Goal: Feedback & Contribution: Contribute content

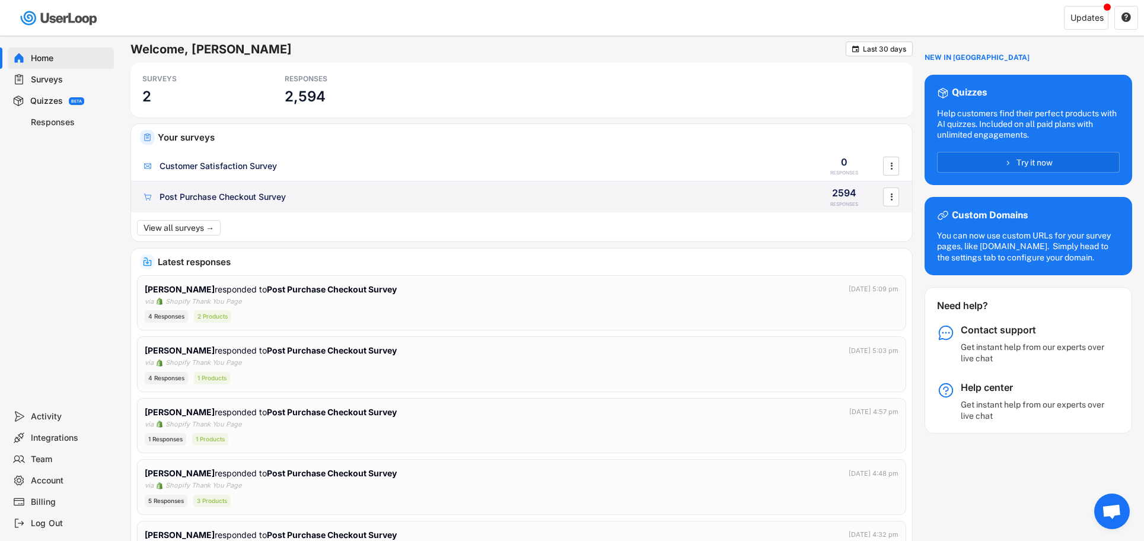
click at [261, 196] on div "Post Purchase Checkout Survey" at bounding box center [222, 197] width 126 height 12
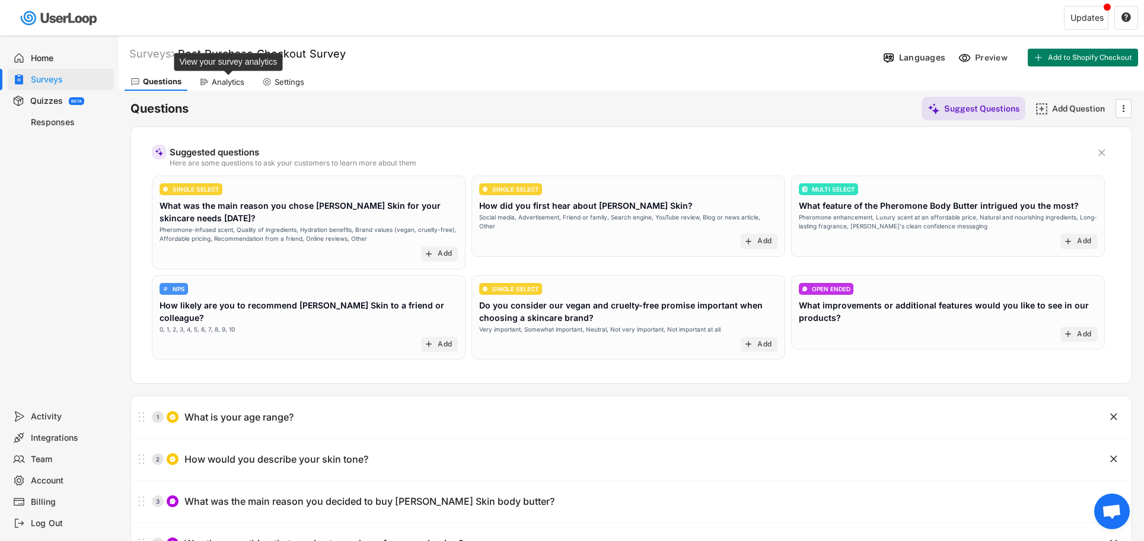
click at [221, 80] on div "Analytics" at bounding box center [228, 82] width 33 height 10
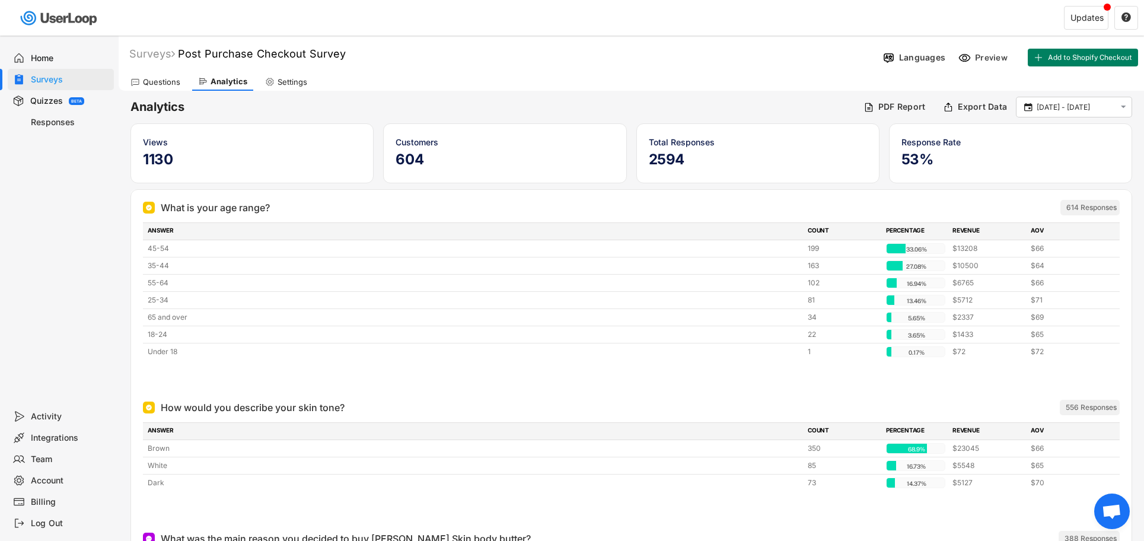
click at [168, 81] on div "Questions" at bounding box center [161, 82] width 37 height 10
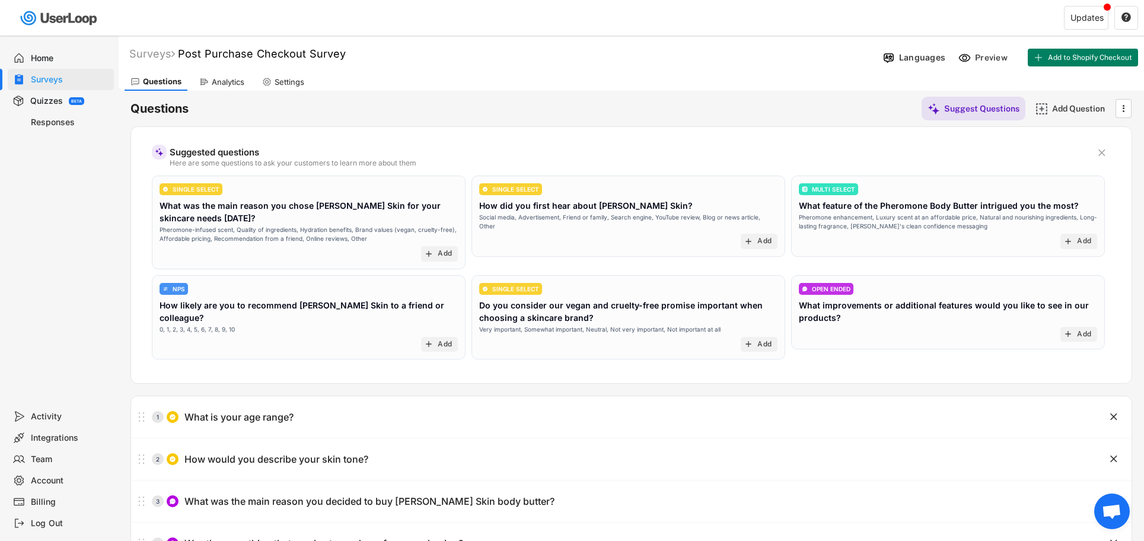
click at [50, 80] on div "Surveys" at bounding box center [70, 79] width 78 height 11
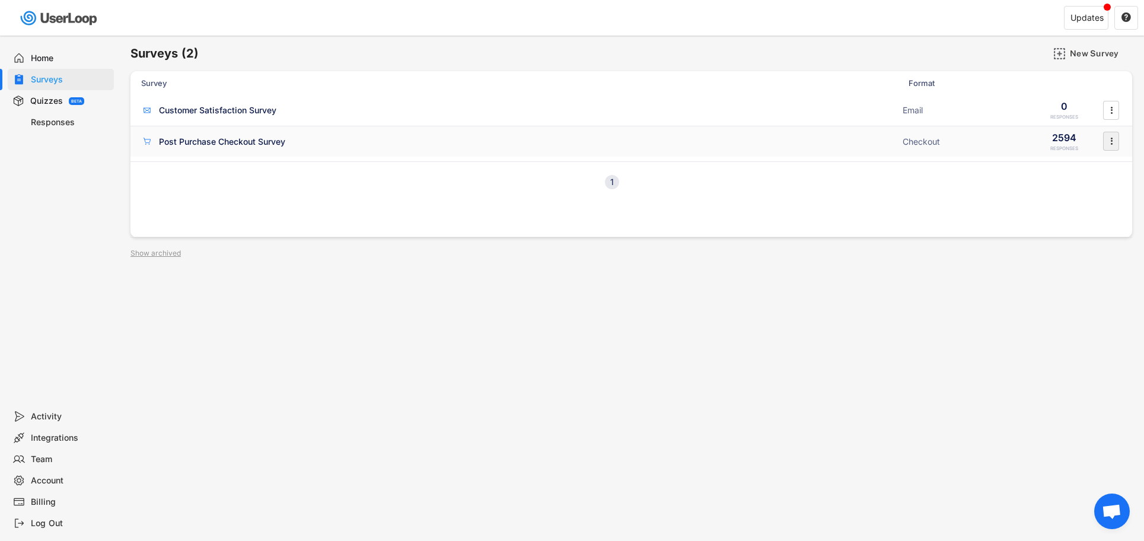
click at [1110, 144] on text "" at bounding box center [1111, 141] width 2 height 12
click at [840, 187] on div "1 Next" at bounding box center [630, 181] width 1001 height 41
click at [266, 140] on div "Post Purchase Checkout Survey" at bounding box center [222, 142] width 126 height 12
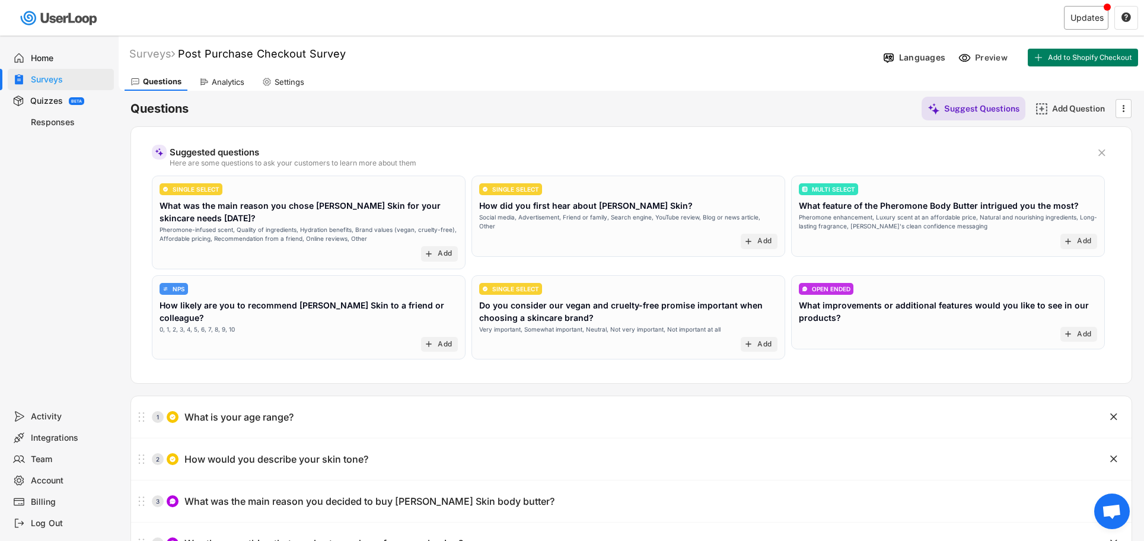
click at [1090, 11] on div "Updates" at bounding box center [1085, 18] width 44 height 24
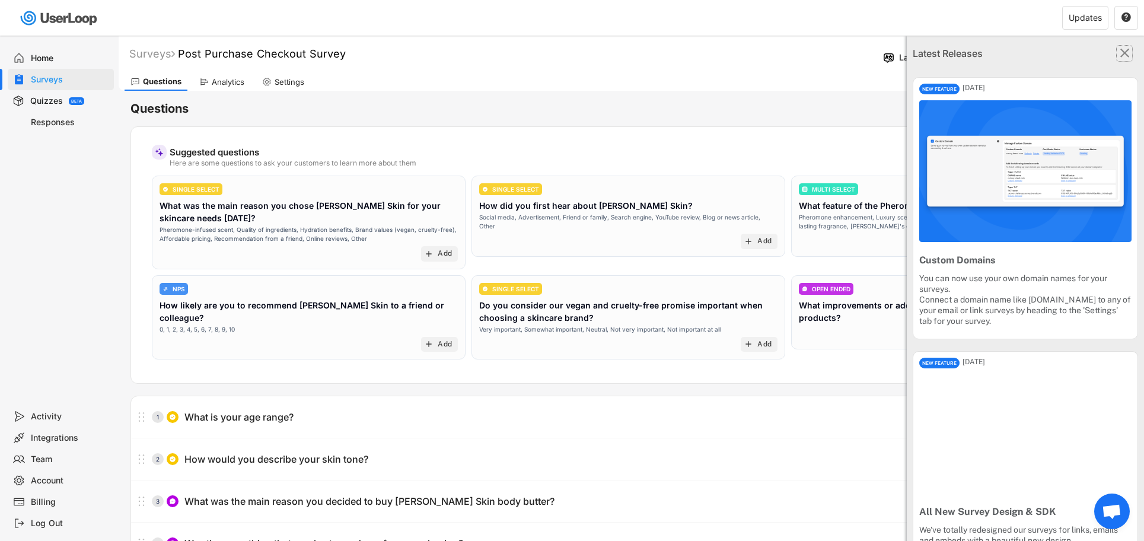
drag, startPoint x: 1125, startPoint y: 51, endPoint x: 886, endPoint y: 60, distance: 239.1
click at [1125, 51] on text "" at bounding box center [1124, 52] width 9 height 15
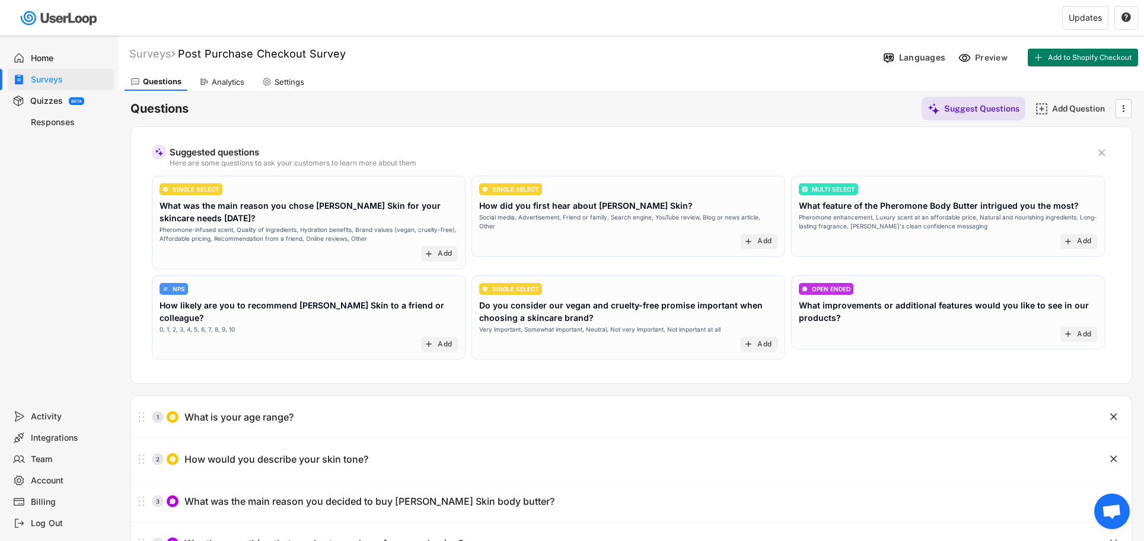
click at [285, 79] on div "Settings" at bounding box center [289, 82] width 30 height 10
select select ""weekly""
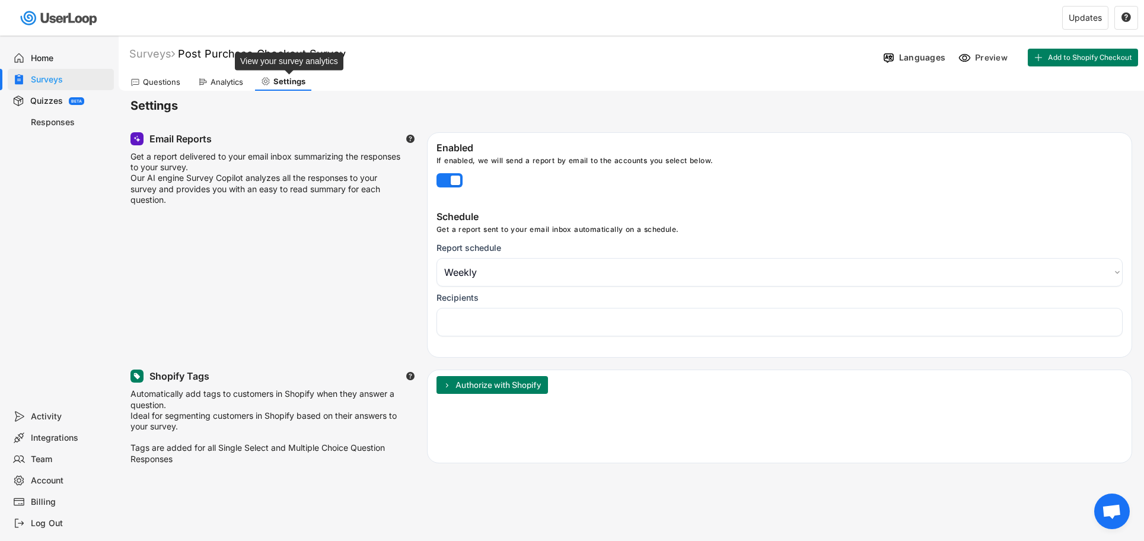
select select "1348695171700984260__LOOKUP__1758019093446x987866221328048000"
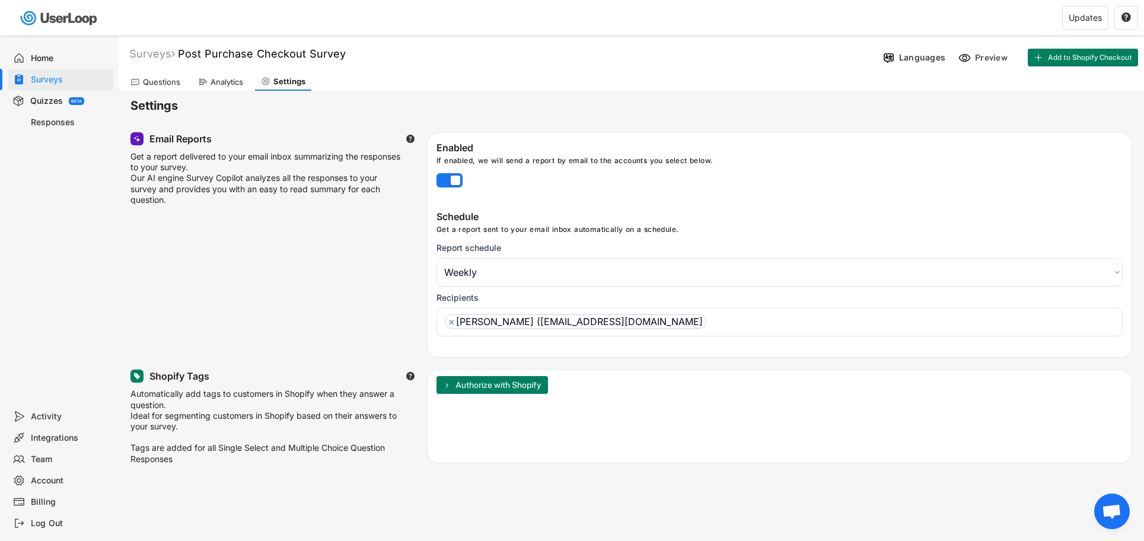
click at [220, 84] on div "Analytics" at bounding box center [226, 82] width 33 height 10
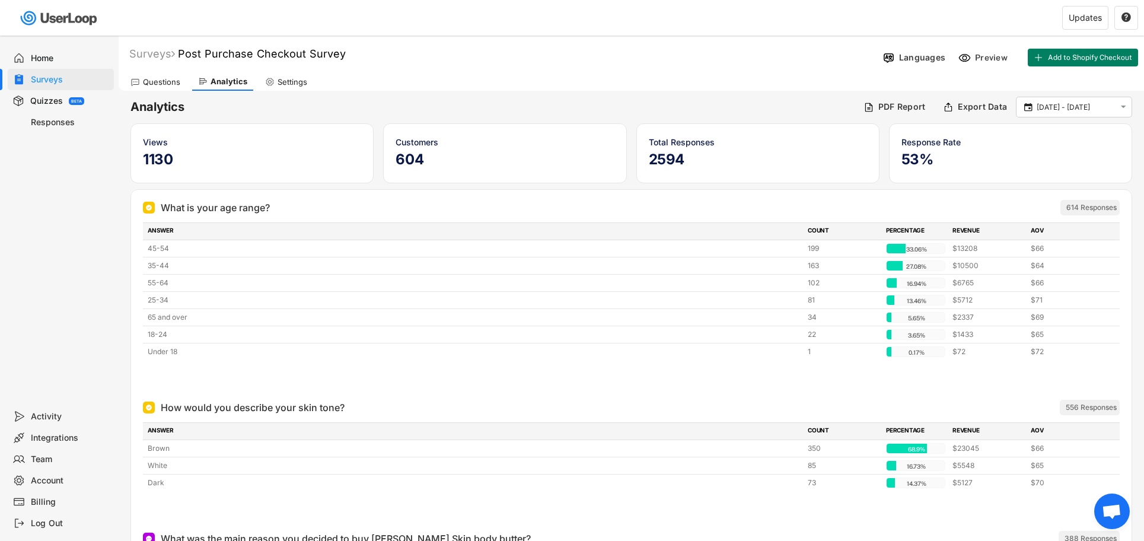
click at [167, 80] on div "Questions" at bounding box center [161, 82] width 37 height 10
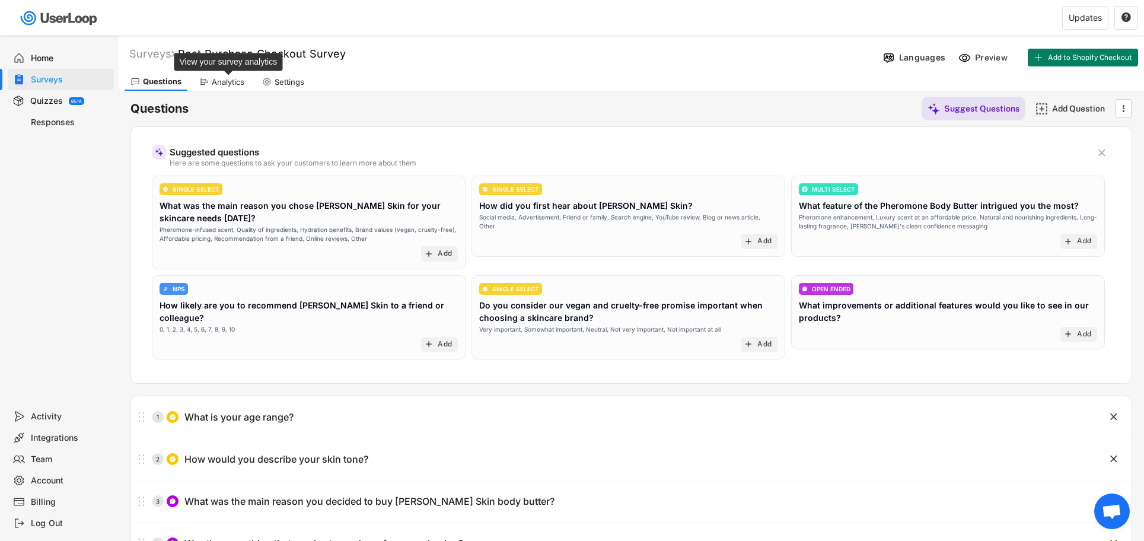
click at [238, 80] on div "Analytics" at bounding box center [228, 82] width 33 height 10
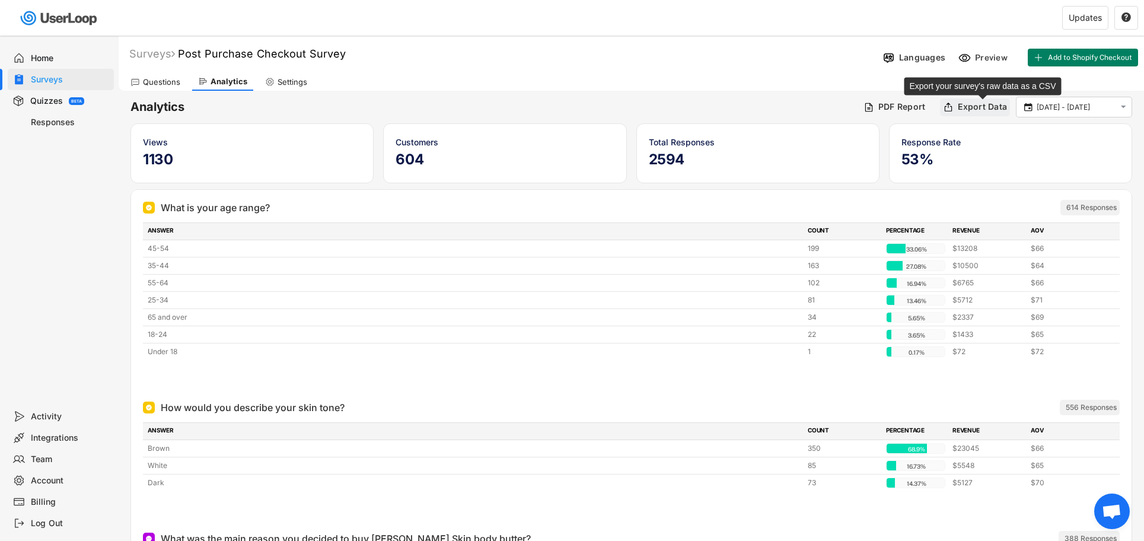
click at [968, 108] on div "Export Data" at bounding box center [981, 106] width 49 height 11
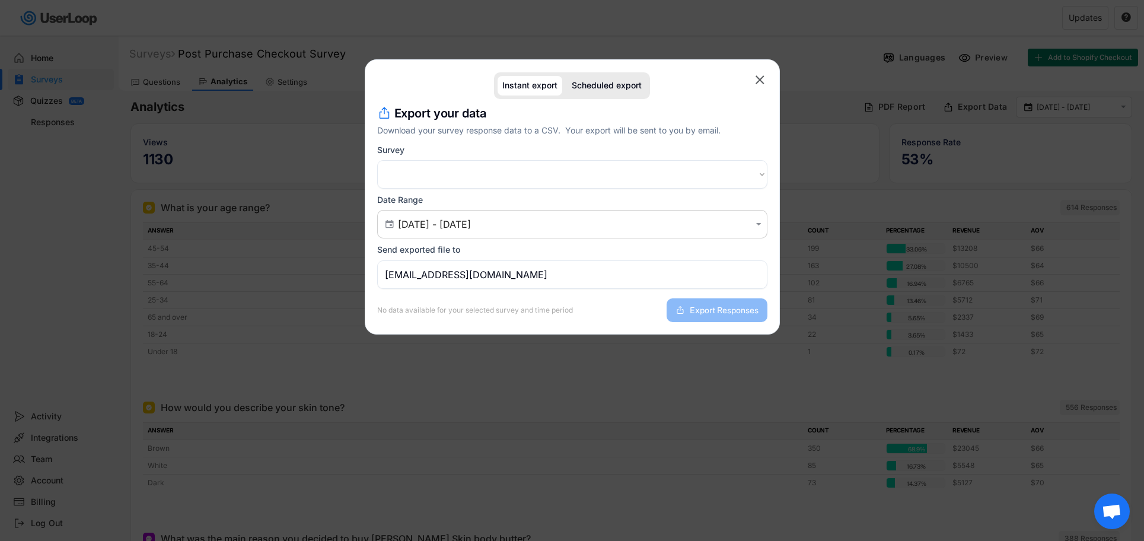
select select ""1348695171700984260__LOOKUP__1758019285573x864422384032175000""
click at [704, 308] on span "Export Responses" at bounding box center [723, 310] width 69 height 8
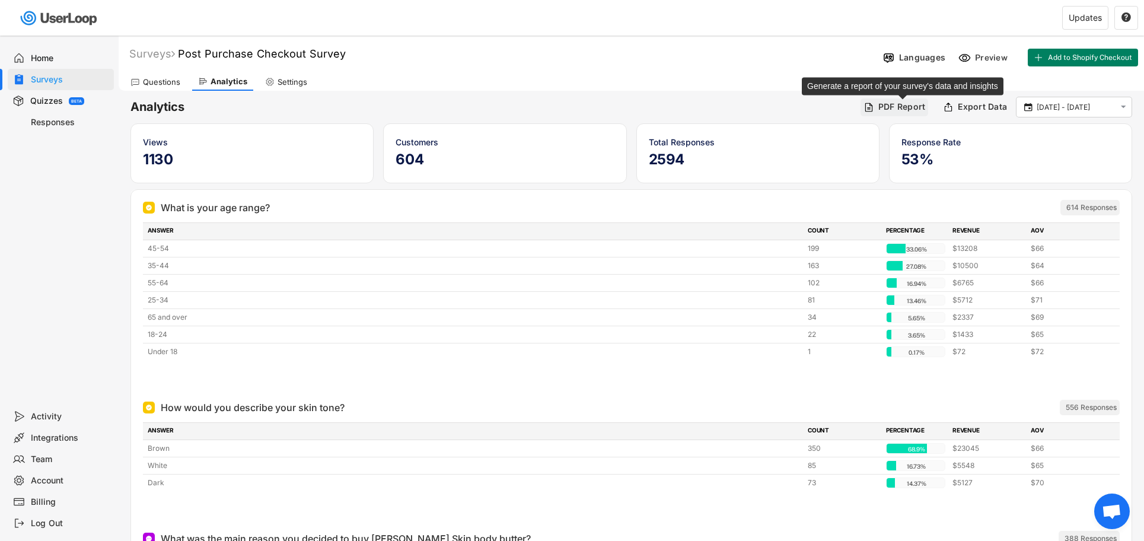
click at [909, 107] on div "PDF Report" at bounding box center [901, 106] width 47 height 11
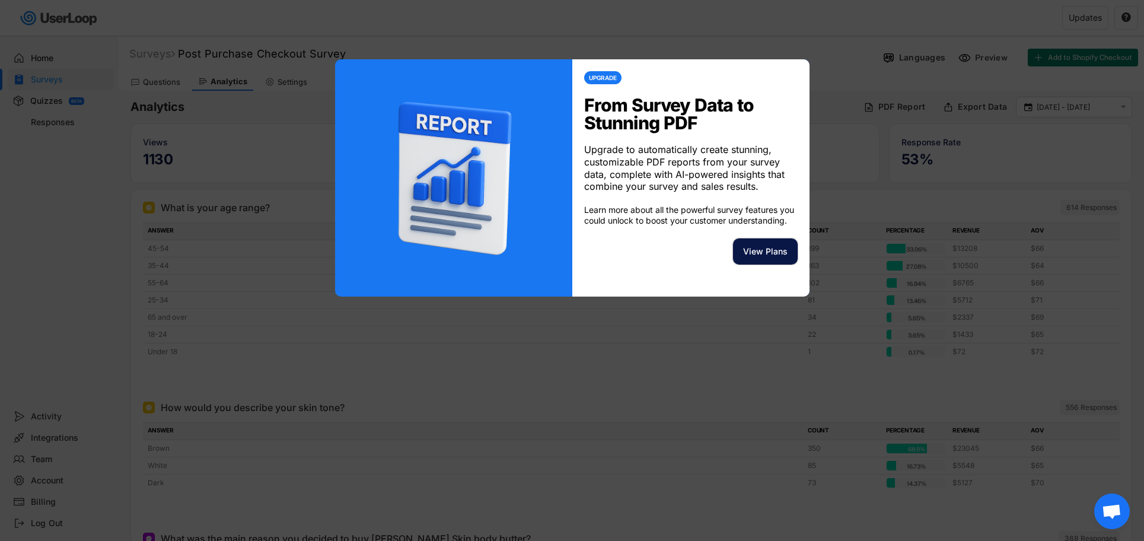
click at [767, 255] on button "View Plans" at bounding box center [765, 251] width 65 height 26
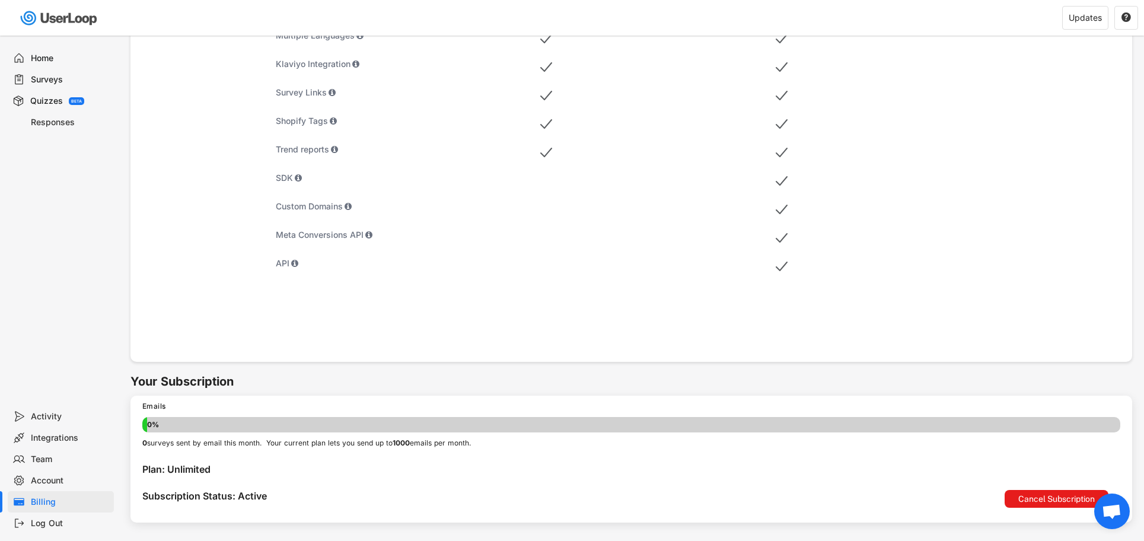
scroll to position [511, 0]
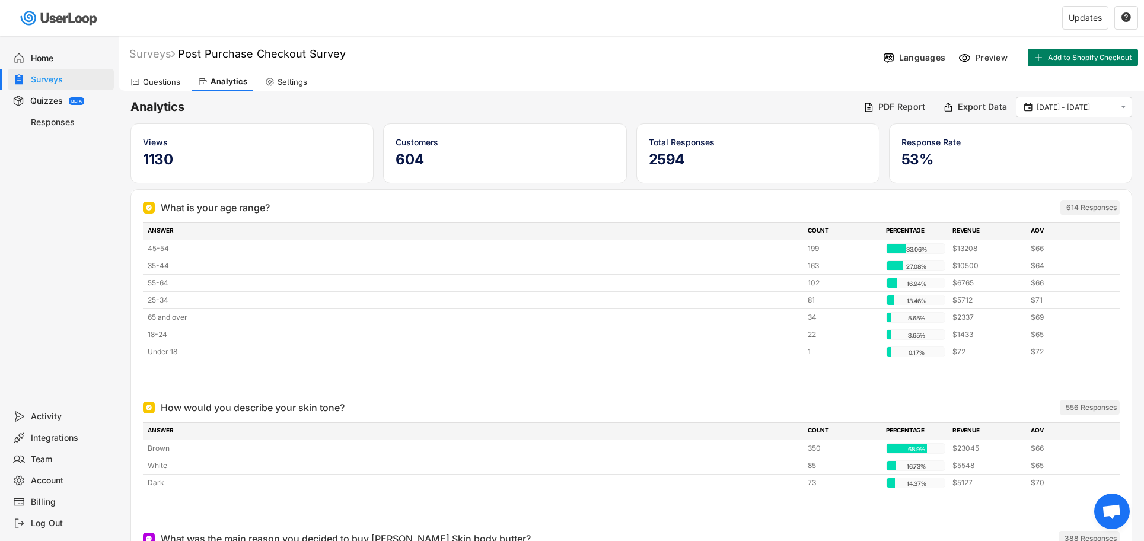
click at [158, 79] on div "Questions" at bounding box center [161, 82] width 37 height 10
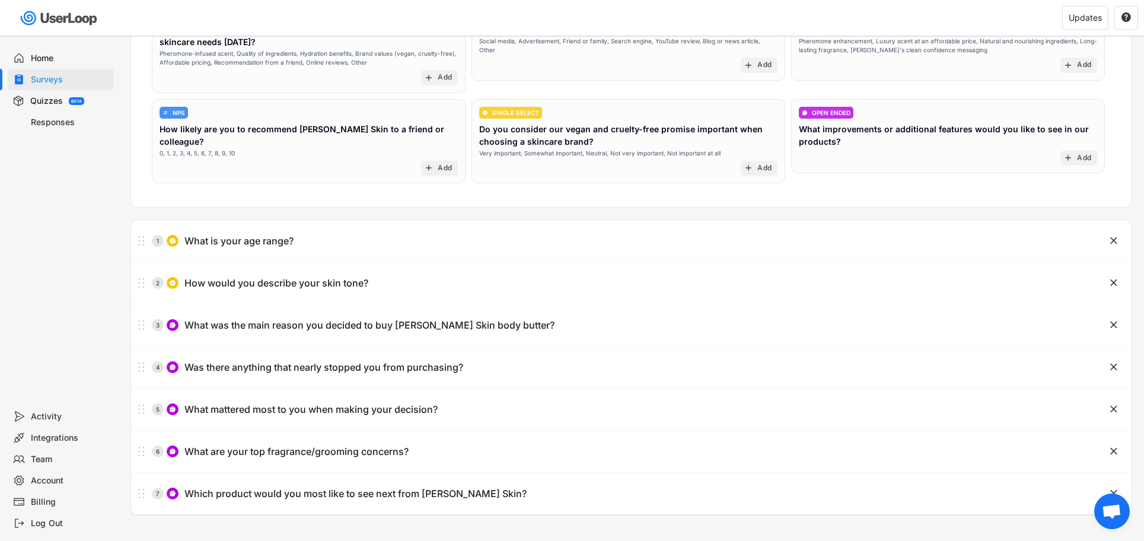
scroll to position [183, 0]
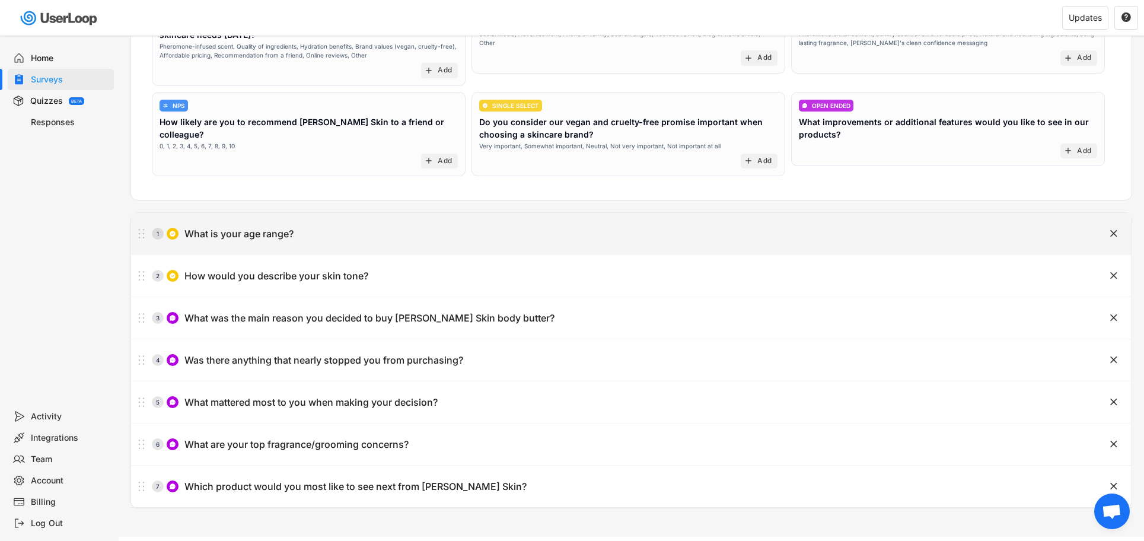
click at [315, 235] on div "1 What is your age range?" at bounding box center [601, 234] width 941 height 24
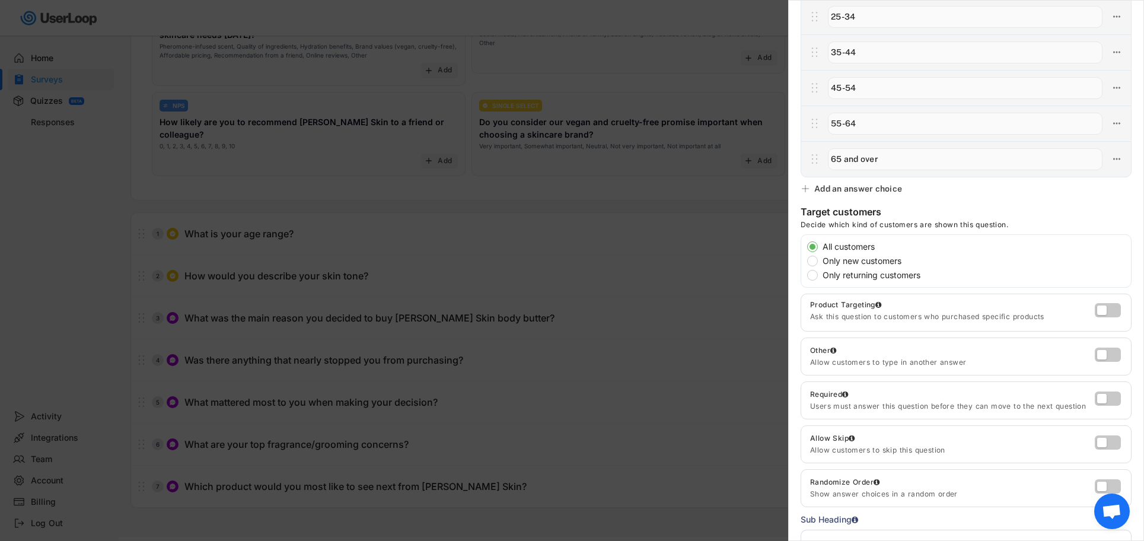
scroll to position [201, 0]
click at [409, 272] on div at bounding box center [572, 270] width 1144 height 541
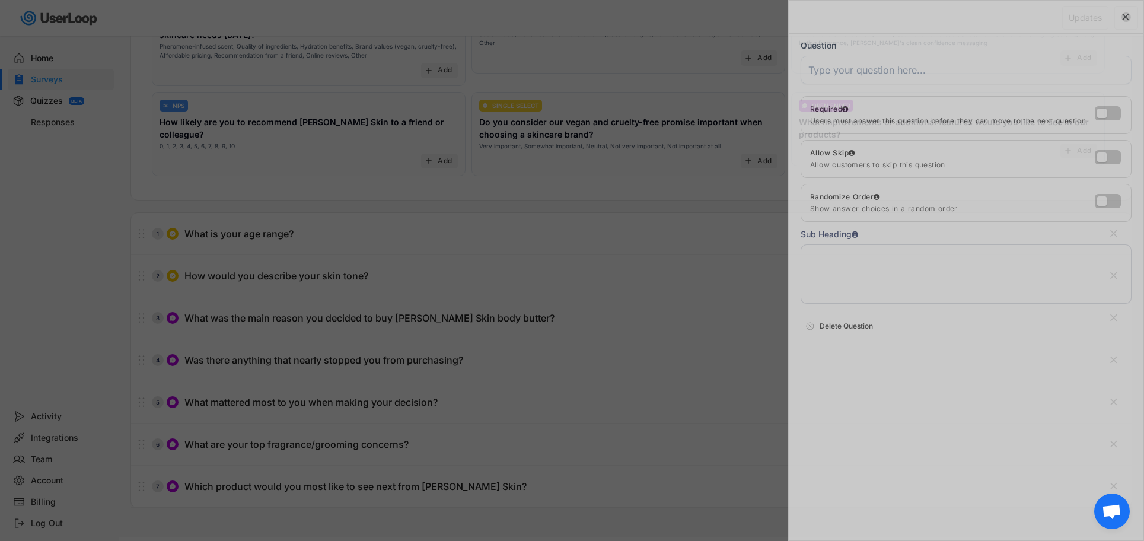
scroll to position [0, 0]
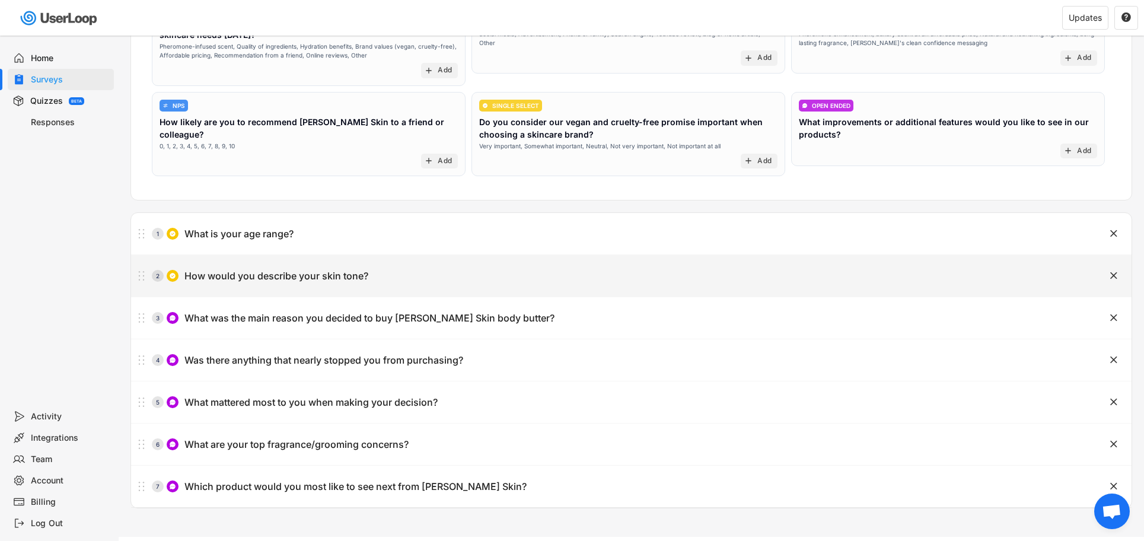
click at [356, 279] on div "How would you describe your skin tone?" at bounding box center [276, 276] width 184 height 12
type input "How would you describe your skin tone?"
type input "White"
type input "Brown"
type input "Dark"
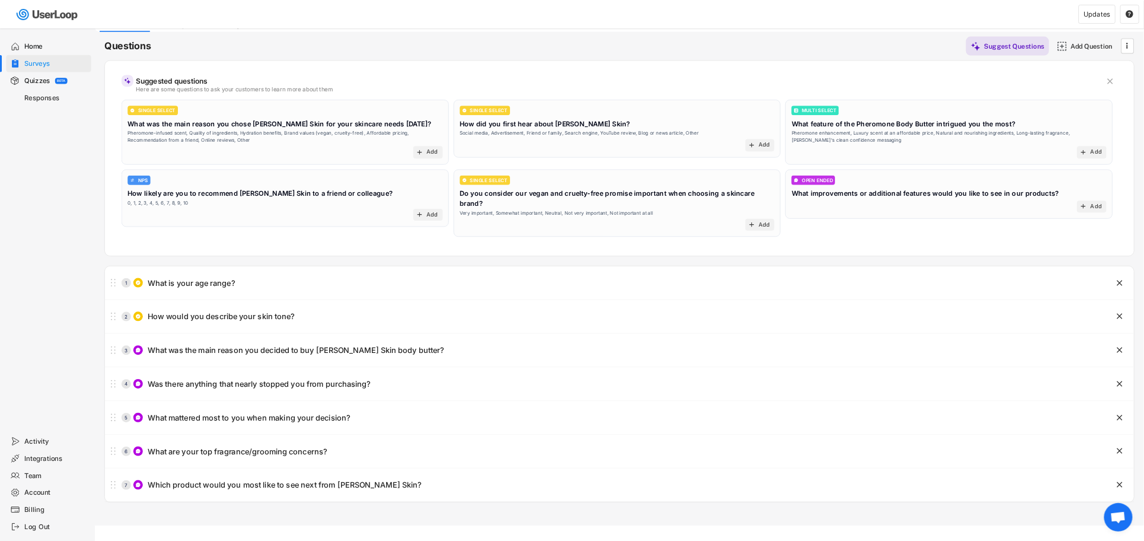
scroll to position [36, 0]
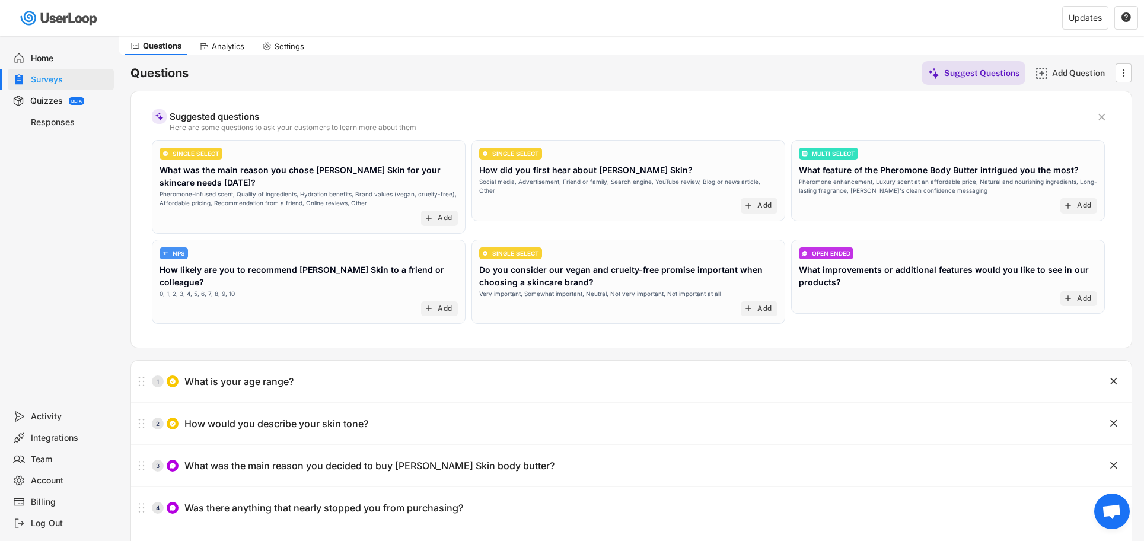
click at [219, 53] on div "Analytics" at bounding box center [221, 46] width 57 height 18
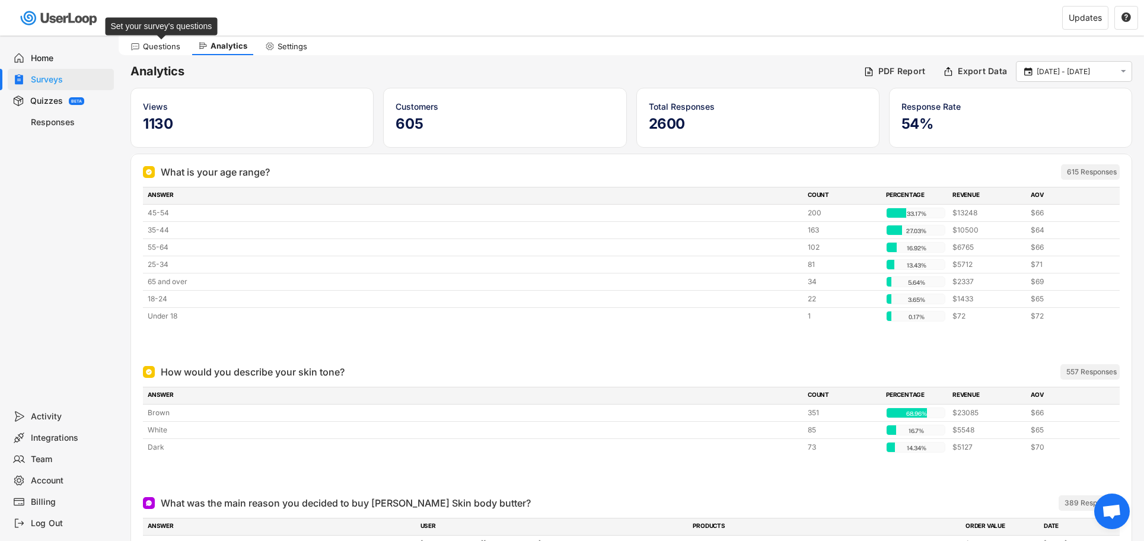
click at [152, 43] on div "Questions" at bounding box center [161, 46] width 37 height 10
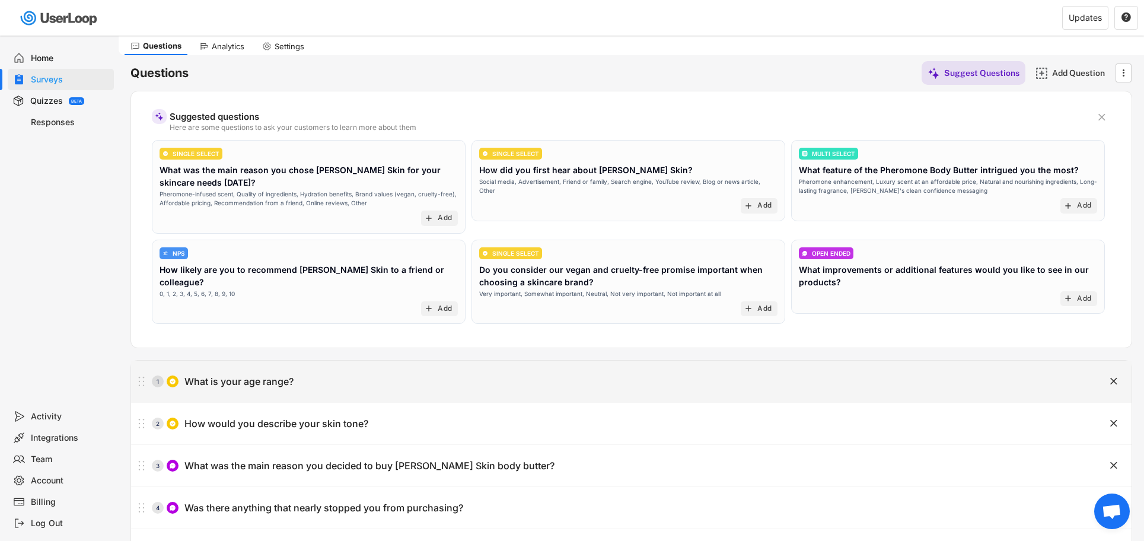
click at [295, 389] on div "1 What is your age range?" at bounding box center [601, 381] width 941 height 24
type input "What is your age range?"
type input "Under 18"
type input "18-24"
type input "25-34"
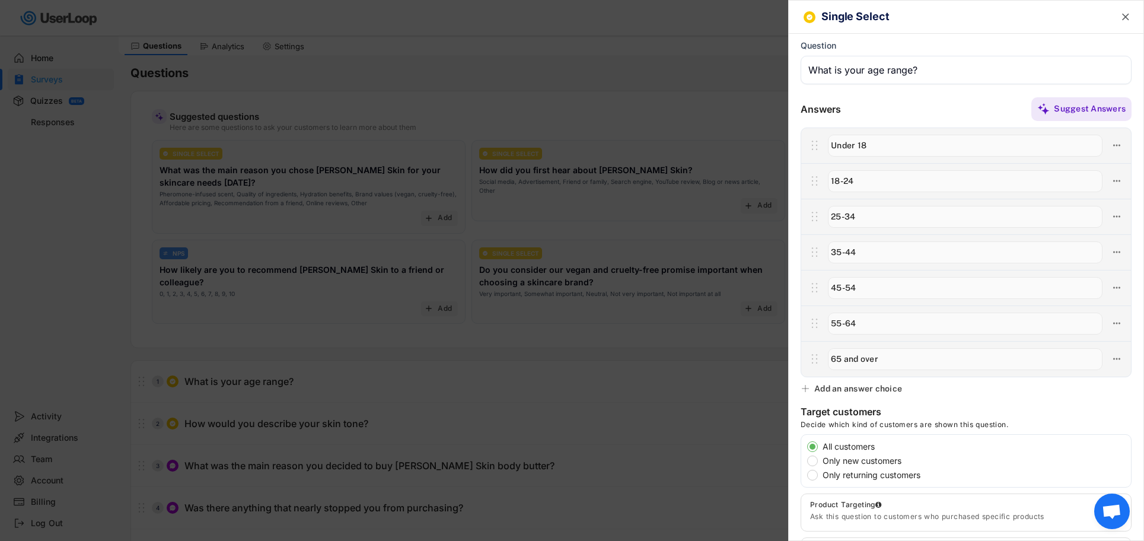
click at [875, 146] on input "input" at bounding box center [965, 146] width 274 height 22
drag, startPoint x: 868, startPoint y: 146, endPoint x: 802, endPoint y: 142, distance: 66.5
click at [802, 142] on div at bounding box center [966, 145] width 330 height 36
paste input "18–21"
type input "18–21"
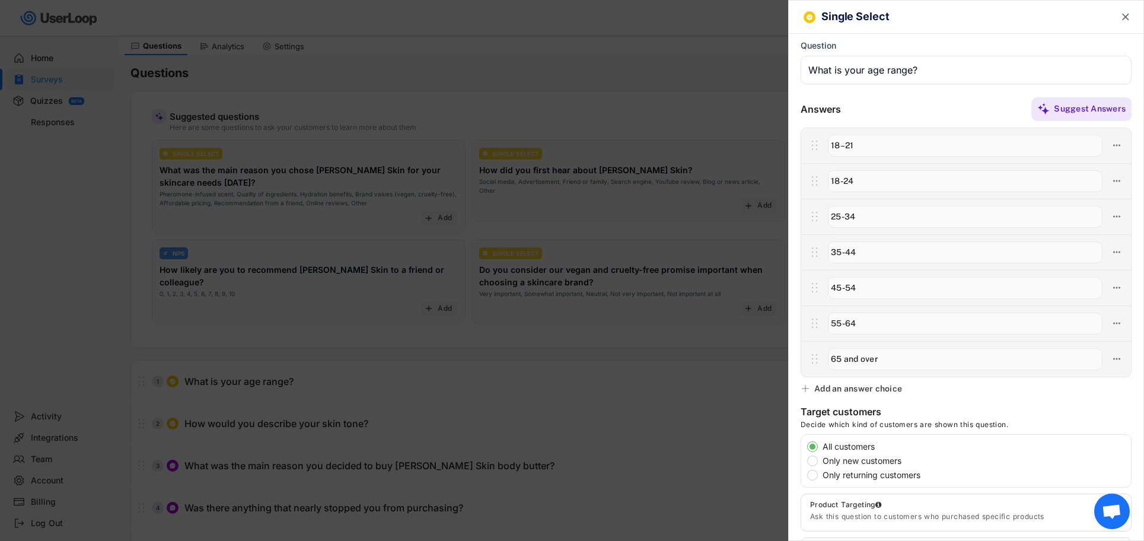
click at [1120, 12] on icon "" at bounding box center [1125, 17] width 12 height 12
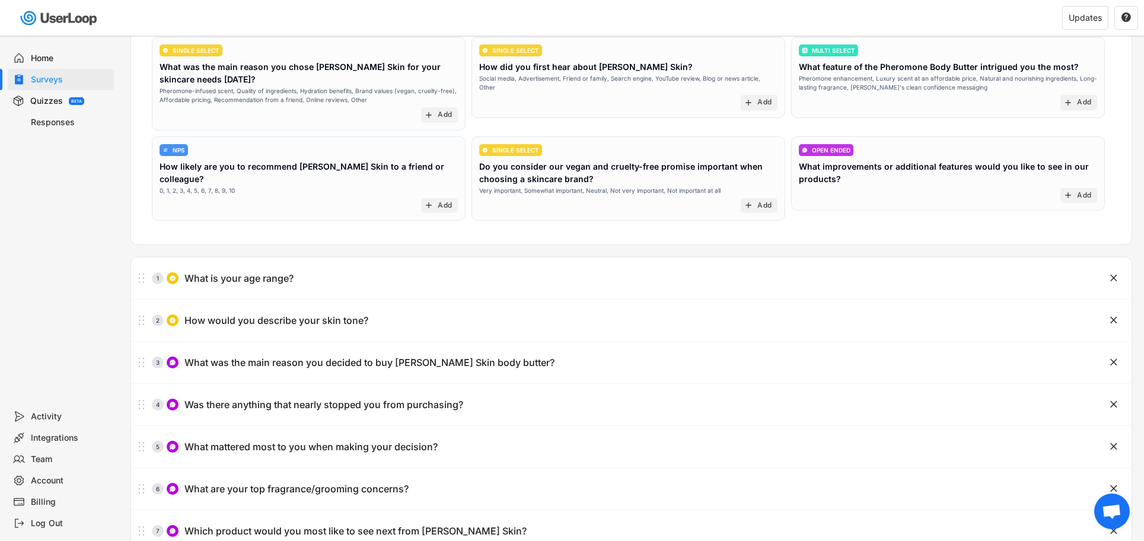
scroll to position [215, 0]
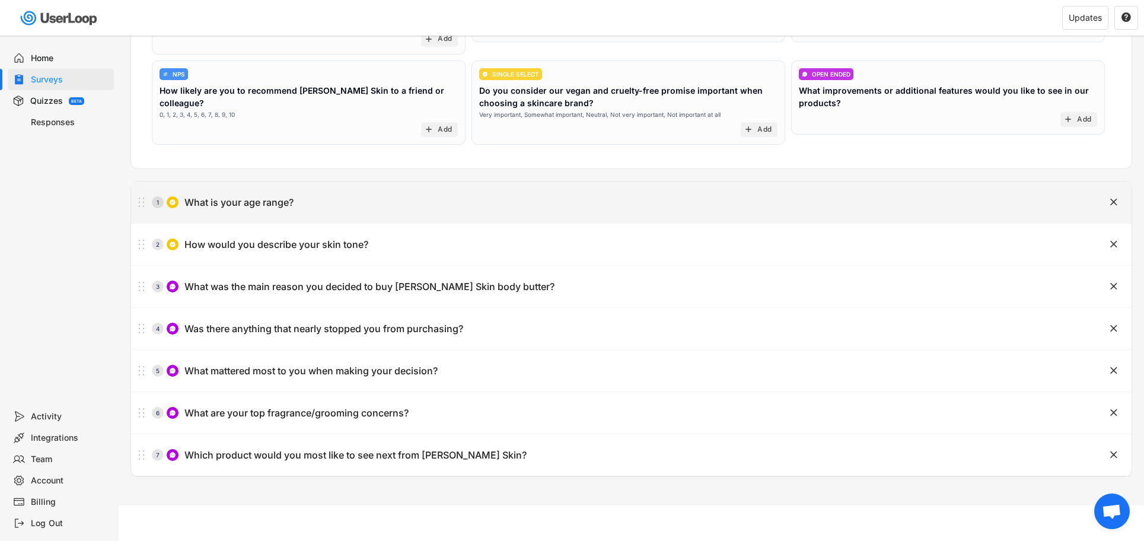
click at [1114, 200] on text "" at bounding box center [1113, 202] width 7 height 12
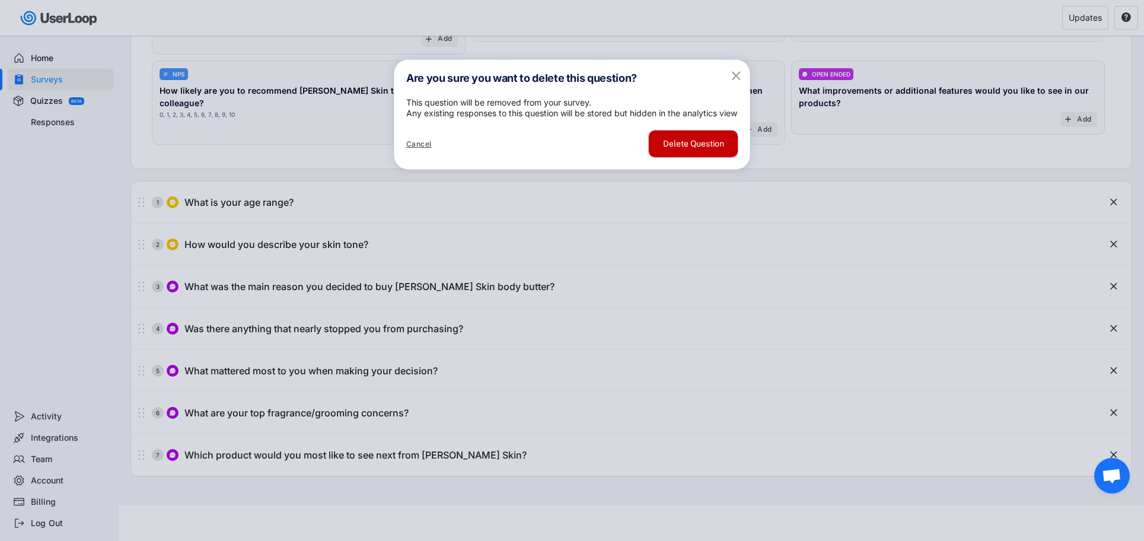
click at [686, 157] on button "Delete Question" at bounding box center [693, 143] width 89 height 27
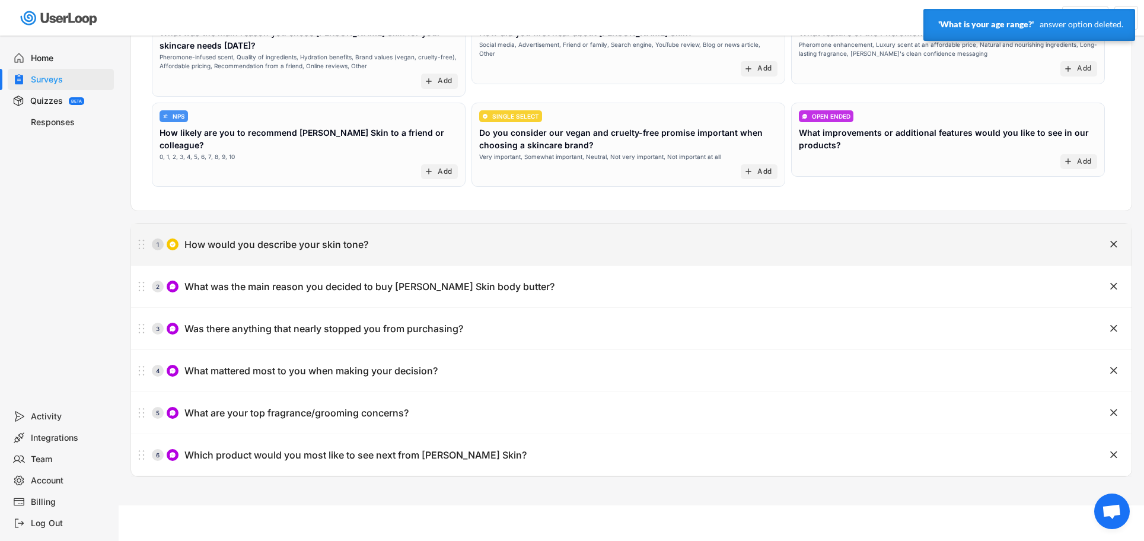
scroll to position [173, 0]
click at [1108, 225] on div "1 How would you describe your skin tone? " at bounding box center [631, 243] width 1000 height 41
type input "How would you describe your skin tone?"
type input "White"
type input "Brown"
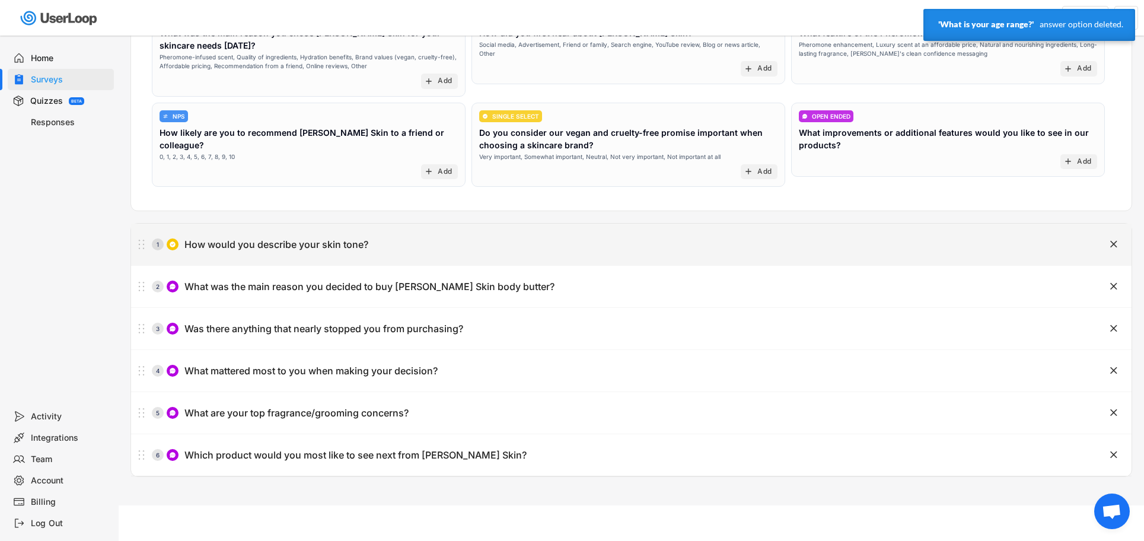
type input "Dark"
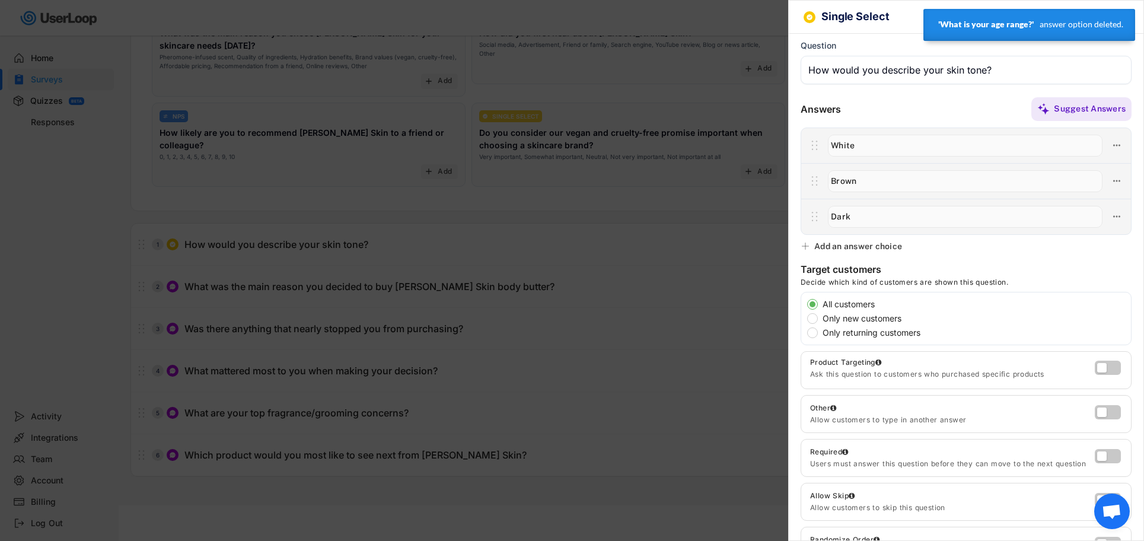
click at [714, 234] on div at bounding box center [572, 270] width 1144 height 541
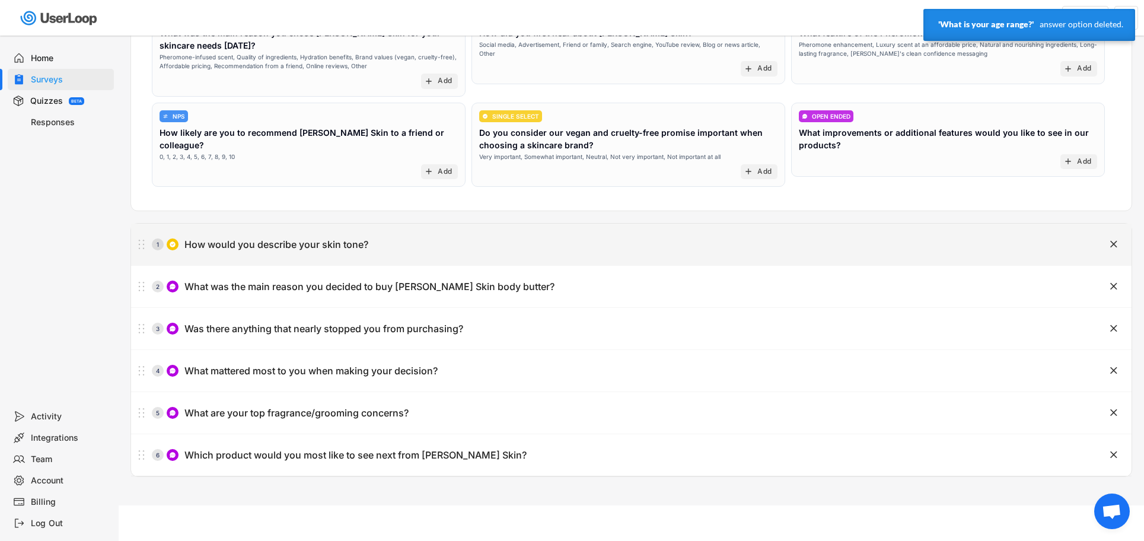
click at [1111, 244] on text "" at bounding box center [1113, 244] width 7 height 12
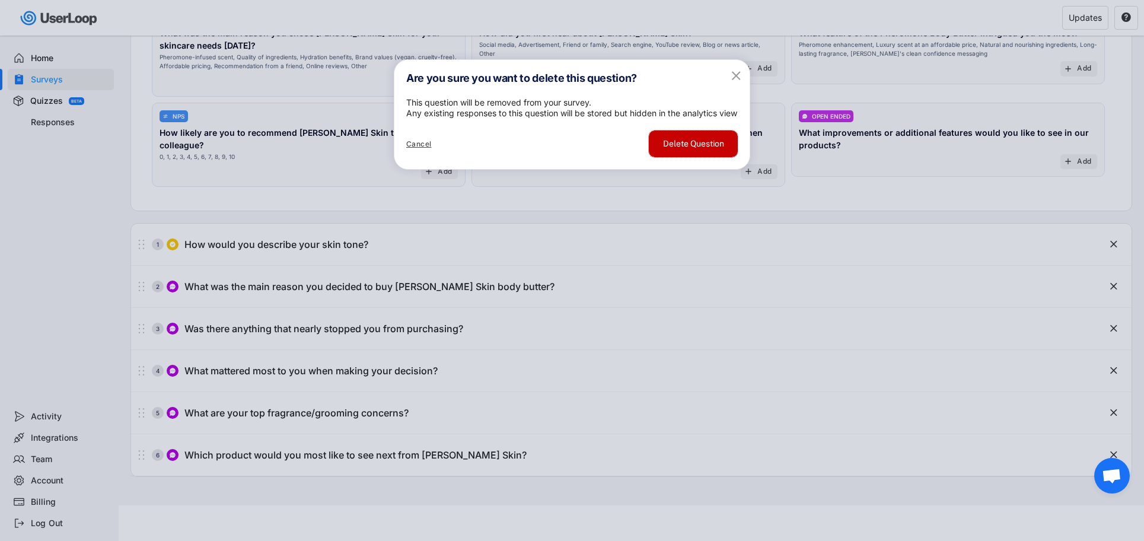
click at [711, 157] on button "Delete Question" at bounding box center [693, 143] width 89 height 27
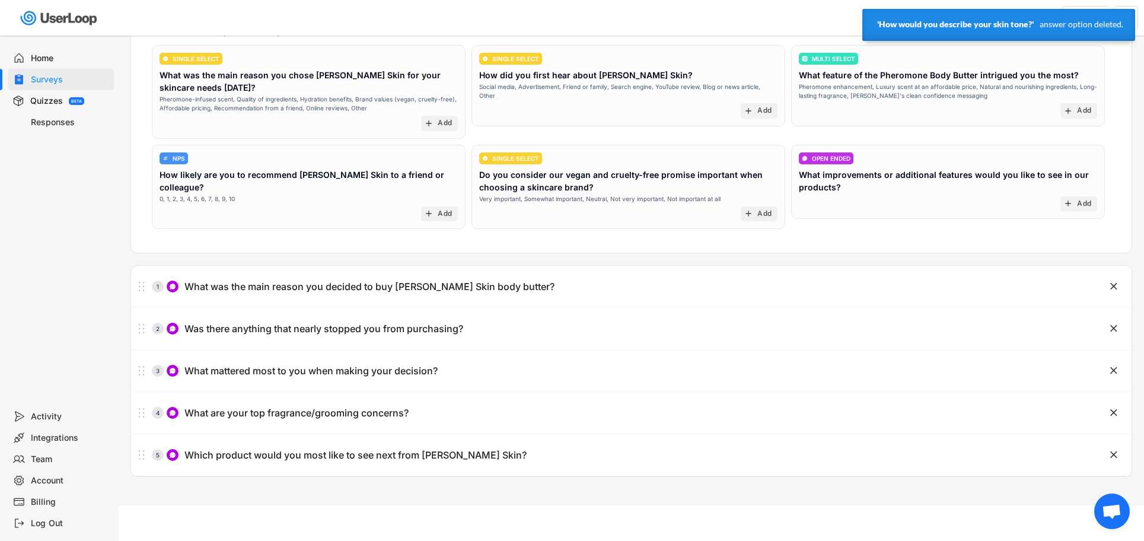
scroll to position [130, 0]
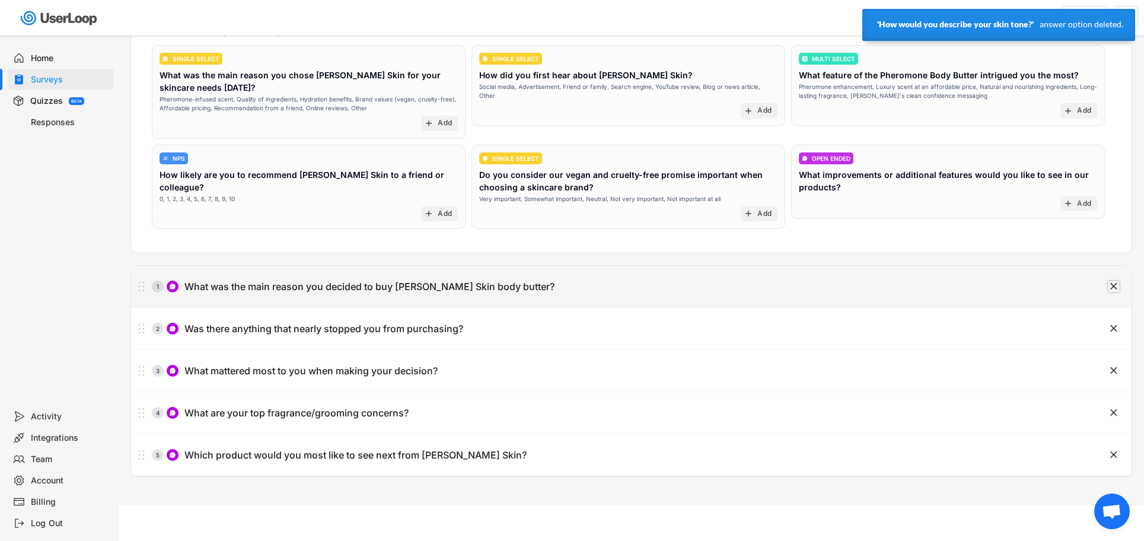
click at [1113, 283] on text "" at bounding box center [1113, 286] width 7 height 12
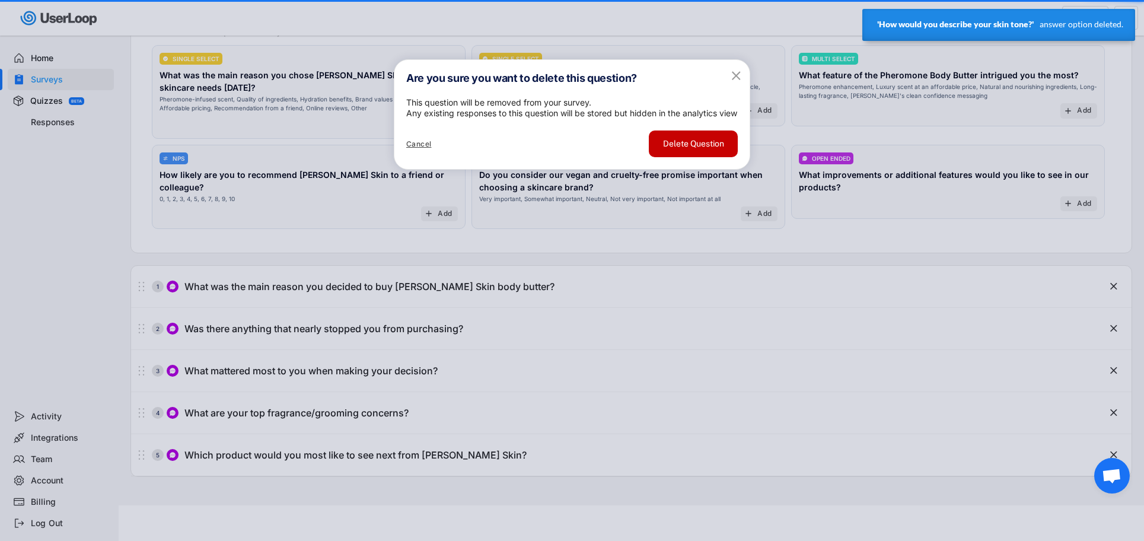
click at [707, 154] on button "Delete Question" at bounding box center [693, 143] width 89 height 27
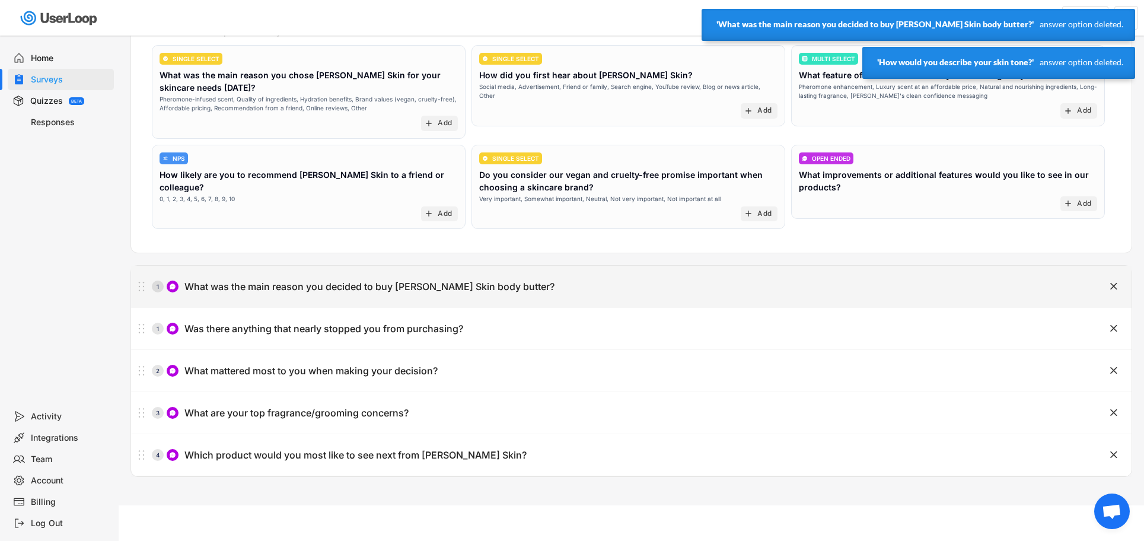
scroll to position [102, 0]
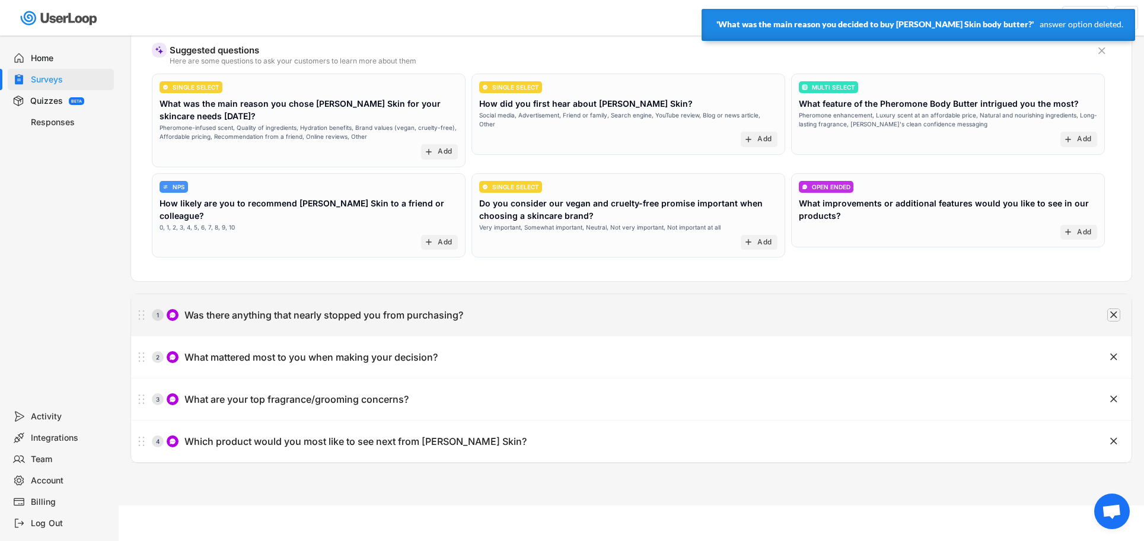
click at [1115, 311] on text "" at bounding box center [1113, 314] width 7 height 12
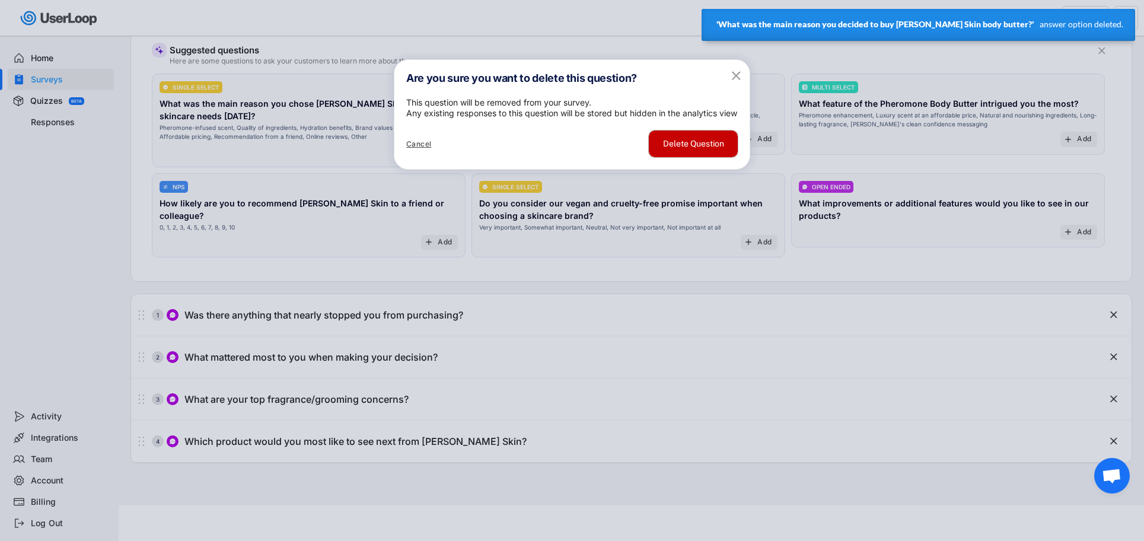
click at [711, 157] on button "Delete Question" at bounding box center [693, 143] width 89 height 27
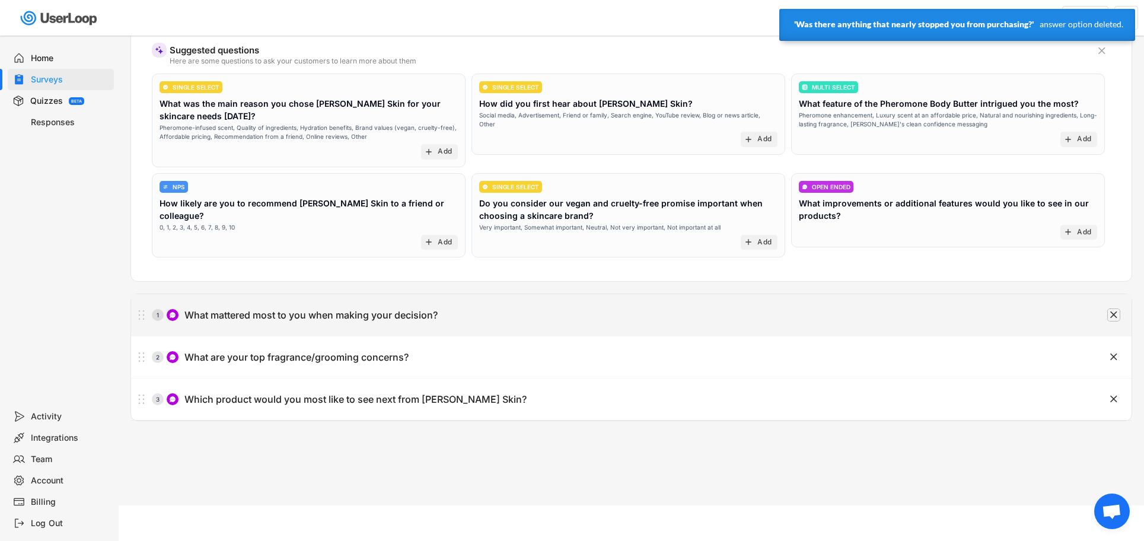
drag, startPoint x: 1114, startPoint y: 313, endPoint x: 1090, endPoint y: 308, distance: 24.9
click at [1114, 313] on text "" at bounding box center [1113, 314] width 7 height 12
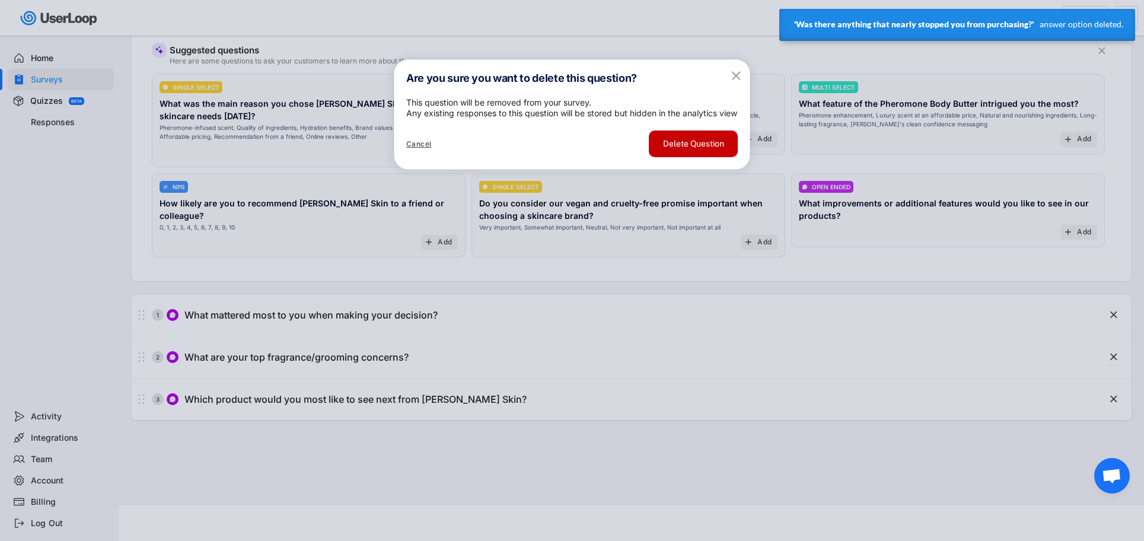
click at [685, 157] on button "Delete Question" at bounding box center [693, 143] width 89 height 27
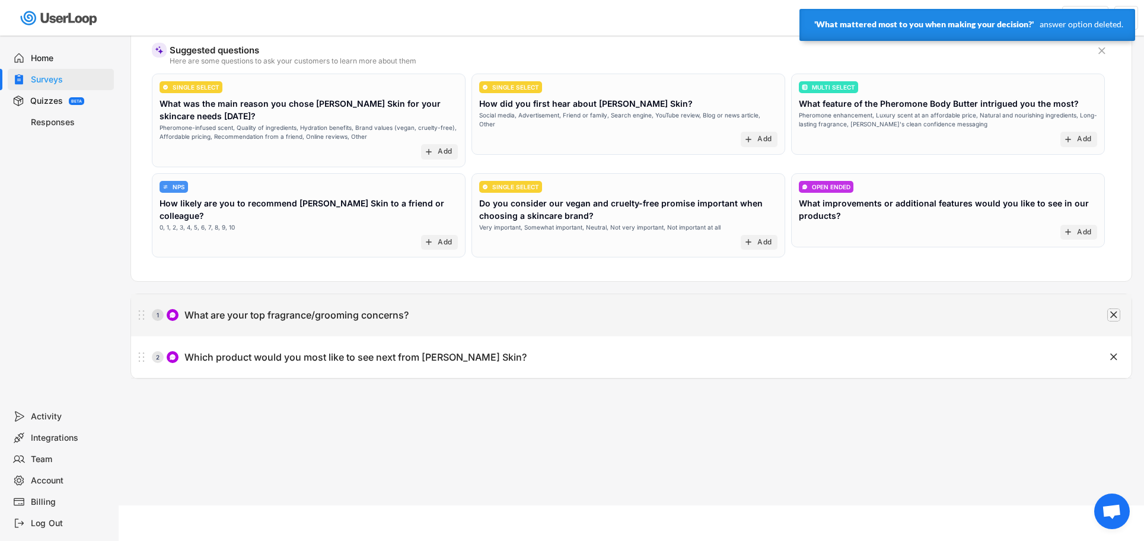
click at [1114, 316] on text "" at bounding box center [1113, 314] width 7 height 12
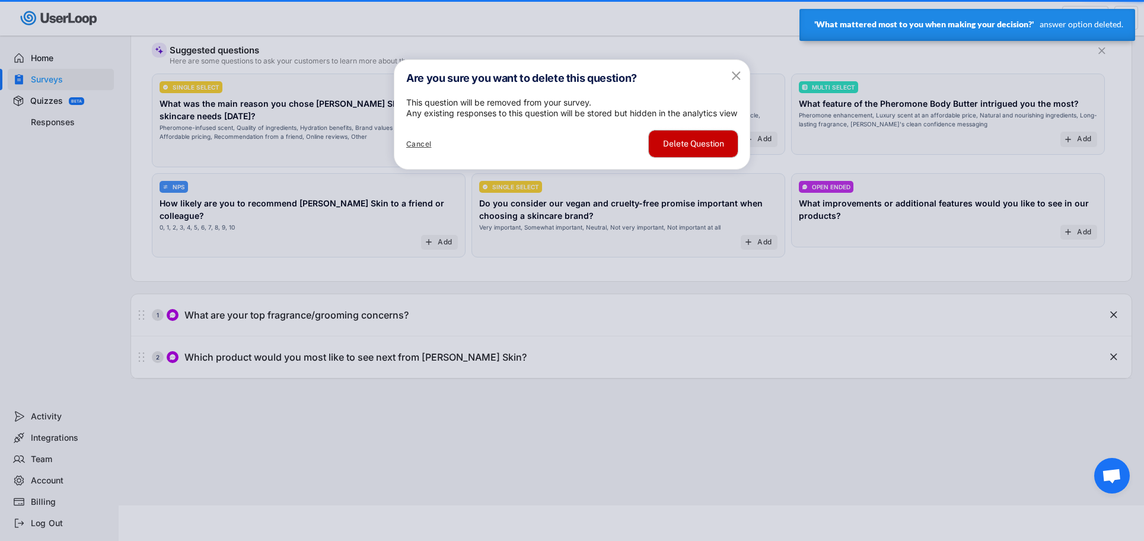
click at [706, 157] on button "Delete Question" at bounding box center [693, 143] width 89 height 27
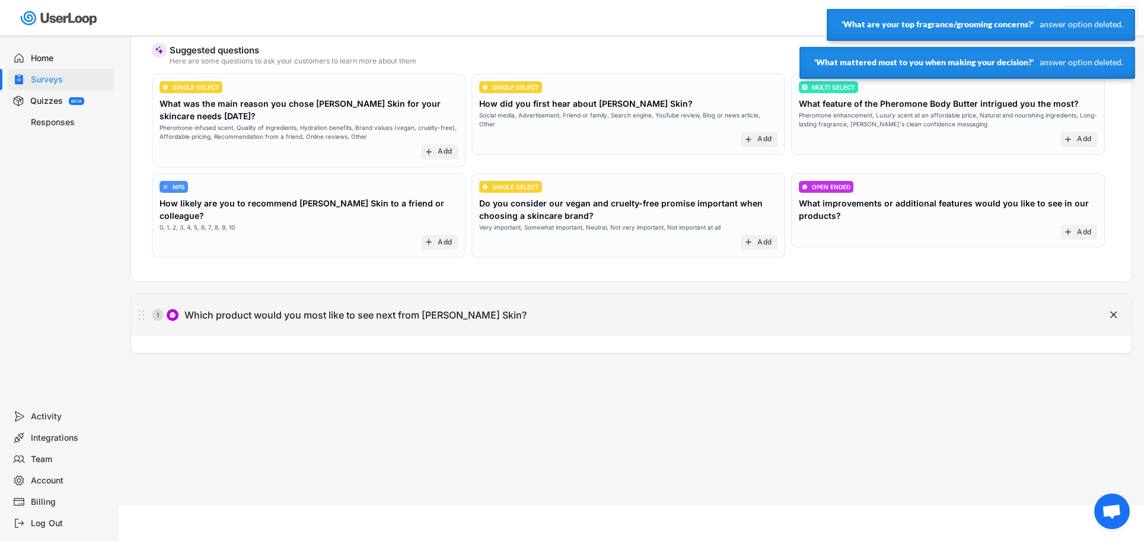
click at [1114, 314] on text "" at bounding box center [1113, 314] width 7 height 12
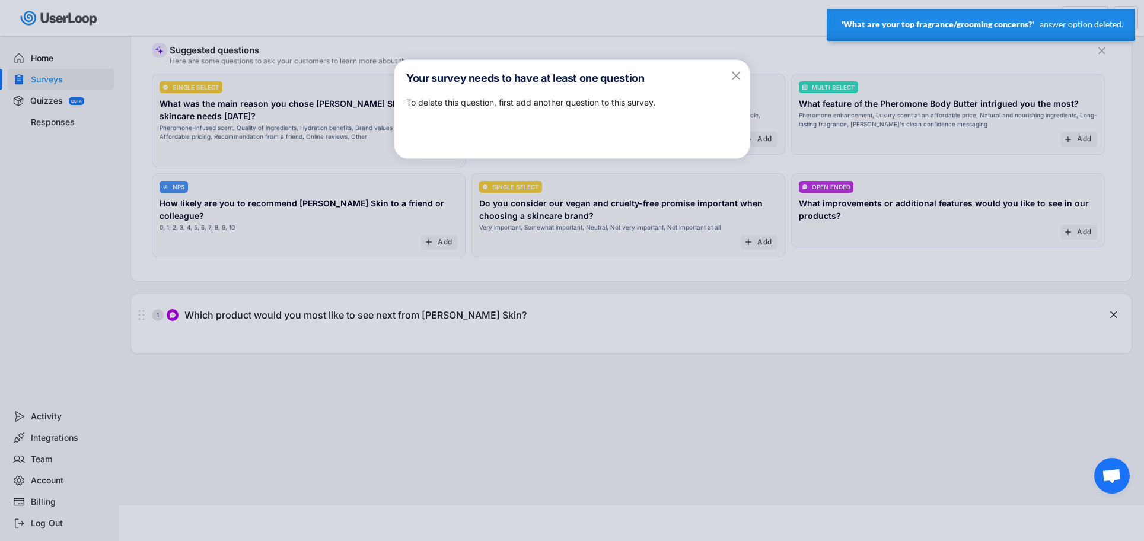
click at [729, 73] on icon "" at bounding box center [736, 75] width 15 height 15
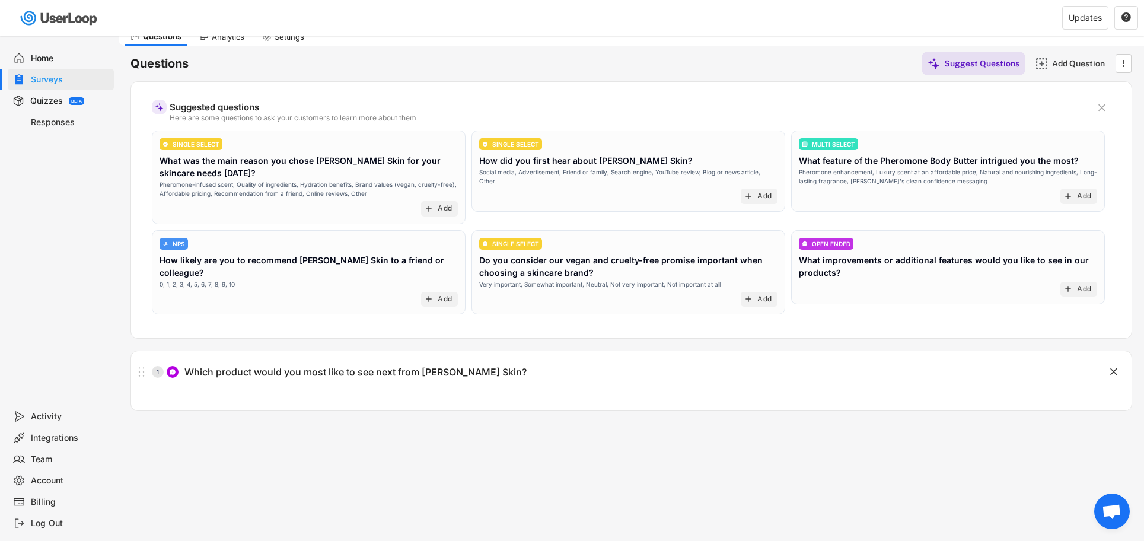
scroll to position [0, 0]
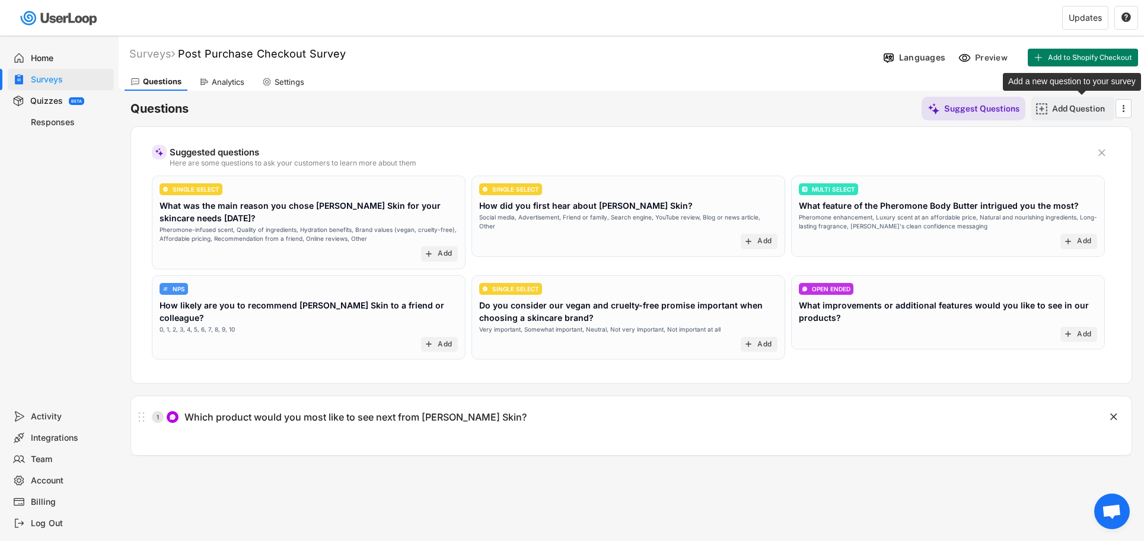
click at [1066, 110] on div "Add Question" at bounding box center [1081, 108] width 59 height 11
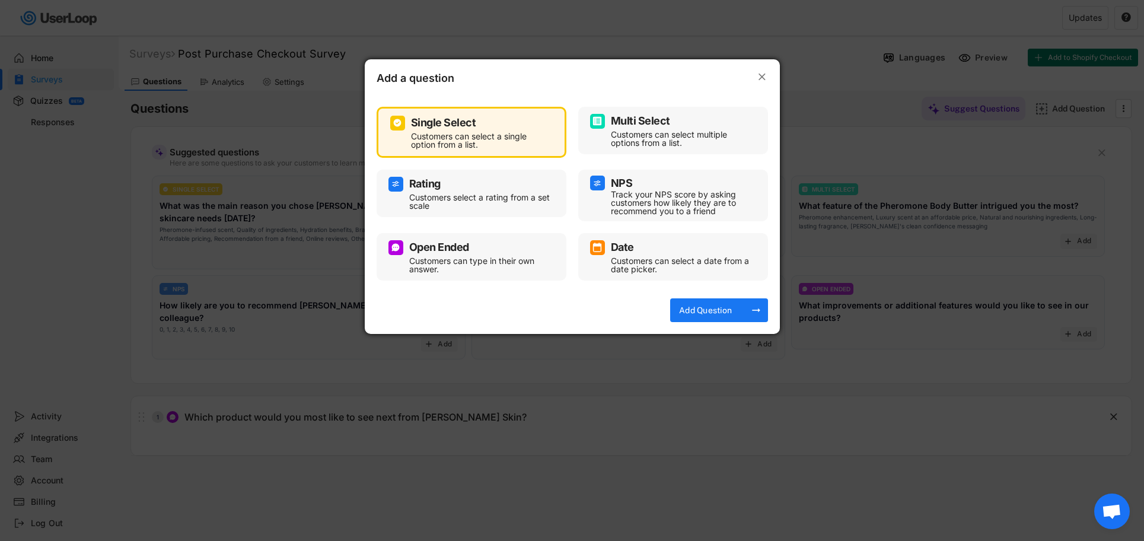
click at [441, 122] on div "Single Select" at bounding box center [443, 122] width 65 height 11
click at [717, 310] on div "Add Question" at bounding box center [705, 310] width 59 height 11
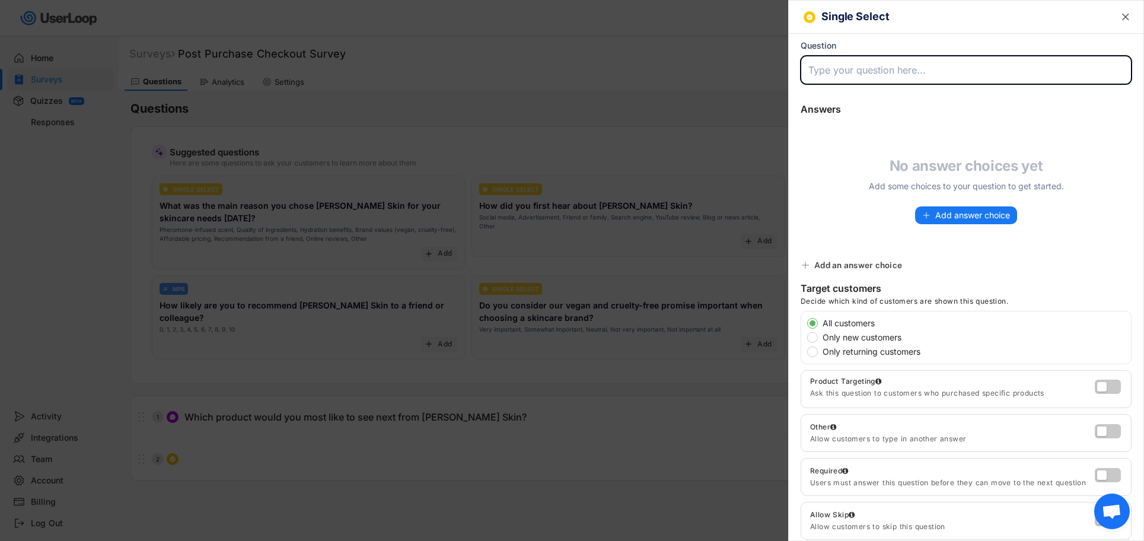
click at [833, 66] on input "input" at bounding box center [965, 70] width 331 height 28
type input "What is your age range?"
click at [963, 218] on span "Add answer choice" at bounding box center [972, 215] width 75 height 8
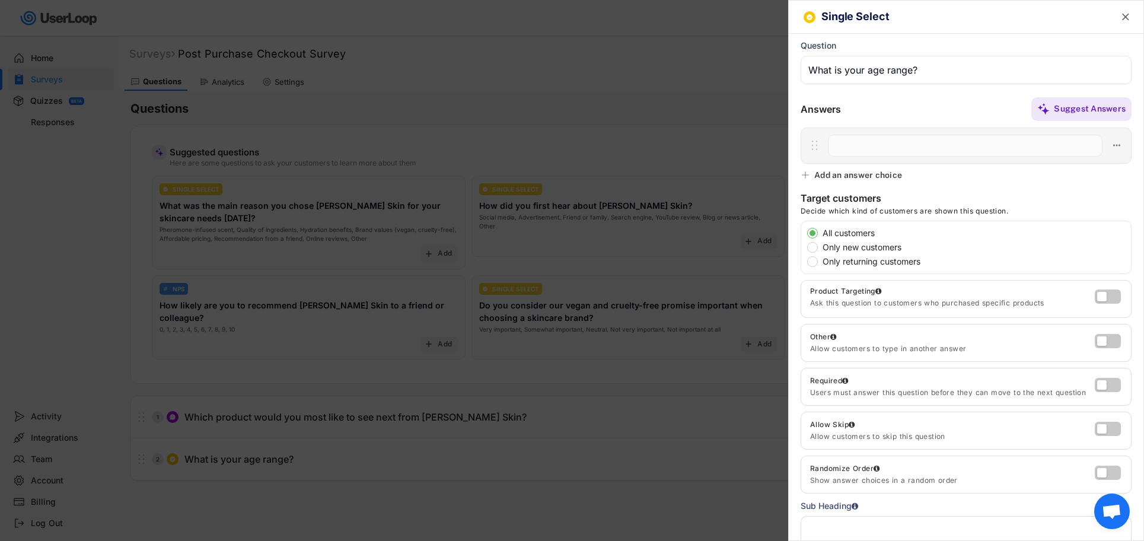
click at [851, 145] on input "input" at bounding box center [965, 146] width 274 height 22
paste input "18–21"
type input "18–21"
click at [851, 173] on div "Add an answer choice" at bounding box center [858, 175] width 88 height 11
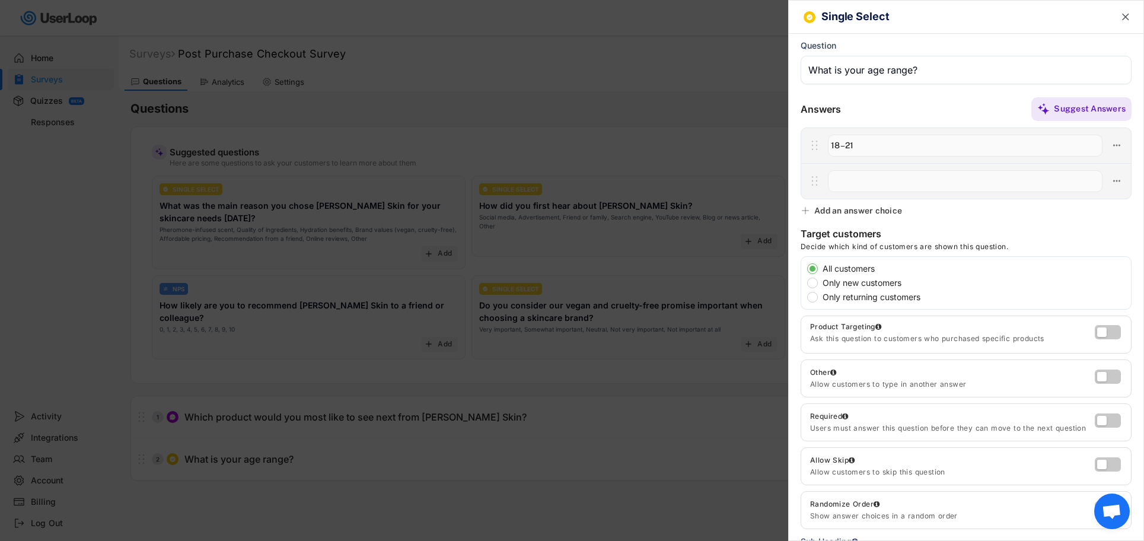
paste input "22–25"
type input "22–25"
click at [852, 208] on div "Add an answer choice" at bounding box center [858, 210] width 88 height 11
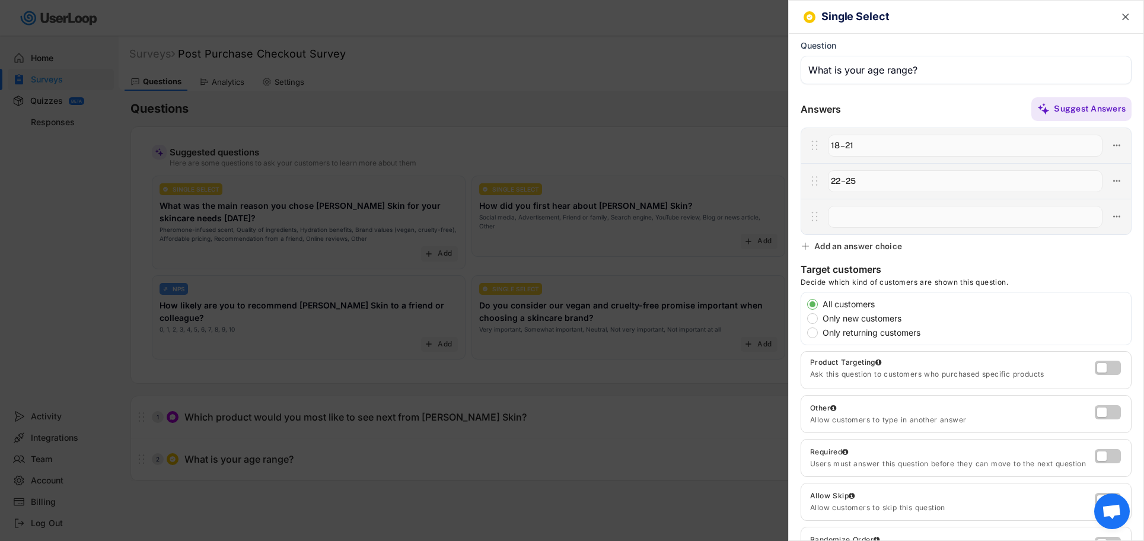
click at [855, 214] on input "input" at bounding box center [965, 217] width 274 height 22
paste input "26–30"
type input "26–30"
click at [836, 248] on div "Add an answer choice" at bounding box center [858, 246] width 88 height 11
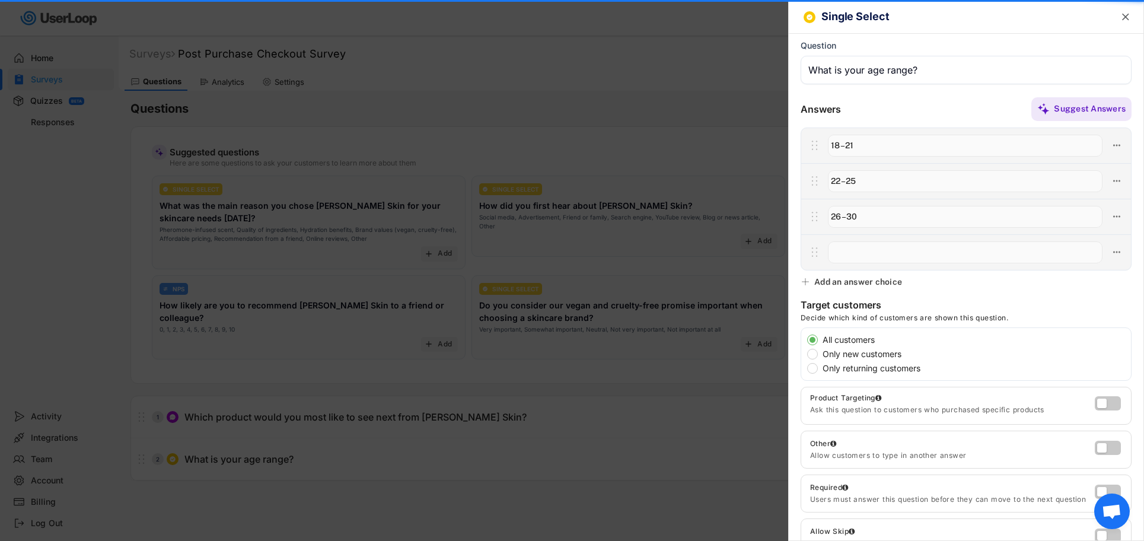
click at [848, 251] on input "input" at bounding box center [965, 252] width 274 height 22
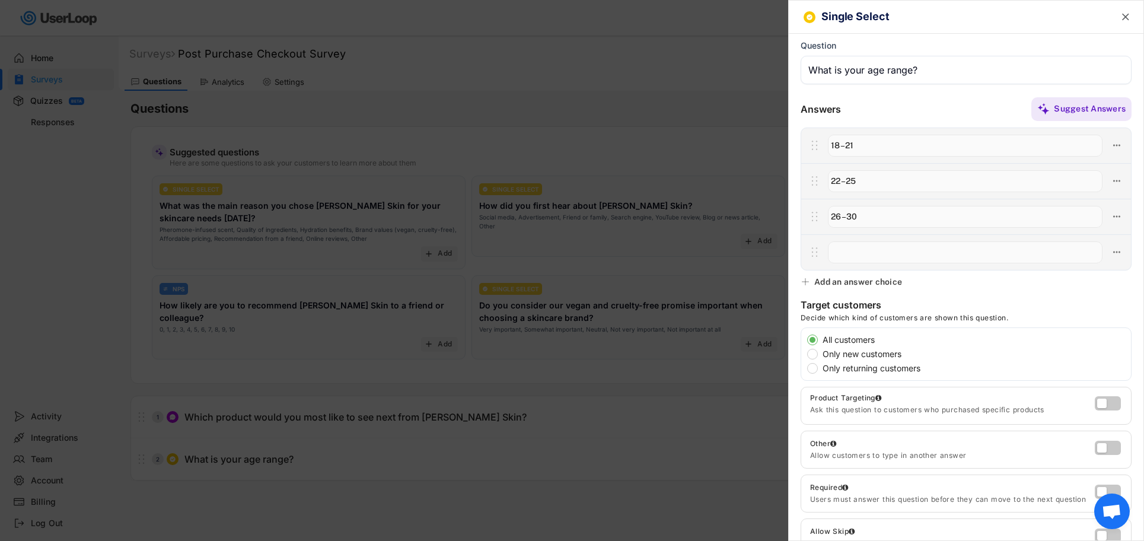
paste input "31–35"
type input "31–35"
click at [840, 282] on div "Add an answer choice" at bounding box center [858, 281] width 88 height 11
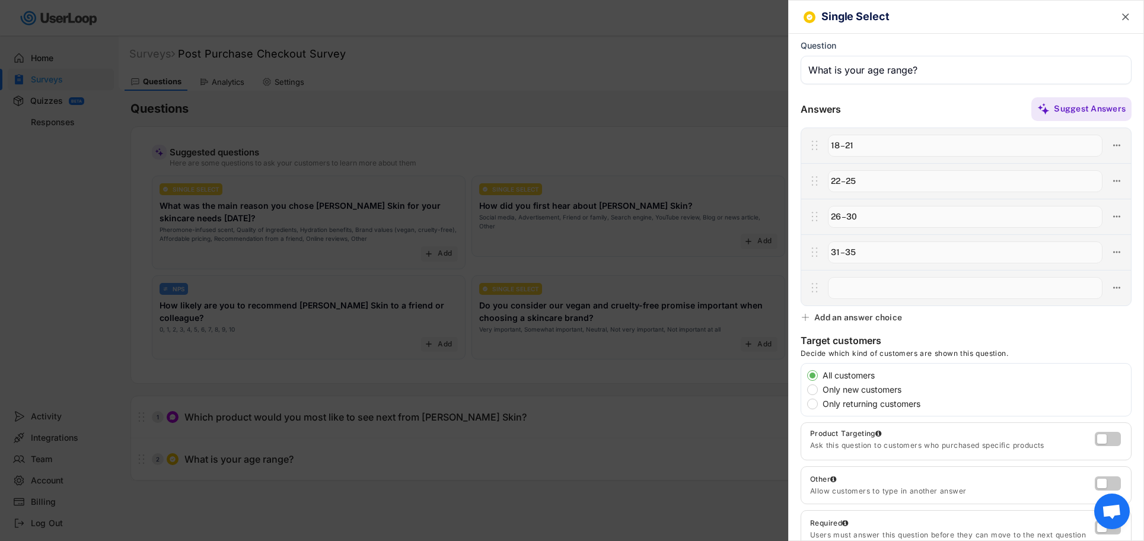
click at [848, 288] on input "input" at bounding box center [965, 288] width 274 height 22
paste input "36–40"
type input "36–40"
click at [851, 314] on div "Add an answer choice" at bounding box center [858, 317] width 88 height 11
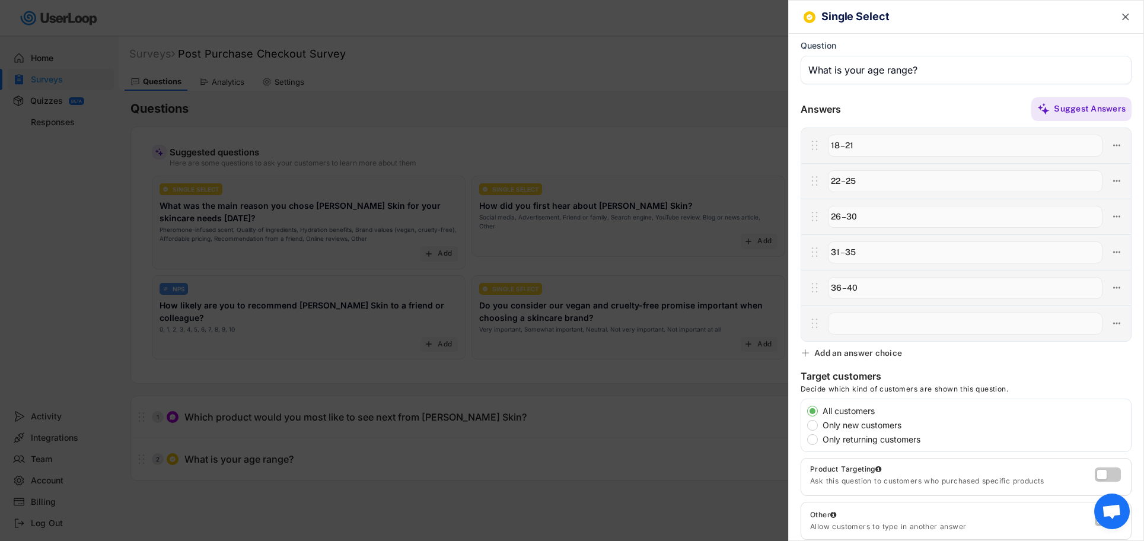
click at [846, 320] on input "input" at bounding box center [965, 323] width 274 height 22
type input "41–50"
click at [847, 349] on div "Add an answer choice" at bounding box center [858, 352] width 88 height 11
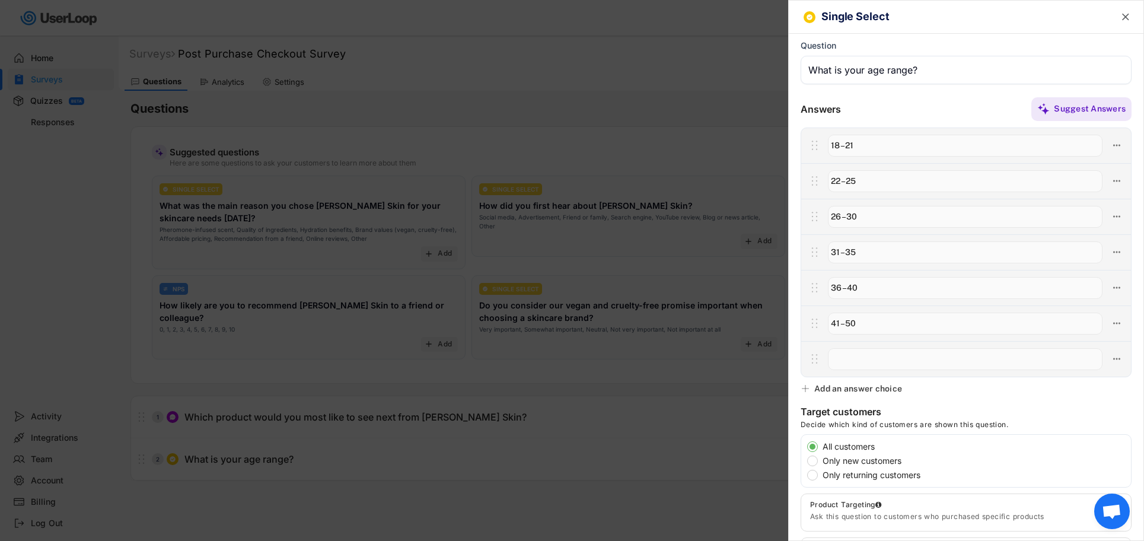
click at [848, 360] on input "input" at bounding box center [965, 359] width 274 height 22
paste input "50+"
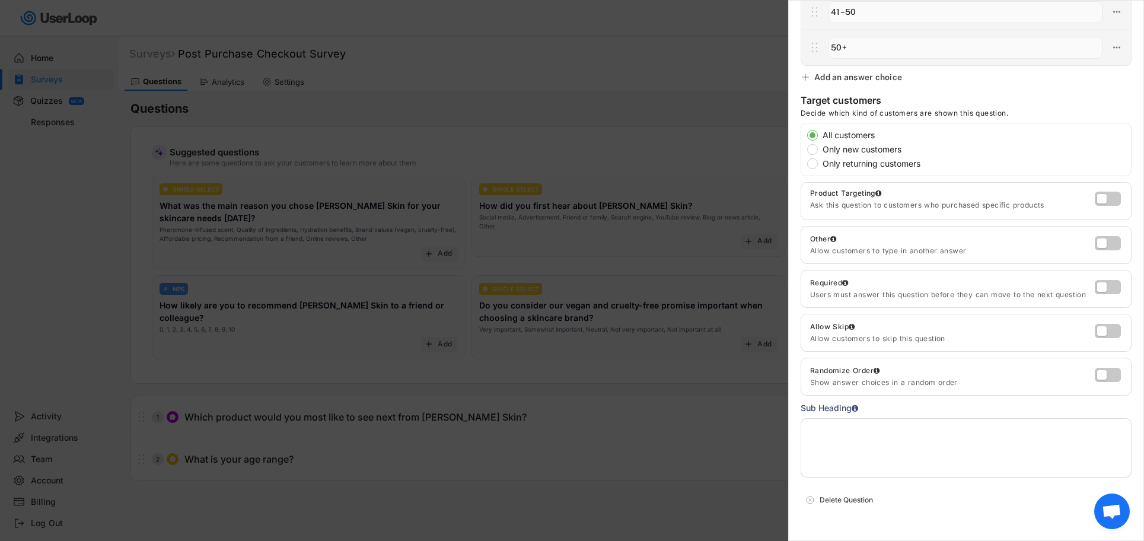
scroll to position [317, 0]
type input "50+"
click at [855, 446] on textarea at bounding box center [965, 442] width 331 height 59
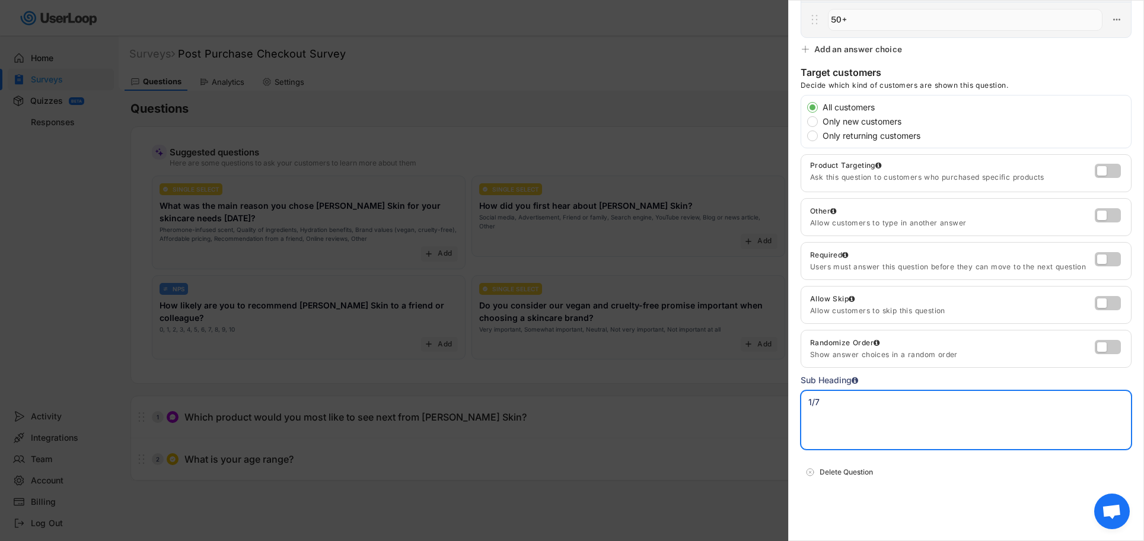
scroll to position [0, 0]
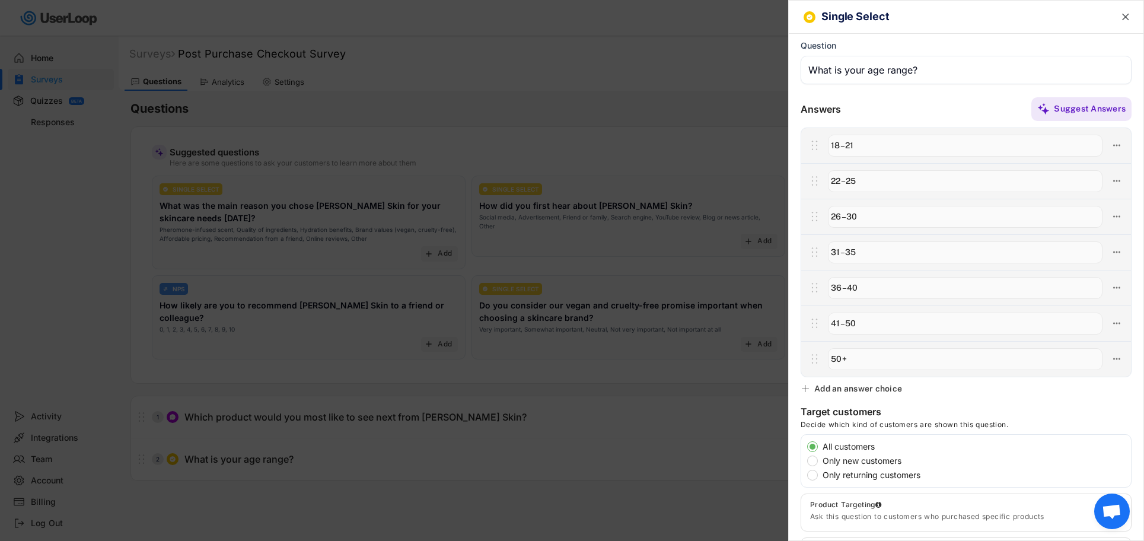
type textarea "1/7"
click at [1125, 15] on text "" at bounding box center [1125, 17] width 7 height 12
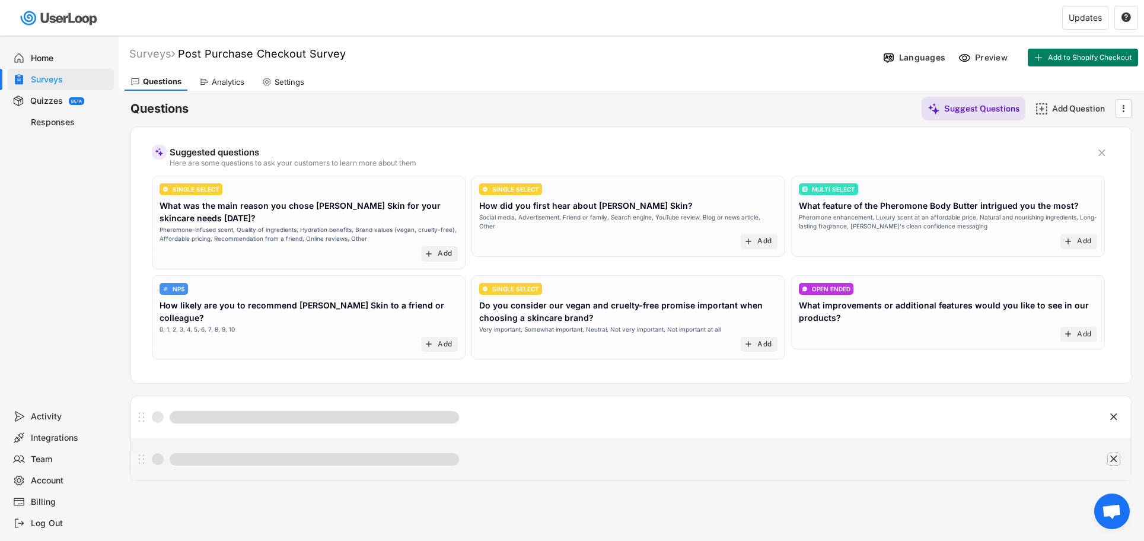
click at [1113, 458] on text "" at bounding box center [1113, 458] width 7 height 12
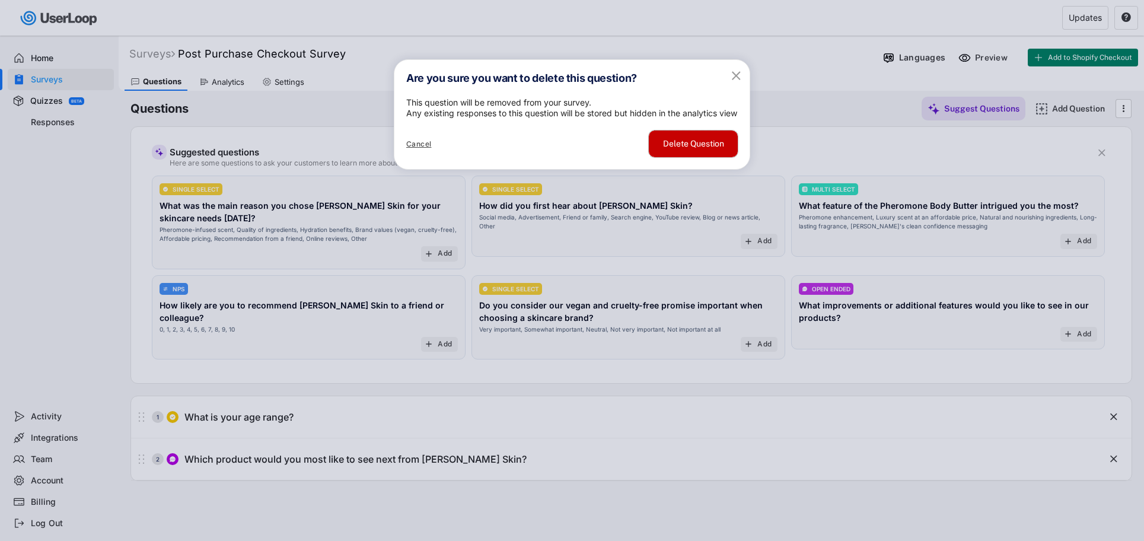
click at [692, 157] on button "Delete Question" at bounding box center [693, 143] width 89 height 27
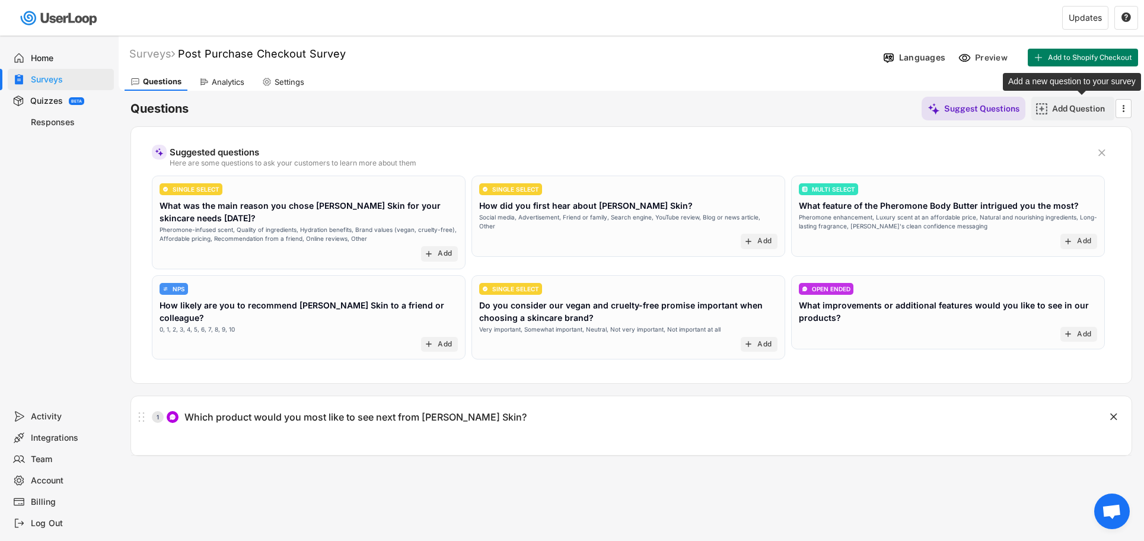
click at [1075, 106] on div "Add Question" at bounding box center [1081, 108] width 59 height 11
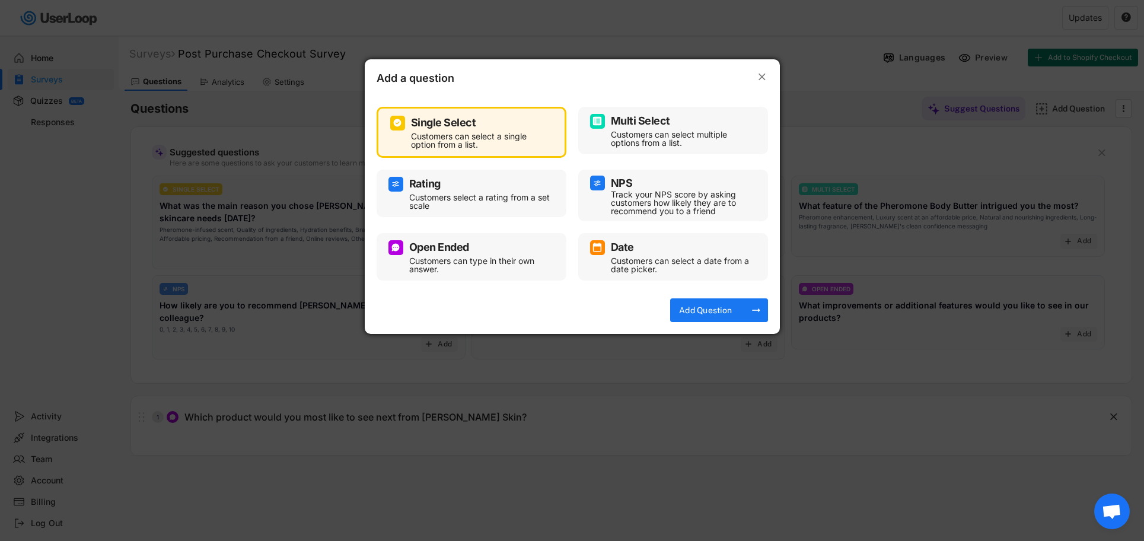
click at [494, 126] on div "Single Select" at bounding box center [471, 123] width 162 height 15
click at [707, 305] on div "Add Question" at bounding box center [705, 310] width 59 height 11
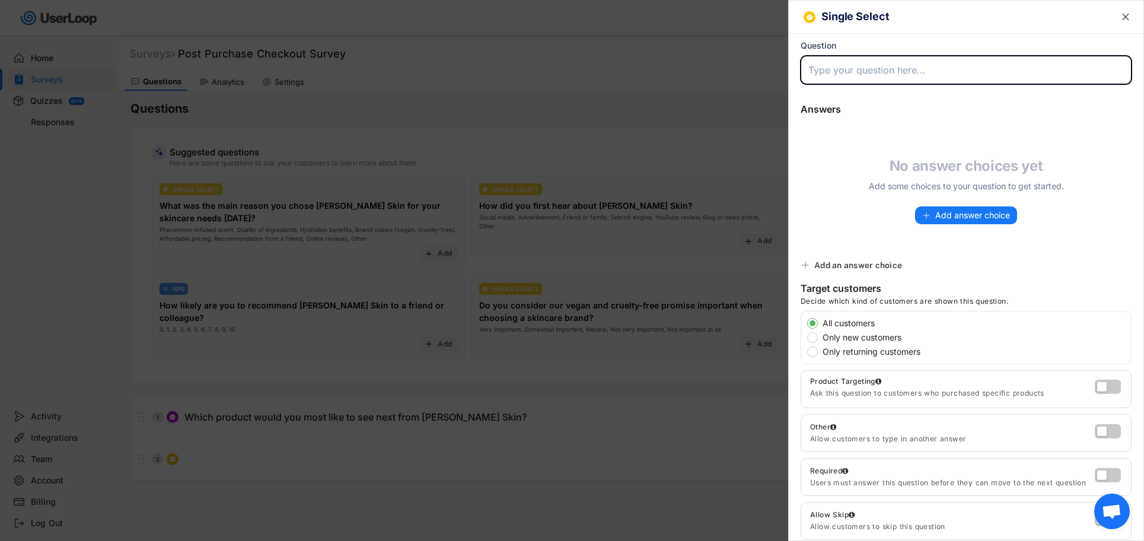
click at [880, 72] on input "input" at bounding box center [965, 70] width 331 height 28
paste input "What is your age range?"
type input "What is your age range?"
click at [847, 185] on div "No answer choices yet Add some choices to your question to get started. Add ans…" at bounding box center [965, 190] width 354 height 67
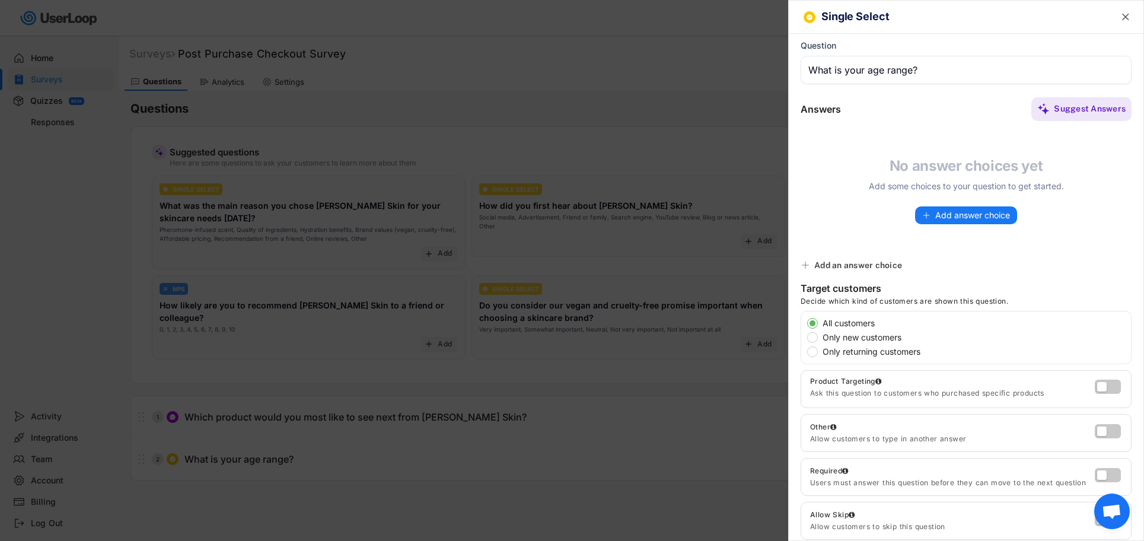
click at [833, 264] on div "Add an answer choice" at bounding box center [858, 265] width 88 height 11
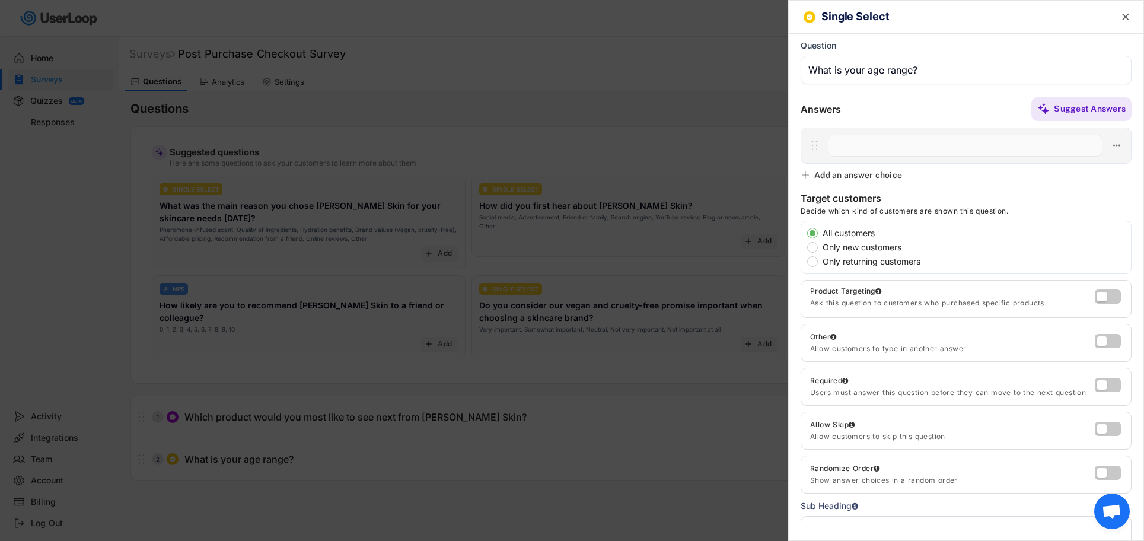
click at [869, 144] on input "input" at bounding box center [965, 146] width 274 height 22
paste input "18–21"
type input "18–21"
click at [861, 173] on div "Add an answer choice" at bounding box center [858, 175] width 88 height 11
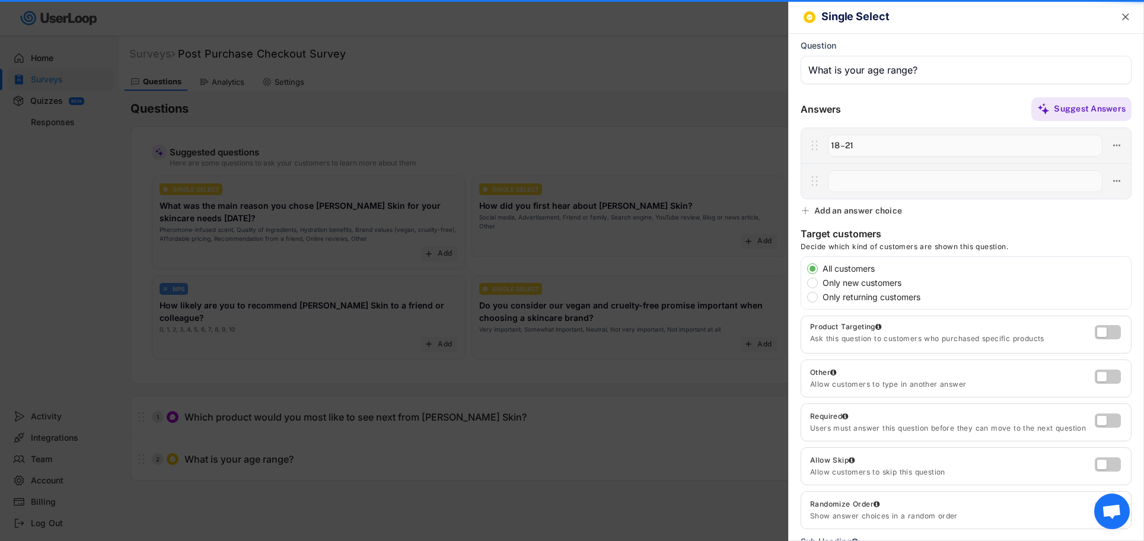
click at [860, 181] on input "input" at bounding box center [965, 181] width 274 height 22
paste input "22–25"
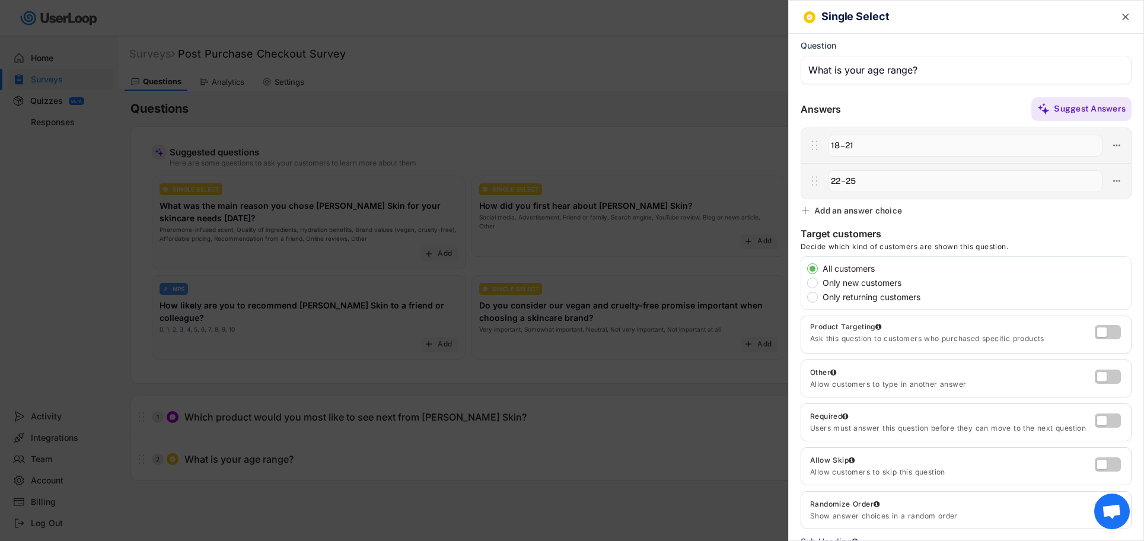
type input "22–25"
click at [864, 213] on div "Add an answer choice" at bounding box center [858, 210] width 88 height 11
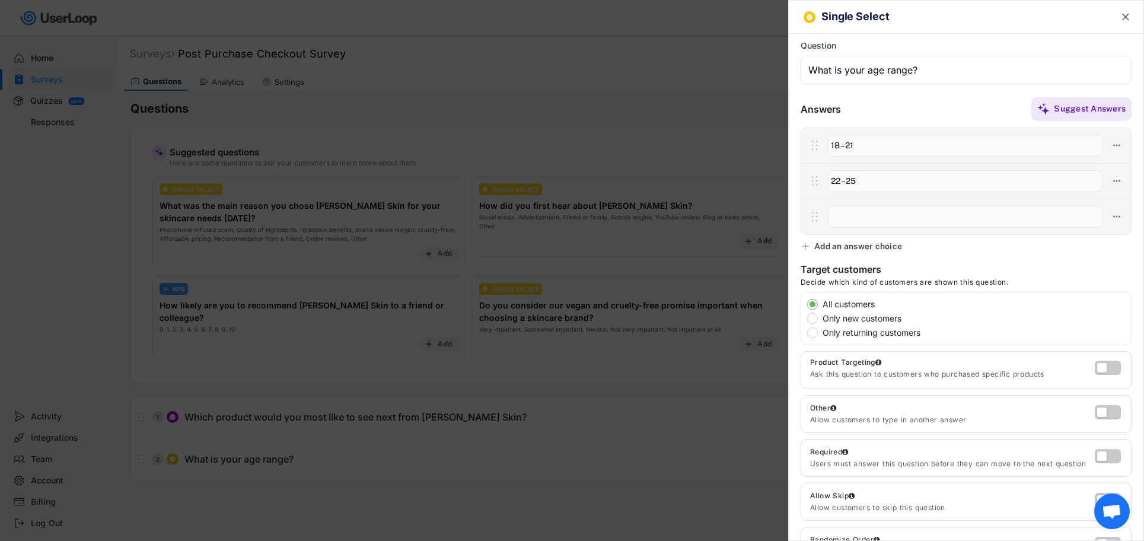
click at [853, 220] on input "input" at bounding box center [965, 217] width 274 height 22
paste input "26–30"
type input "26–30"
click at [857, 245] on div "Add an answer choice" at bounding box center [858, 246] width 88 height 11
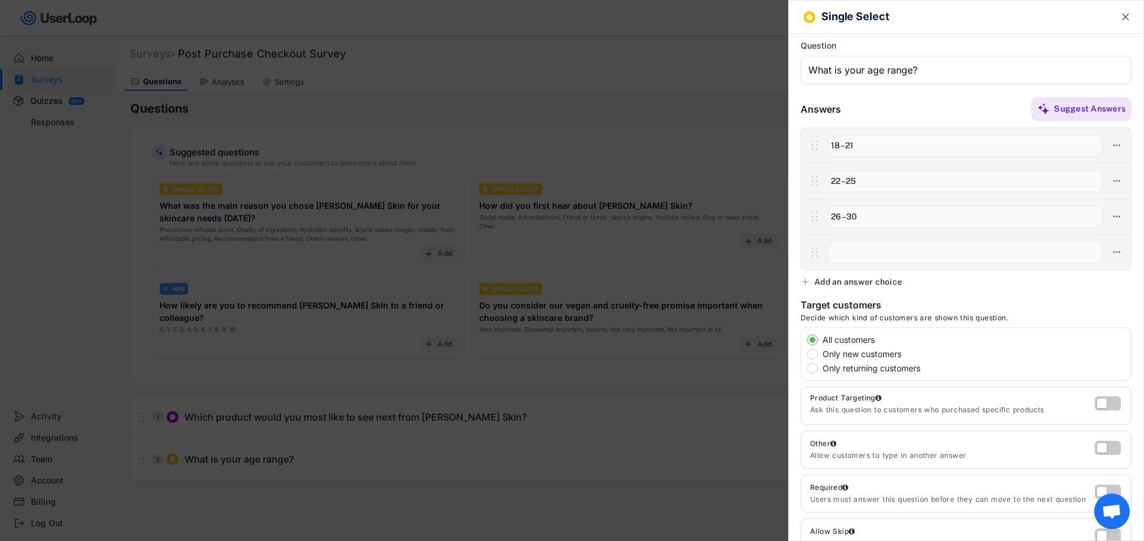
click at [857, 252] on input "input" at bounding box center [965, 252] width 274 height 22
paste input "31–35"
type input "31–35"
click at [852, 282] on div "Add an answer choice" at bounding box center [858, 281] width 88 height 11
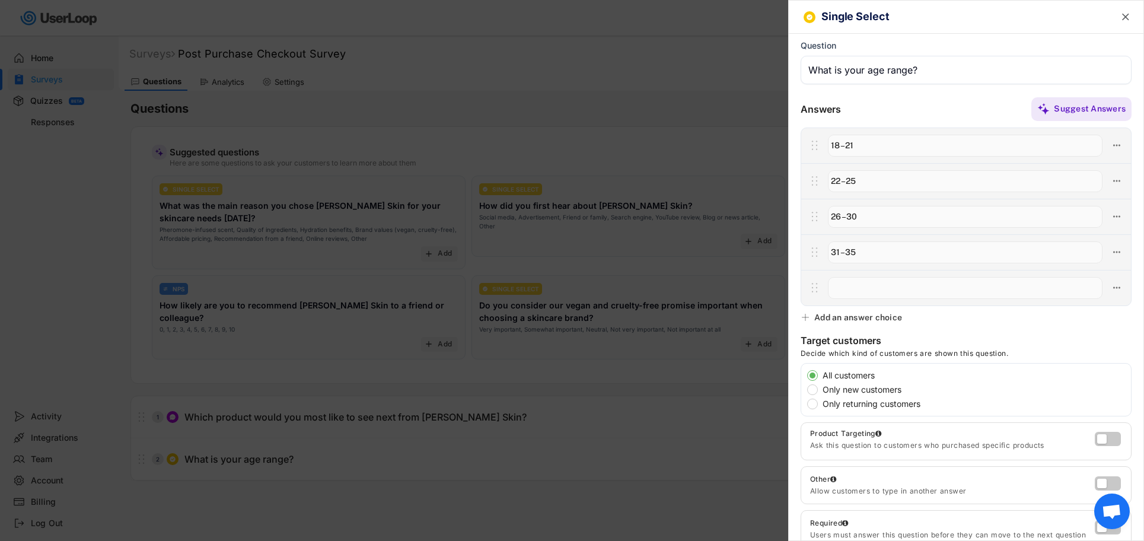
click at [851, 282] on input "input" at bounding box center [965, 288] width 274 height 22
paste input "36–40"
type input "36–40"
click at [863, 319] on div "Add an answer choice" at bounding box center [858, 317] width 88 height 11
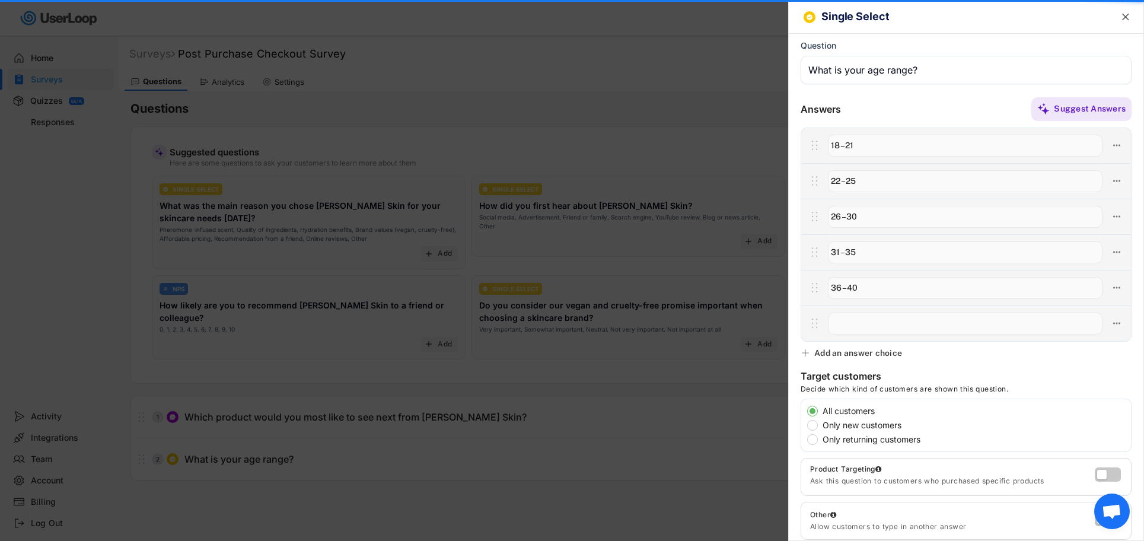
click at [858, 327] on input "input" at bounding box center [965, 323] width 274 height 22
paste input "41–50"
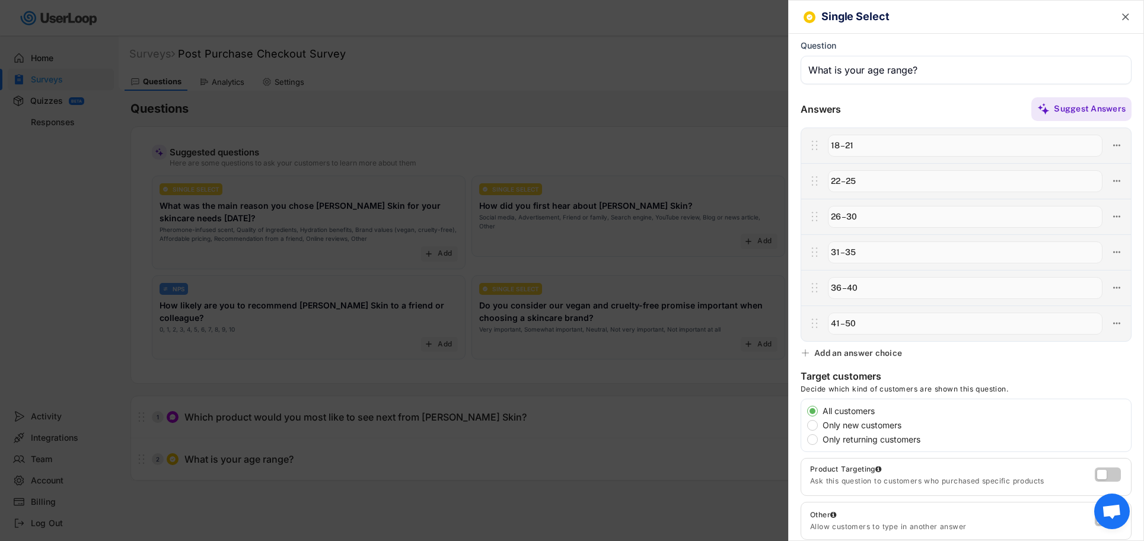
type input "41–50"
click at [858, 352] on div "Add an answer choice" at bounding box center [858, 352] width 88 height 11
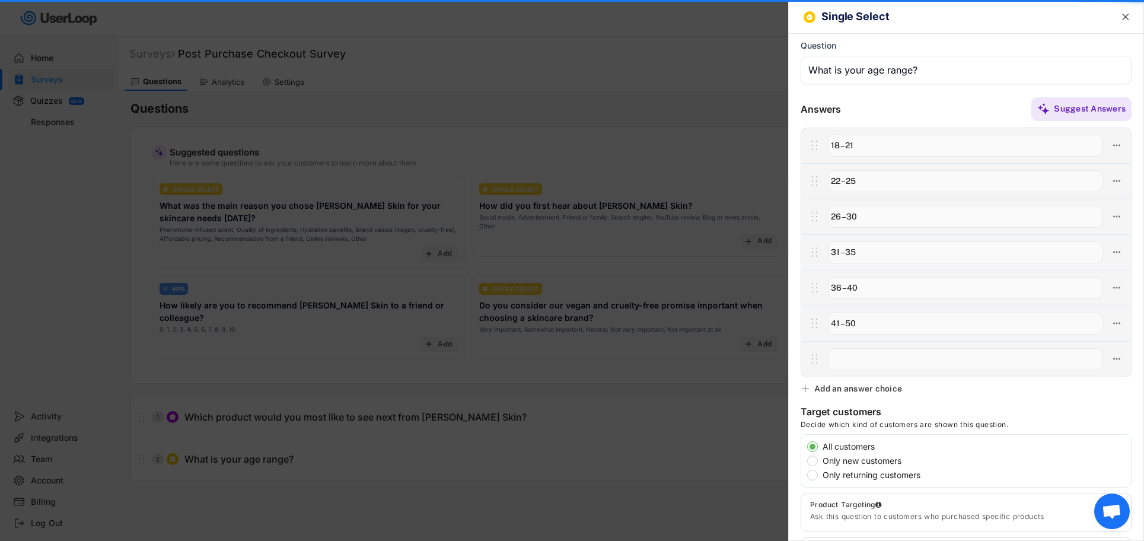
click at [858, 362] on input "input" at bounding box center [965, 359] width 274 height 22
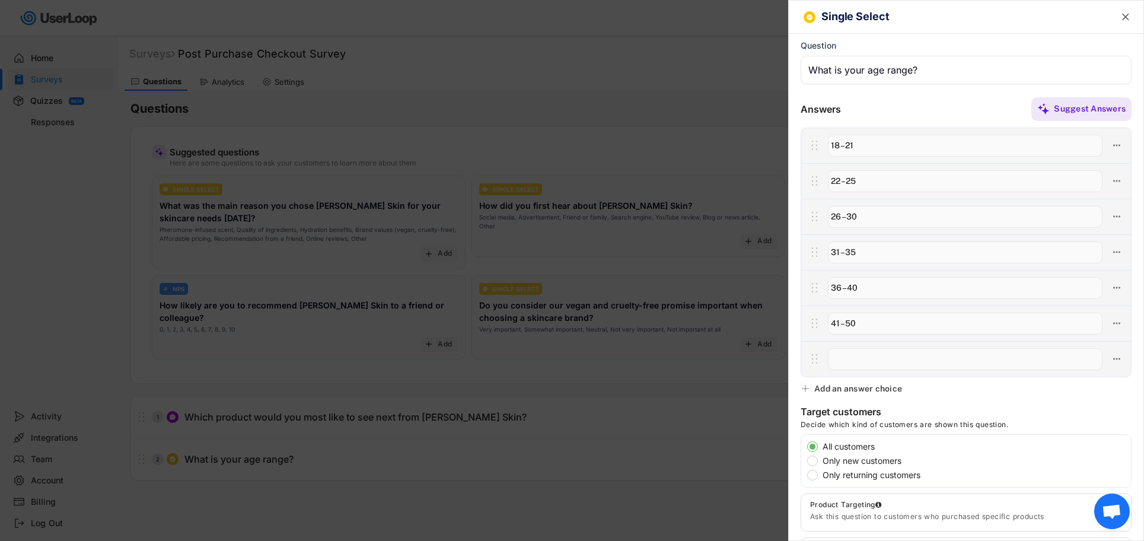
paste input "50+"
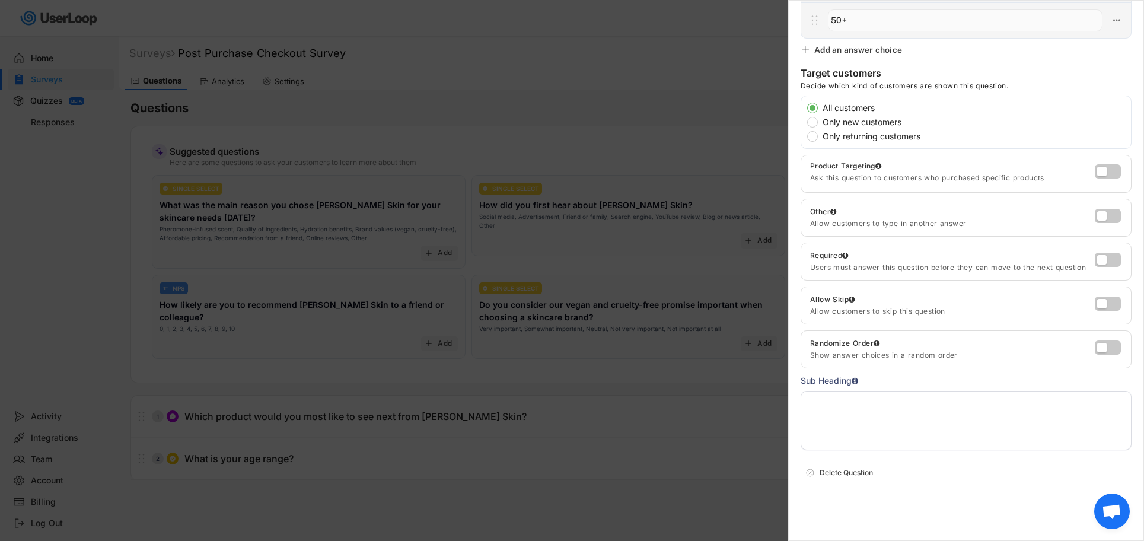
scroll to position [102, 0]
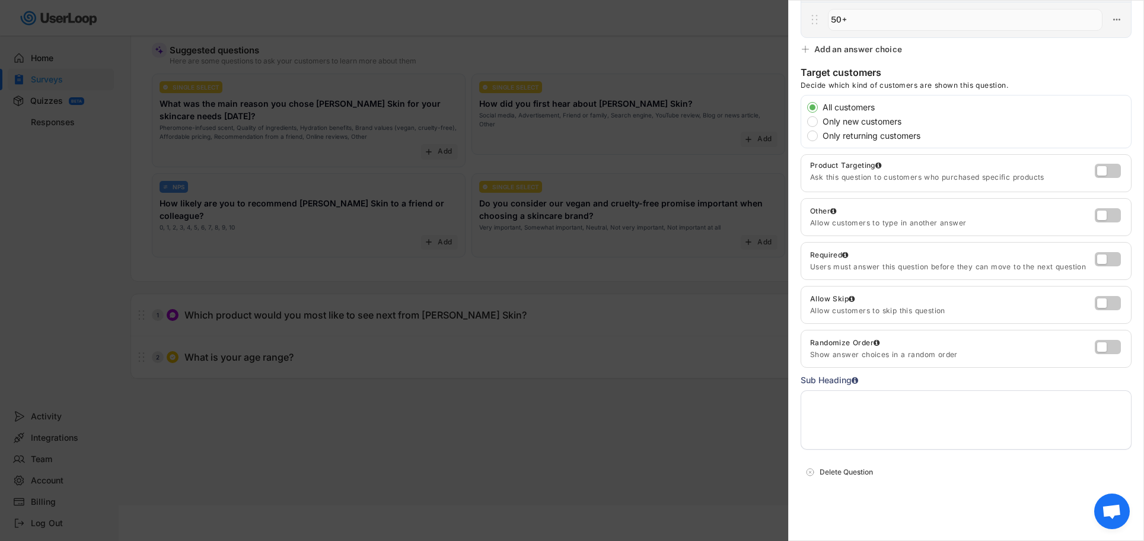
type input "50+"
click at [879, 401] on textarea at bounding box center [965, 419] width 331 height 59
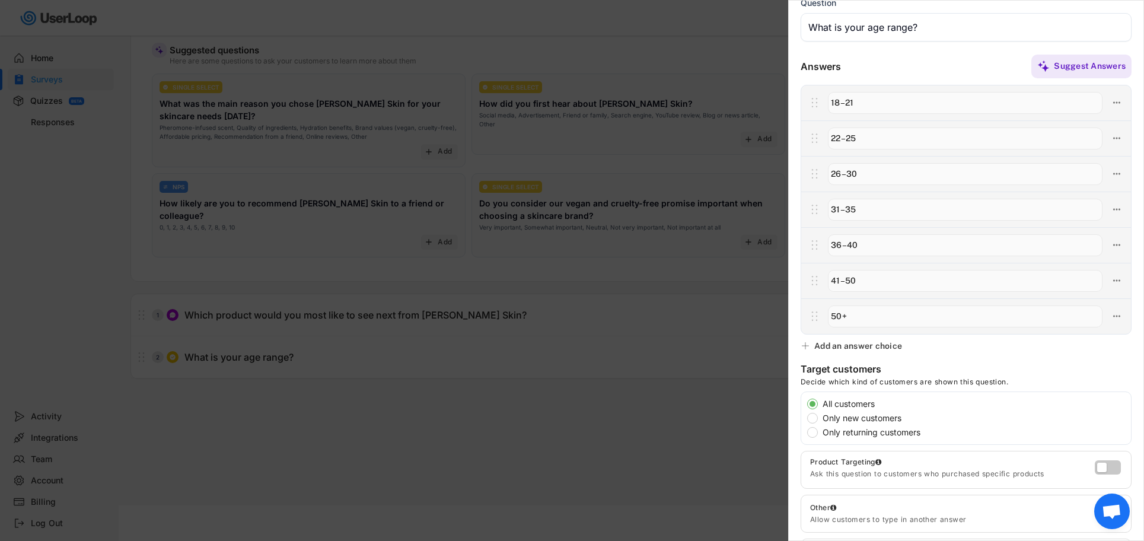
scroll to position [0, 0]
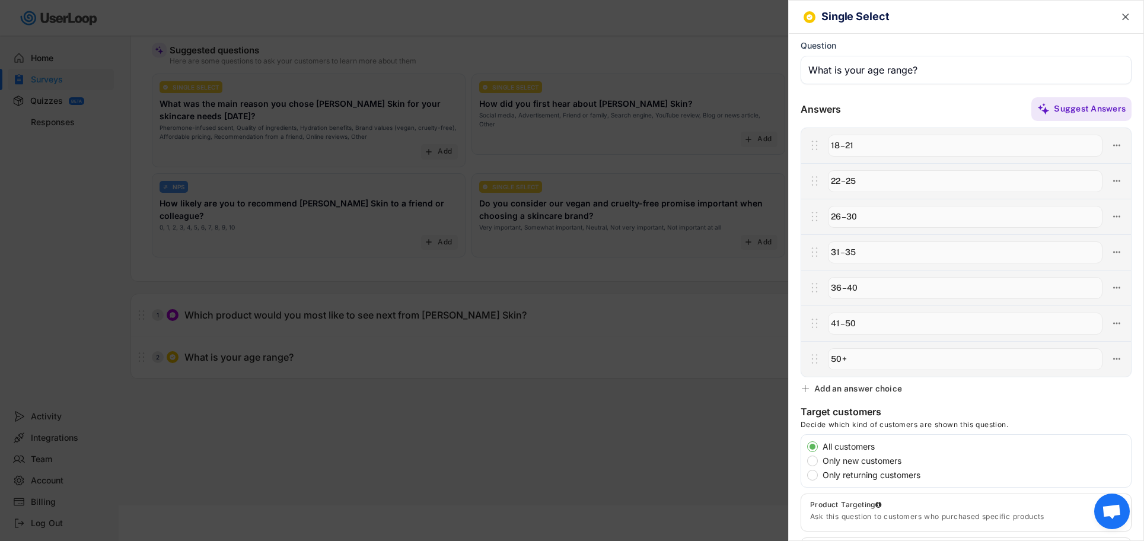
type textarea "1/7"
click at [1123, 17] on text "" at bounding box center [1125, 17] width 7 height 12
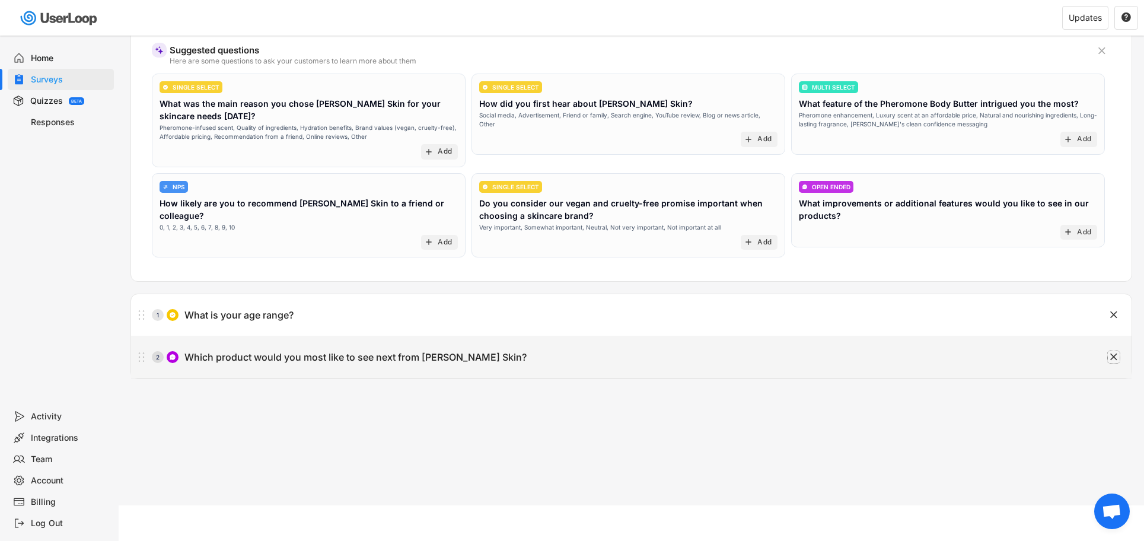
click at [1119, 356] on icon "" at bounding box center [1113, 357] width 12 height 12
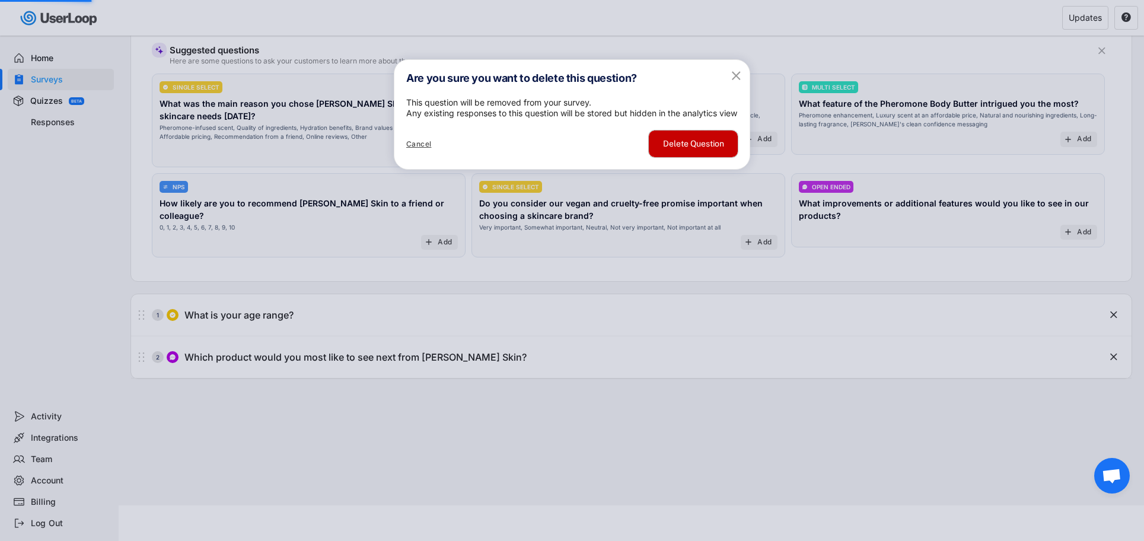
click at [711, 157] on button "Delete Question" at bounding box center [693, 143] width 89 height 27
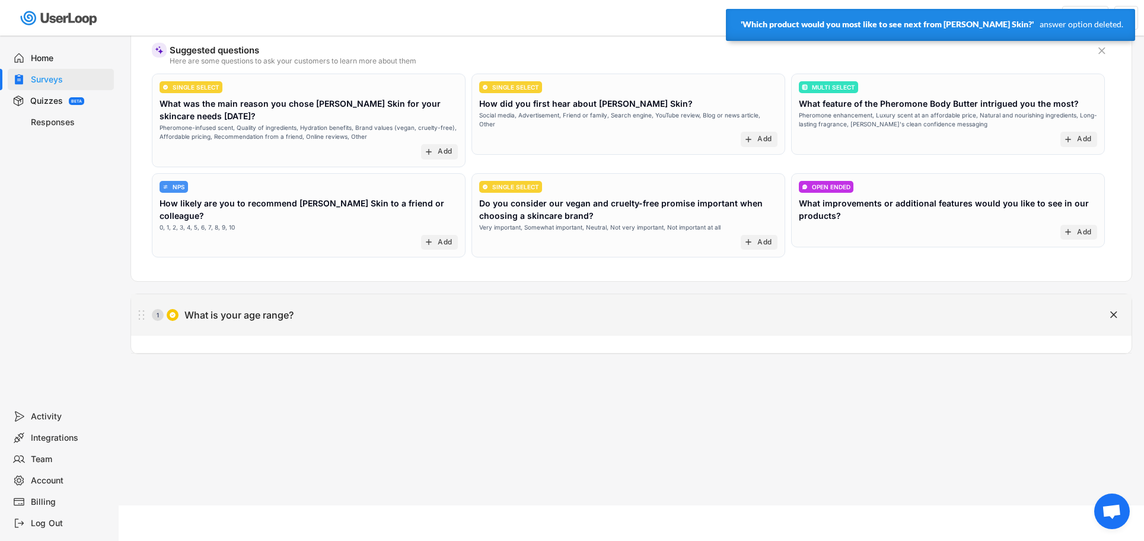
click at [262, 314] on div "What is your age range?" at bounding box center [238, 315] width 109 height 12
type input "What is your age range?"
type input "18–21"
type input "22–25"
type input "26–30"
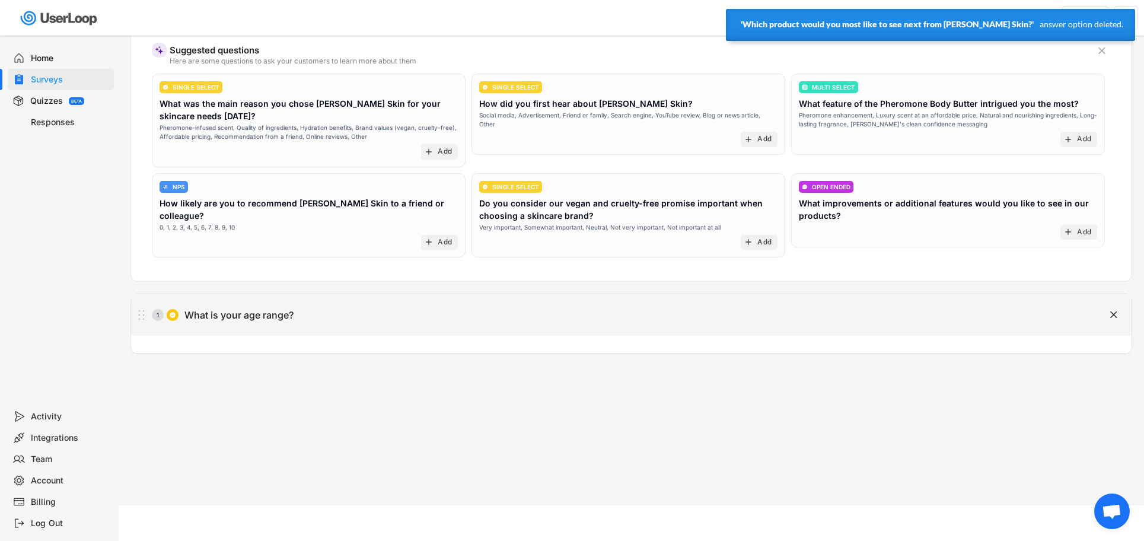
type input "31–35"
type input "36–40"
type input "41–50"
type input "50+"
type textarea "1/7"
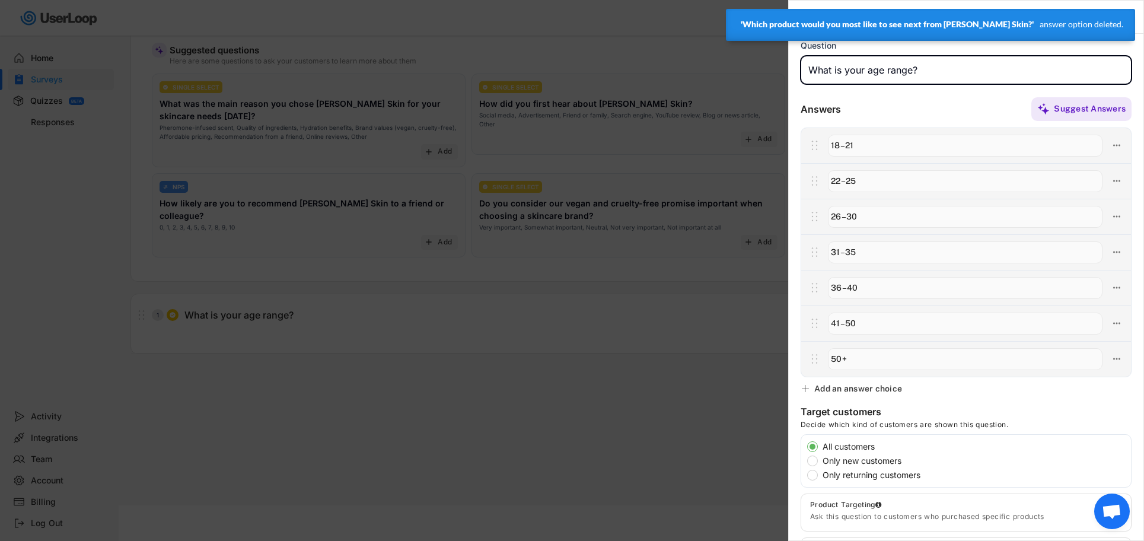
click at [506, 356] on div at bounding box center [572, 270] width 1144 height 541
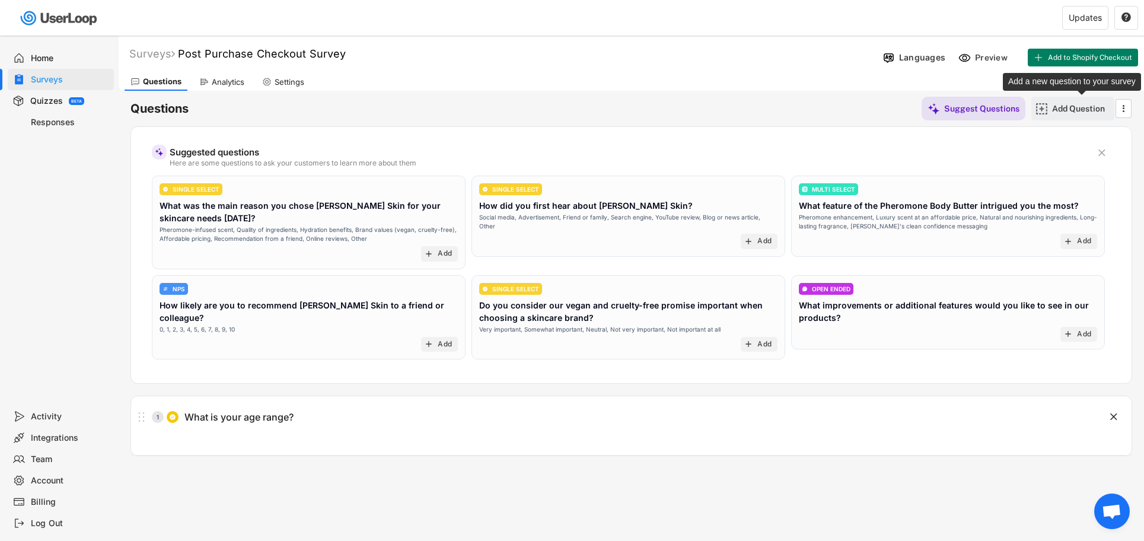
click at [1061, 108] on div "Add Question" at bounding box center [1081, 108] width 59 height 11
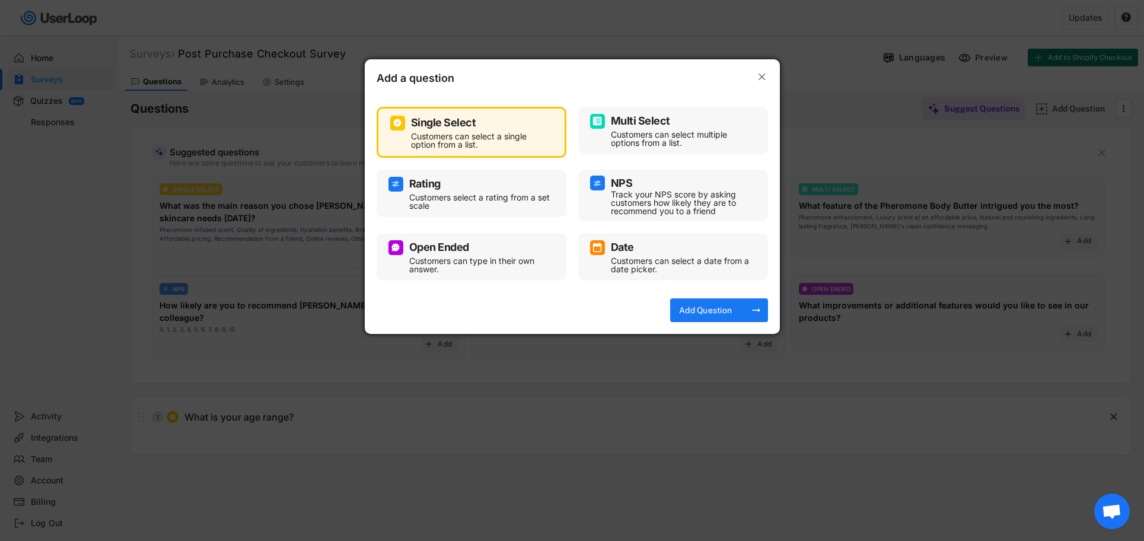
click at [464, 133] on div "Customers can select a single option from a list." at bounding box center [480, 140] width 139 height 17
click at [704, 301] on div "Add Question" at bounding box center [705, 310] width 59 height 24
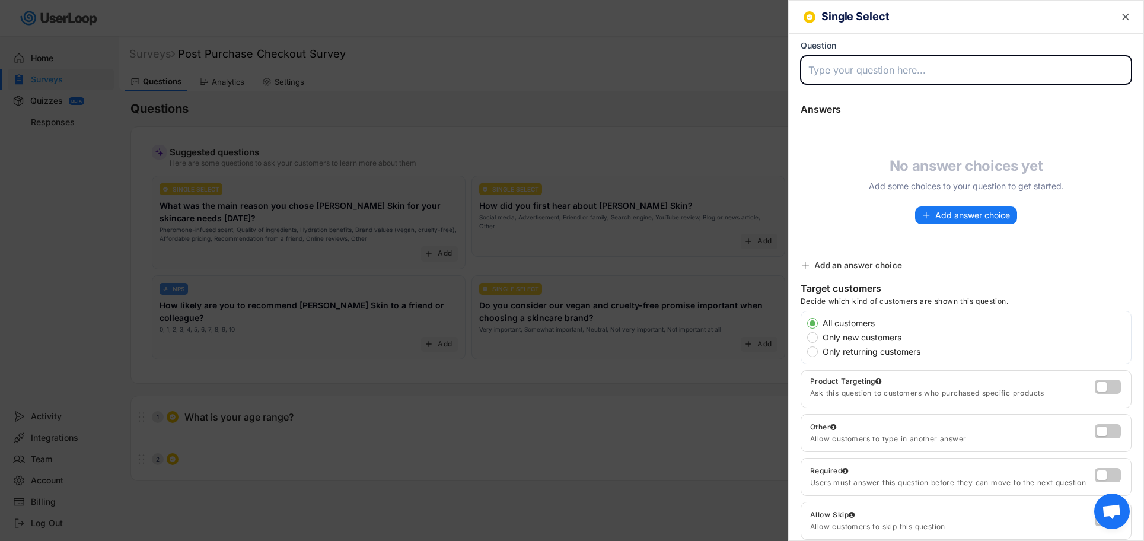
click at [840, 74] on input "input" at bounding box center [965, 70] width 331 height 28
paste input "Which of these best describes your skin tone?"
type input "Which of these best describes your skin tone?"
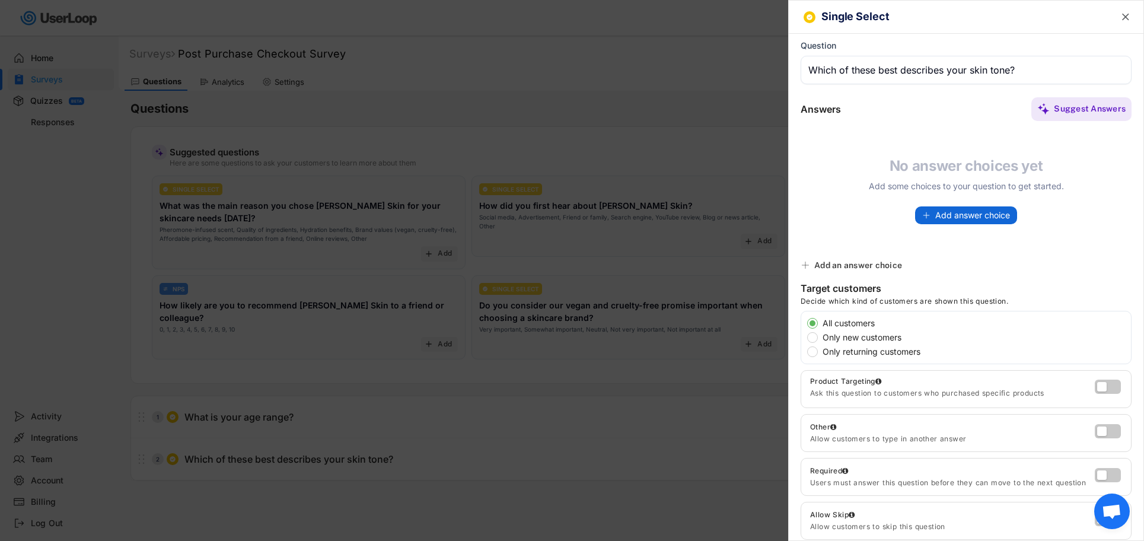
click at [985, 218] on span "Add answer choice" at bounding box center [972, 215] width 75 height 8
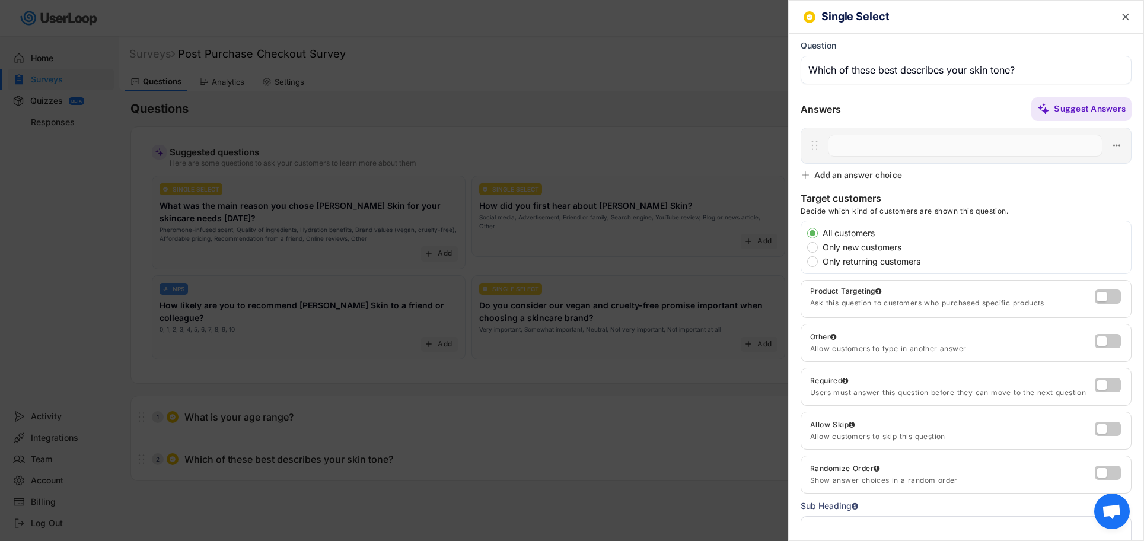
click at [866, 149] on input "input" at bounding box center [965, 146] width 274 height 22
paste input "Light/Fair"
type input "Light/Fair"
click at [867, 175] on div "Add an answer choice" at bounding box center [858, 175] width 88 height 11
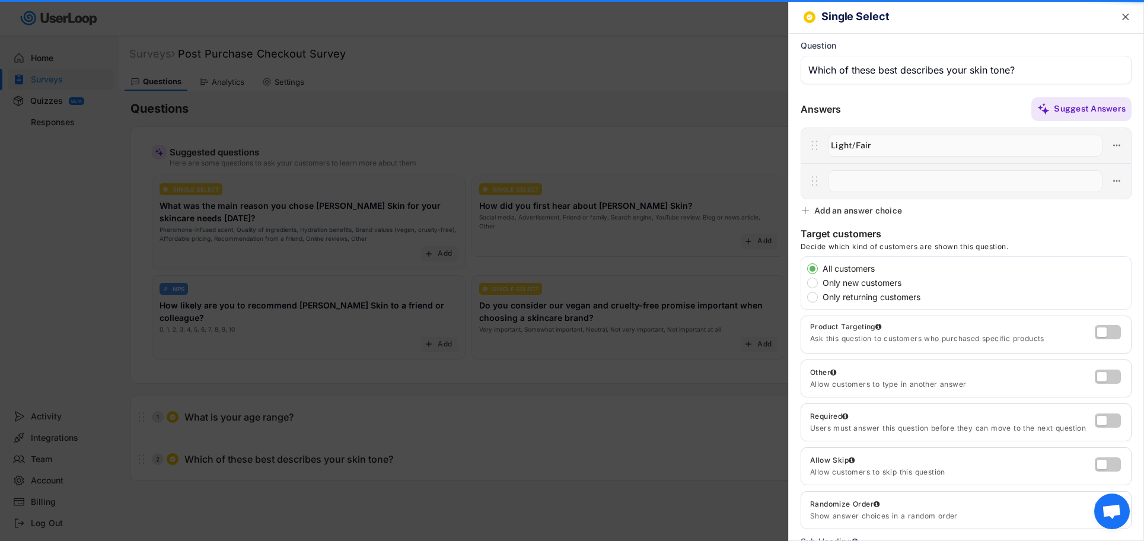
click at [873, 183] on input "input" at bounding box center [965, 181] width 274 height 22
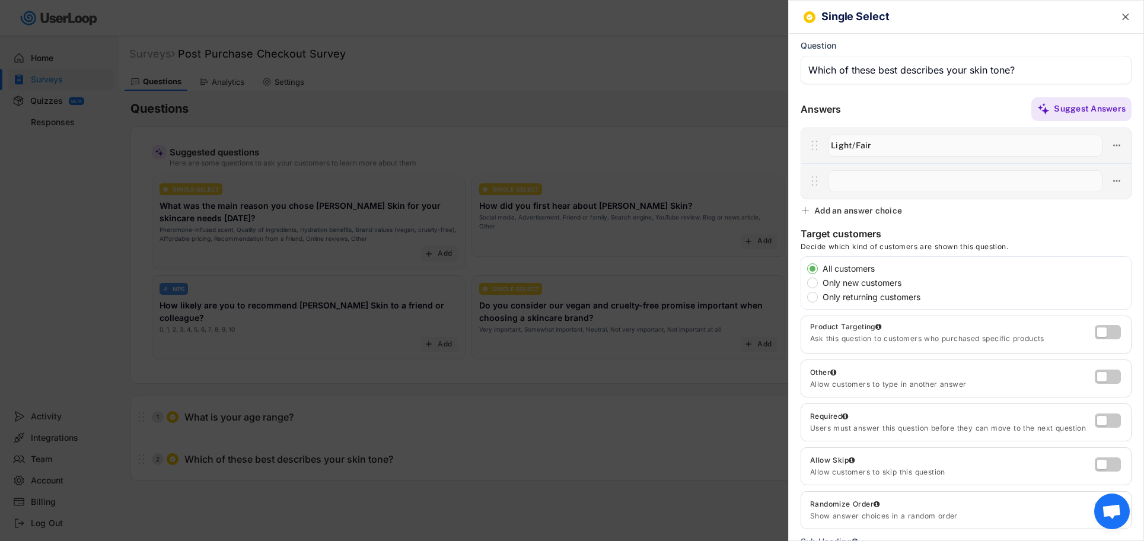
paste input "Medium"
type input "Medium"
click at [879, 212] on div "Add an answer choice" at bounding box center [858, 210] width 88 height 11
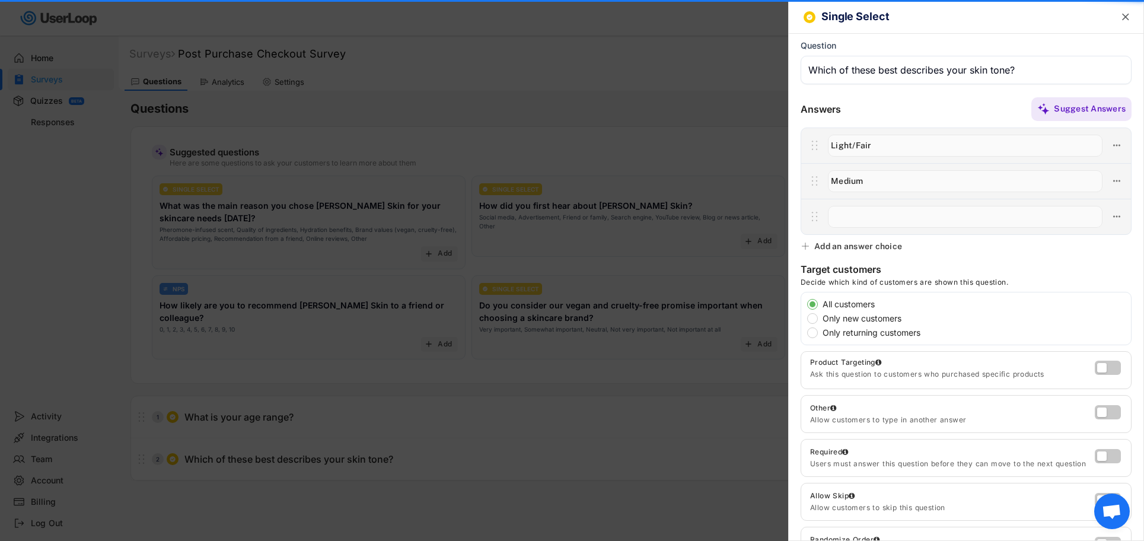
click at [858, 219] on input "input" at bounding box center [965, 217] width 274 height 22
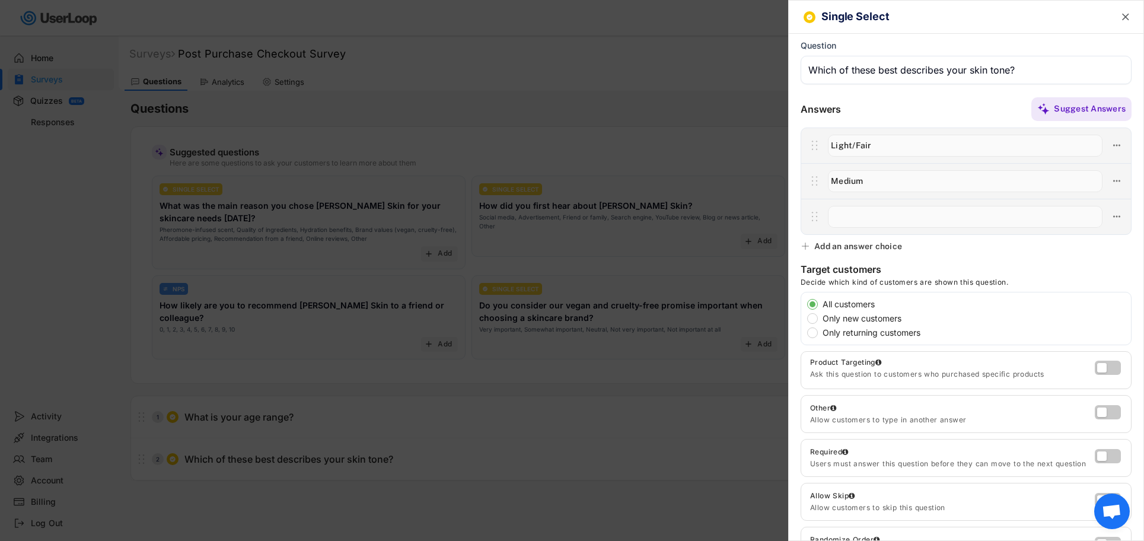
paste input "Olive/Tan"
type input "Olive/Tan"
click at [871, 245] on div "Add an answer choice" at bounding box center [858, 246] width 88 height 11
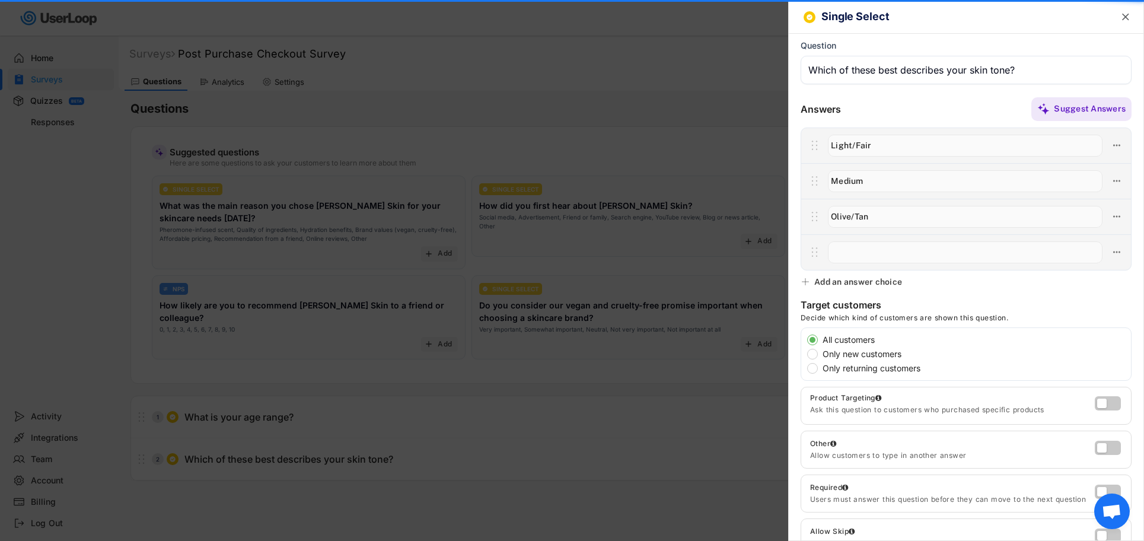
click at [861, 257] on input "input" at bounding box center [965, 252] width 274 height 22
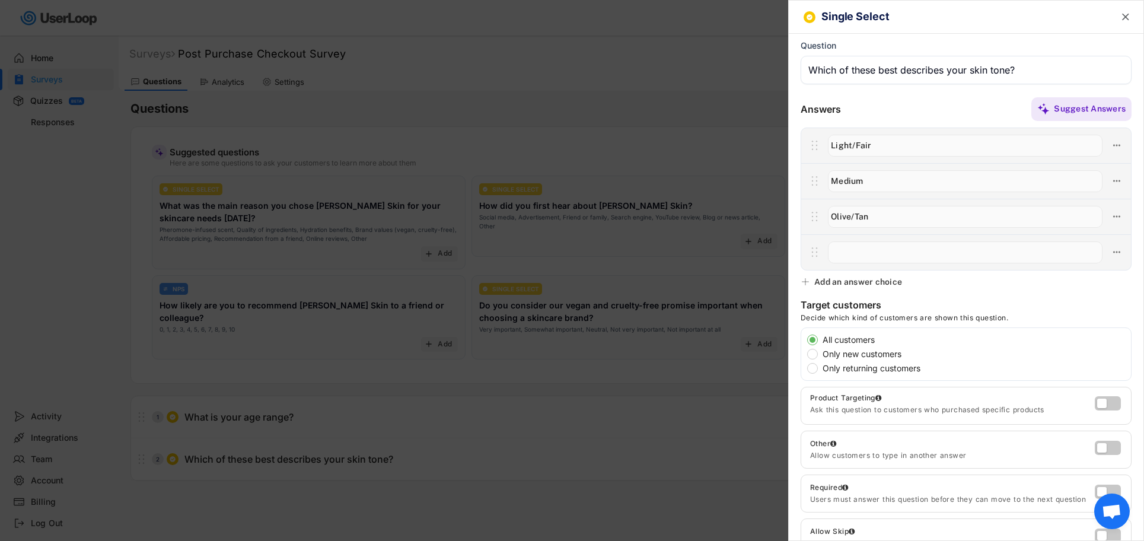
paste input "Brown"
type input "Brown"
click at [867, 280] on div "Add an answer choice" at bounding box center [858, 281] width 88 height 11
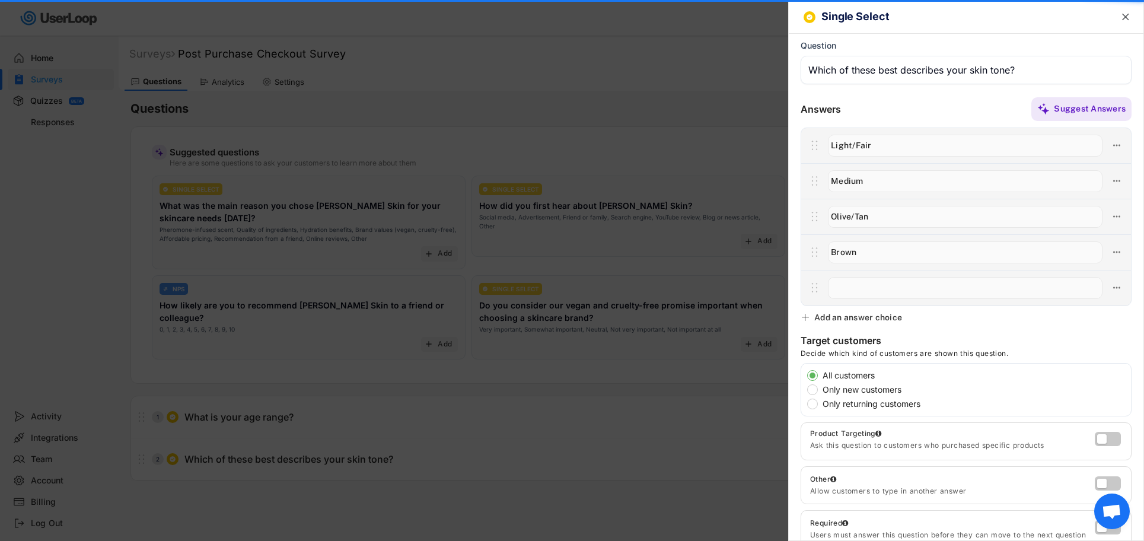
click at [866, 292] on input "input" at bounding box center [965, 288] width 274 height 22
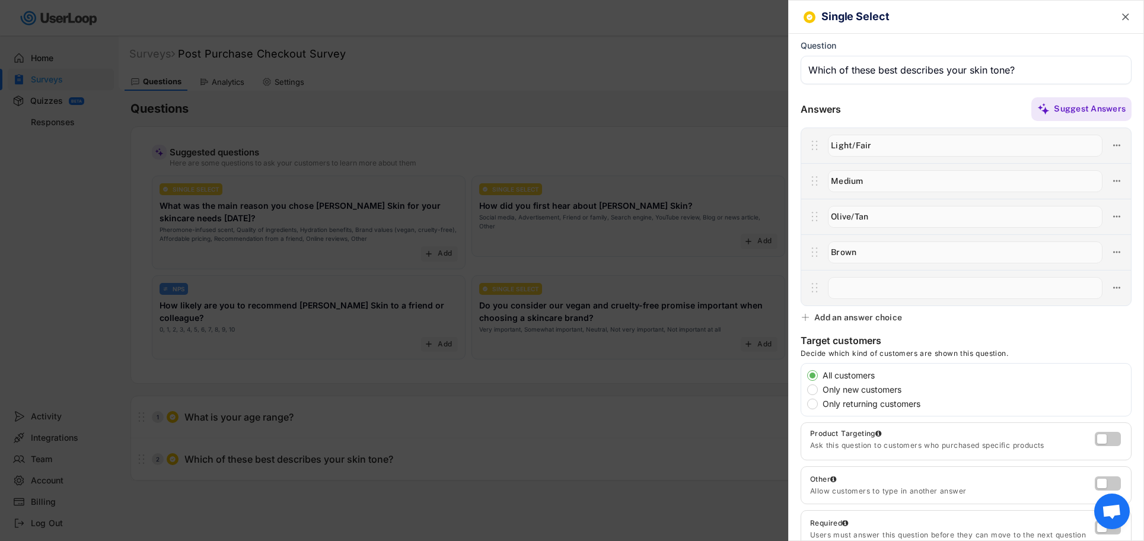
paste input "Black"
type input "Black"
click at [890, 320] on div "Add an answer choice" at bounding box center [858, 317] width 88 height 11
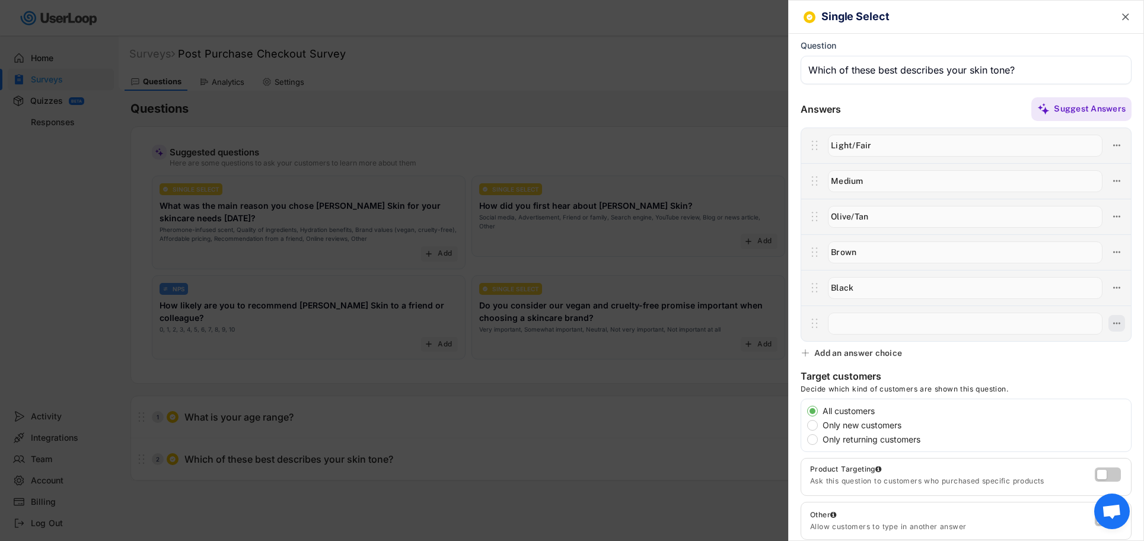
click at [1114, 320] on icon at bounding box center [1116, 323] width 11 height 11
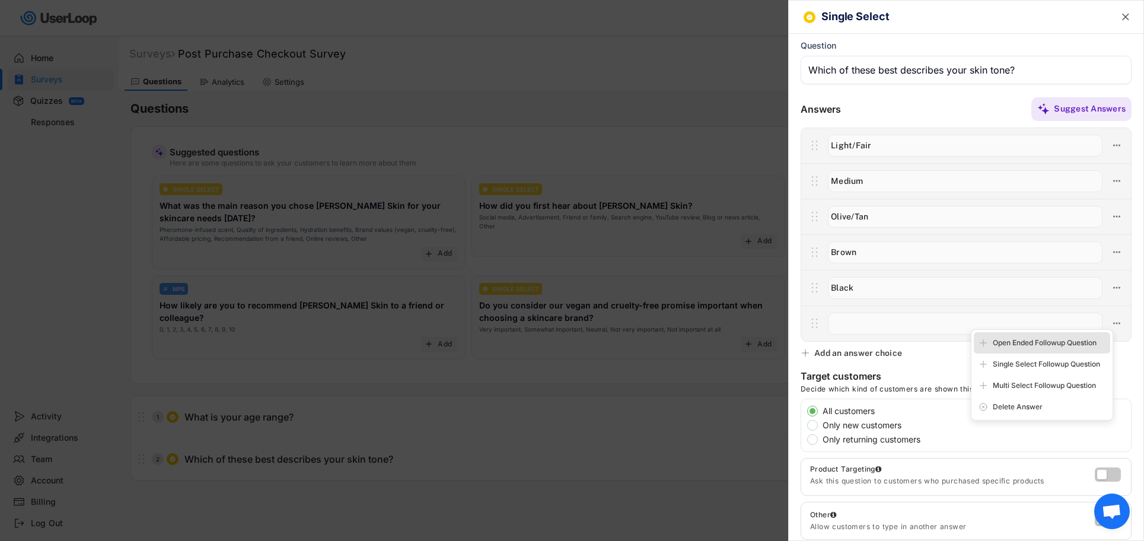
click at [1047, 341] on div "Open Ended Followup Question" at bounding box center [1048, 342] width 113 height 11
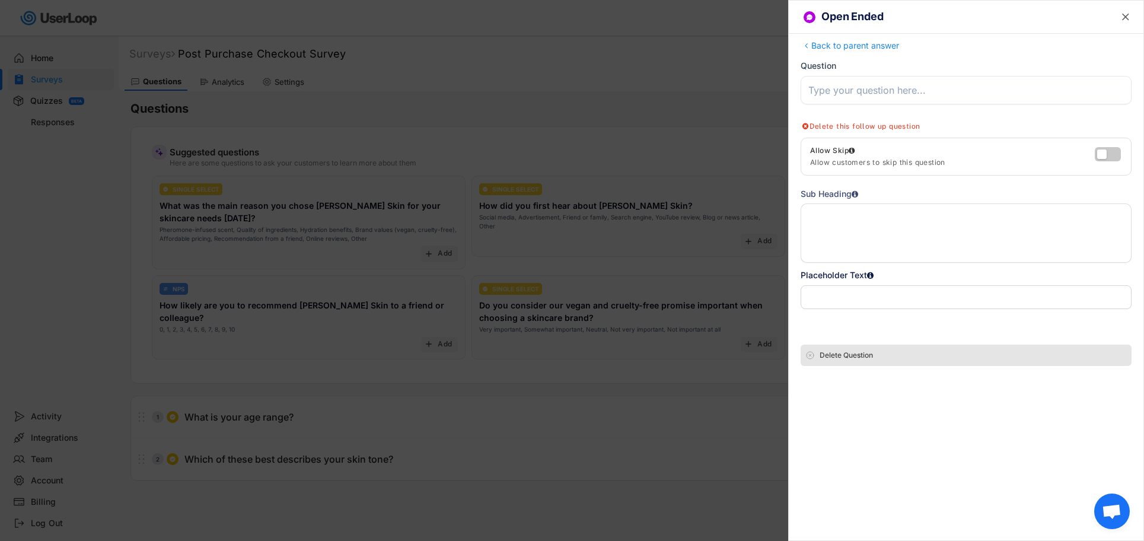
click at [858, 353] on div "Delete Question" at bounding box center [972, 355] width 307 height 11
click at [879, 350] on div "Are you sure? Click to confirm." at bounding box center [972, 355] width 307 height 11
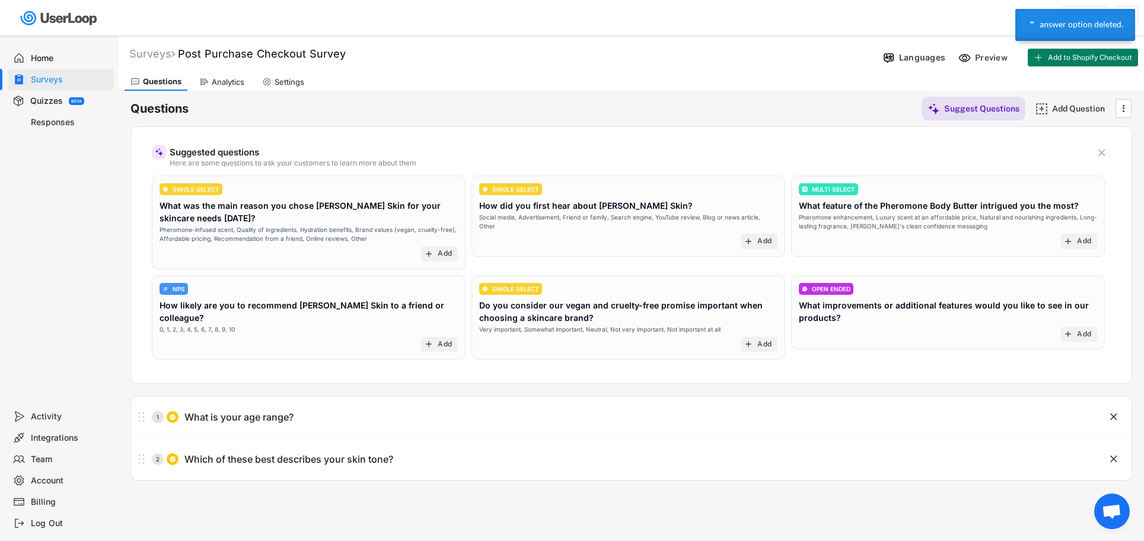
scroll to position [102, 0]
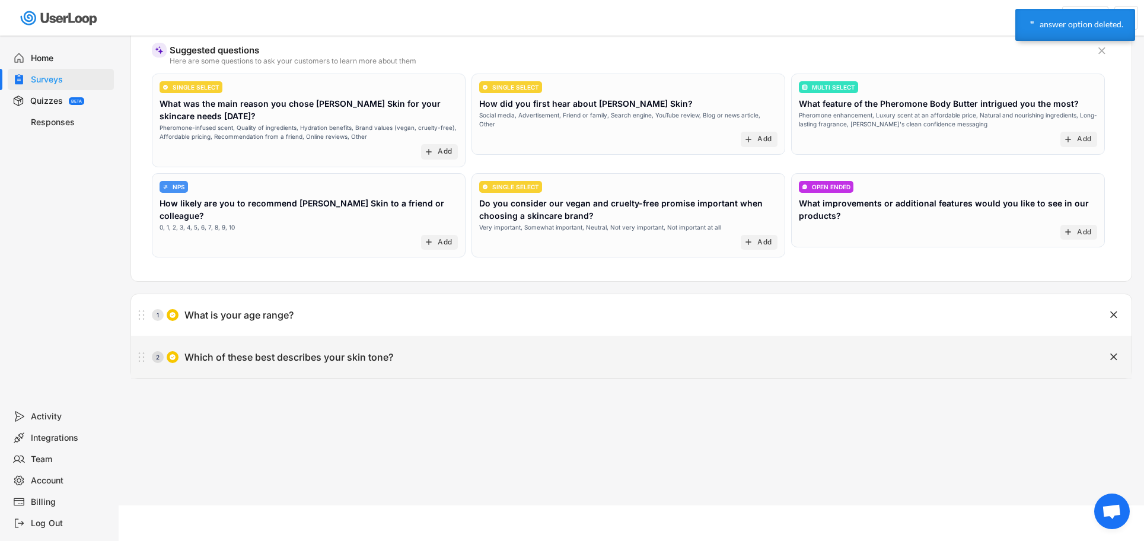
click at [336, 359] on div "Which of these best describes your skin tone?" at bounding box center [288, 357] width 209 height 12
type input "Which of these best describes your skin tone?"
type input "Light/Fair"
type input "Medium"
type input "Olive/Tan"
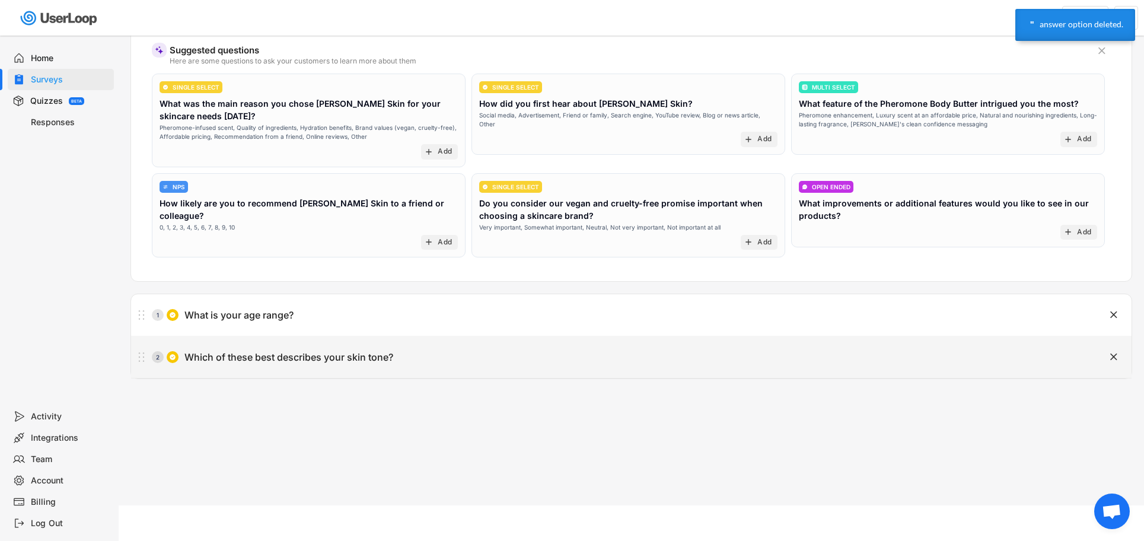
type input "Brown"
type input "Black"
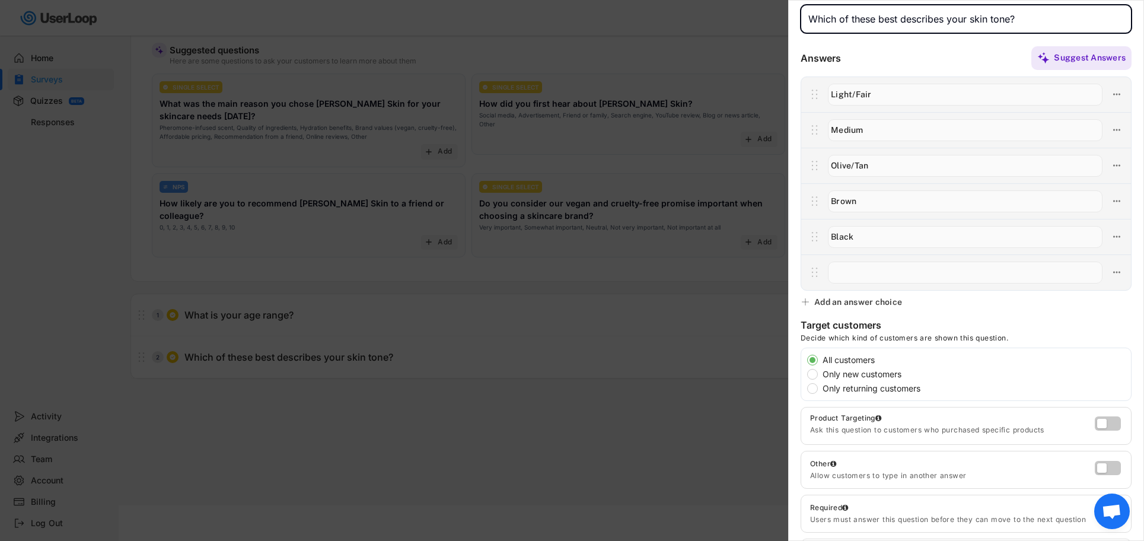
scroll to position [81, 0]
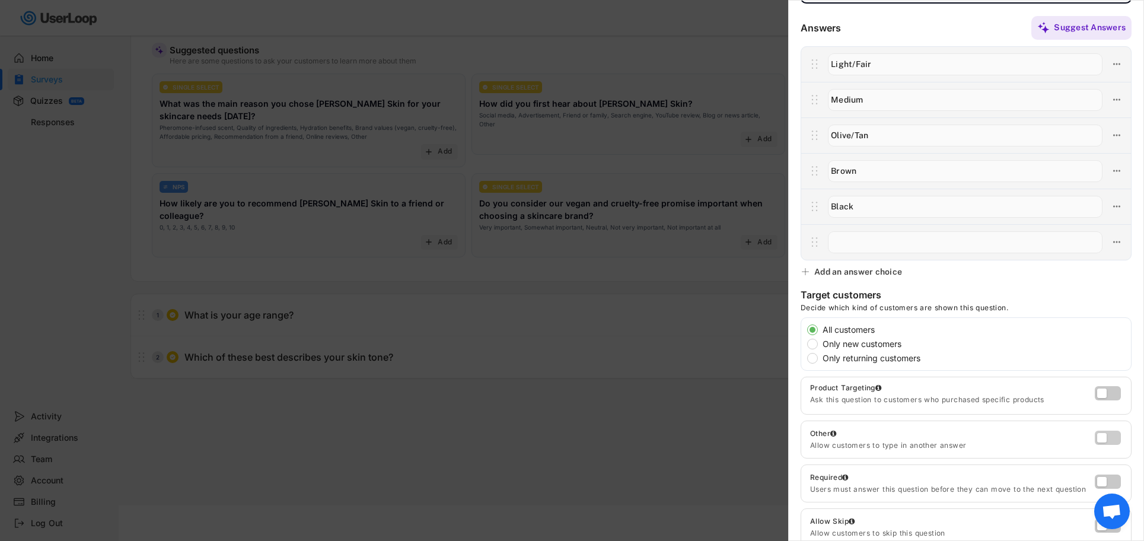
click at [1106, 438] on label at bounding box center [1104, 434] width 26 height 14
click at [0, 0] on input "checkbox" at bounding box center [0, 0] width 0 height 0
type input "Other"
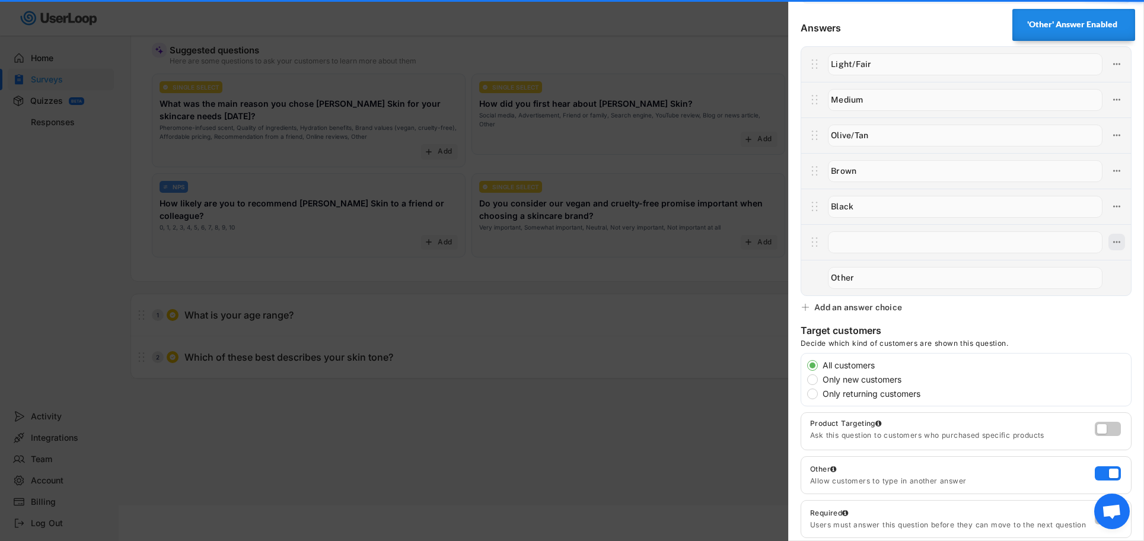
click at [1119, 244] on icon at bounding box center [1116, 242] width 11 height 11
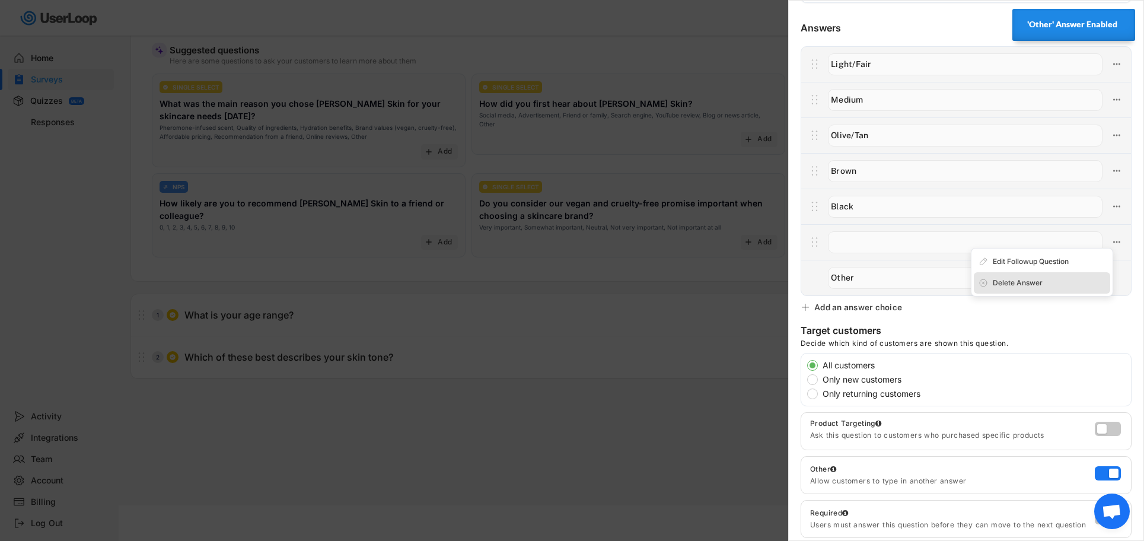
click at [1036, 277] on div "Delete Answer" at bounding box center [1041, 282] width 136 height 21
click at [1033, 280] on div "Are you sure? Click to confirm." at bounding box center [1048, 282] width 113 height 11
type input "Other"
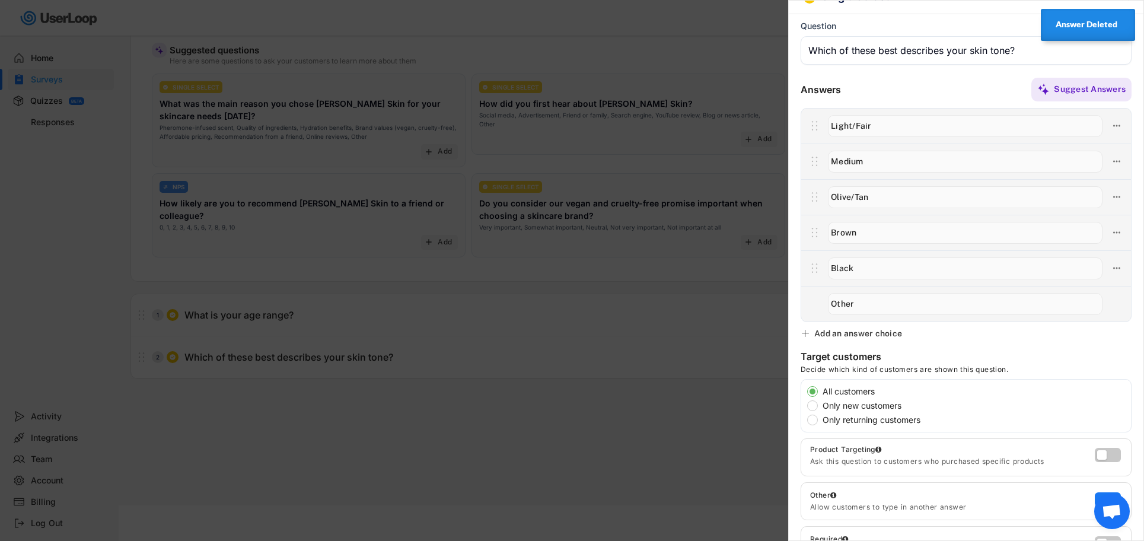
scroll to position [304, 0]
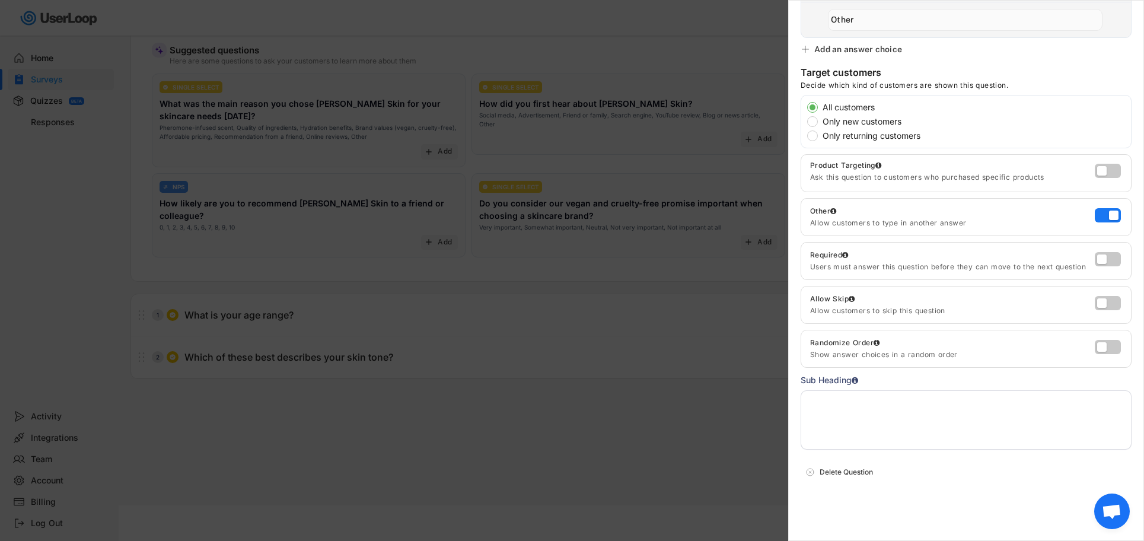
click at [851, 415] on textarea at bounding box center [965, 419] width 331 height 59
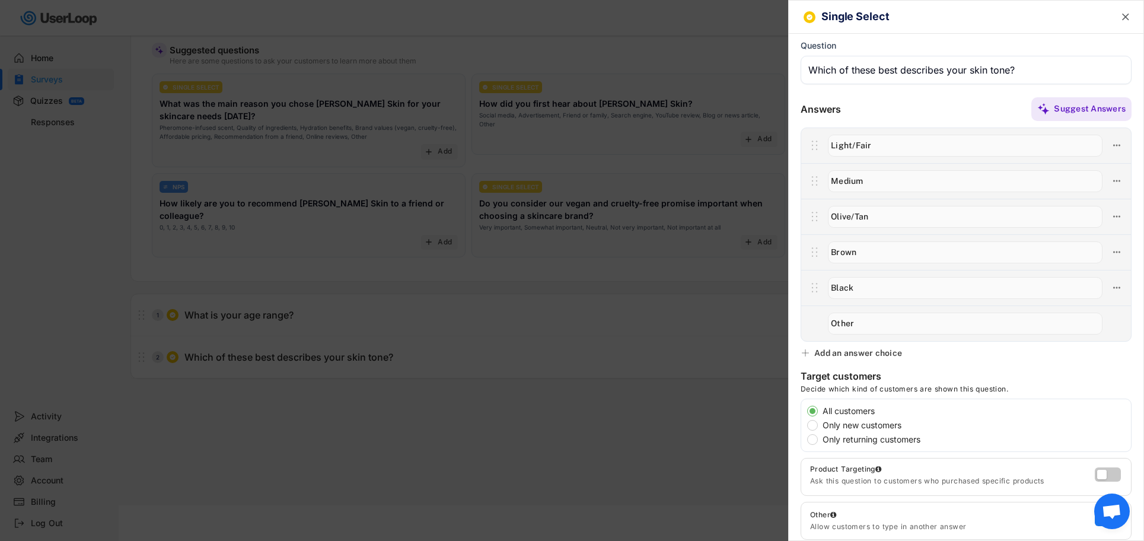
scroll to position [0, 0]
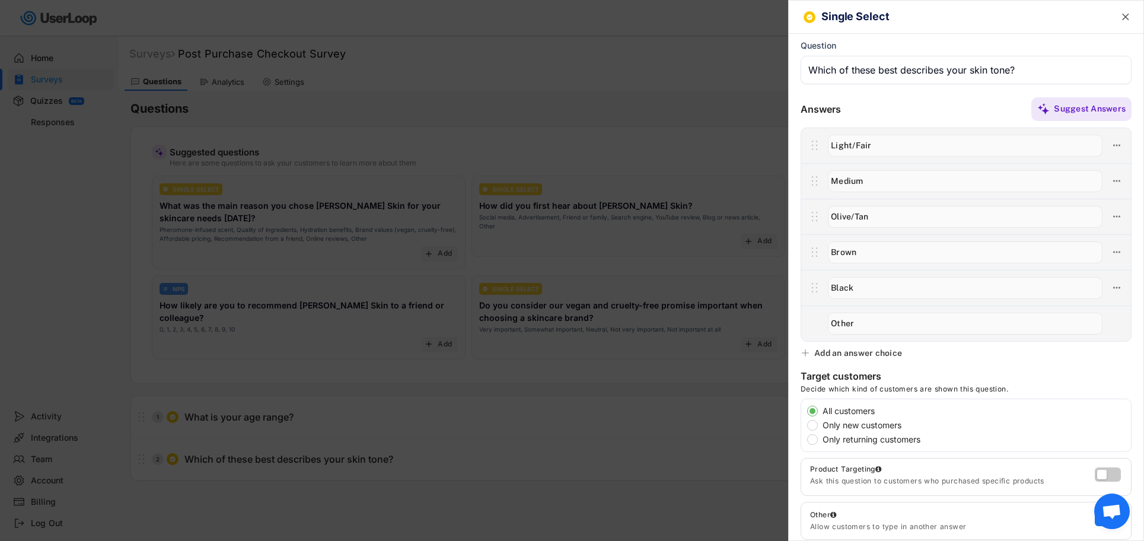
type textarea "2/7"
click at [1122, 19] on text "" at bounding box center [1125, 17] width 7 height 12
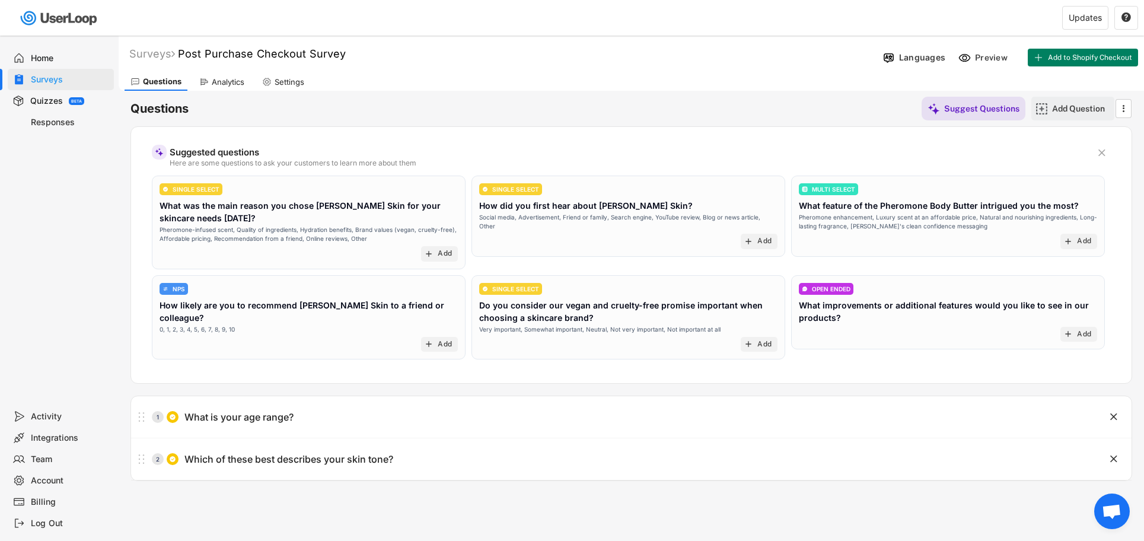
click at [1070, 103] on div "Add Question" at bounding box center [1081, 109] width 59 height 24
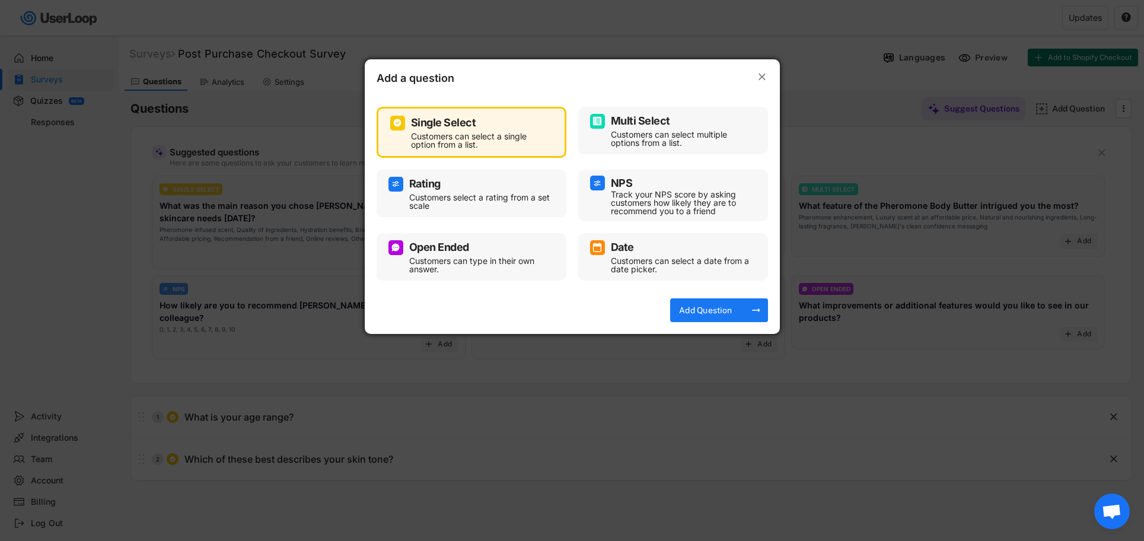
click at [498, 138] on div "Customers can select a single option from a list." at bounding box center [480, 140] width 139 height 17
click at [732, 309] on div "Add Question" at bounding box center [705, 310] width 59 height 11
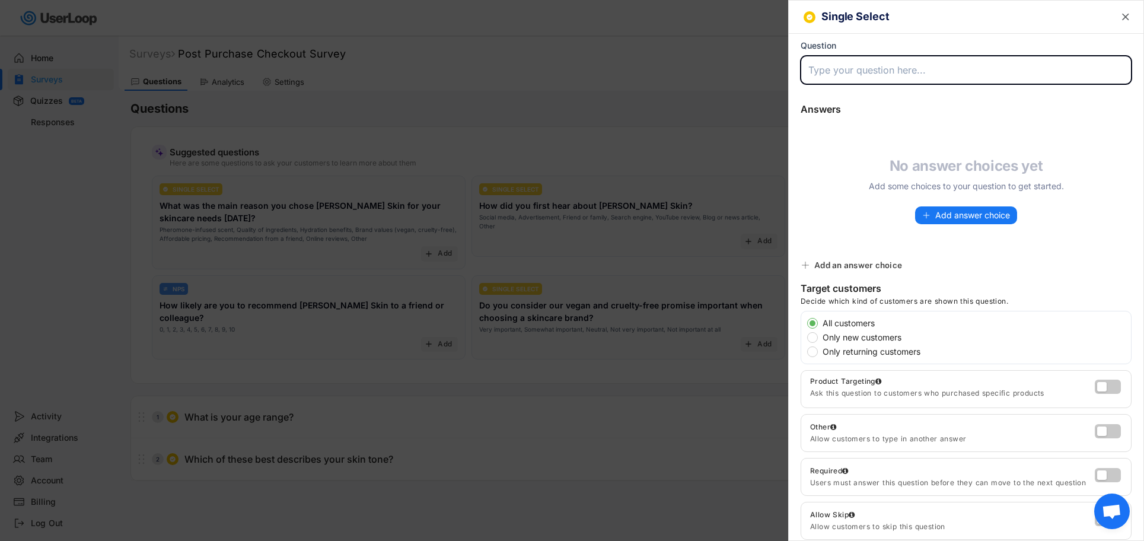
click at [839, 72] on input "input" at bounding box center [965, 70] width 331 height 28
paste input "What was the main reason you decided to buy [PERSON_NAME] Skin [DATE]?"
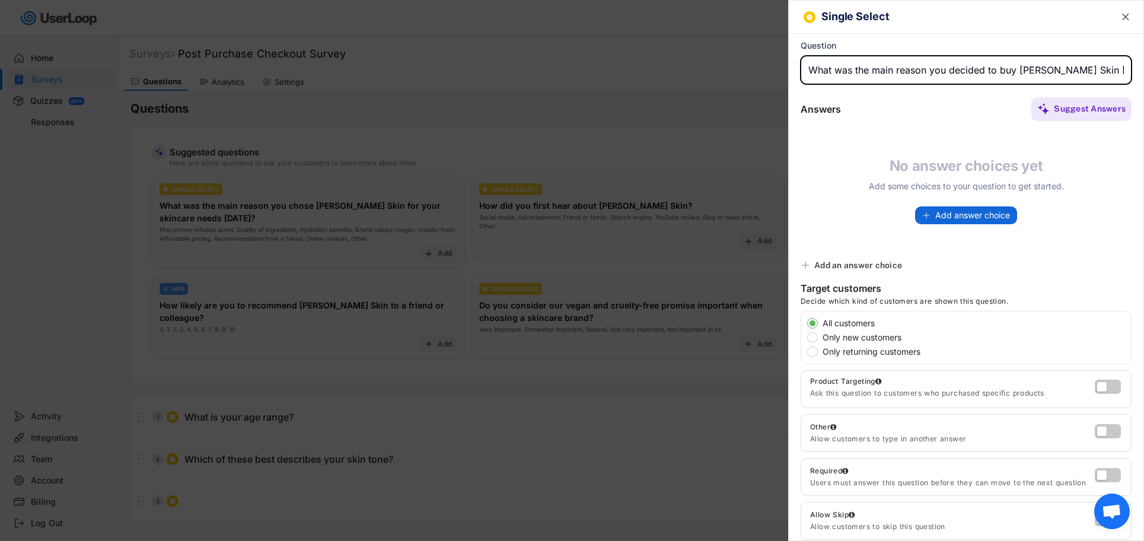
type input "What was the main reason you decided to buy [PERSON_NAME] Skin [DATE]?"
click at [972, 216] on span "Add answer choice" at bounding box center [972, 215] width 75 height 8
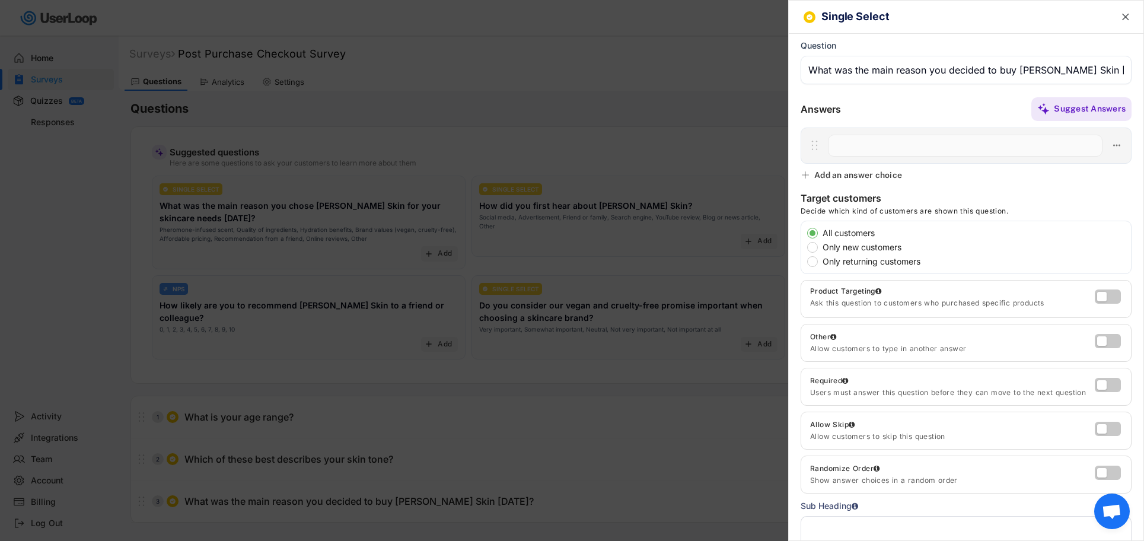
click at [853, 143] on input "input" at bounding box center [965, 146] width 274 height 22
paste input "Pheromone enhancement"
type input "Pheromone enhancement"
click at [868, 174] on div "Add an answer choice" at bounding box center [858, 175] width 88 height 11
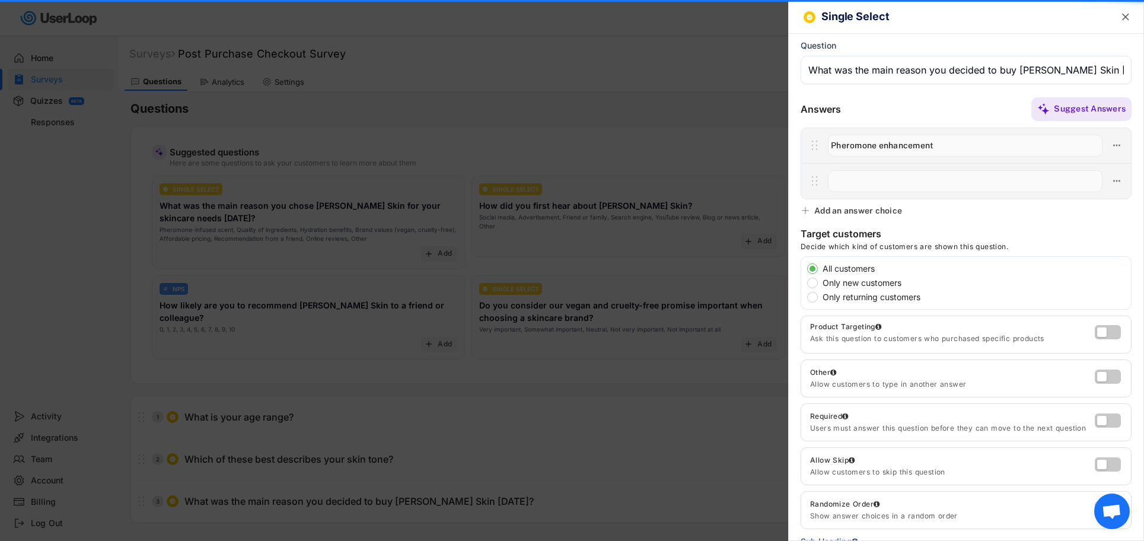
click at [871, 178] on input "input" at bounding box center [965, 181] width 274 height 22
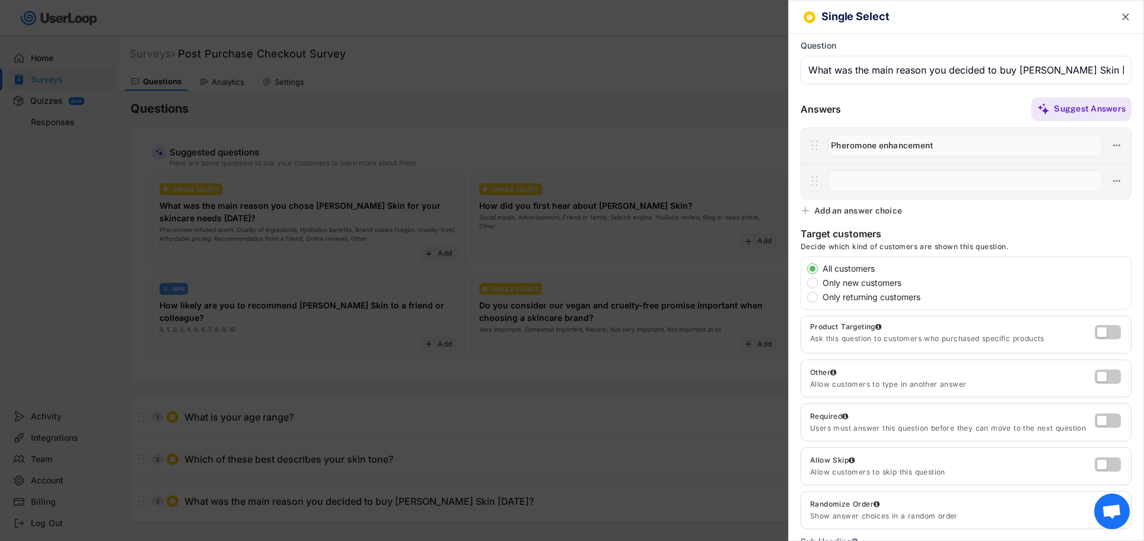
paste input "Long-lasting scent"
type input "Long-lasting scent"
click at [876, 212] on div "Add an answer choice" at bounding box center [858, 210] width 88 height 11
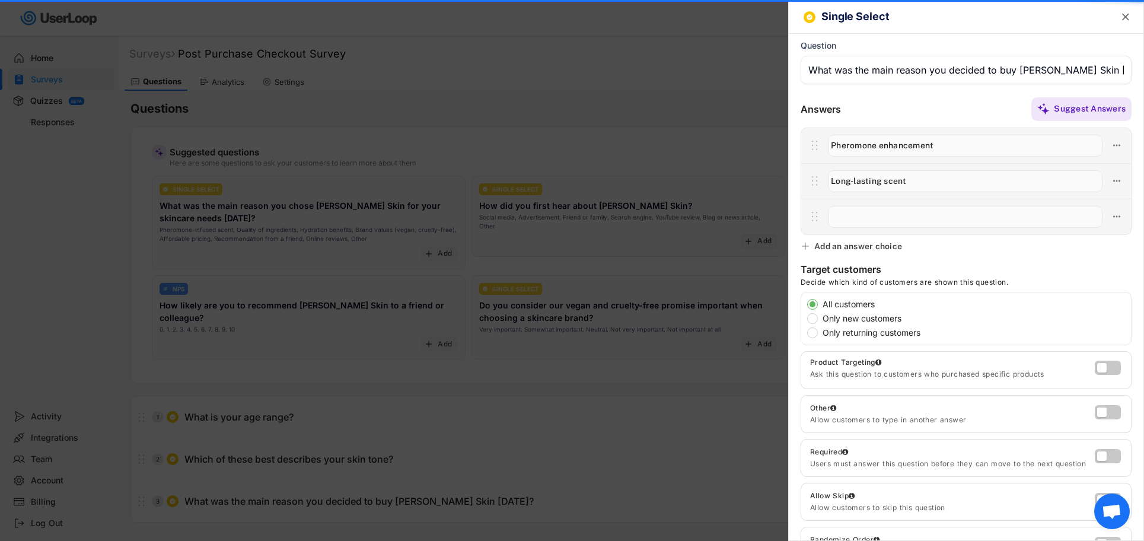
click at [877, 215] on input "input" at bounding box center [965, 217] width 274 height 22
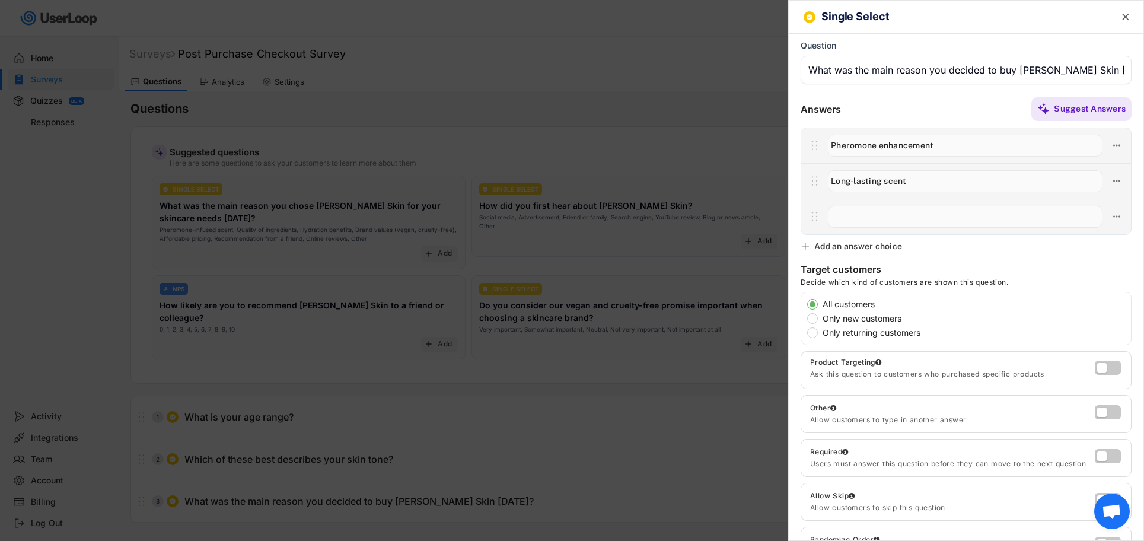
paste input "Luxury fragrance at an affordable price"
type input "Luxury fragrance at an affordable price"
click at [871, 241] on div "Add an answer choice" at bounding box center [858, 246] width 88 height 11
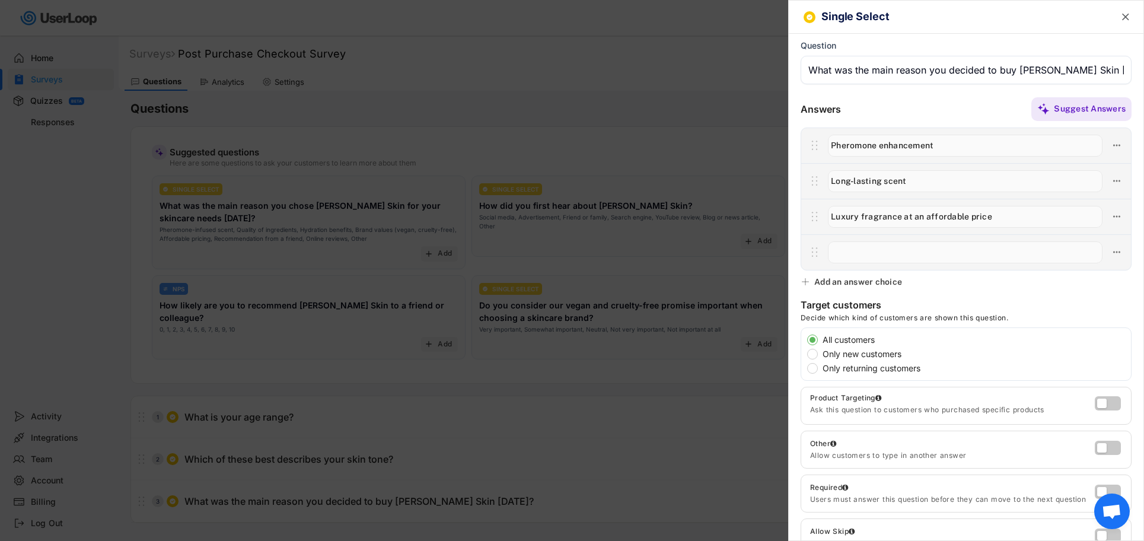
click at [868, 247] on input "input" at bounding box center [965, 252] width 274 height 22
paste input "Natural & nourishing ingredients"
type input "Natural & nourishing ingredients"
click at [868, 280] on div "Add an answer choice" at bounding box center [858, 281] width 88 height 11
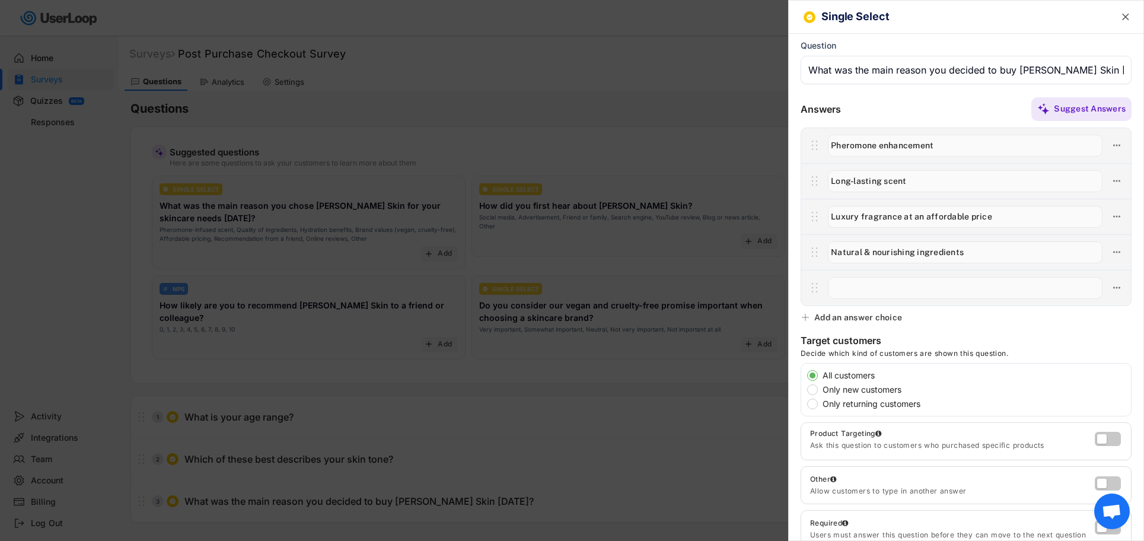
click at [874, 285] on input "input" at bounding box center [965, 288] width 274 height 22
paste input "Vegan/cruelty-free values"
type input "Vegan/cruelty-free values"
click at [873, 318] on div "Add an answer choice" at bounding box center [858, 317] width 88 height 11
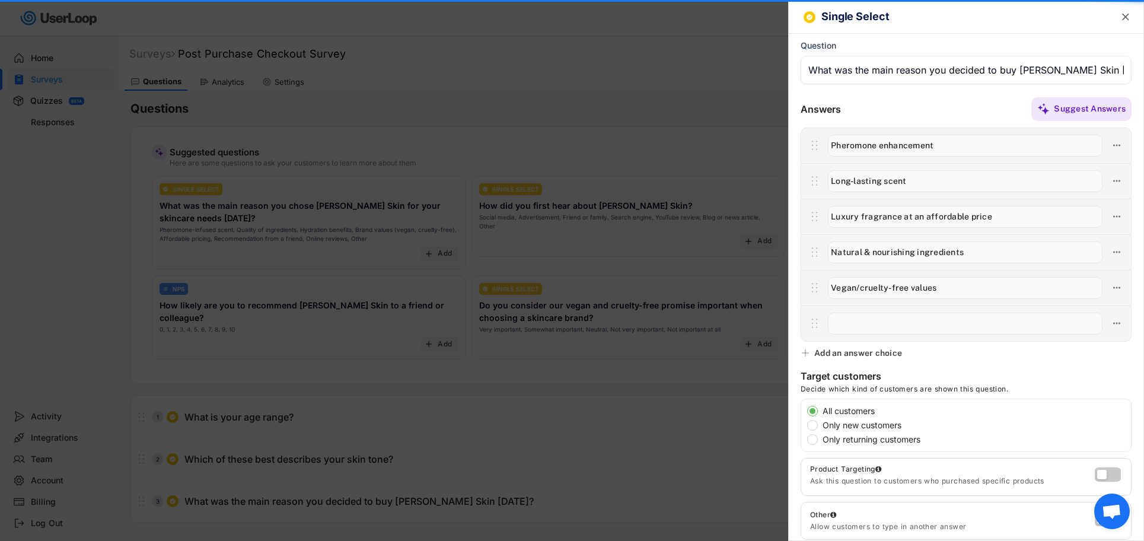
click at [869, 320] on input "input" at bounding box center [965, 323] width 274 height 22
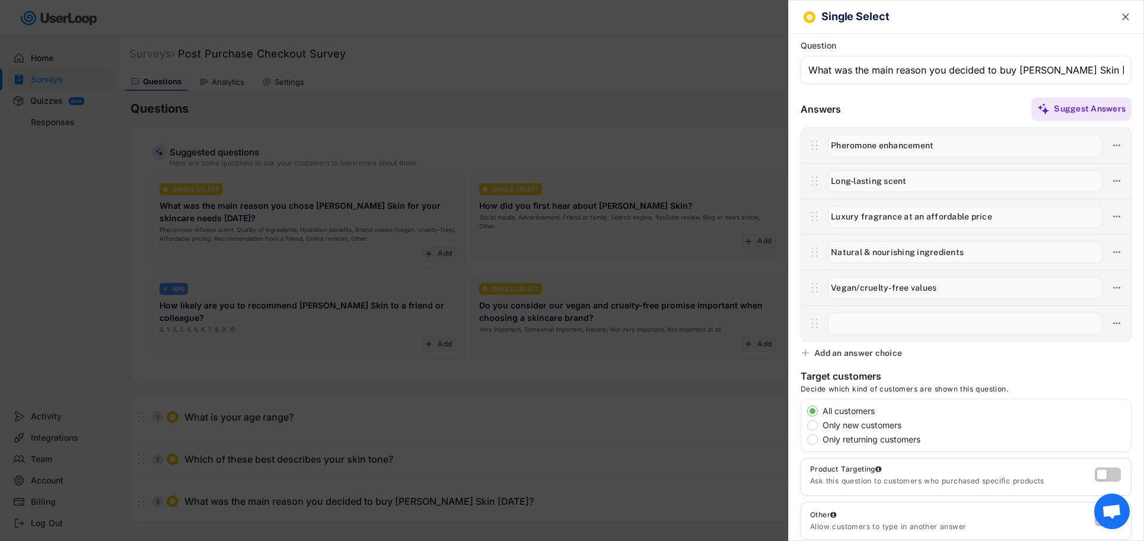
paste input "Recommendation (friend/review/social media)"
type input "Recommendation (friend/review/social media)"
click at [996, 359] on div "Single Select  Back to parent answer Question Answers Suggest Answers No answe…" at bounding box center [966, 270] width 356 height 541
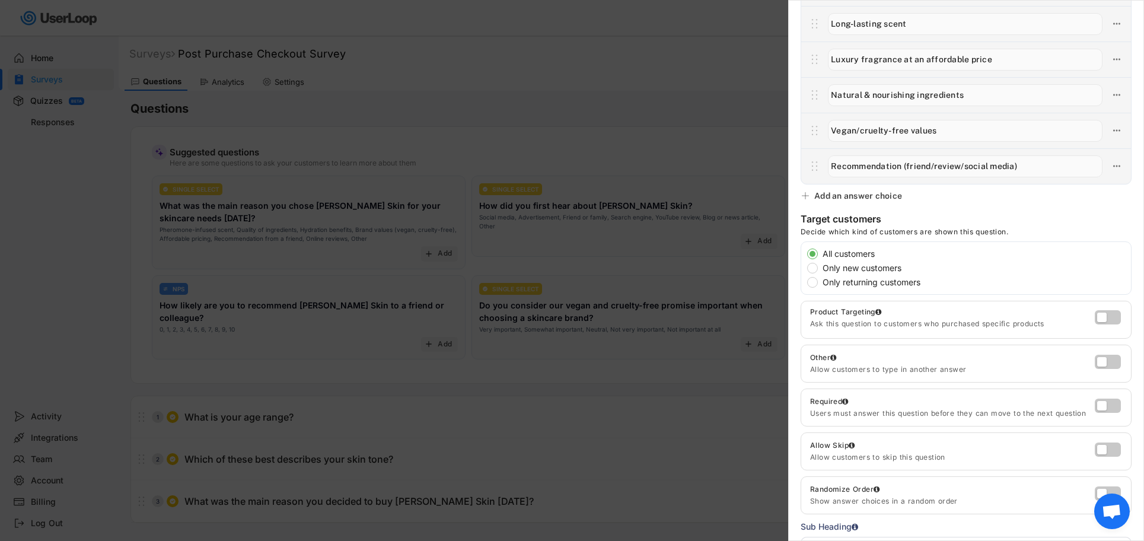
scroll to position [179, 0]
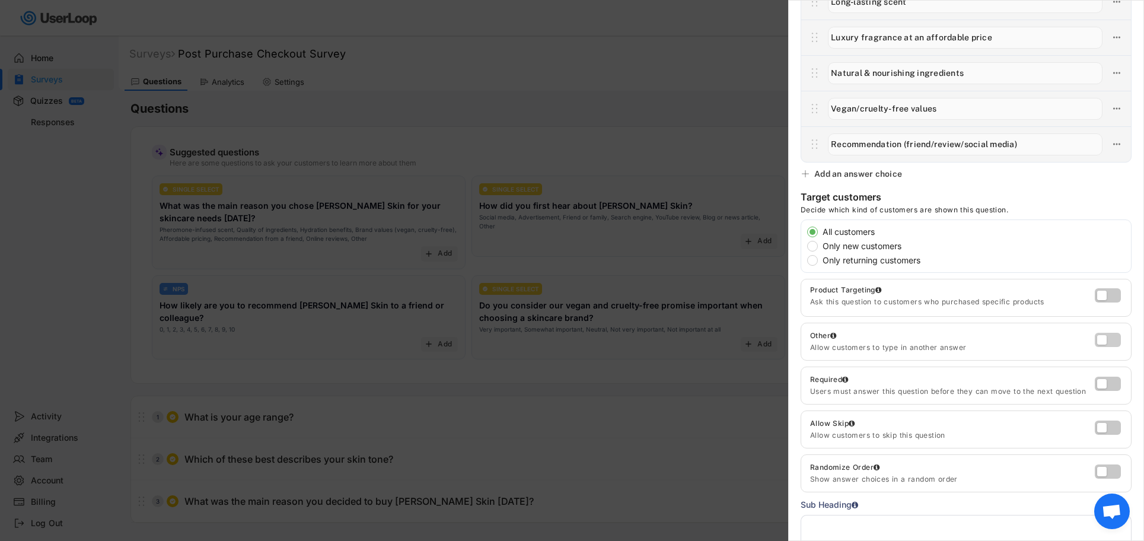
click at [1107, 341] on label at bounding box center [1104, 337] width 26 height 14
click at [0, 0] on input "checkbox" at bounding box center [0, 0] width 0 height 0
type input "Other"
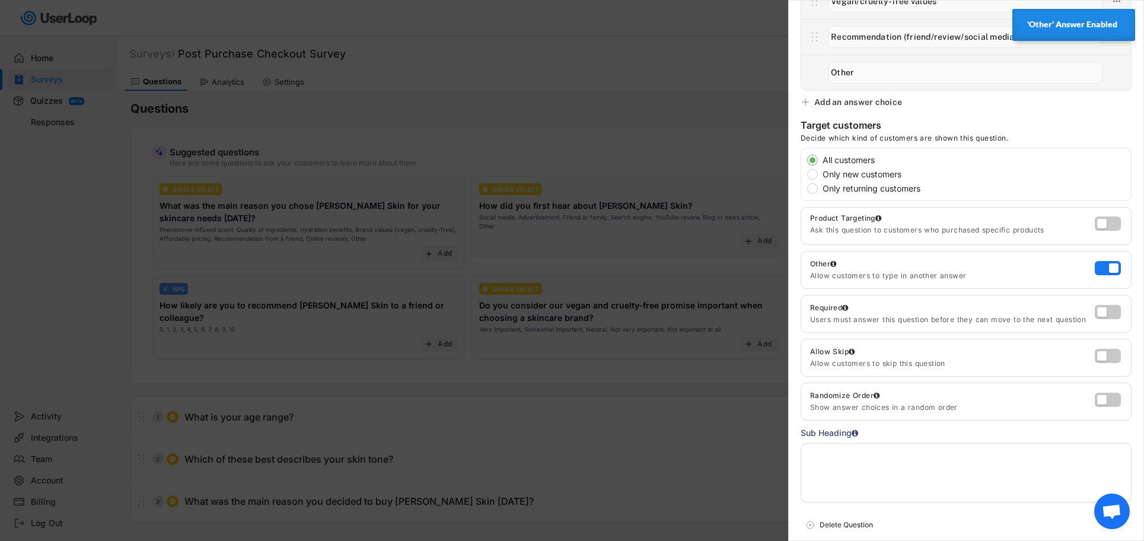
scroll to position [339, 0]
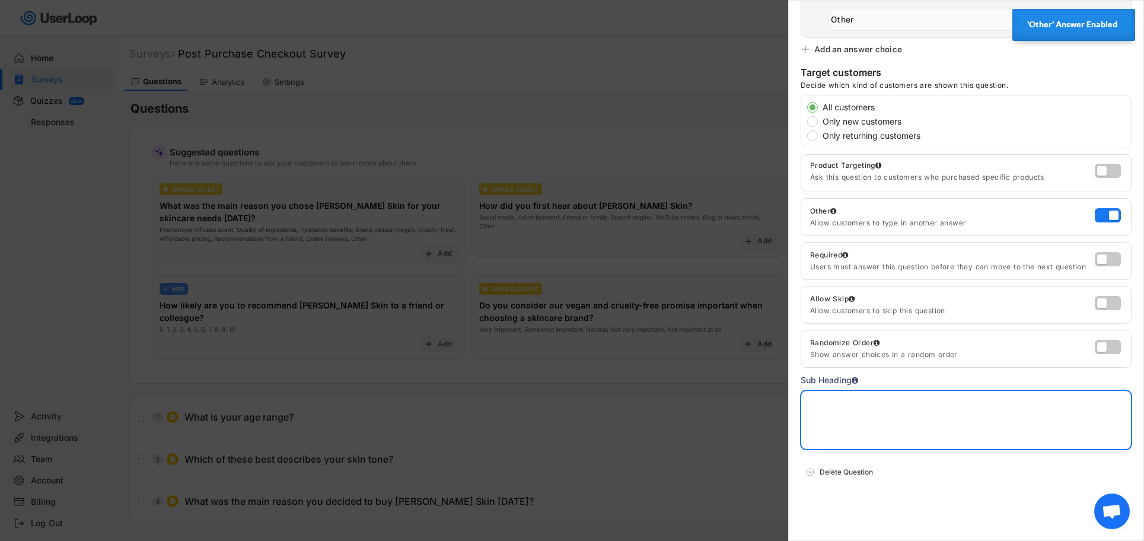
click at [865, 409] on textarea at bounding box center [965, 419] width 331 height 59
type textarea "3/7"
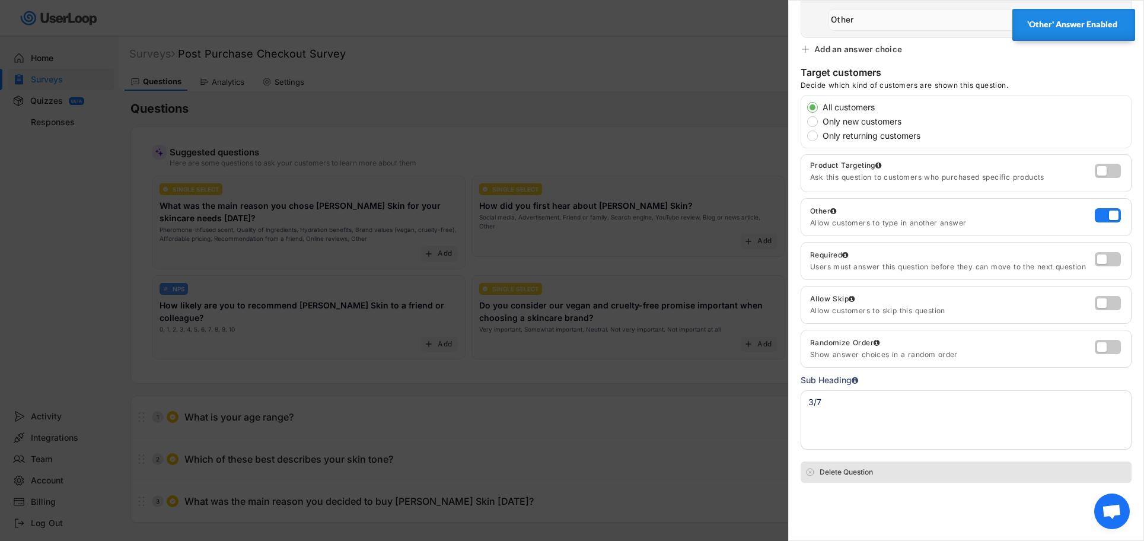
click at [970, 476] on div "Delete Question" at bounding box center [972, 472] width 307 height 11
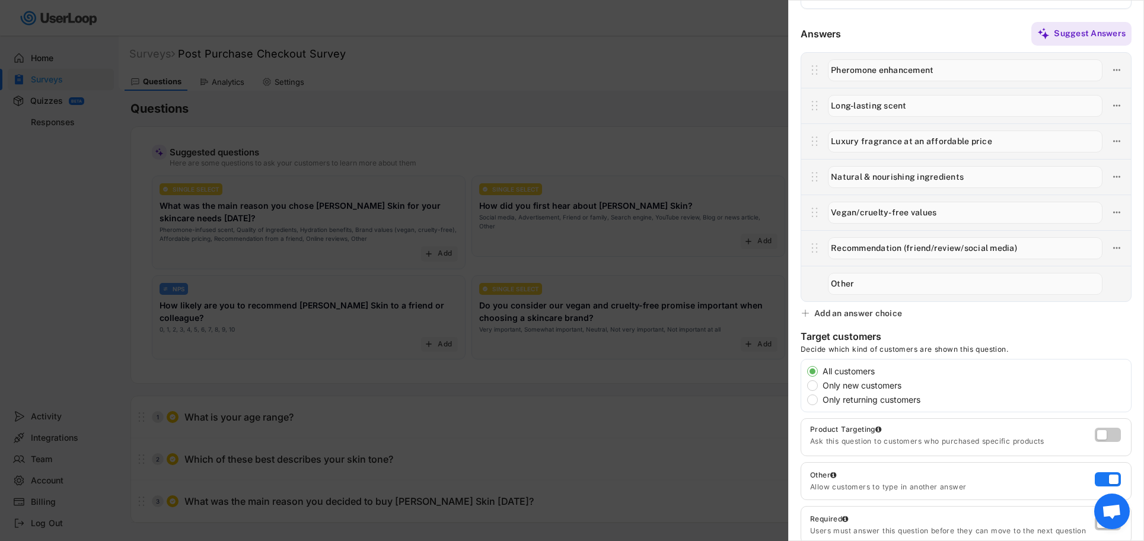
scroll to position [0, 0]
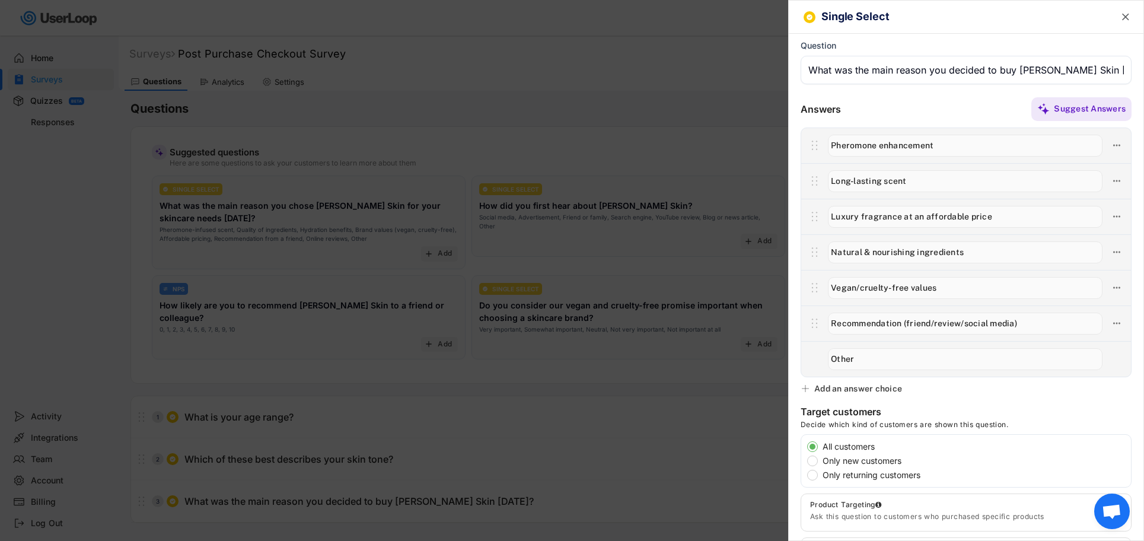
click at [1129, 11] on icon "" at bounding box center [1125, 17] width 12 height 12
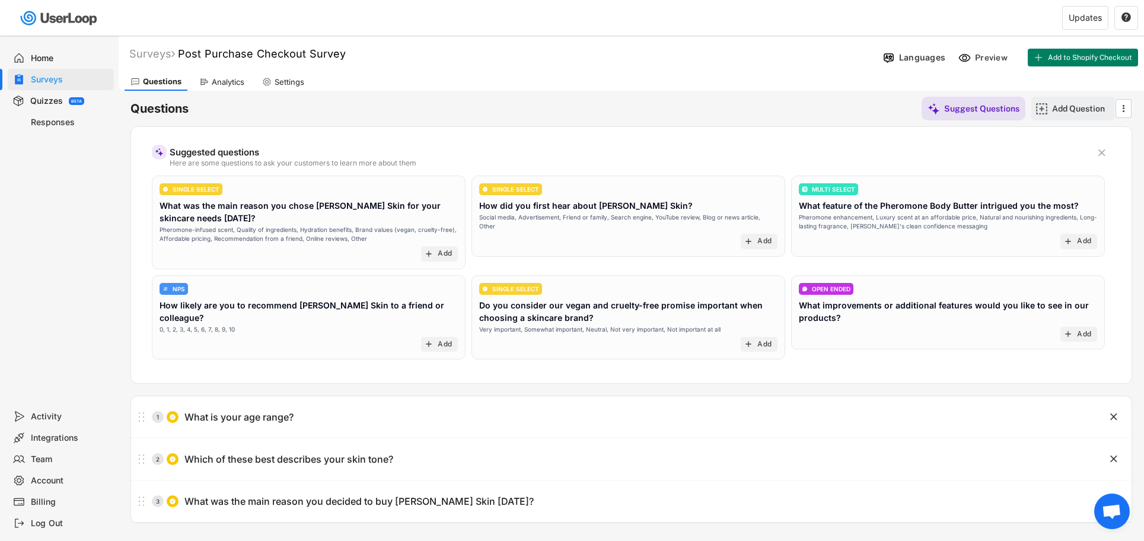
click at [1059, 108] on div "Add Question" at bounding box center [1081, 108] width 59 height 11
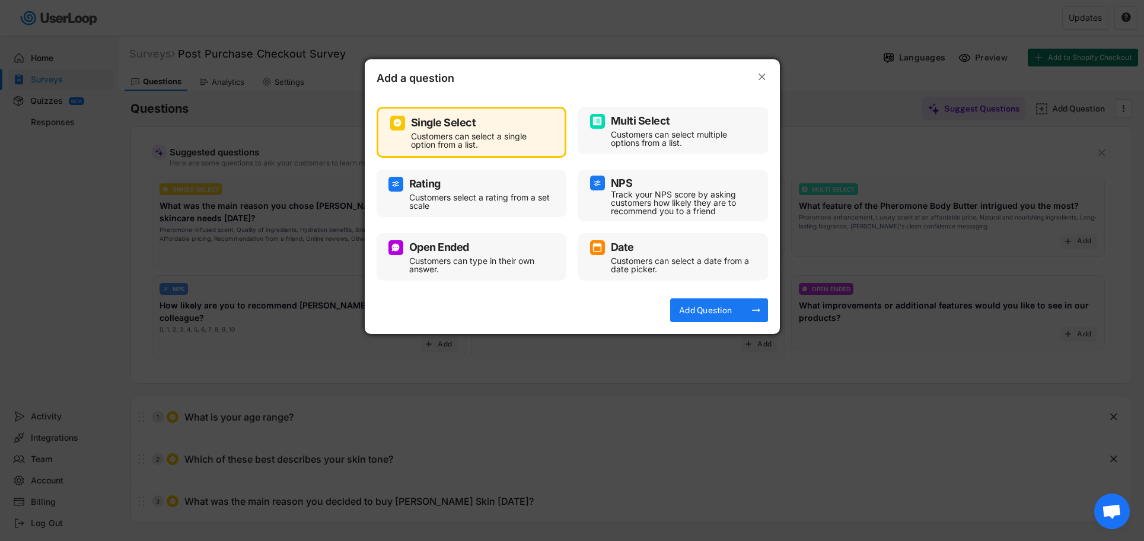
drag, startPoint x: 505, startPoint y: 131, endPoint x: 539, endPoint y: 155, distance: 41.8
click at [505, 132] on div "Customers can select a single option from a list." at bounding box center [480, 140] width 139 height 17
click at [738, 314] on div "Add Question arrow_right_alt" at bounding box center [719, 310] width 98 height 24
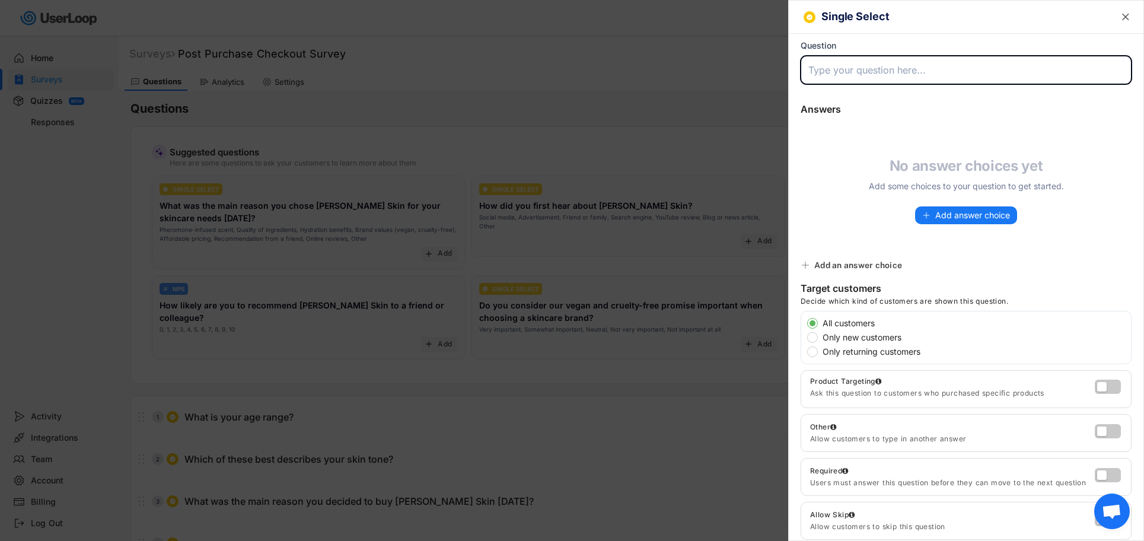
paste input "Was there anything that nearly stopped you from purchasing?"
type input "Was there anything that nearly stopped you from purchasing?"
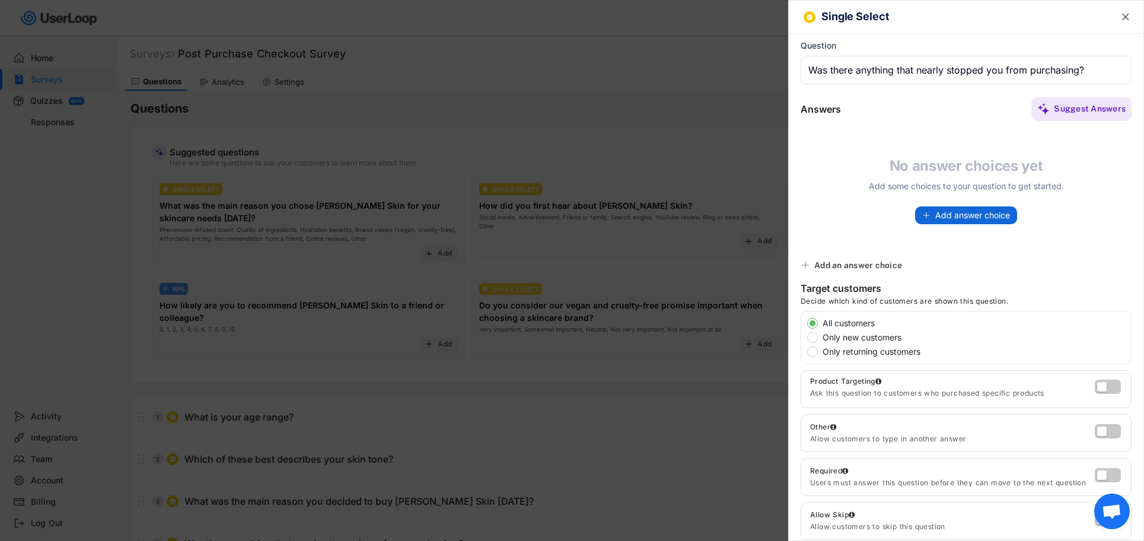
drag, startPoint x: 950, startPoint y: 216, endPoint x: 918, endPoint y: 209, distance: 32.7
click at [949, 216] on span "Add answer choice" at bounding box center [972, 215] width 75 height 8
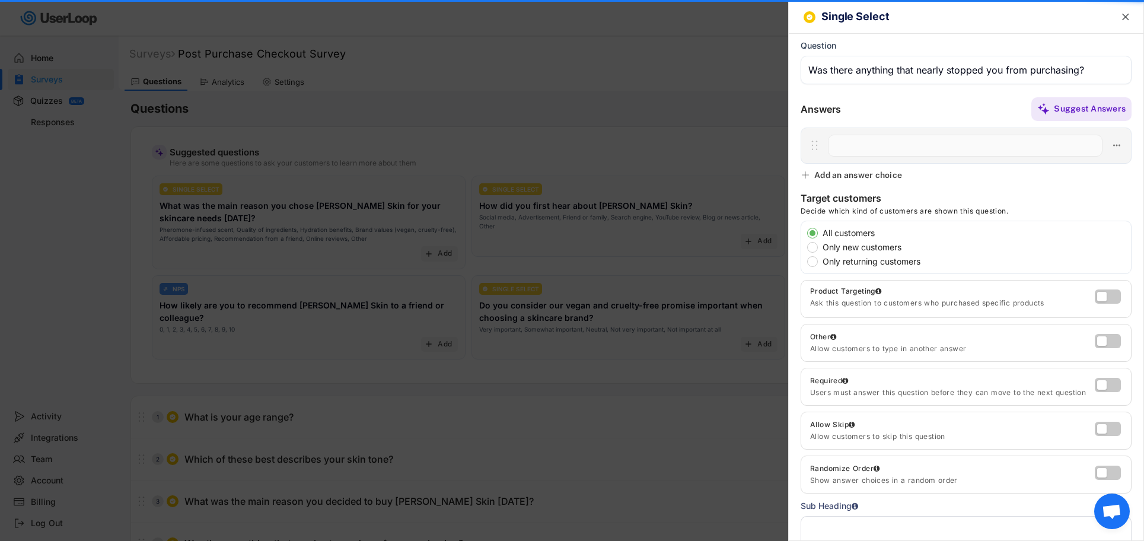
click at [886, 142] on input "input" at bounding box center [965, 146] width 274 height 22
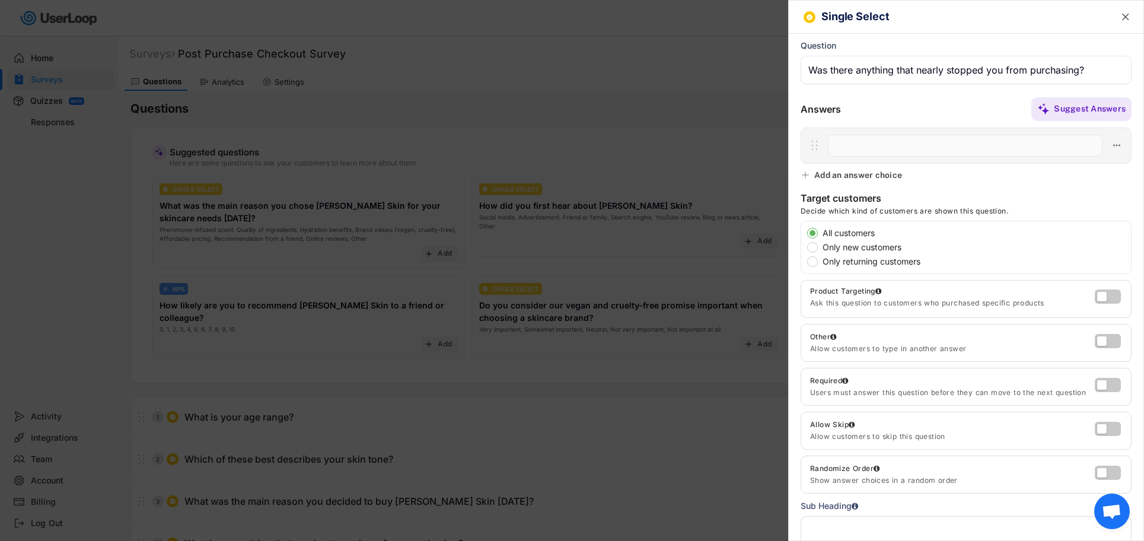
paste input "Price"
type input "Price"
click at [854, 176] on div "Add an answer choice" at bounding box center [858, 175] width 88 height 11
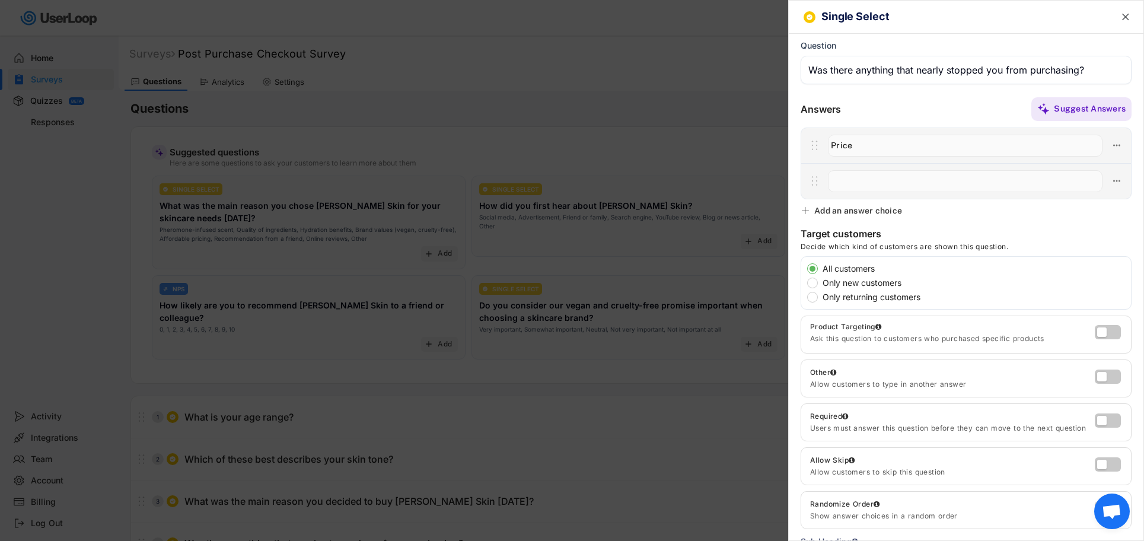
paste input "Shipping time"
type input "Shipping time"
click at [1125, 18] on text "" at bounding box center [1125, 17] width 7 height 12
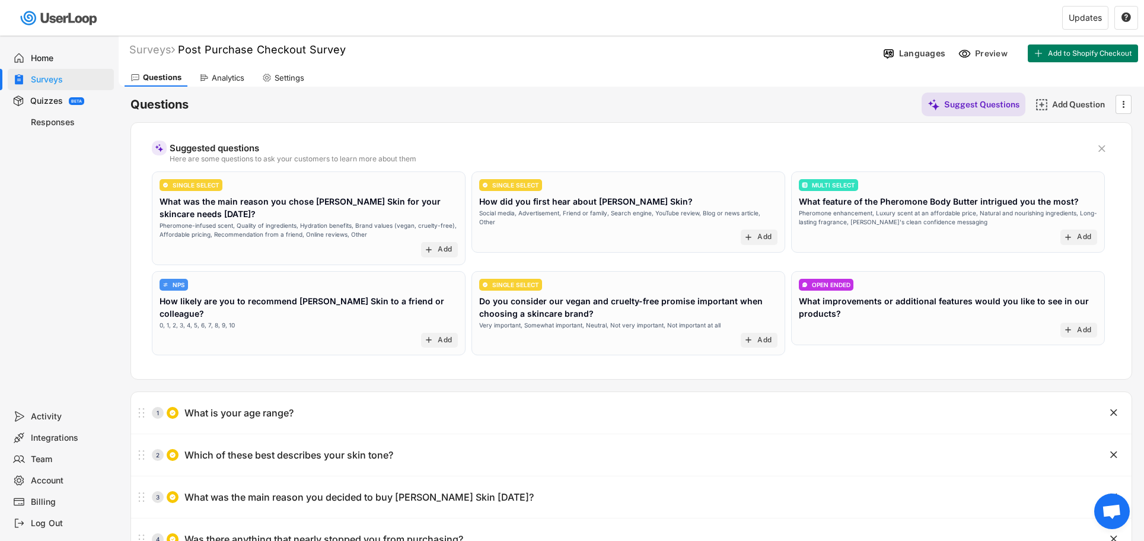
scroll to position [102, 0]
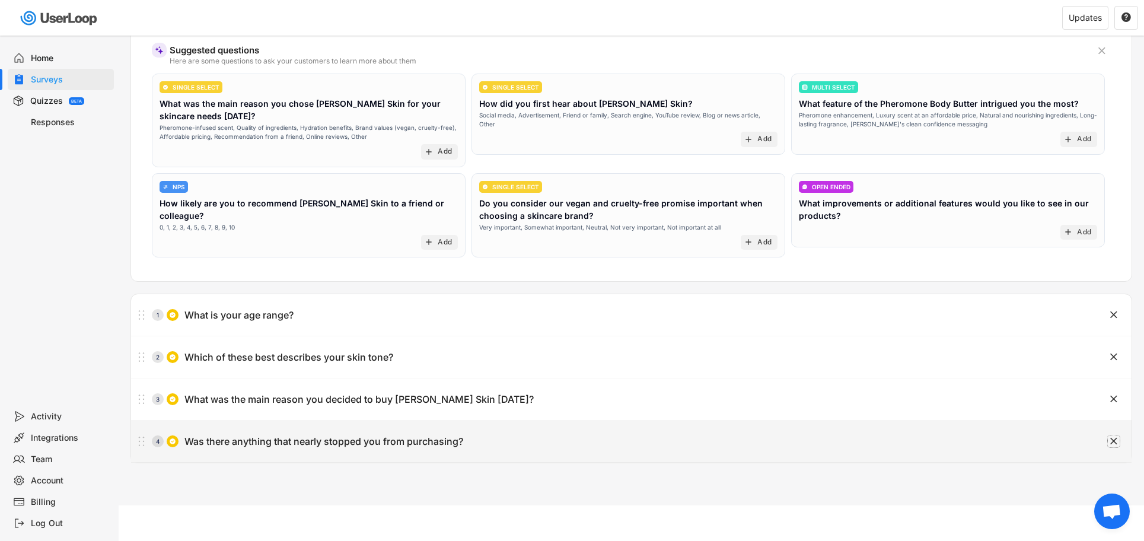
click at [1116, 439] on text "" at bounding box center [1113, 441] width 7 height 12
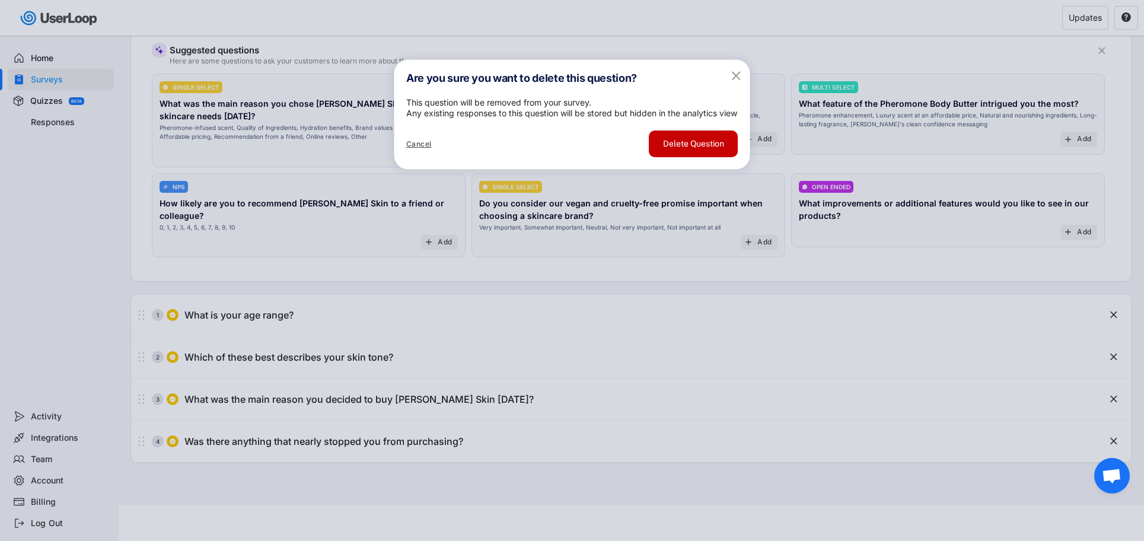
click at [693, 157] on button "Delete Question" at bounding box center [693, 143] width 89 height 27
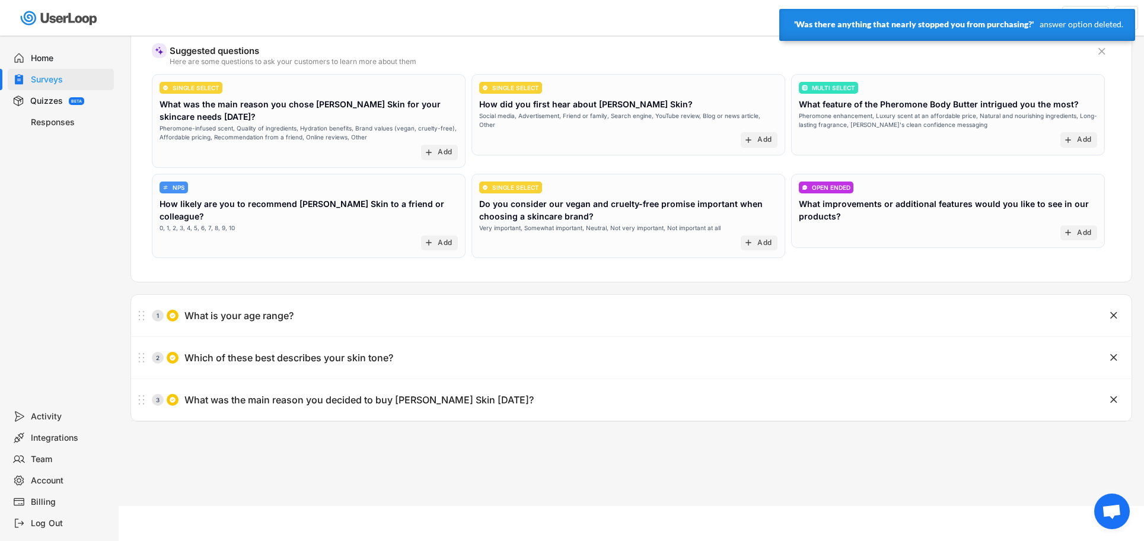
scroll to position [0, 0]
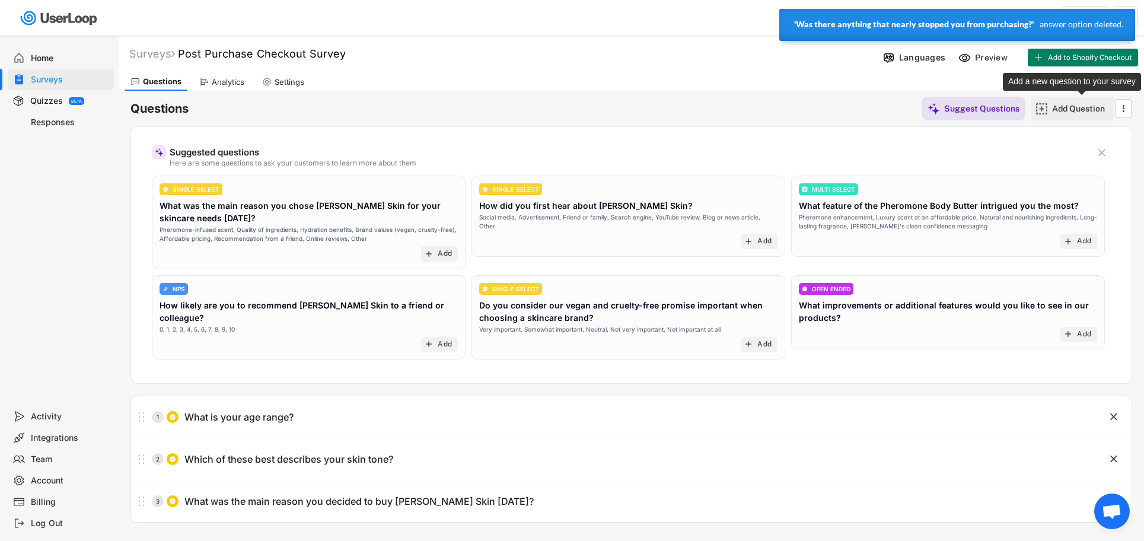
click at [1065, 104] on div "Add Question" at bounding box center [1081, 108] width 59 height 11
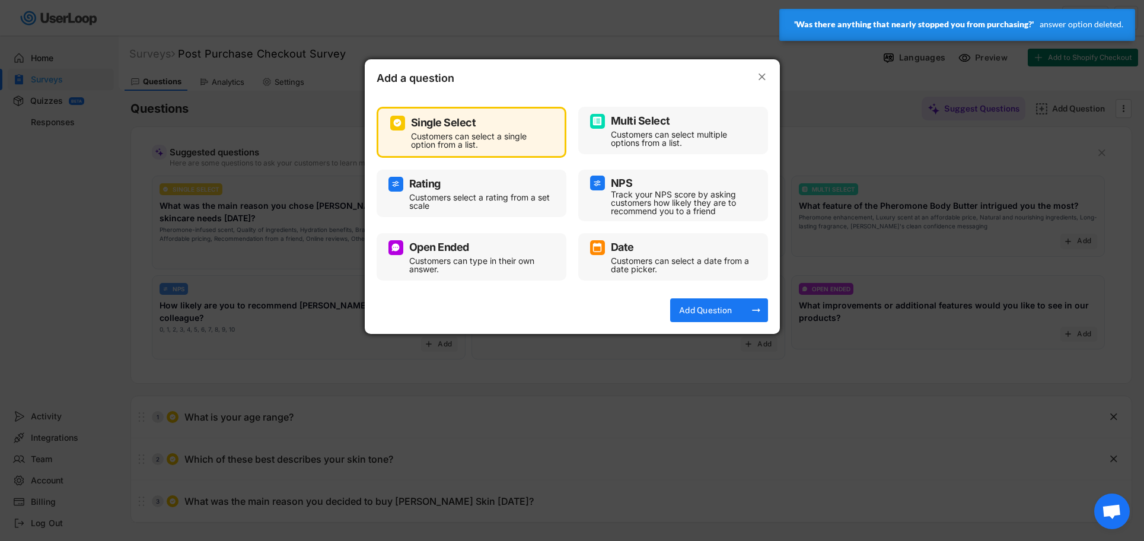
click at [630, 133] on div "Customers can select multiple options from a list." at bounding box center [682, 138] width 142 height 17
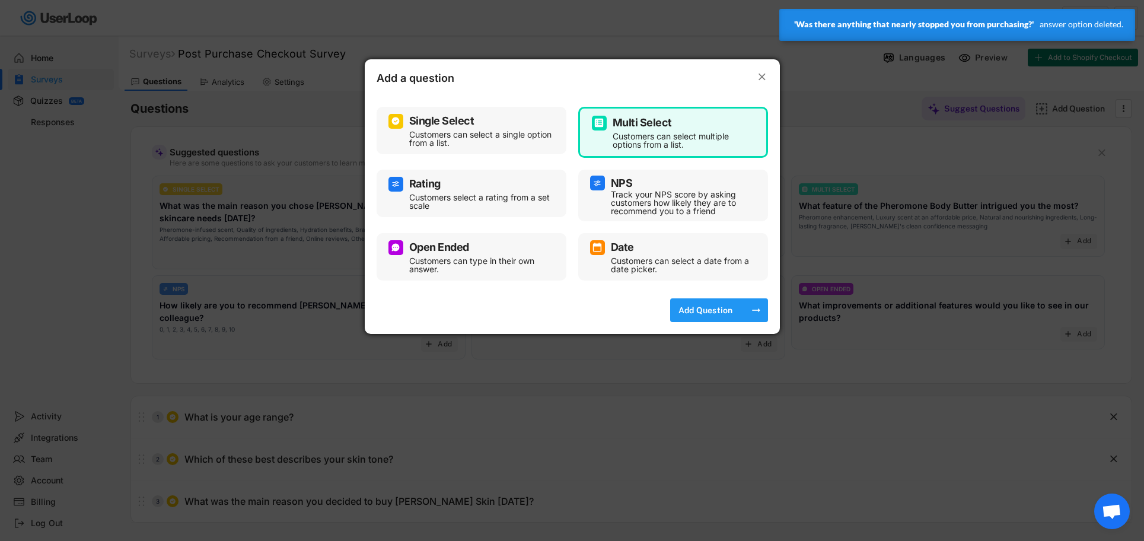
click at [724, 312] on div "Add Question" at bounding box center [705, 310] width 59 height 11
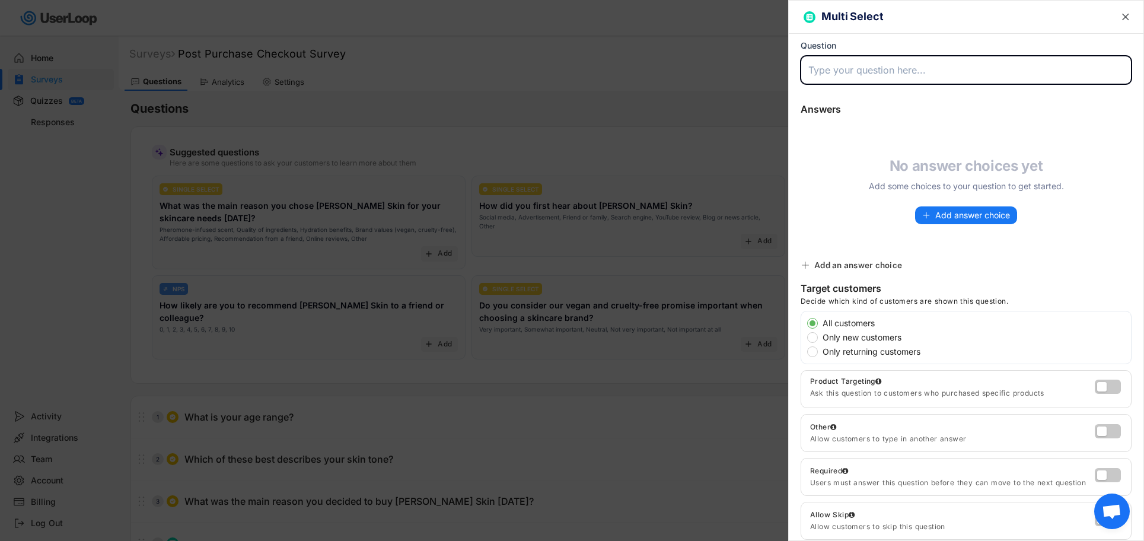
click at [842, 68] on input "input" at bounding box center [965, 70] width 331 height 28
paste input "Was there anything that nearly stopped you from purchasing?"
type input "Was there anything that nearly stopped you from purchasing?"
click at [11, 306] on div at bounding box center [572, 270] width 1144 height 541
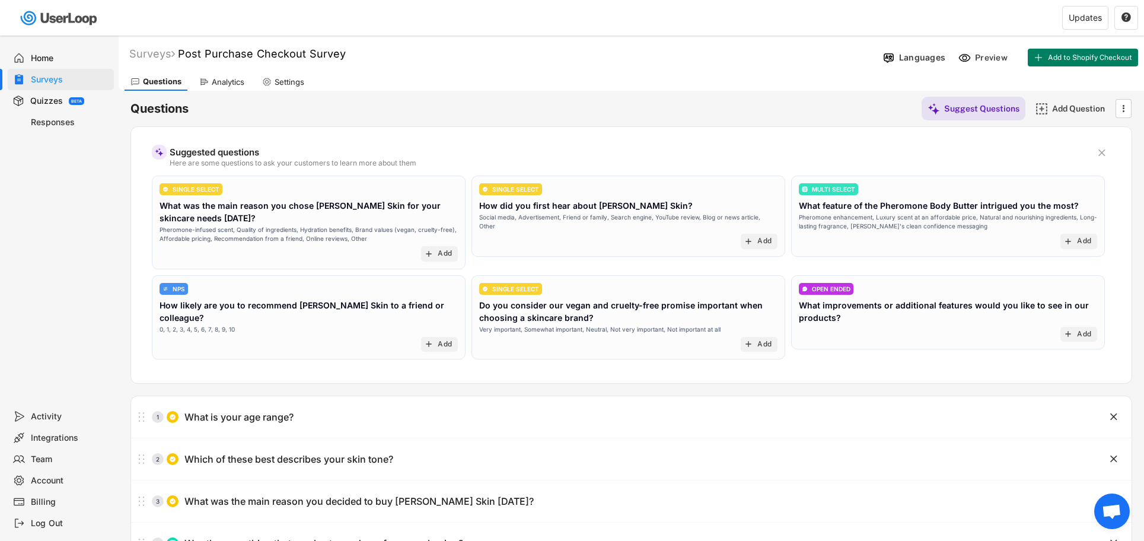
scroll to position [102, 0]
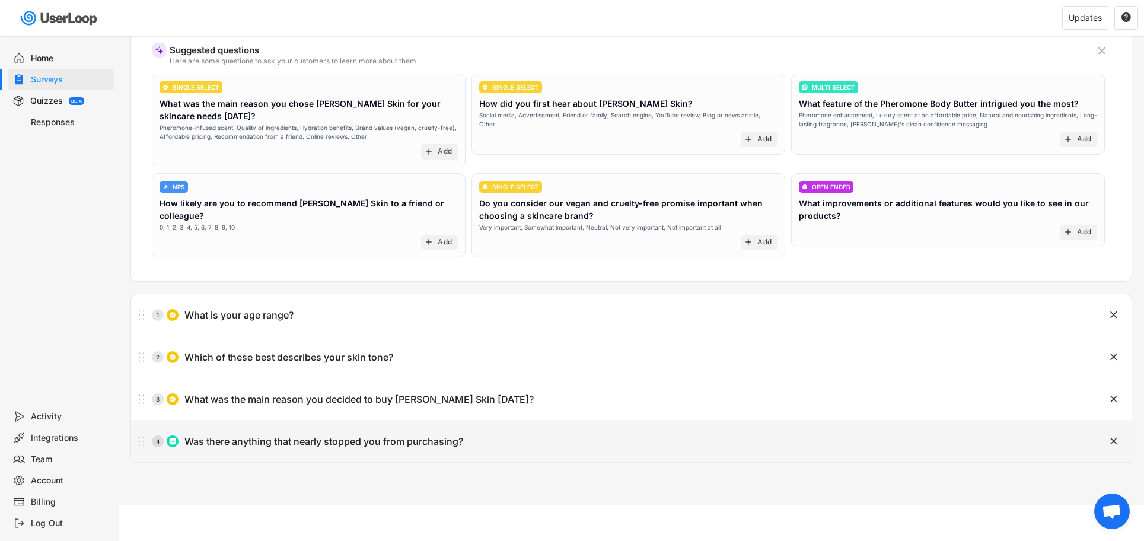
click at [331, 446] on div "Was there anything that nearly stopped you from purchasing?" at bounding box center [323, 441] width 279 height 12
type input "Was there anything that nearly stopped you from purchasing?"
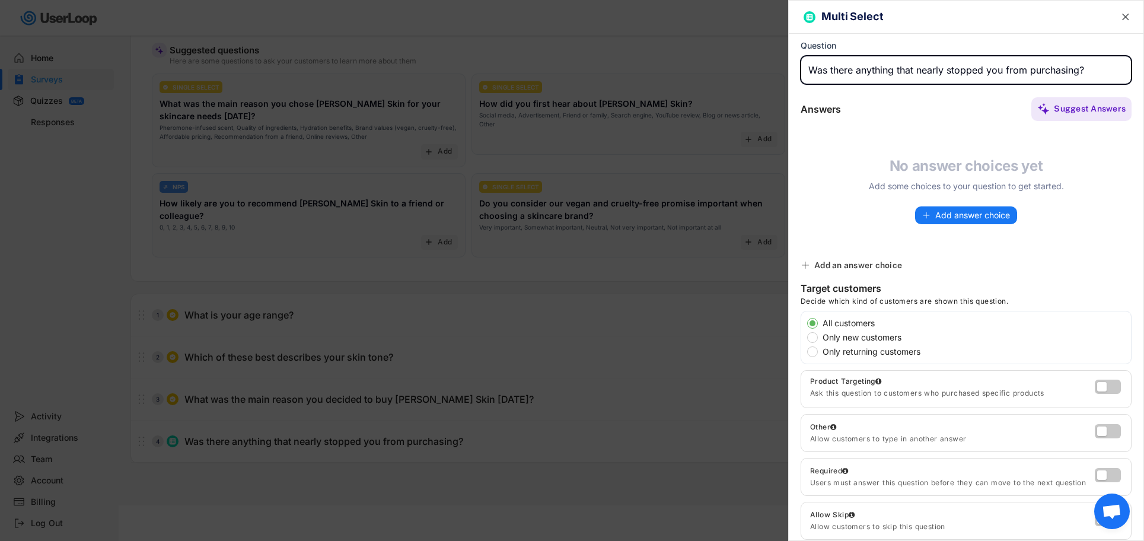
click at [955, 216] on span "Add answer choice" at bounding box center [972, 215] width 75 height 8
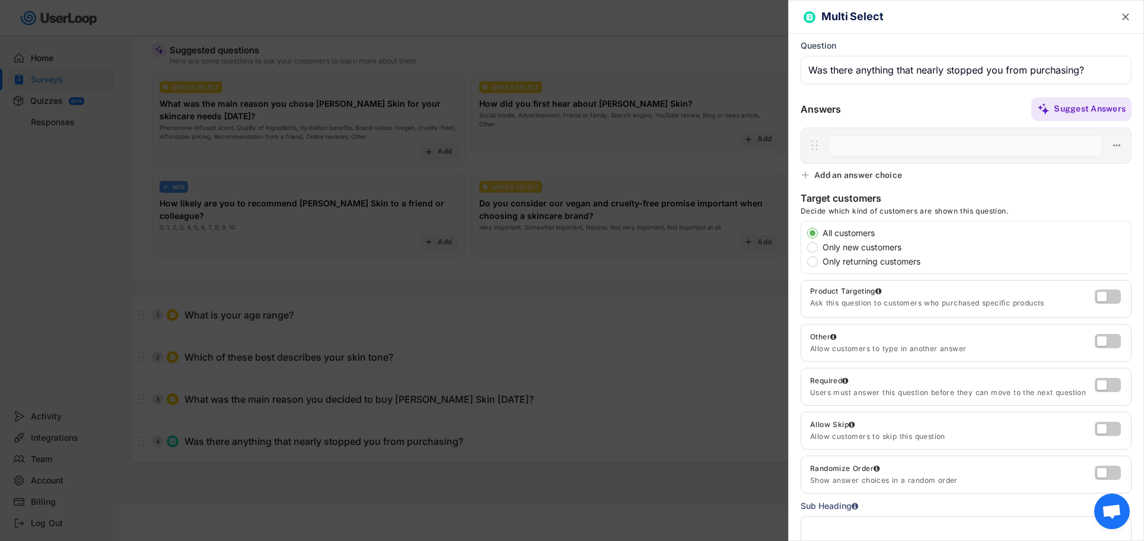
click at [857, 148] on input "input" at bounding box center [965, 146] width 274 height 22
paste input "Price"
type input "Price"
click at [861, 174] on div "Add an answer choice" at bounding box center [858, 175] width 88 height 11
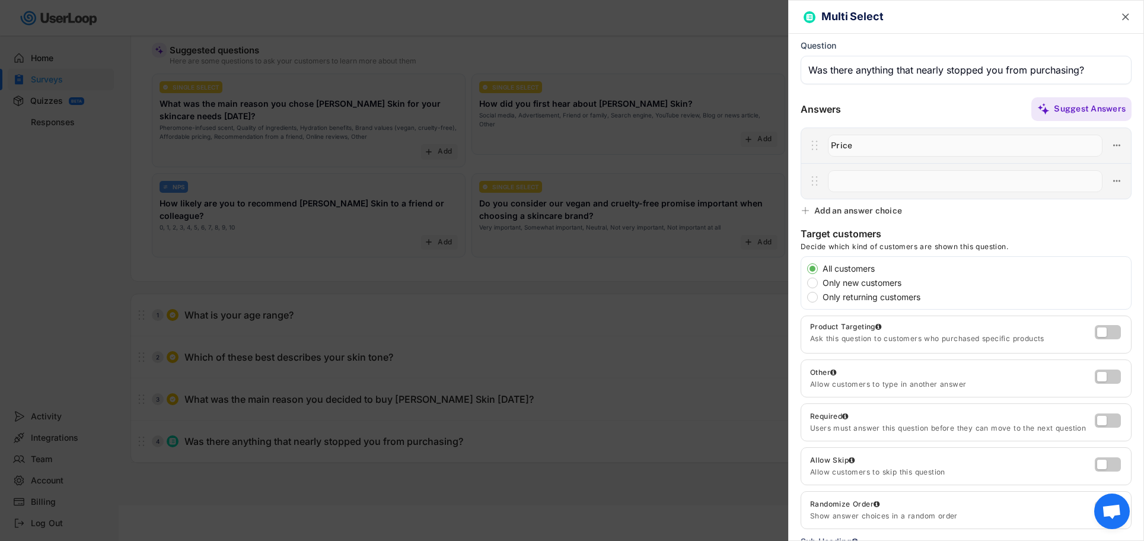
click at [863, 185] on input "input" at bounding box center [965, 181] width 274 height 22
paste input "Shipping time"
type input "Shipping time"
click at [886, 207] on div "Add an answer choice" at bounding box center [858, 210] width 88 height 11
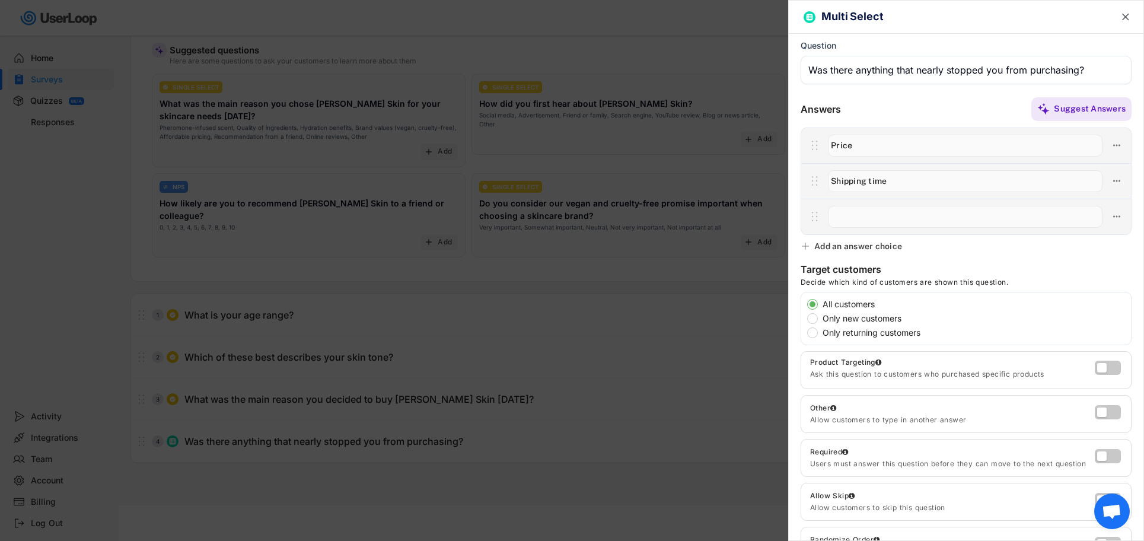
click at [871, 216] on input "input" at bounding box center [965, 217] width 274 height 22
paste input "Lack of reviews/social proof"
type input "Lack of reviews/social proof"
click at [865, 242] on div "Add an answer choice" at bounding box center [858, 246] width 88 height 11
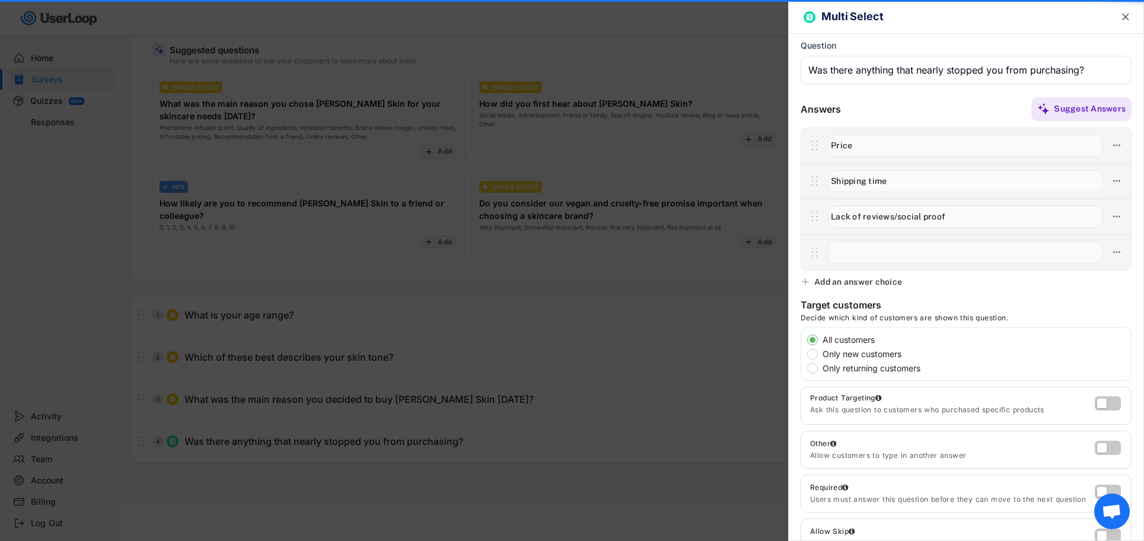
click at [879, 251] on input "input" at bounding box center [965, 252] width 274 height 22
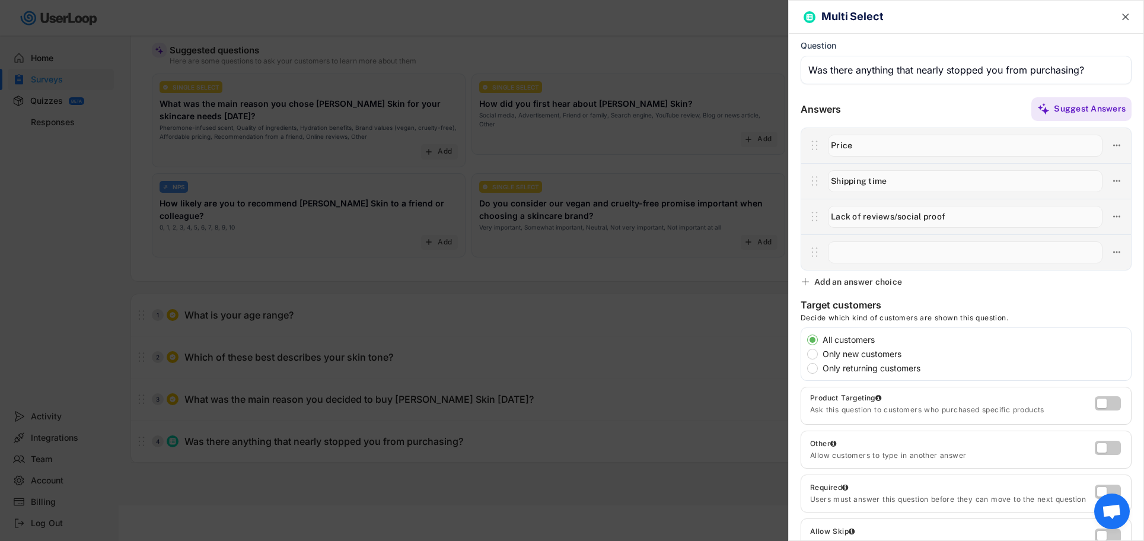
paste input "Concern about effectiveness"
type input "Concern about effectiveness"
click at [868, 282] on div "Add an answer choice" at bounding box center [858, 281] width 88 height 11
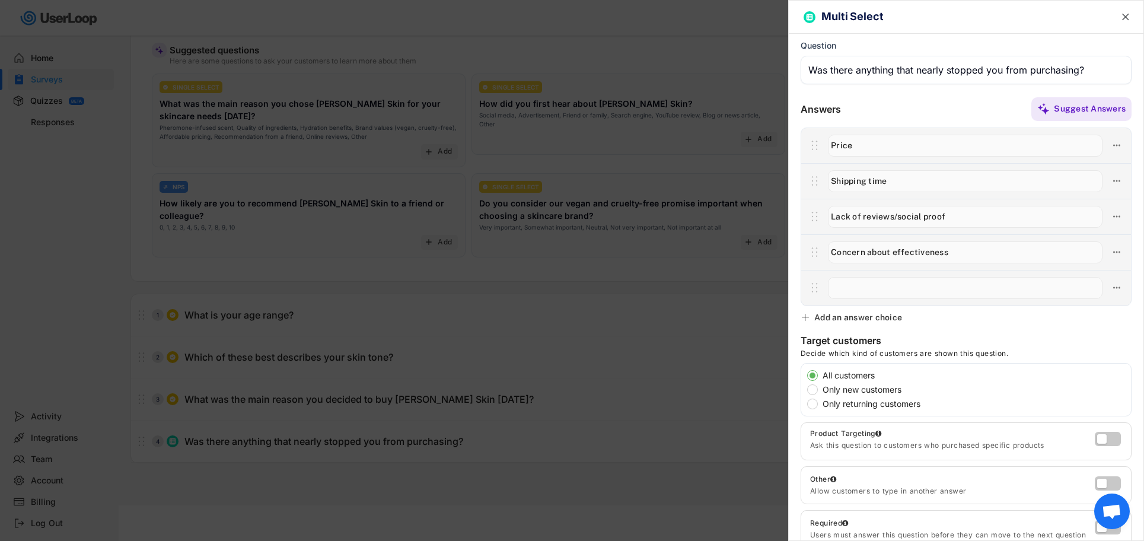
paste input "Didn’t understand how it works"
type input "Didn’t understand how it works"
click at [873, 317] on div "Add an answer choice" at bounding box center [858, 317] width 88 height 11
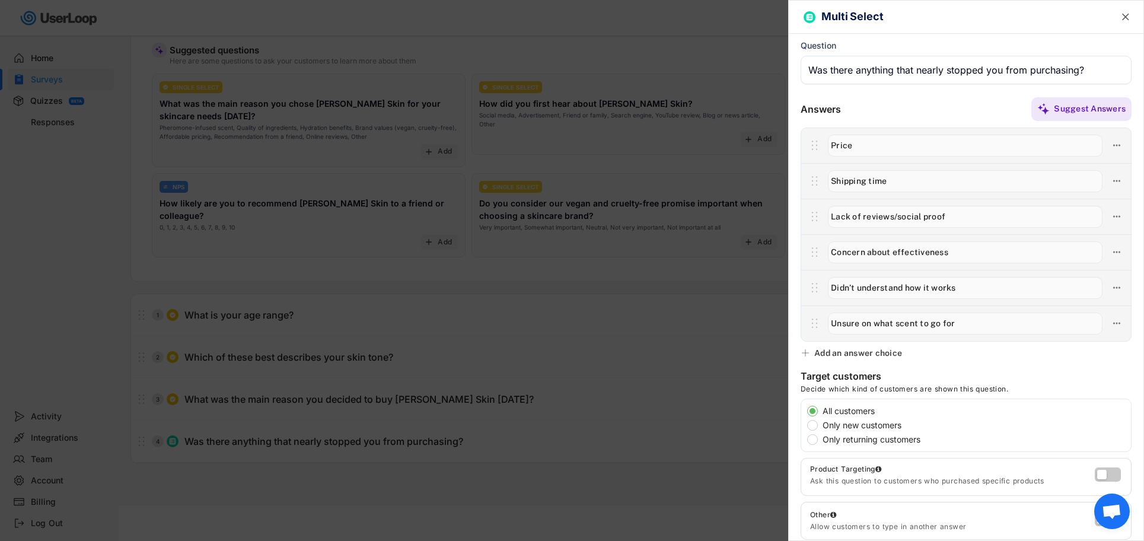
type input "Unsure on what scent to go for"
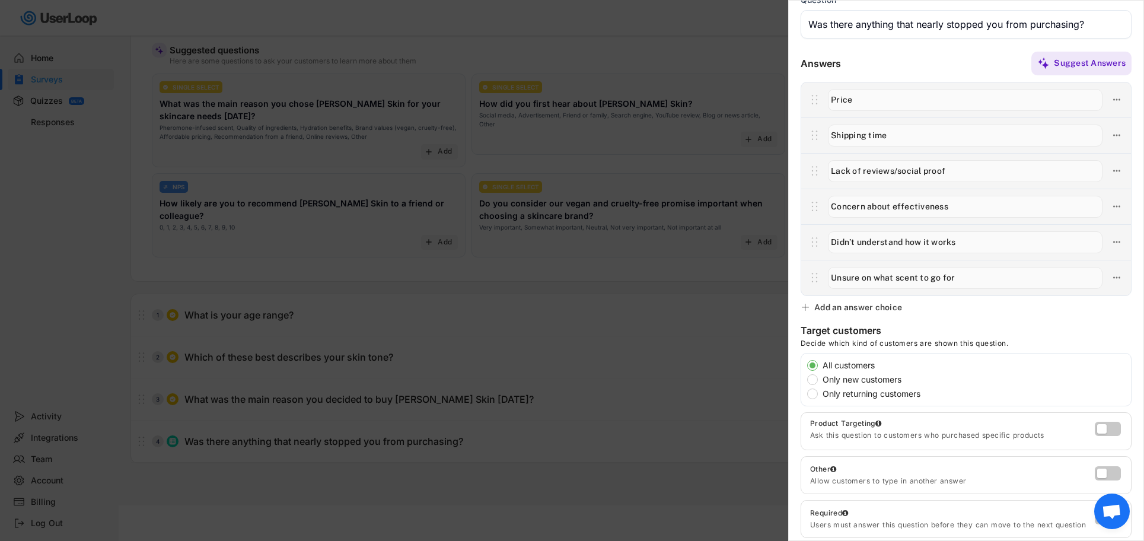
scroll to position [48, 0]
click at [1105, 469] on label at bounding box center [1104, 468] width 26 height 14
click at [0, 0] on input "checkbox" at bounding box center [0, 0] width 0 height 0
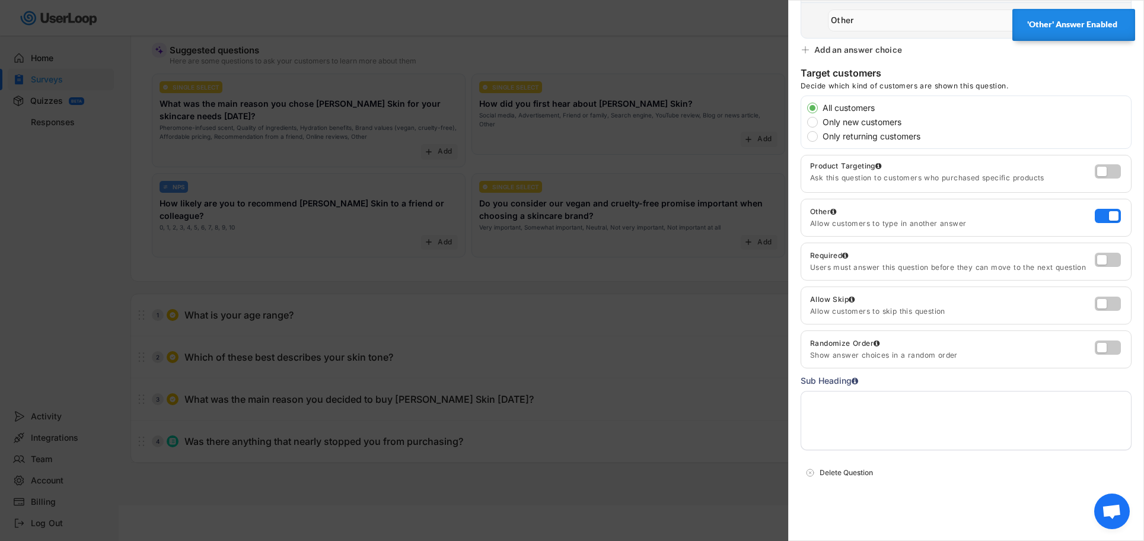
scroll to position [339, 0]
click at [880, 416] on textarea at bounding box center [965, 419] width 331 height 59
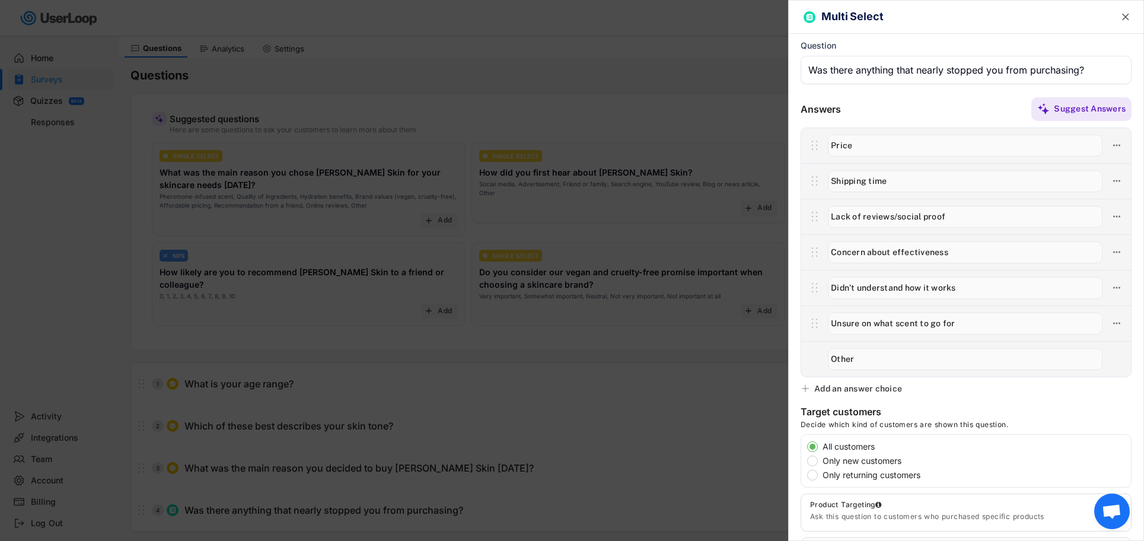
scroll to position [30, 0]
type textarea "4/7"
click at [1125, 15] on text "" at bounding box center [1125, 17] width 7 height 12
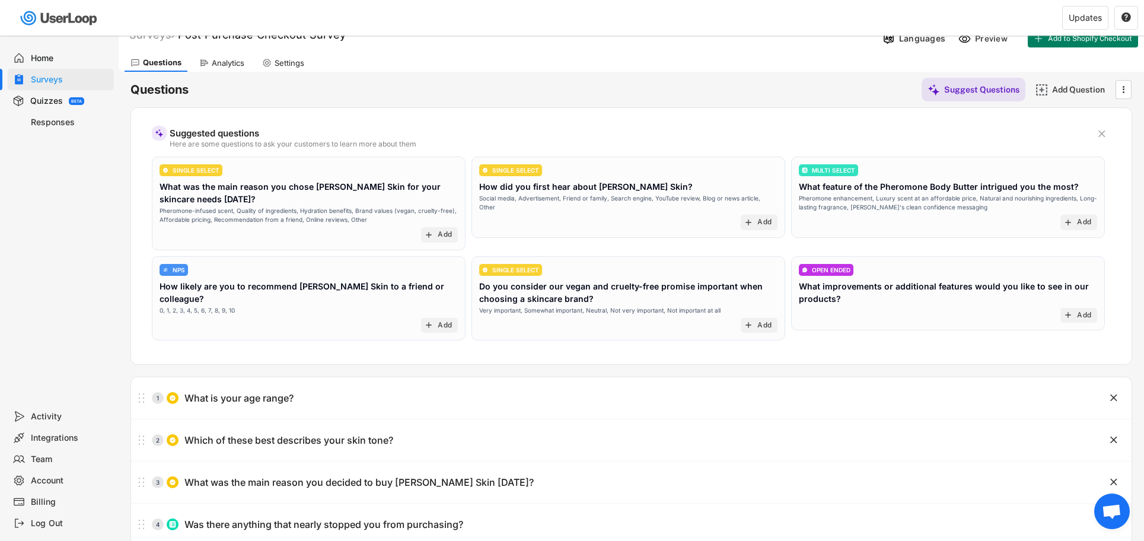
scroll to position [0, 0]
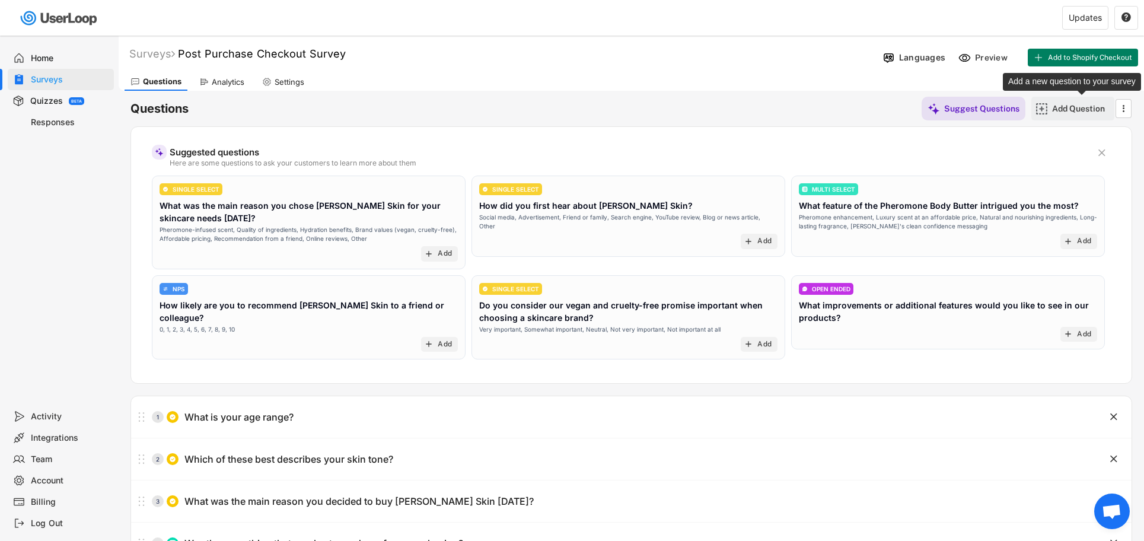
click at [1061, 107] on div "Add Question" at bounding box center [1081, 108] width 59 height 11
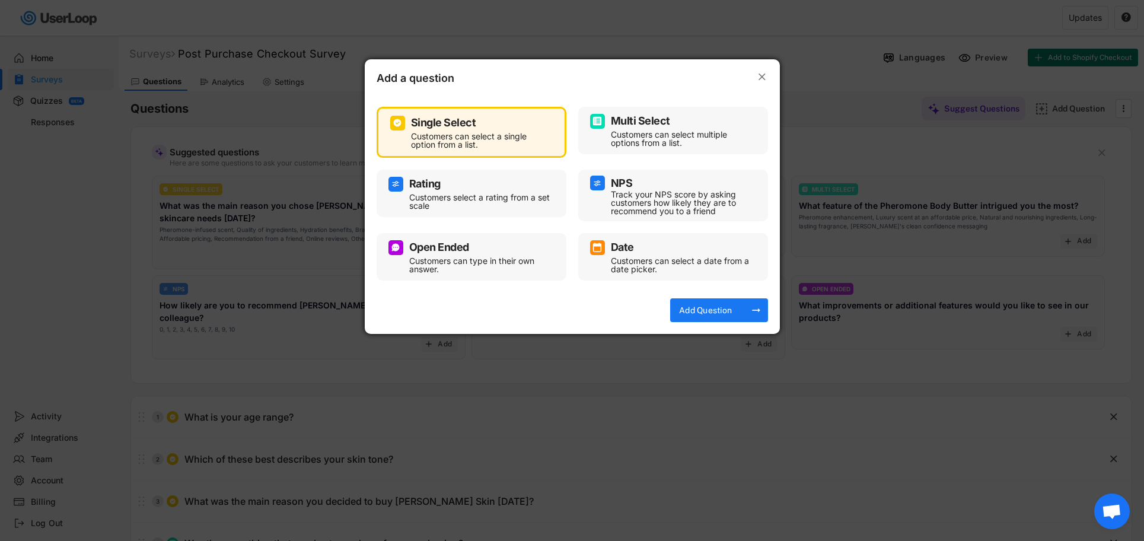
click at [627, 136] on div "Customers can select multiple options from a list." at bounding box center [682, 138] width 142 height 17
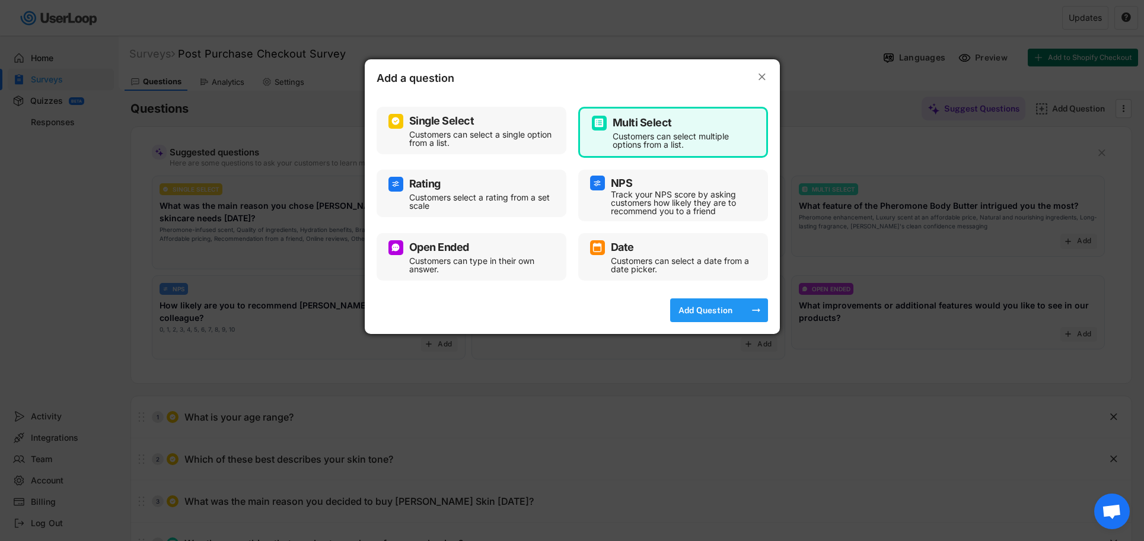
click at [712, 306] on div "Add Question" at bounding box center [705, 310] width 59 height 11
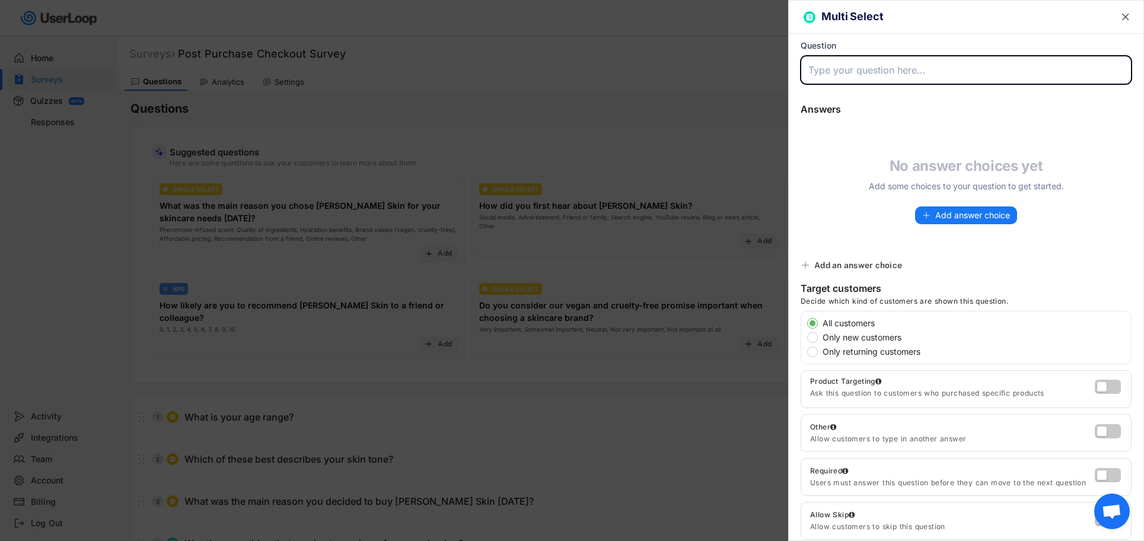
click at [843, 76] on input "input" at bounding box center [965, 70] width 331 height 28
paste input "What mattered most to you when making your decision?"
type input "What mattered most to you when making your decision?"
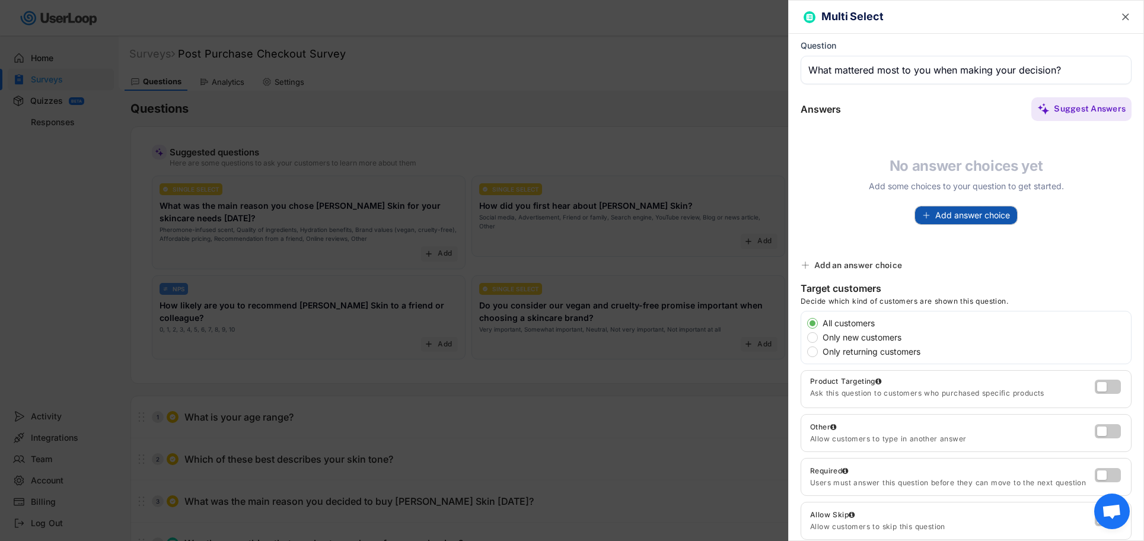
click at [945, 218] on span "Add answer choice" at bounding box center [972, 215] width 75 height 8
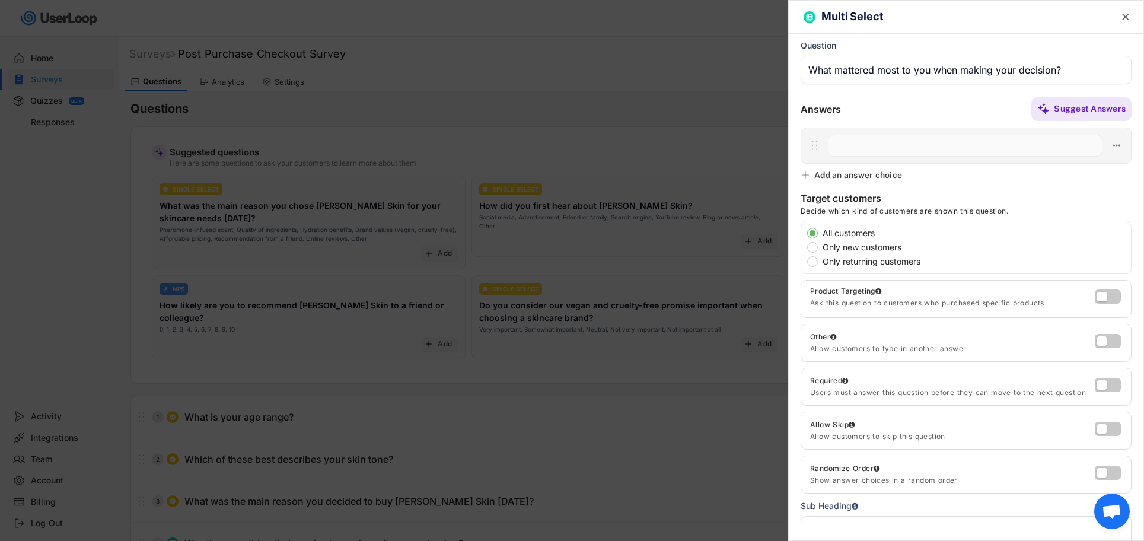
click at [861, 145] on input "input" at bounding box center [965, 146] width 274 height 22
paste input "Quality of ingredients"
type input "Quality of ingredients"
click at [870, 174] on div "Add an answer choice" at bounding box center [858, 175] width 88 height 11
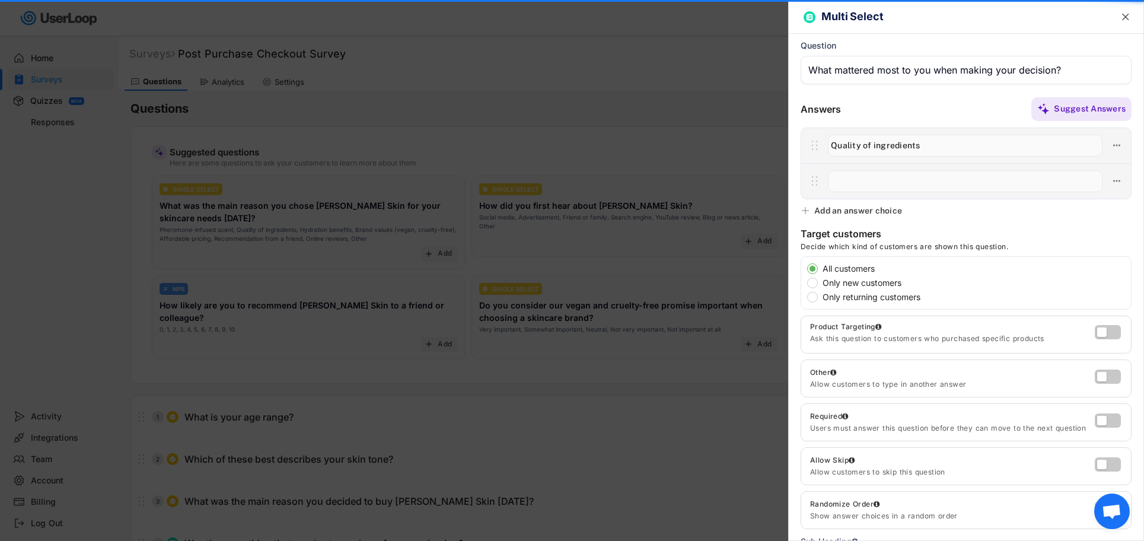
click at [869, 179] on input "input" at bounding box center [965, 181] width 274 height 22
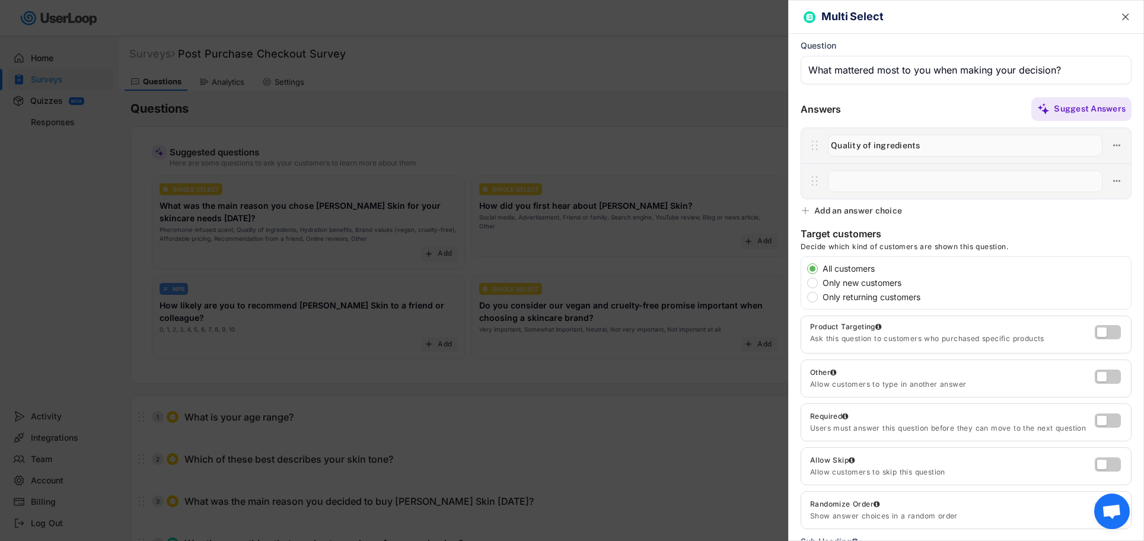
paste input "Brand trust (vegan, cruelty-free, clean)"
type input "Brand trust (vegan, cruelty-free, clean)"
click at [860, 208] on div "Add an answer choice" at bounding box center [858, 210] width 88 height 11
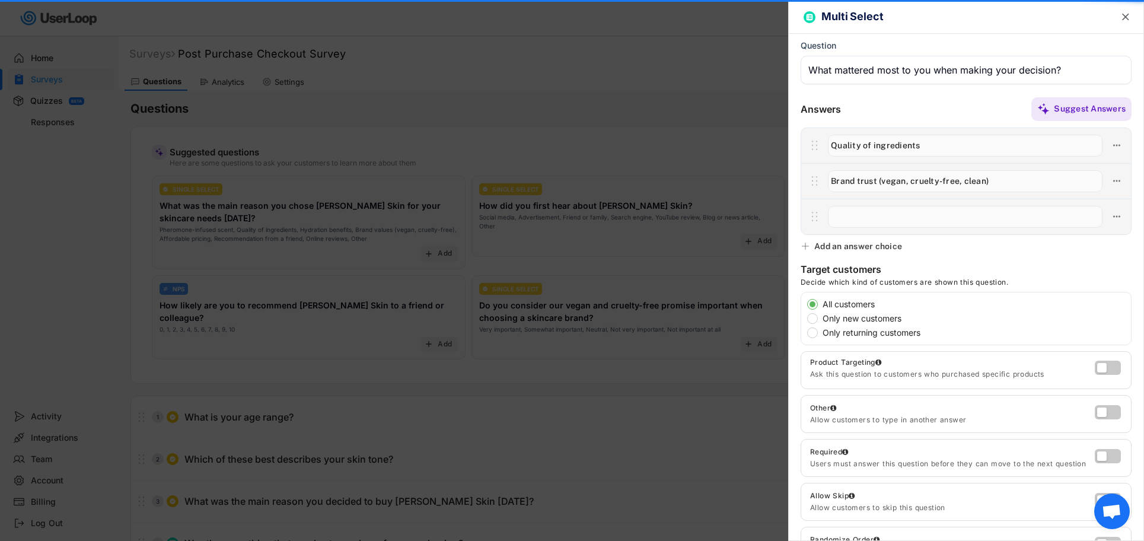
click at [861, 222] on input "input" at bounding box center [965, 217] width 274 height 22
paste input "Fragrance/performance"
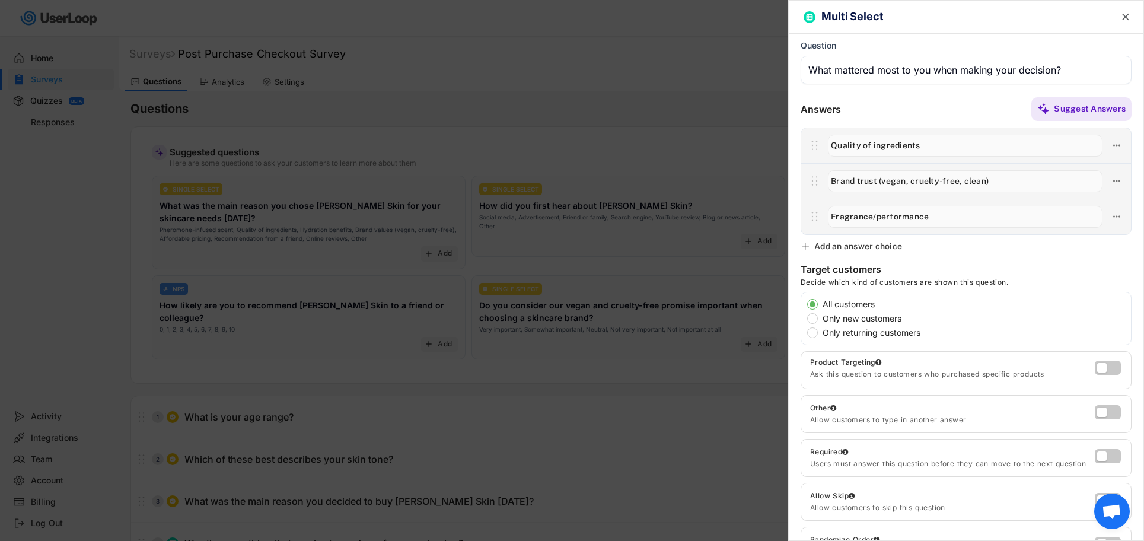
type input "Fragrance/performance"
click at [868, 247] on div "Add an answer choice" at bounding box center [858, 246] width 88 height 11
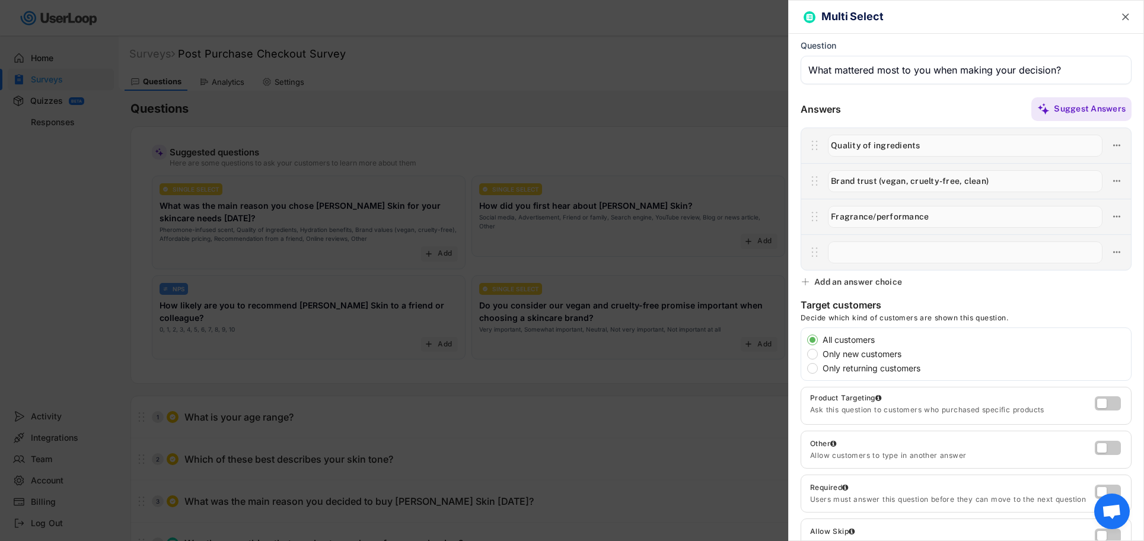
paste input "Price/value"
type input "Price/value"
click at [877, 283] on div "Add an answer choice" at bounding box center [858, 281] width 88 height 11
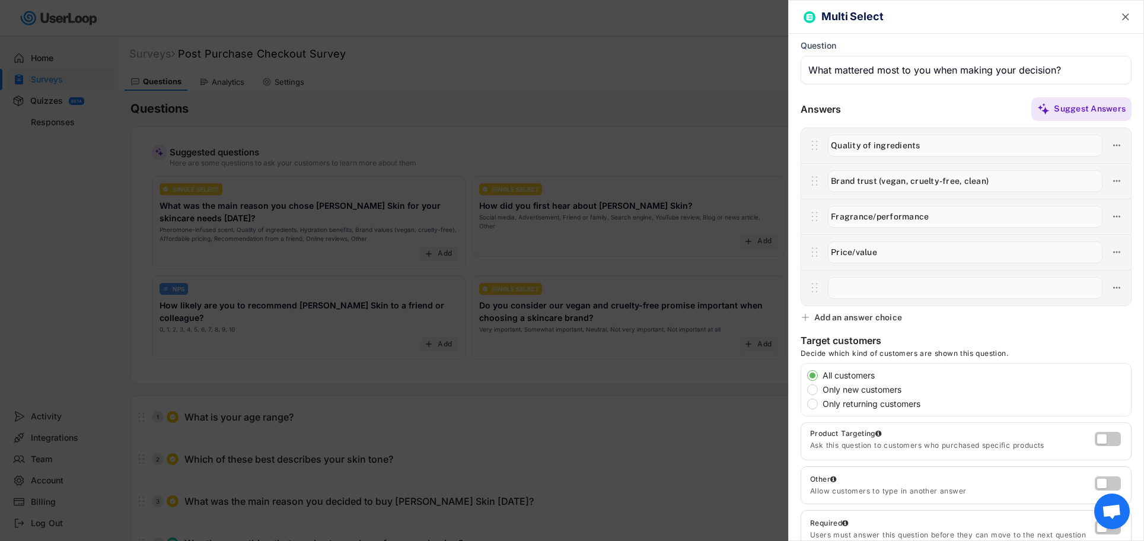
paste input "Unique pheromone angle"
type input "Unique pheromone angle"
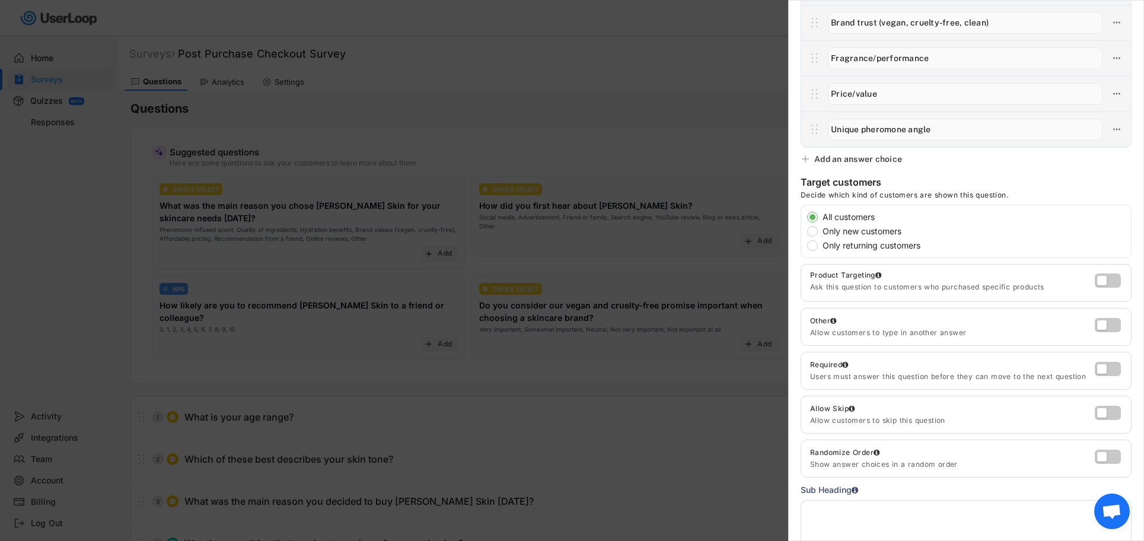
scroll to position [160, 0]
click at [1109, 325] on label at bounding box center [1104, 320] width 26 height 14
click at [0, 0] on input "checkbox" at bounding box center [0, 0] width 0 height 0
type input "Other"
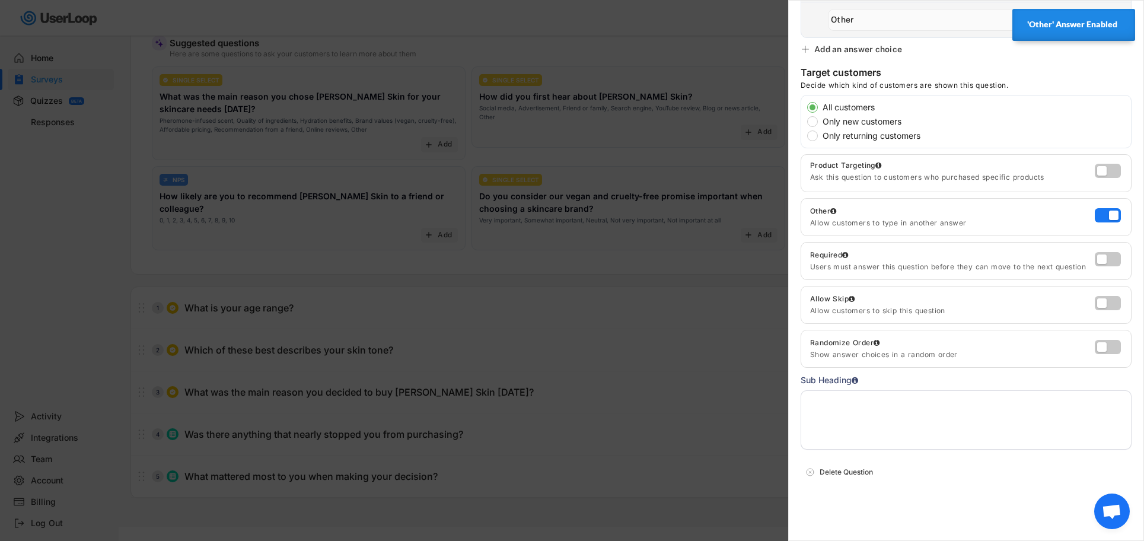
scroll to position [130, 0]
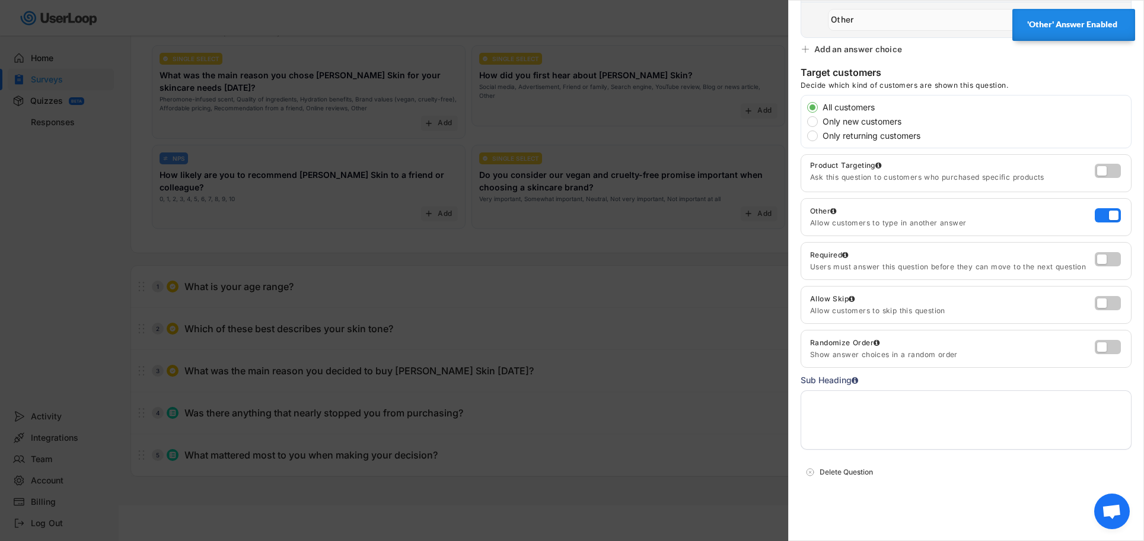
click at [912, 418] on textarea at bounding box center [965, 419] width 331 height 59
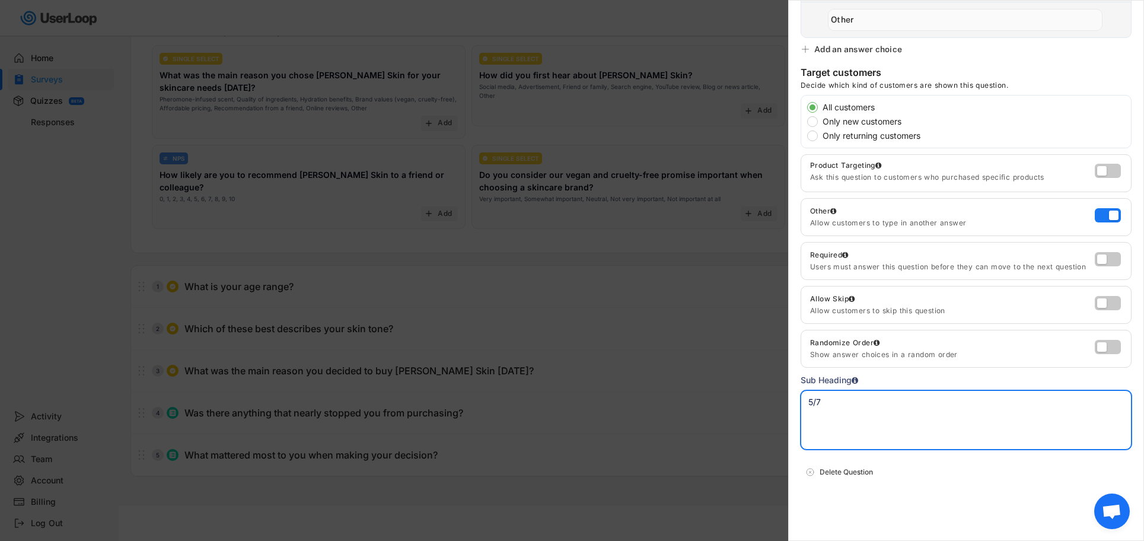
type textarea "5/7"
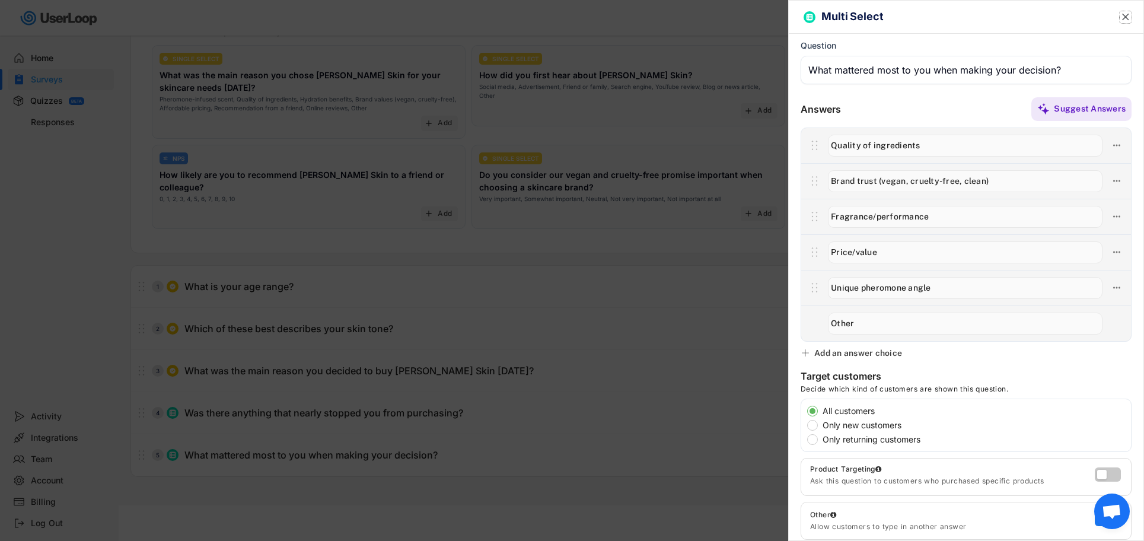
click at [1124, 12] on text "" at bounding box center [1125, 17] width 7 height 12
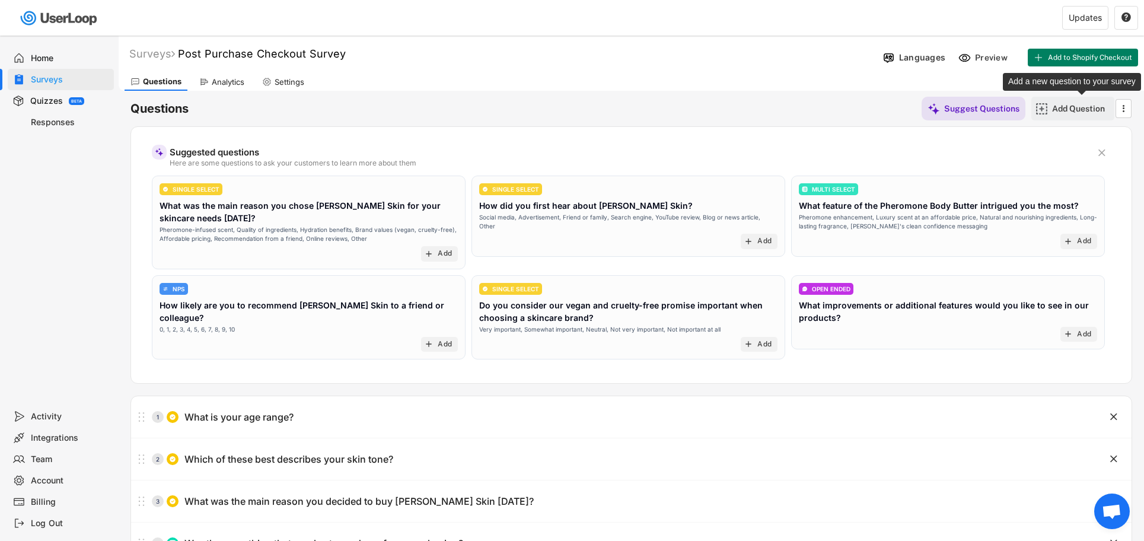
click at [1069, 108] on div "Add Question" at bounding box center [1081, 108] width 59 height 11
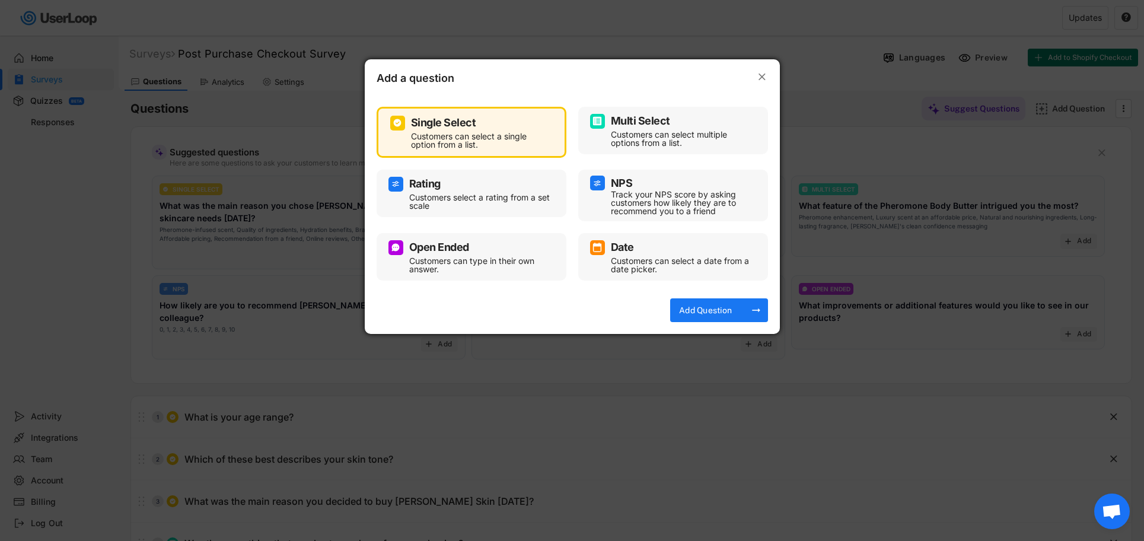
click at [637, 121] on div "Multi Select" at bounding box center [640, 121] width 59 height 11
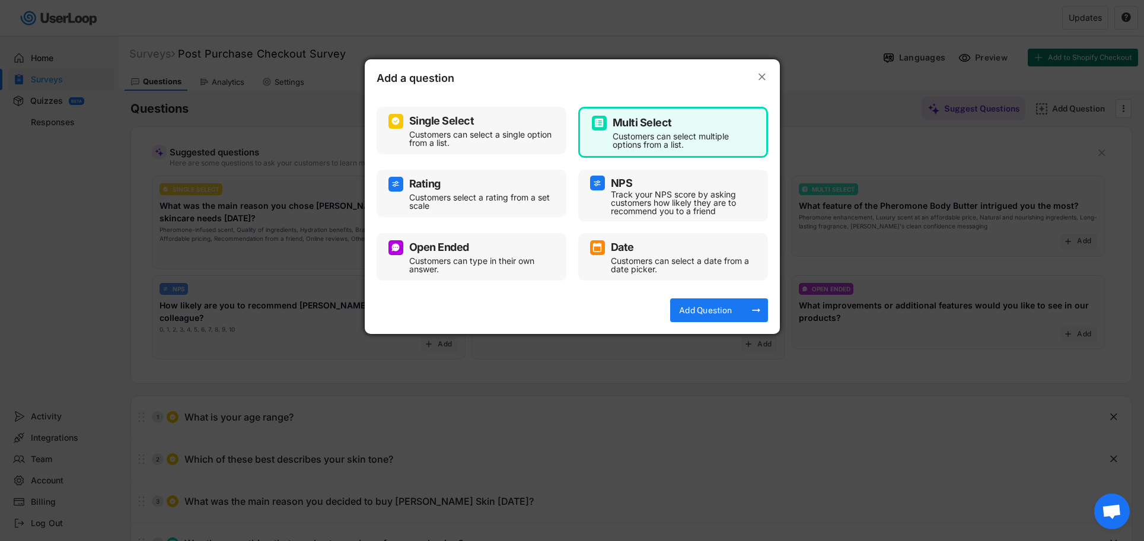
click at [713, 306] on div "Add Question" at bounding box center [705, 310] width 59 height 11
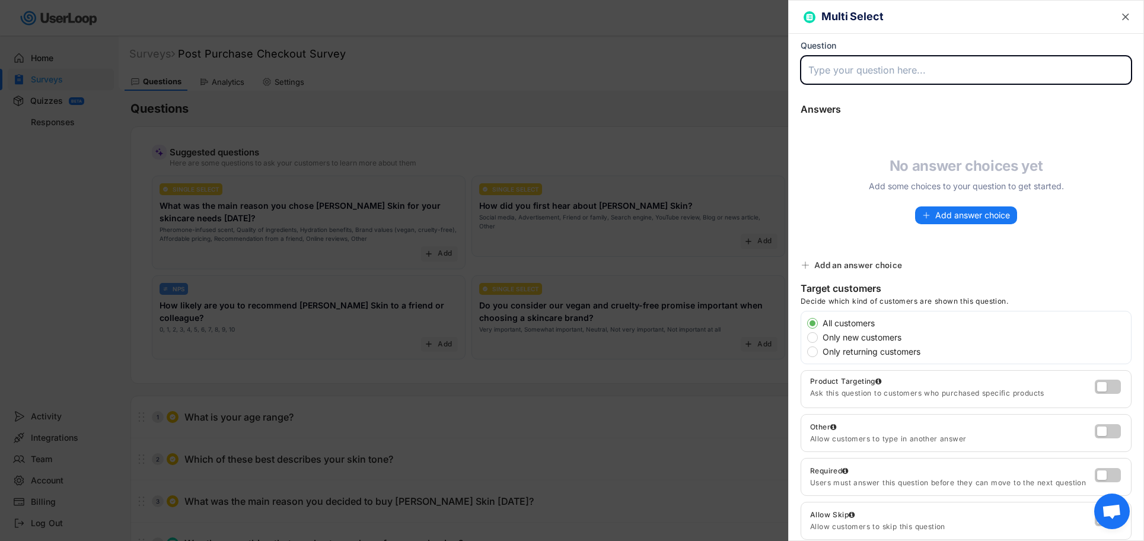
click at [874, 68] on input "input" at bounding box center [965, 70] width 331 height 28
paste input "What are your top fragrance/grooming concerns?"
type input "What are your top fragrance/grooming concerns?"
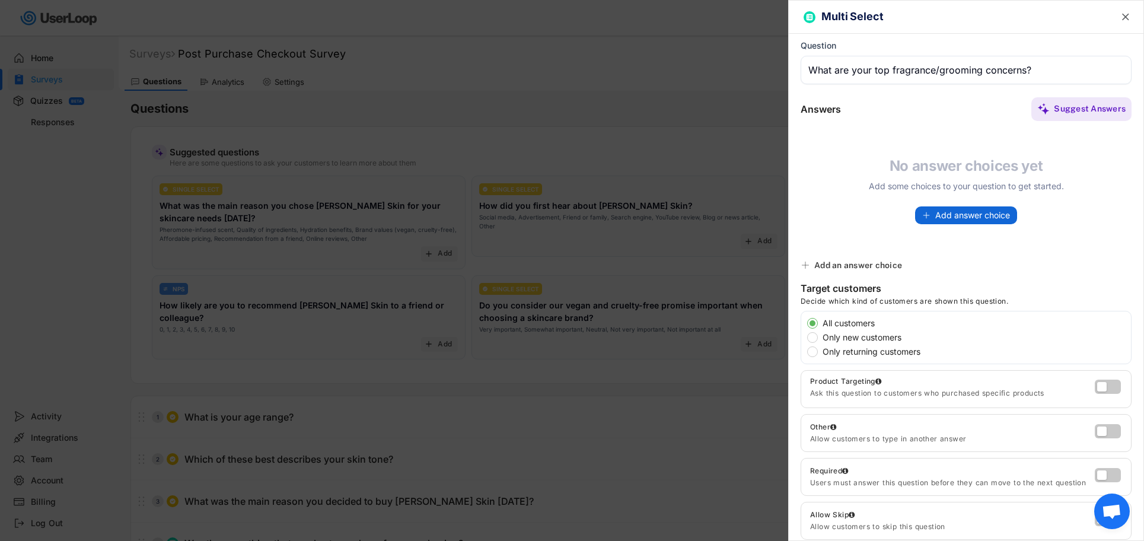
click at [956, 216] on span "Add answer choice" at bounding box center [972, 215] width 75 height 8
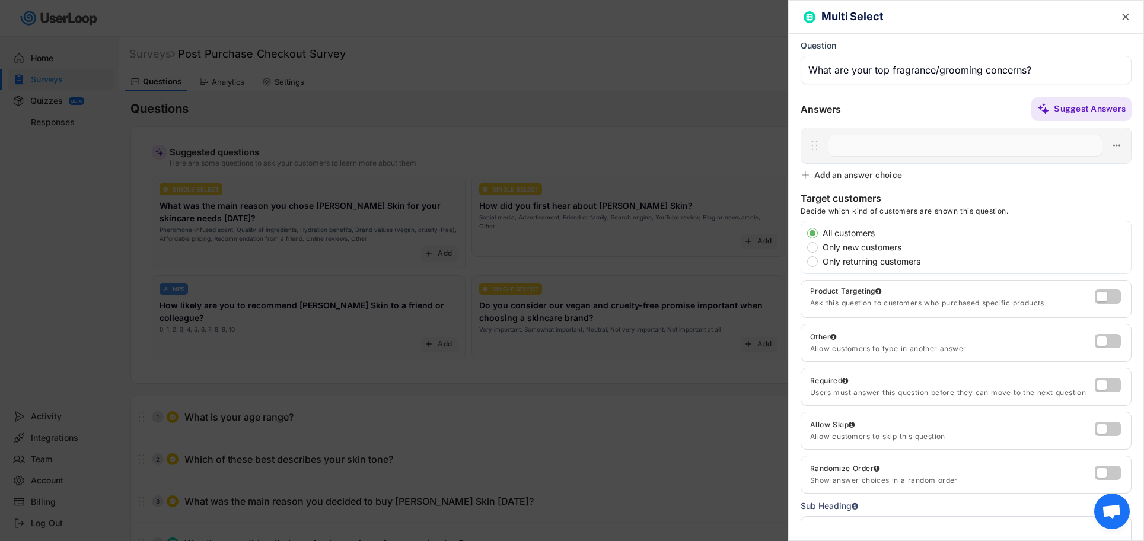
click at [854, 147] on input "input" at bounding box center [965, 146] width 274 height 22
paste input "Long-lasting scent"
type input "Long-lasting scent"
click at [865, 174] on div "Add an answer choice" at bounding box center [858, 175] width 88 height 11
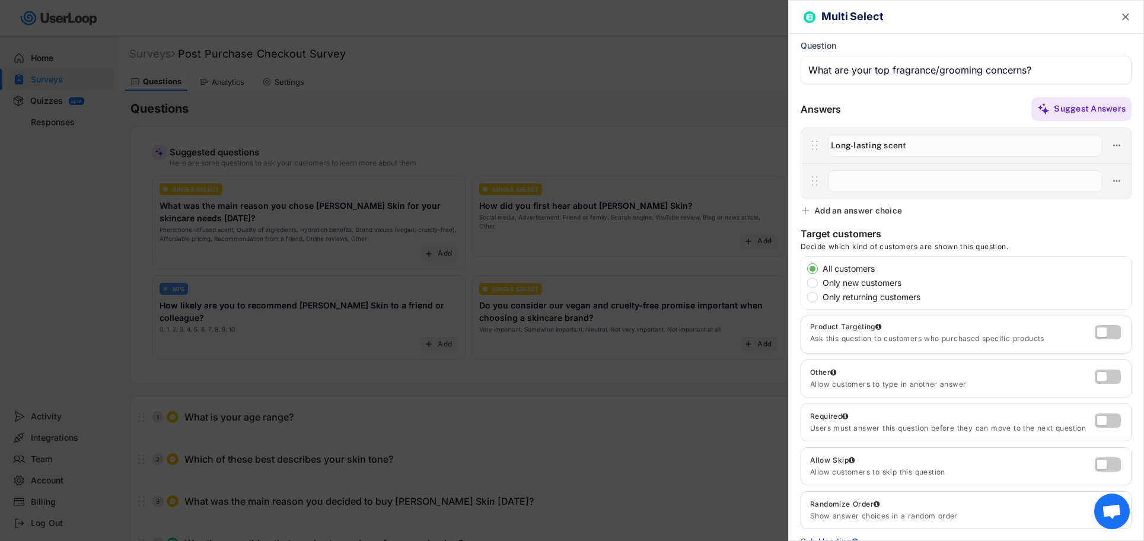
click at [861, 181] on input "input" at bounding box center [965, 181] width 274 height 22
paste input "Getting compliments/attractiveness"
type input "Getting compliments/attractiveness"
click at [877, 212] on div "Add an answer choice" at bounding box center [858, 210] width 88 height 11
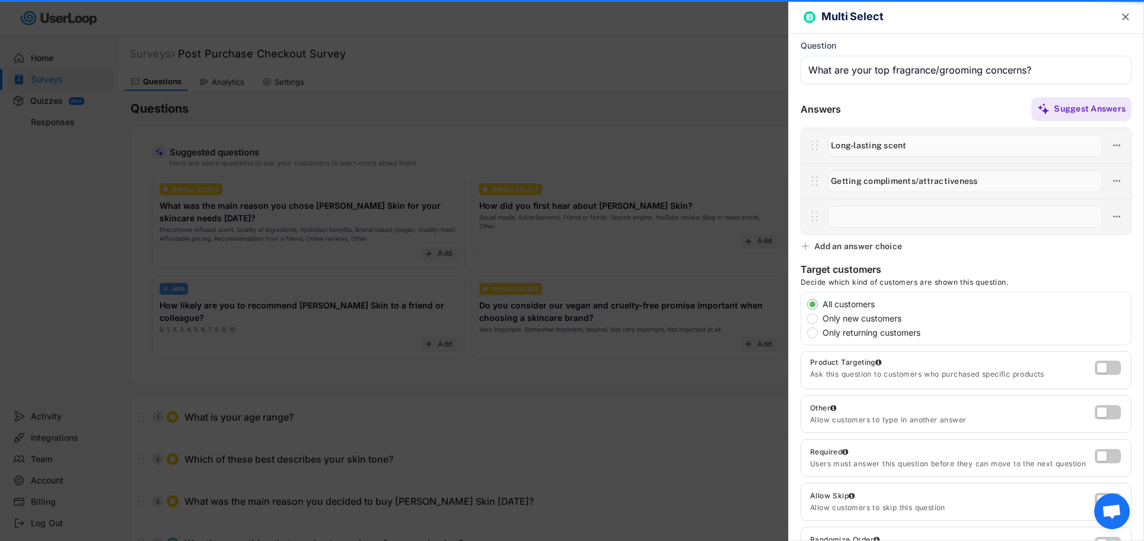
click at [870, 213] on input "input" at bounding box center [965, 217] width 274 height 22
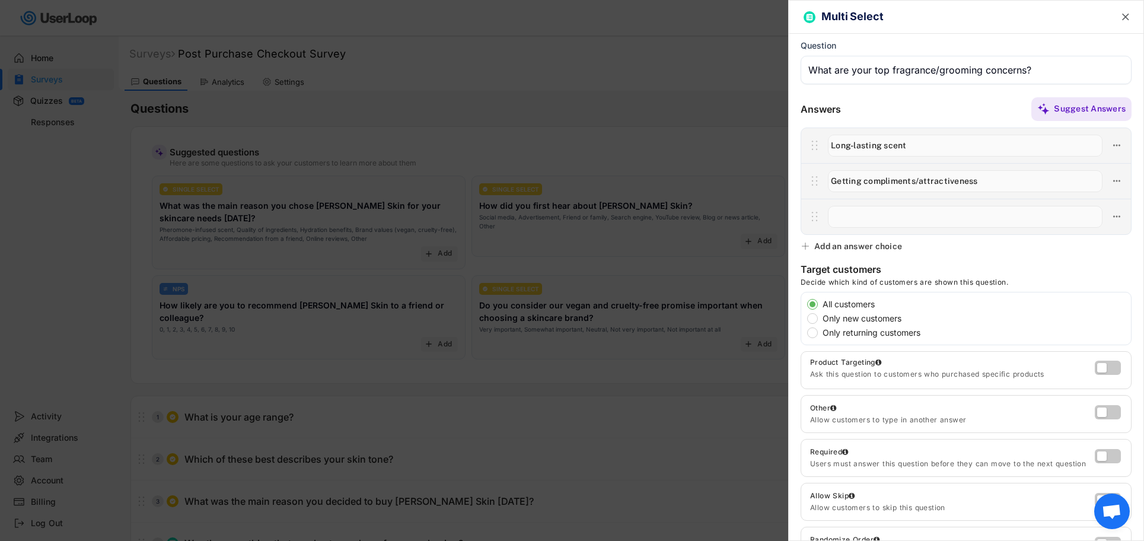
paste input "Confidence boost"
type input "Confidence boost"
click at [864, 246] on div "Add an answer choice" at bounding box center [858, 246] width 88 height 11
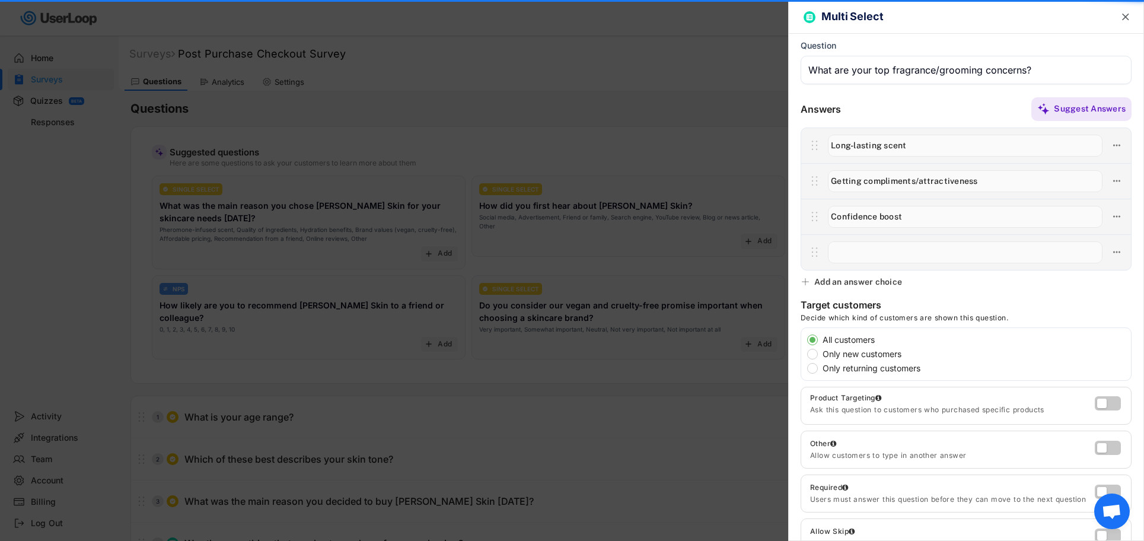
click at [862, 242] on input "input" at bounding box center [965, 252] width 274 height 22
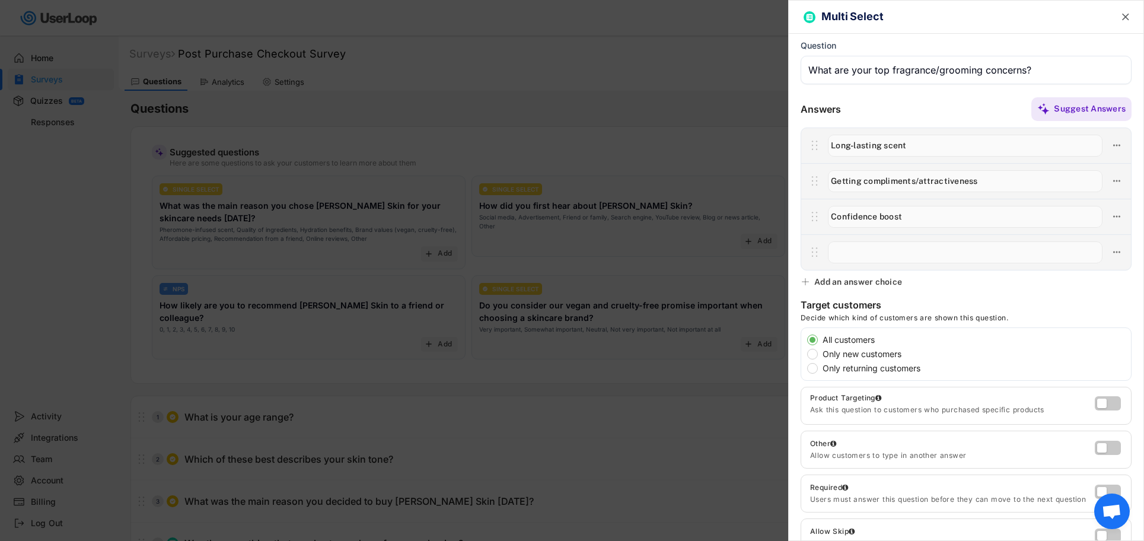
paste input "Dry skin/hydration"
type input "Dry skin/hydration"
click at [874, 276] on div "Multi Select  Back to parent answer Question Answers Suggest Answers No answer…" at bounding box center [966, 270] width 356 height 541
click at [859, 285] on div "Add an answer choice" at bounding box center [858, 281] width 88 height 11
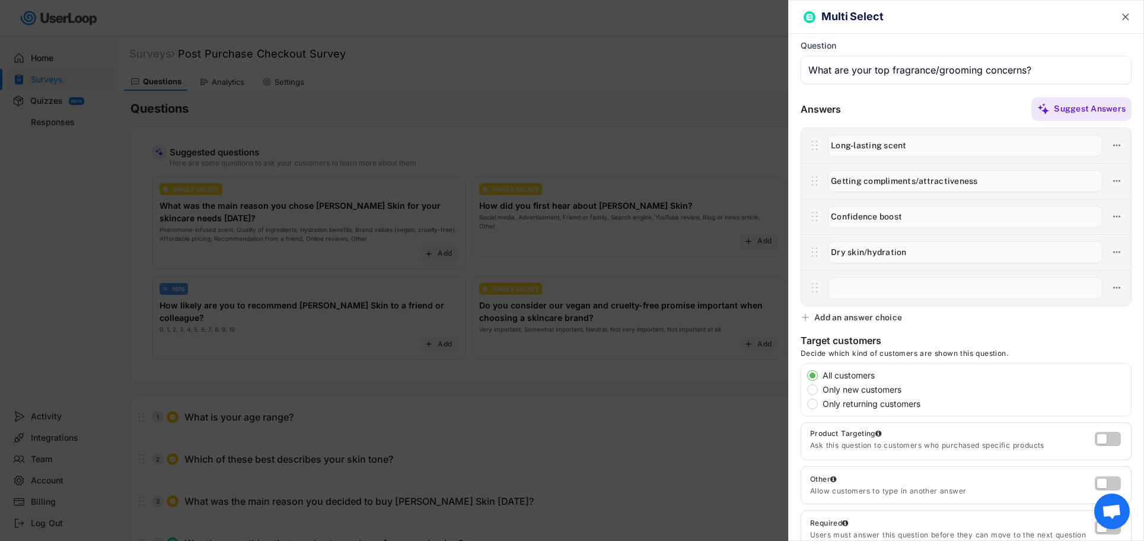
click at [857, 292] on input "input" at bounding box center [965, 288] width 274 height 22
paste input "Sensitivity/skin reactions"
type input "Sensitivity/skin reactions"
click at [860, 315] on div "Add an answer choice" at bounding box center [858, 317] width 88 height 11
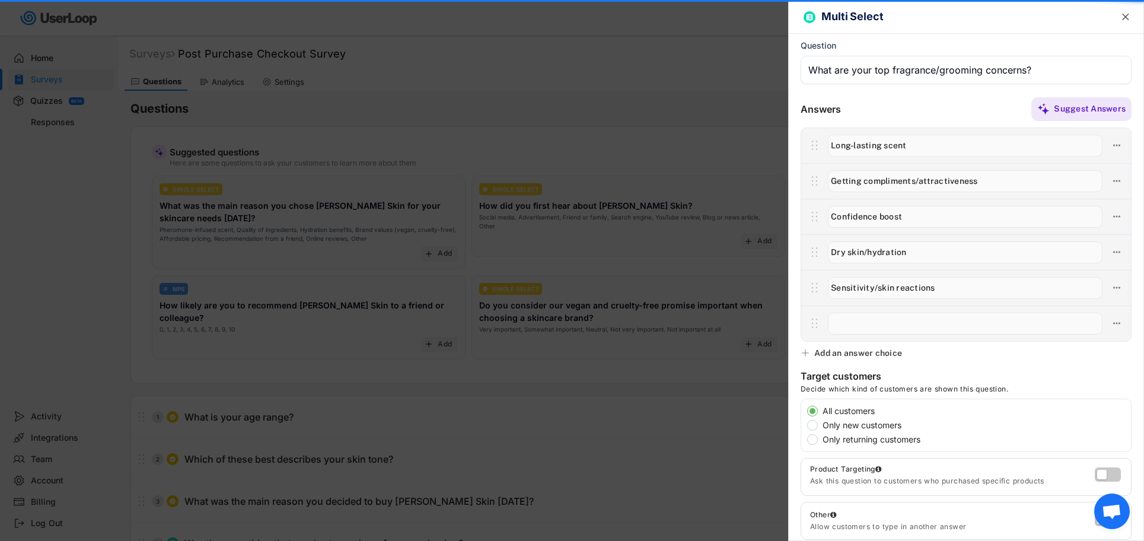
click at [852, 330] on input "input" at bounding box center [965, 323] width 274 height 22
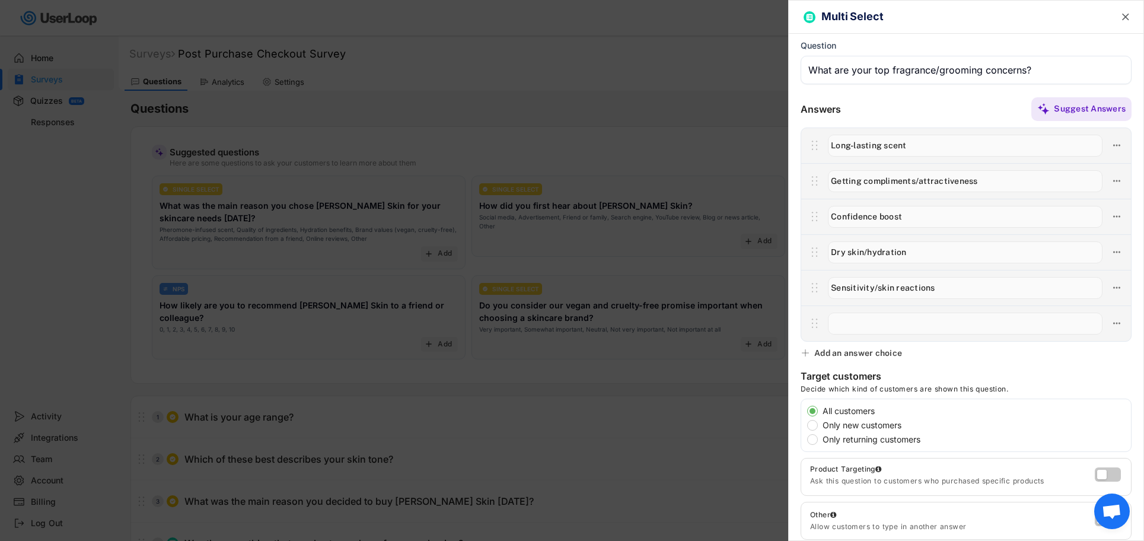
paste input "Affordability"
type input "Affordability"
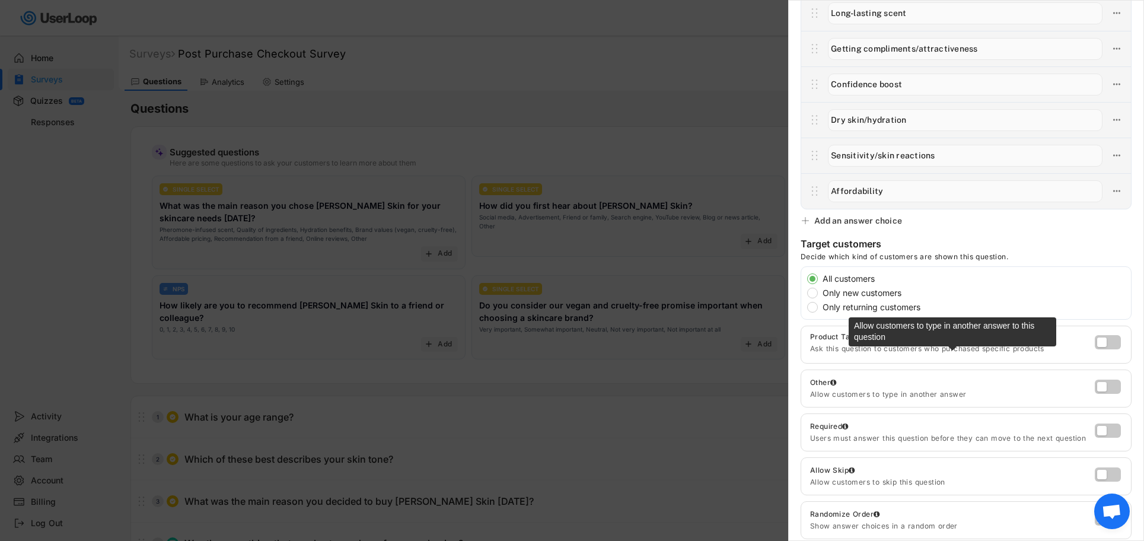
scroll to position [158, 0]
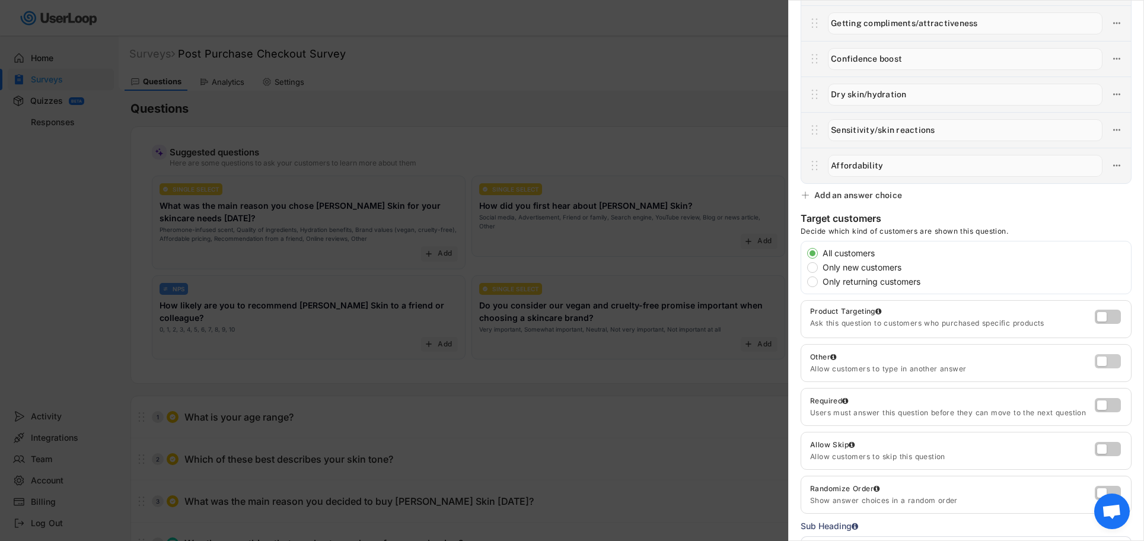
click at [1106, 362] on label at bounding box center [1104, 358] width 26 height 14
click at [0, 0] on input "checkbox" at bounding box center [0, 0] width 0 height 0
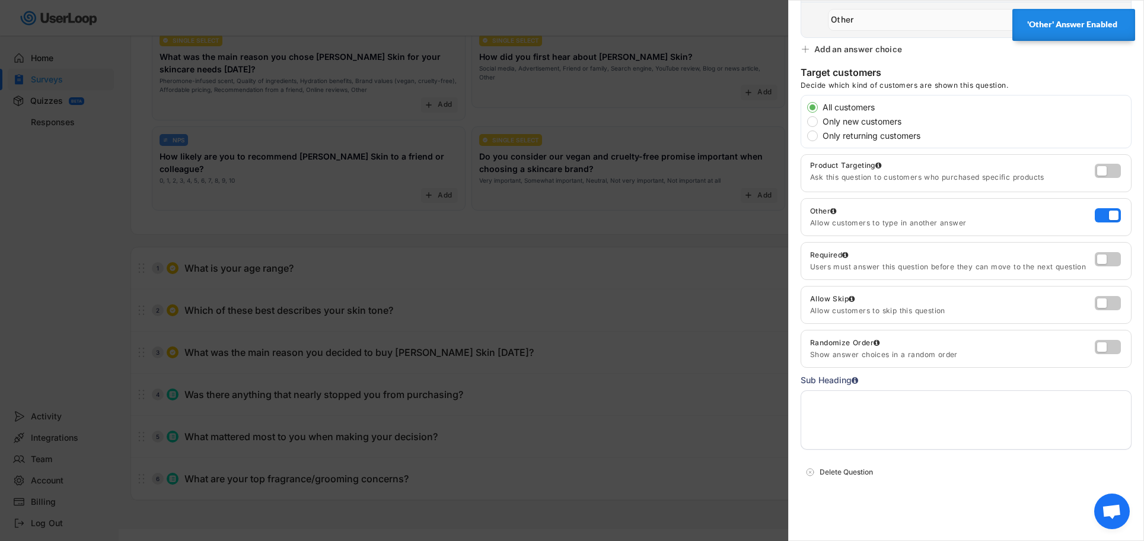
scroll to position [173, 0]
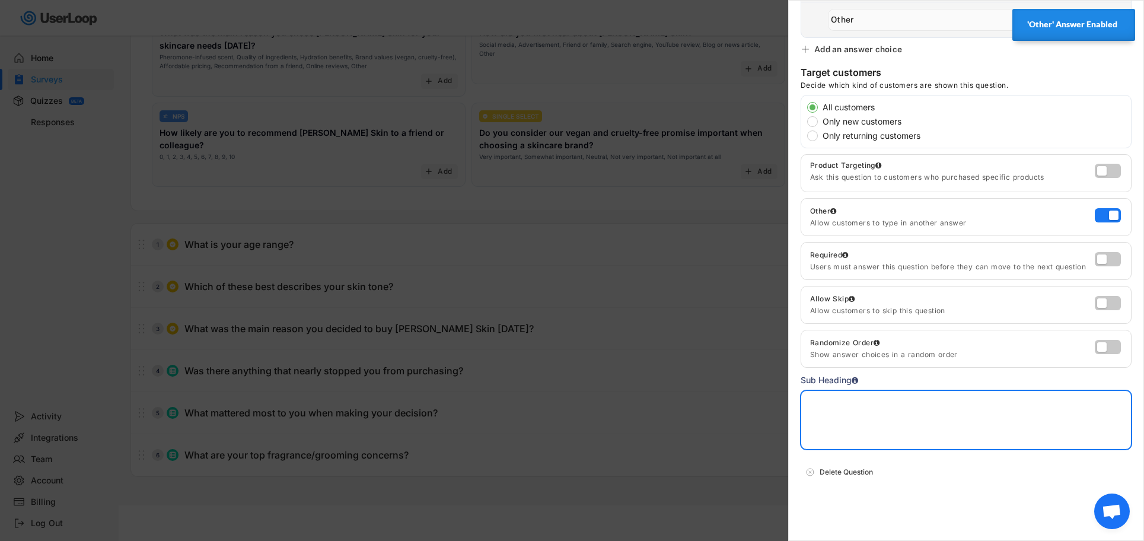
click at [849, 423] on textarea at bounding box center [965, 419] width 331 height 59
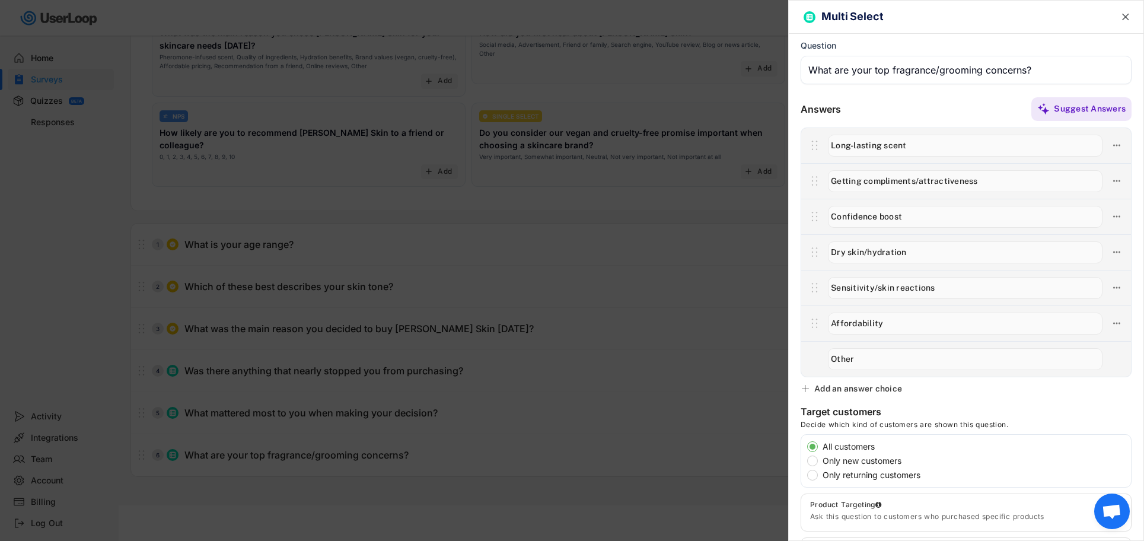
type textarea "6/7"
click at [1125, 12] on text "" at bounding box center [1125, 17] width 7 height 12
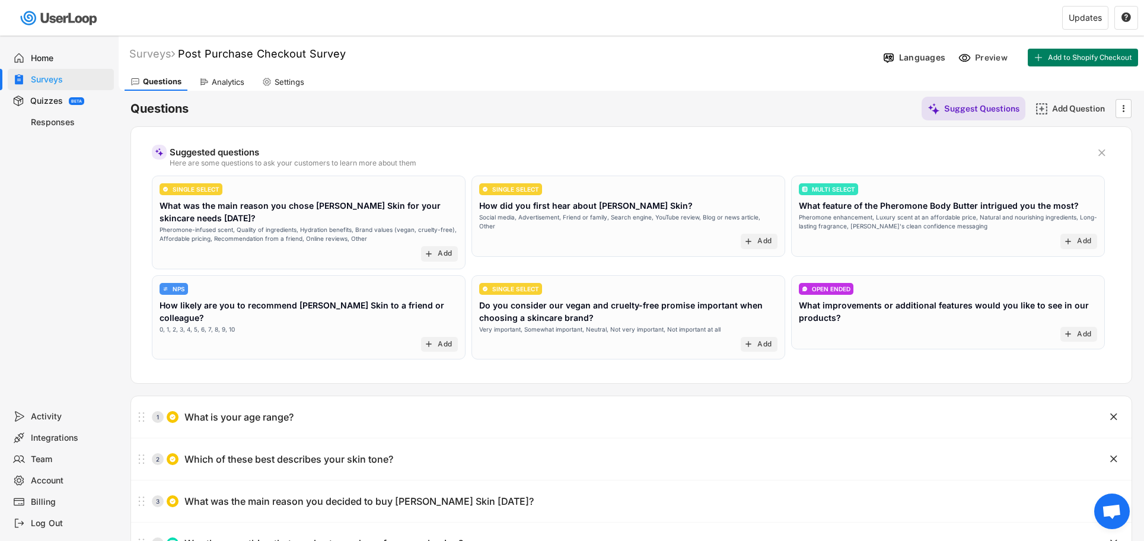
click at [919, 198] on div "MULTI SELECT What feature of the Pheromone Body Butter intrigued you the most? …" at bounding box center [948, 206] width 298 height 47
click at [1066, 107] on div "Add Question" at bounding box center [1081, 108] width 59 height 11
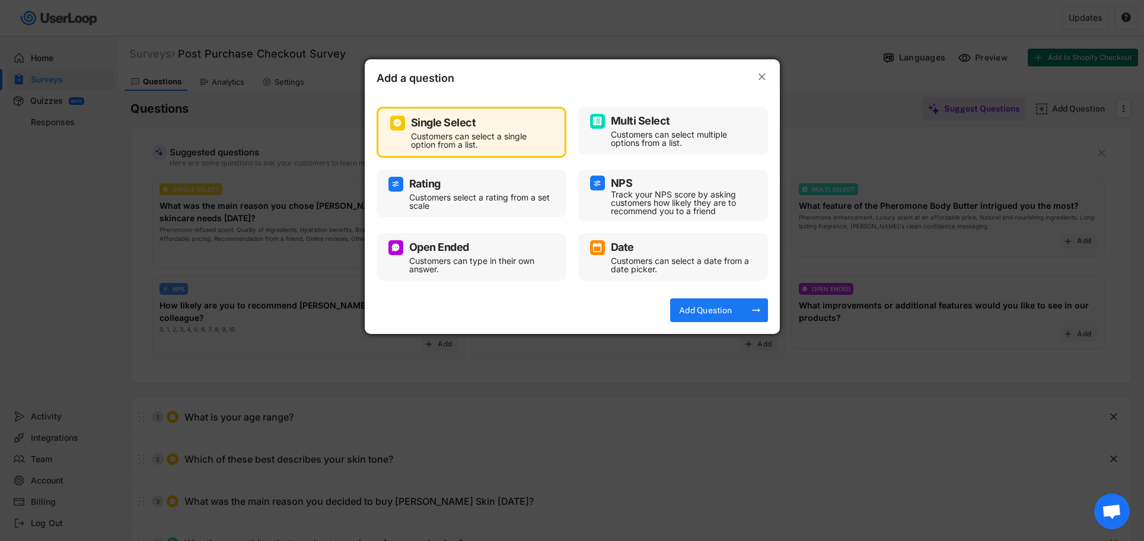
click at [680, 133] on div "Customers can select multiple options from a list." at bounding box center [682, 138] width 142 height 17
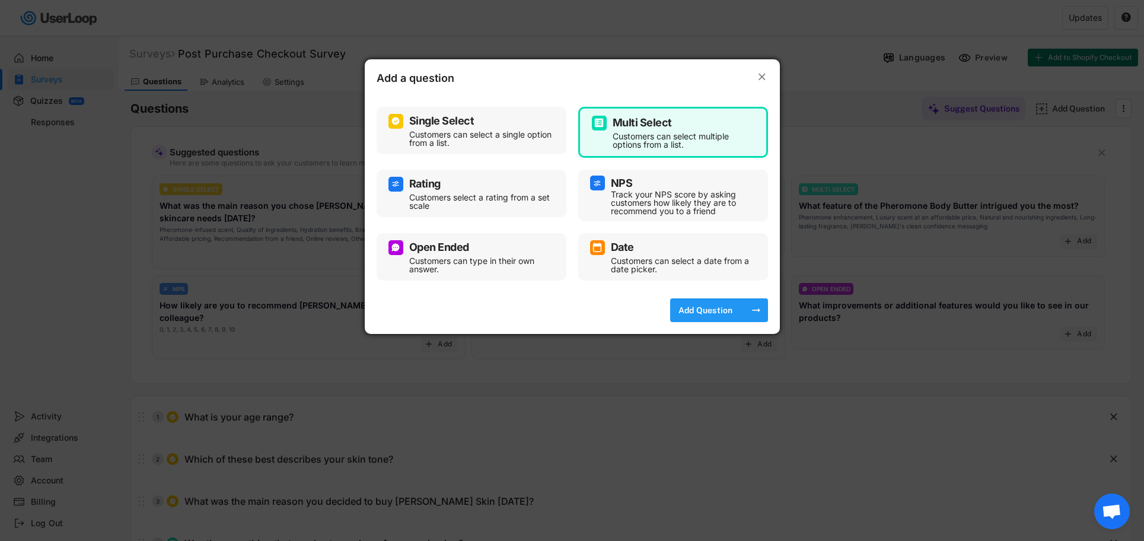
click at [720, 308] on div "Add Question" at bounding box center [705, 310] width 59 height 11
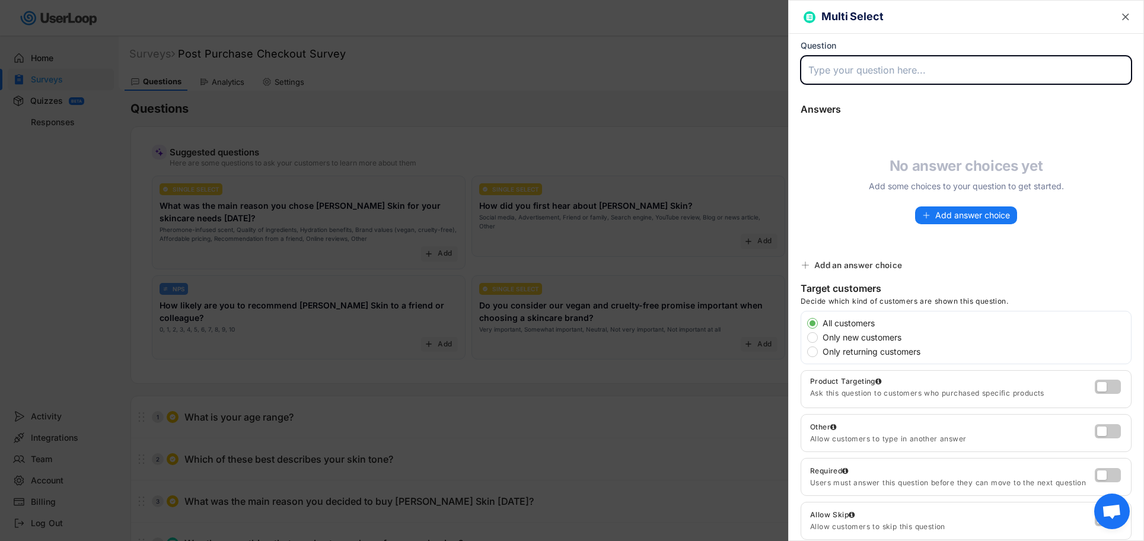
click at [833, 68] on input "input" at bounding box center [965, 70] width 331 height 28
paste input "Which product would you most like to see next from [PERSON_NAME] Skin?"
type input "Which product would you most like to see next from [PERSON_NAME] Skin?"
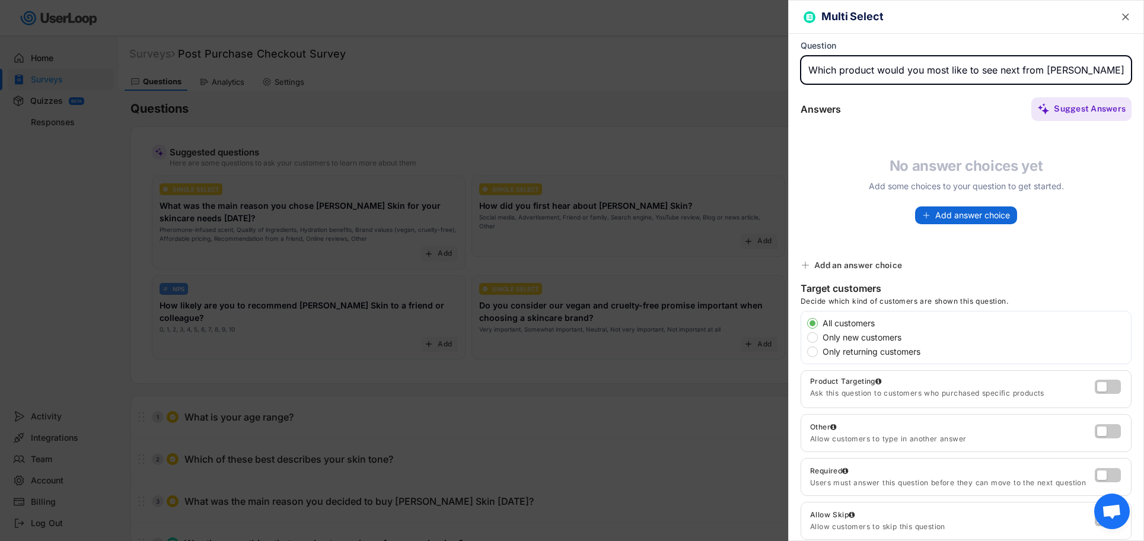
click at [947, 216] on span "Add answer choice" at bounding box center [972, 215] width 75 height 8
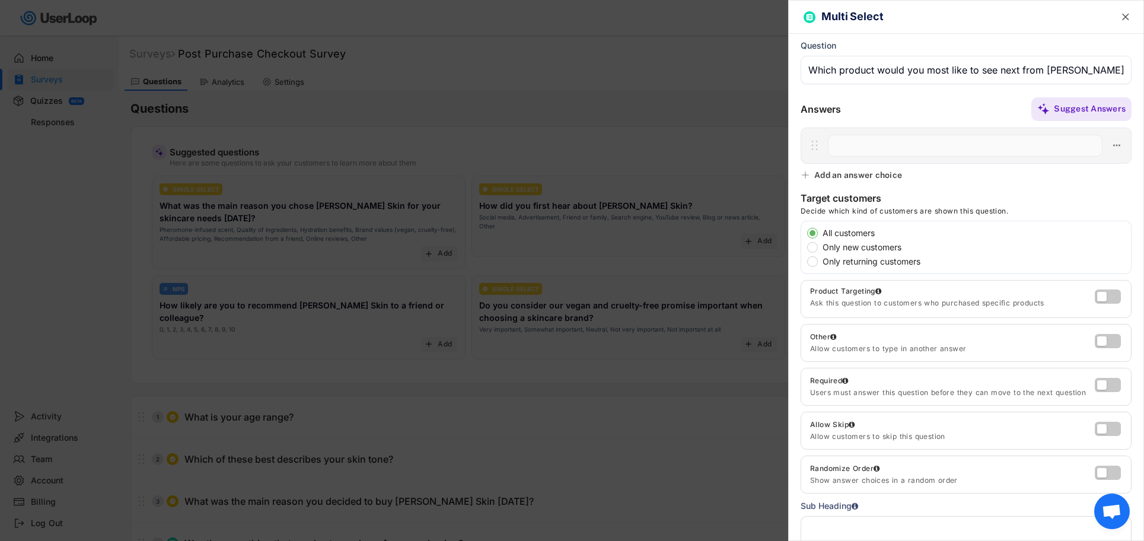
paste input "New fragrance variations"
type input "New fragrance variations"
click at [857, 173] on div "Add an answer choice" at bounding box center [858, 175] width 88 height 11
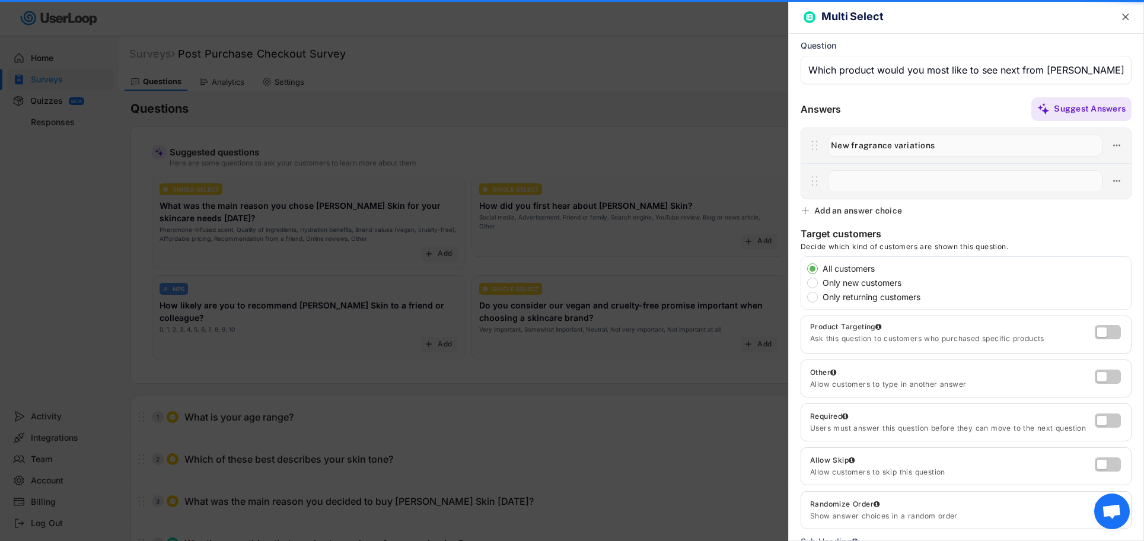
click at [862, 183] on input "input" at bounding box center [965, 181] width 274 height 22
paste input "Matching fragrance oils/perfumes"
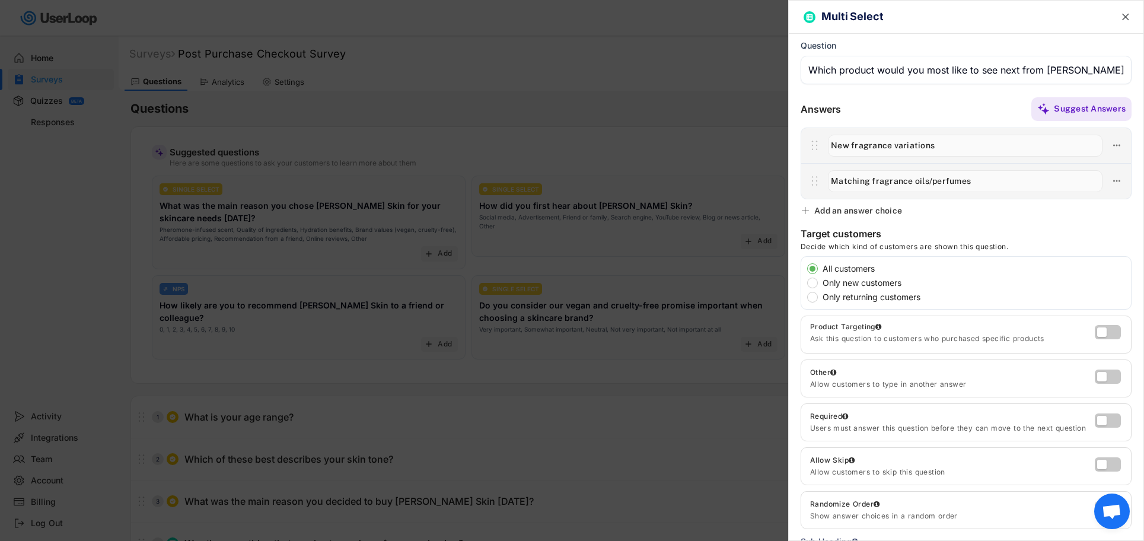
type input "Matching fragrance oils/perfumes"
click at [864, 209] on div "Add an answer choice" at bounding box center [858, 210] width 88 height 11
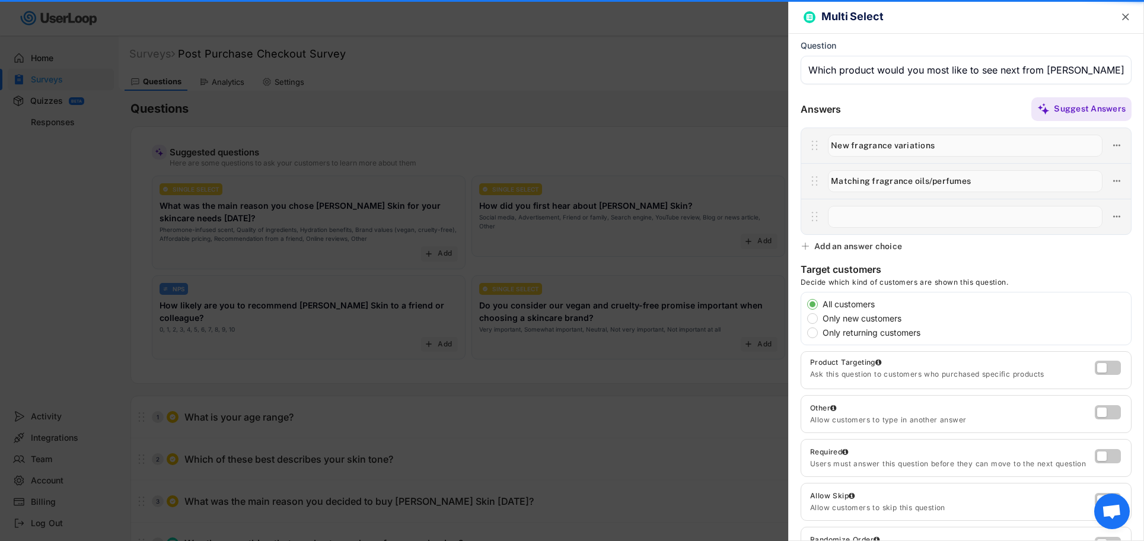
paste input "Smaller travel sizes"
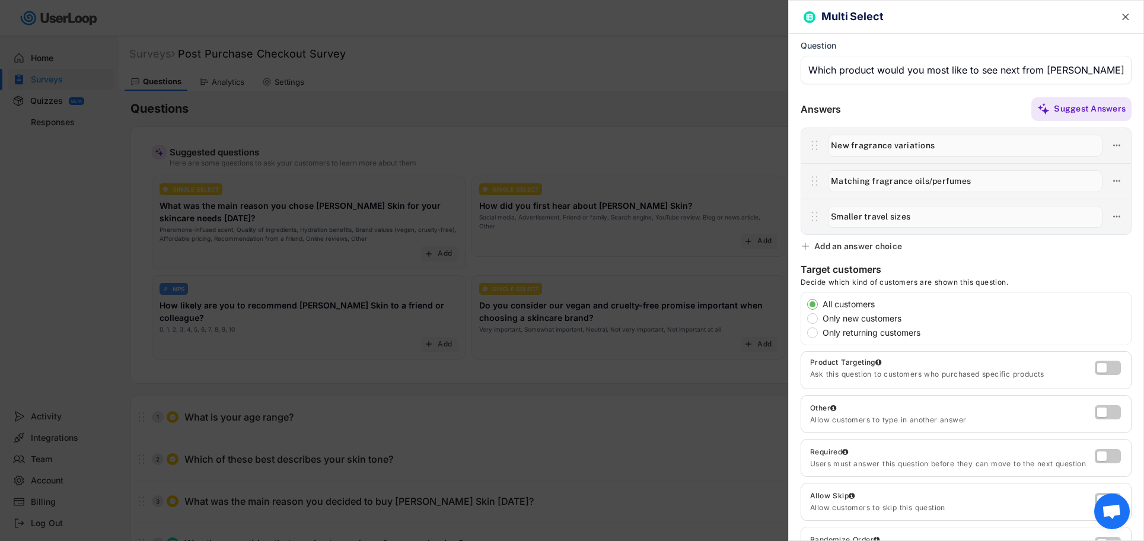
type input "Smaller travel sizes"
click at [877, 239] on div "Multi Select  Back to parent answer Question Answers Suggest Answers No answer…" at bounding box center [966, 270] width 356 height 541
click at [873, 248] on div "Add an answer choice" at bounding box center [858, 246] width 88 height 11
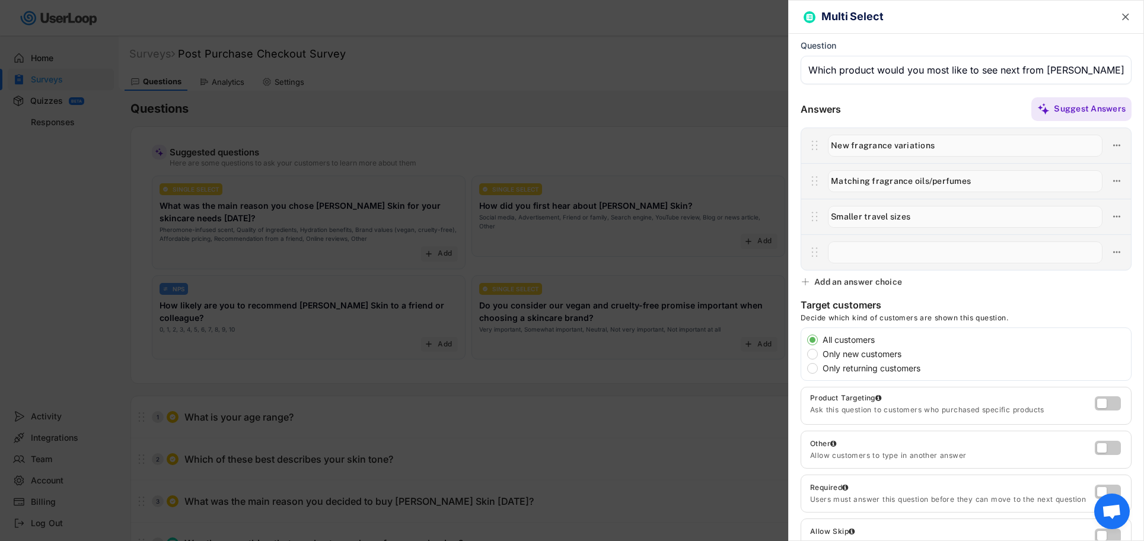
paste input "Skincare (lotions, serums)"
type input "Skincare (lotions, serums)"
click at [876, 282] on div "Add an answer choice" at bounding box center [858, 281] width 88 height 11
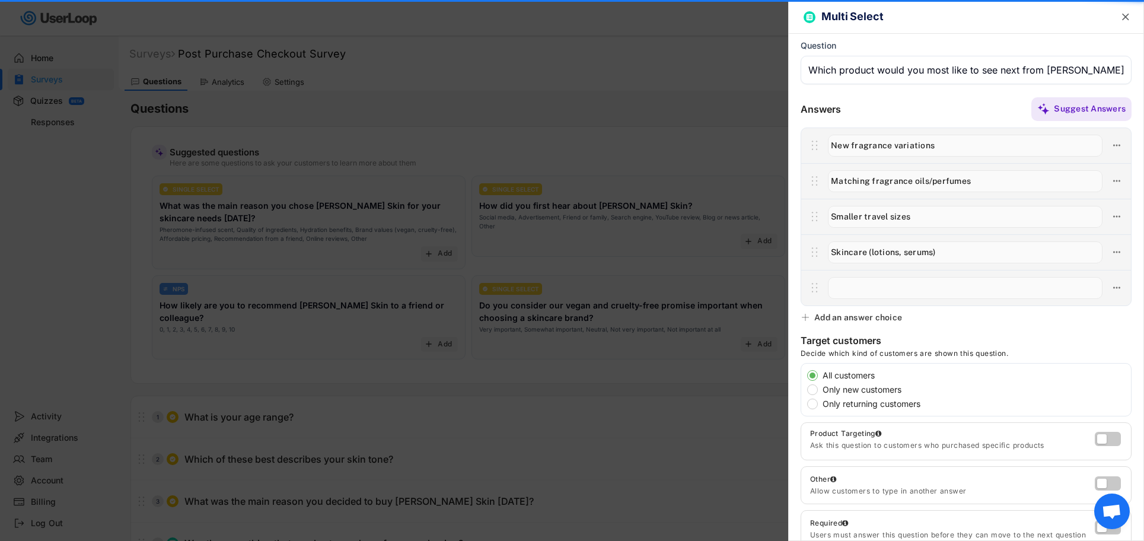
paste input "Grooming products (shave balm, [PERSON_NAME] oil)"
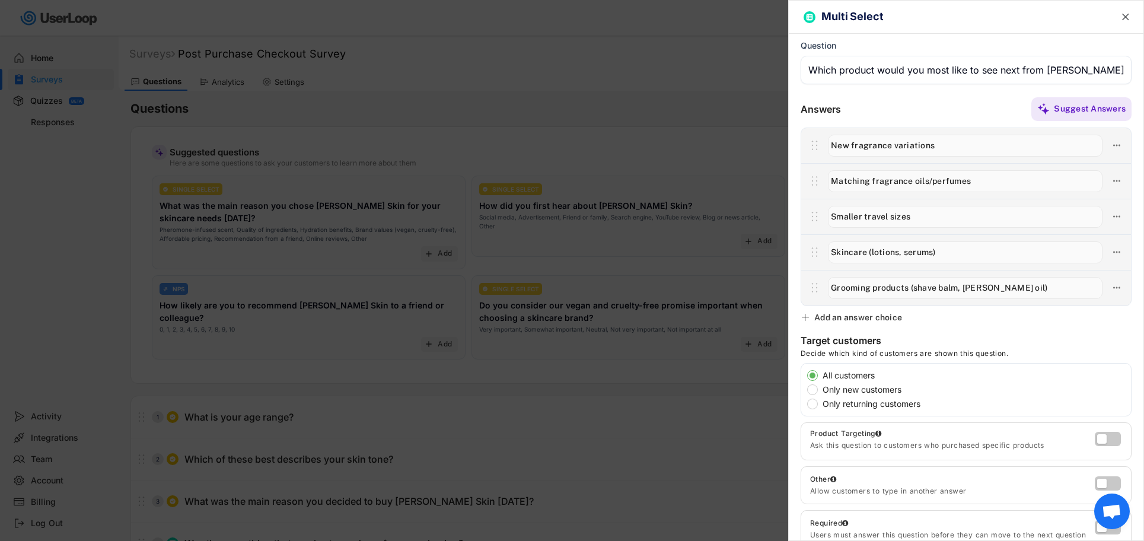
type input "Grooming products (shave balm, [PERSON_NAME] oil)"
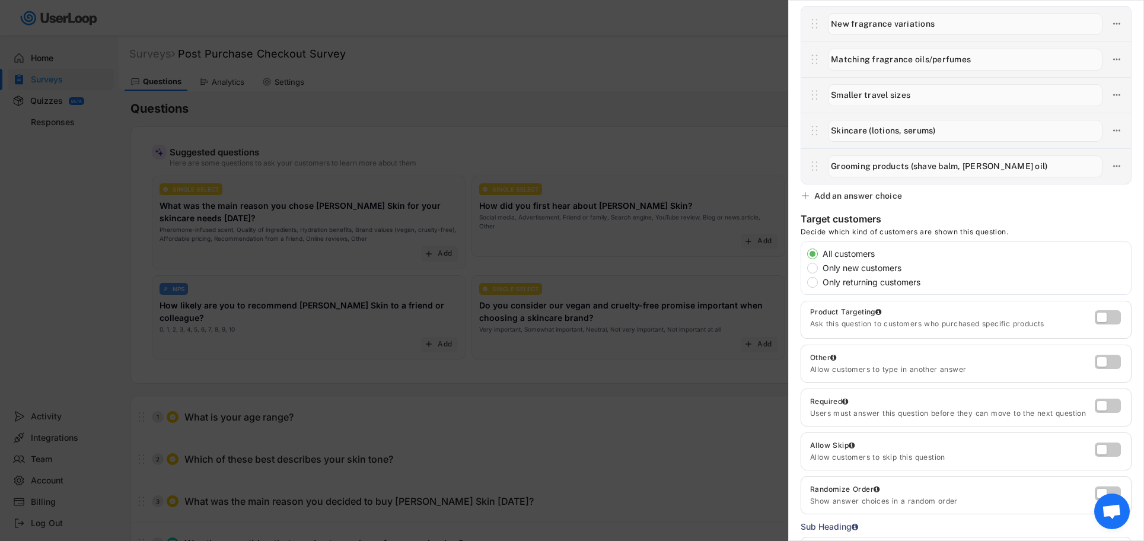
scroll to position [210, 0]
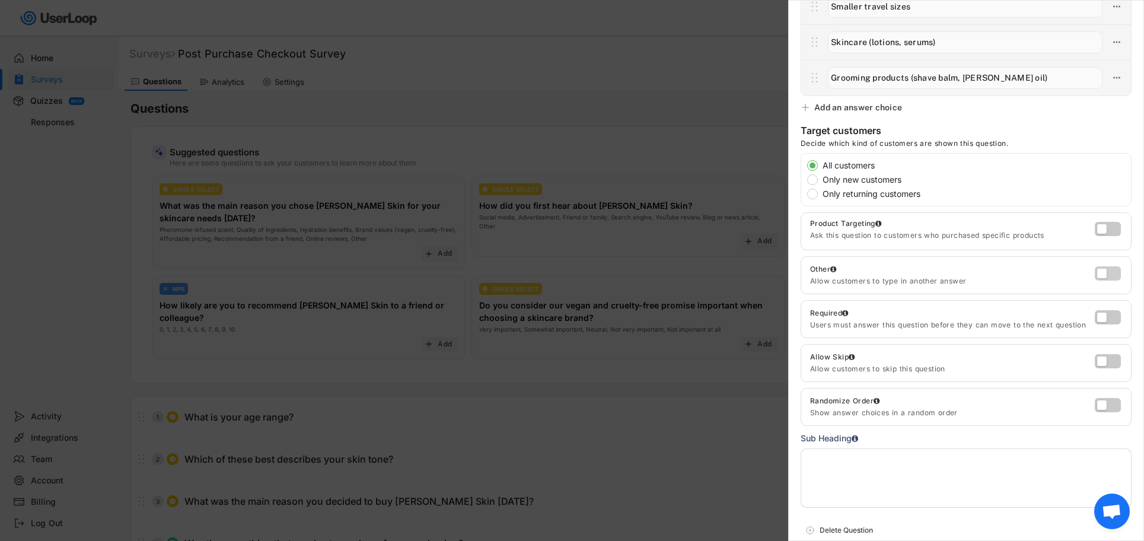
click at [1107, 276] on label at bounding box center [1104, 270] width 26 height 14
click at [0, 0] on input "checkbox" at bounding box center [0, 0] width 0 height 0
type input "Other"
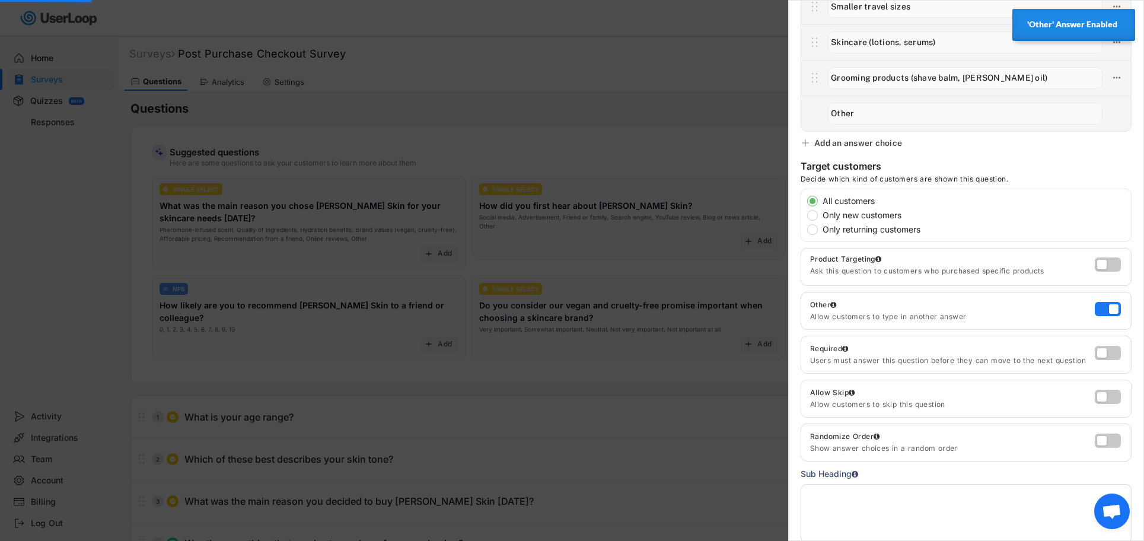
scroll to position [304, 0]
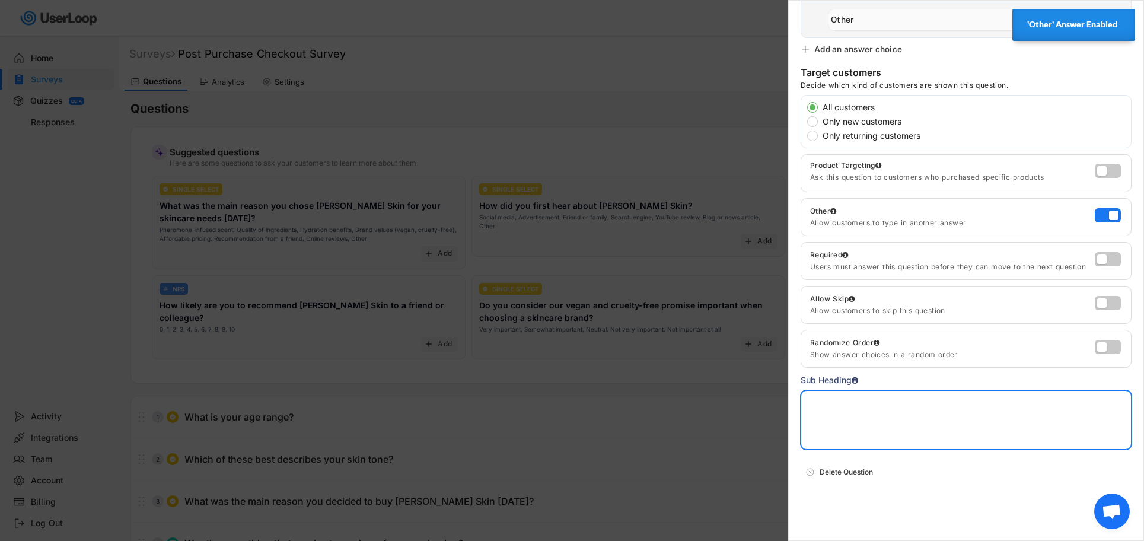
click at [912, 408] on textarea at bounding box center [965, 419] width 331 height 59
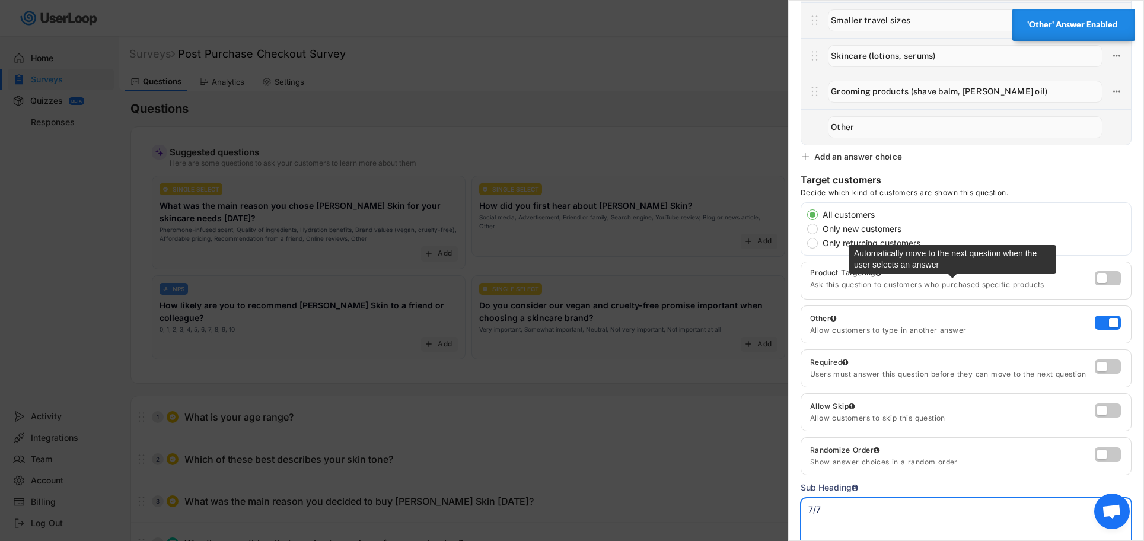
scroll to position [0, 0]
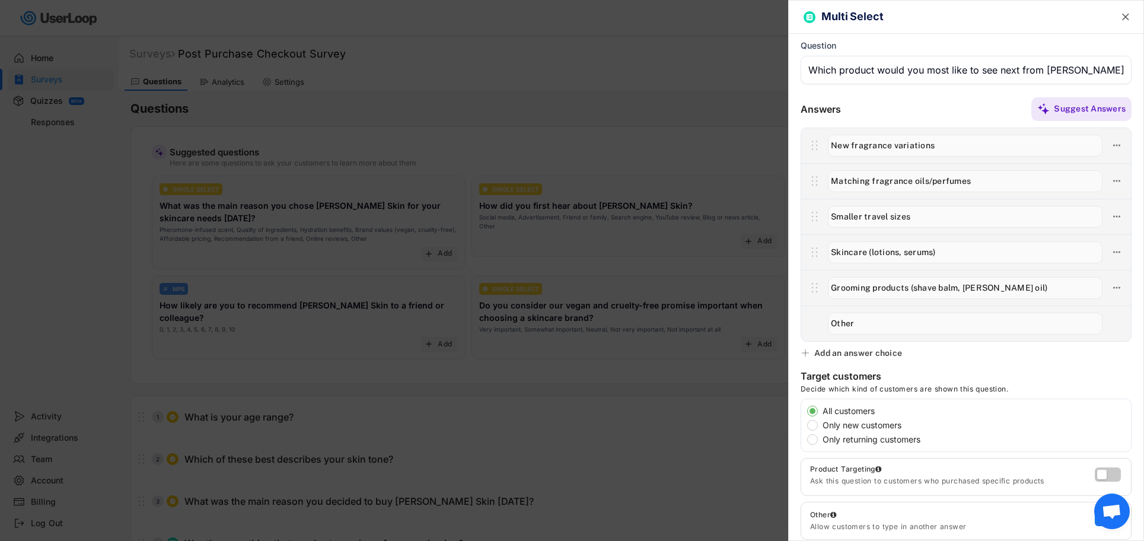
type textarea "7/7"
click at [1126, 15] on text "" at bounding box center [1125, 17] width 7 height 12
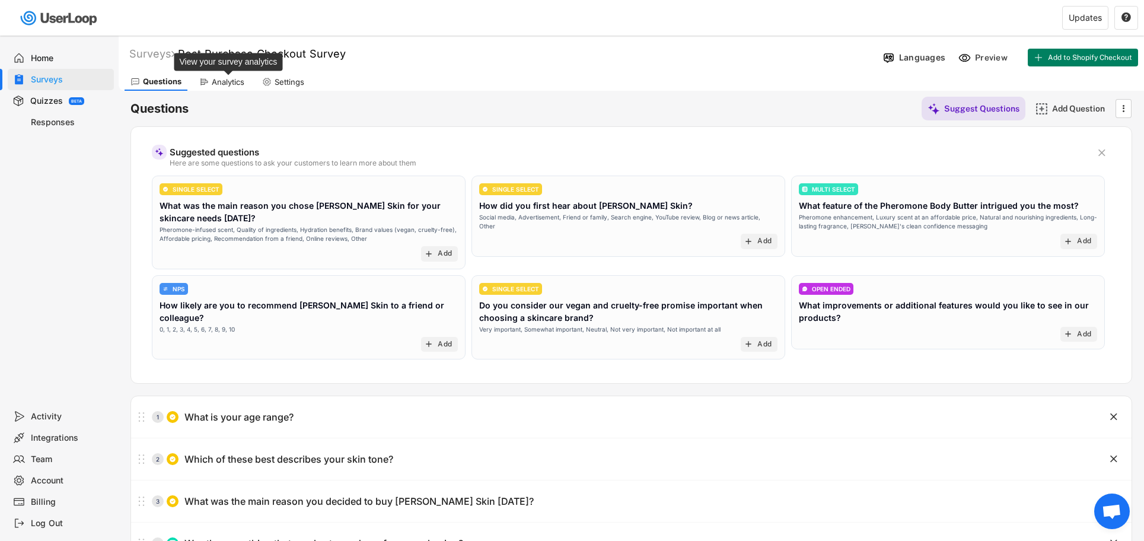
click at [228, 84] on div "Analytics" at bounding box center [228, 82] width 33 height 10
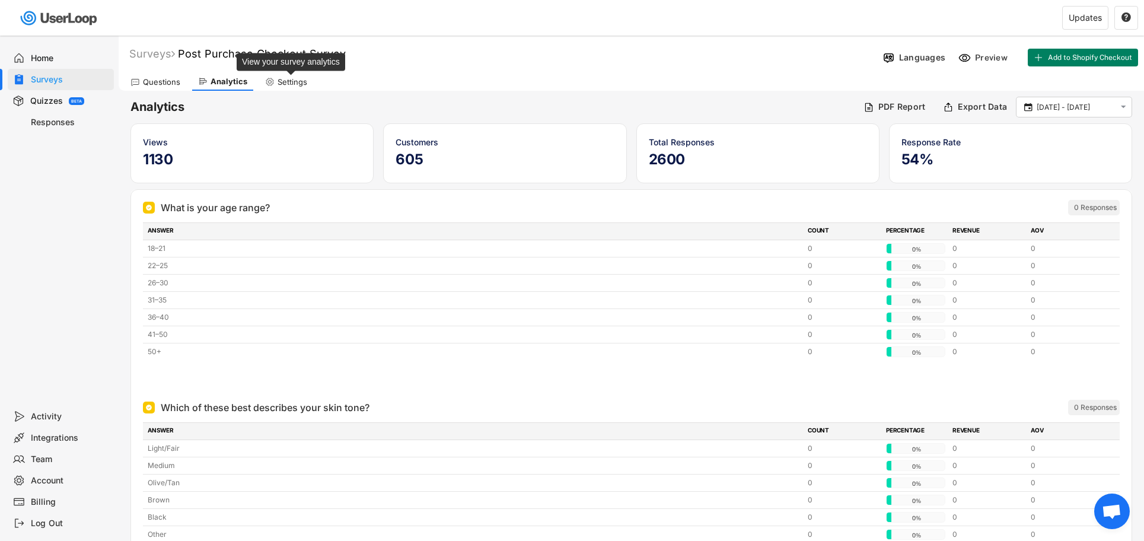
click at [277, 84] on div "Settings" at bounding box center [292, 82] width 30 height 10
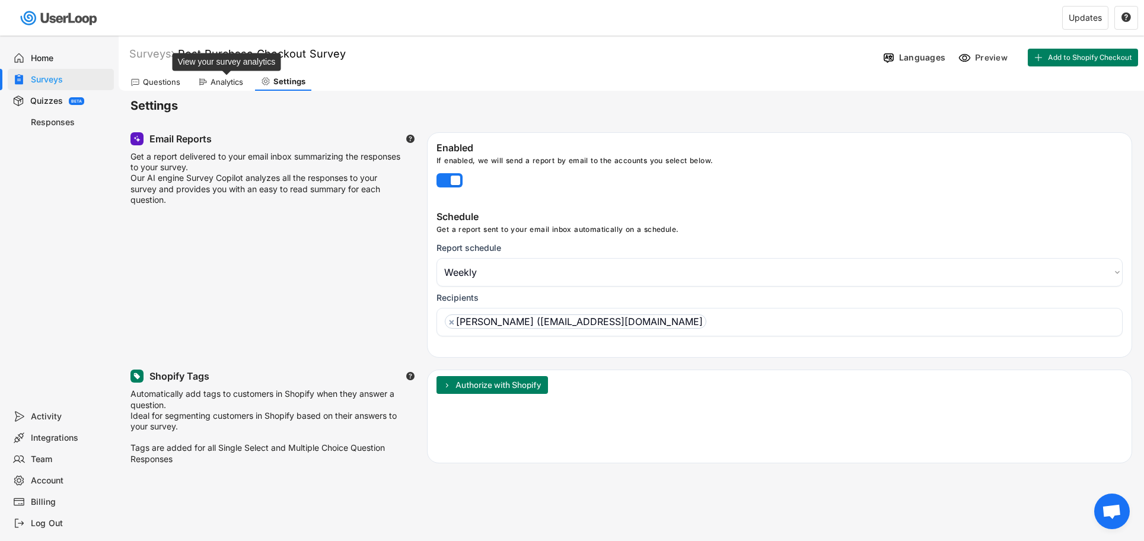
click at [216, 83] on div "Analytics" at bounding box center [226, 82] width 33 height 10
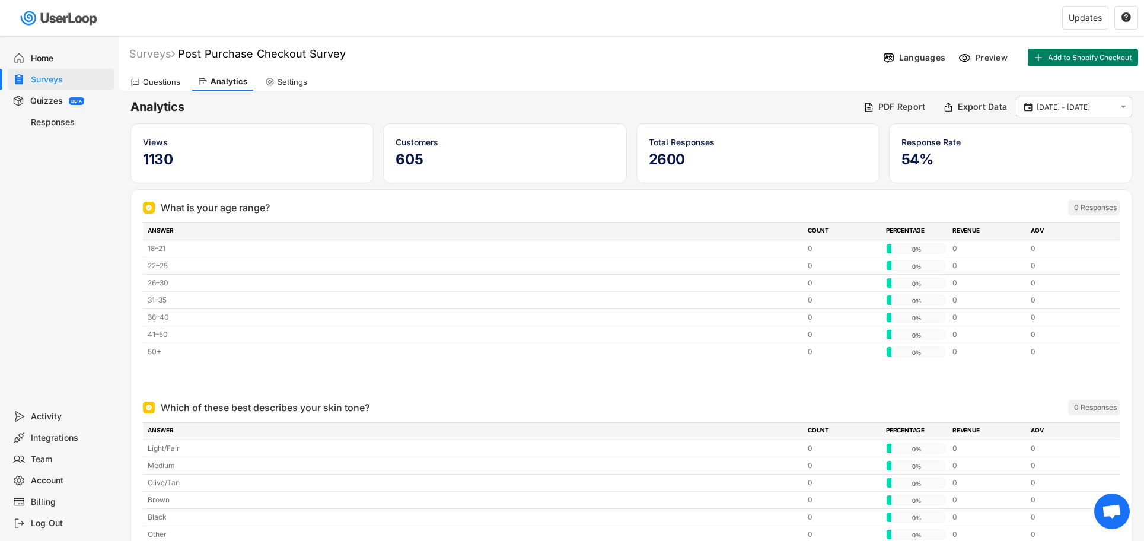
click at [168, 82] on div "Questions" at bounding box center [161, 82] width 37 height 10
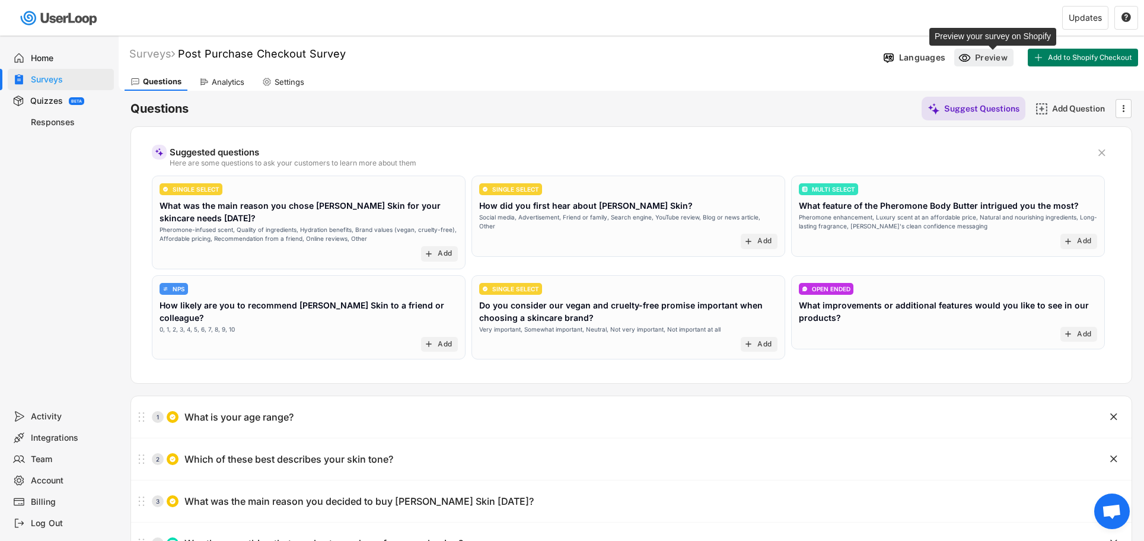
click at [976, 58] on div "Preview" at bounding box center [993, 57] width 36 height 11
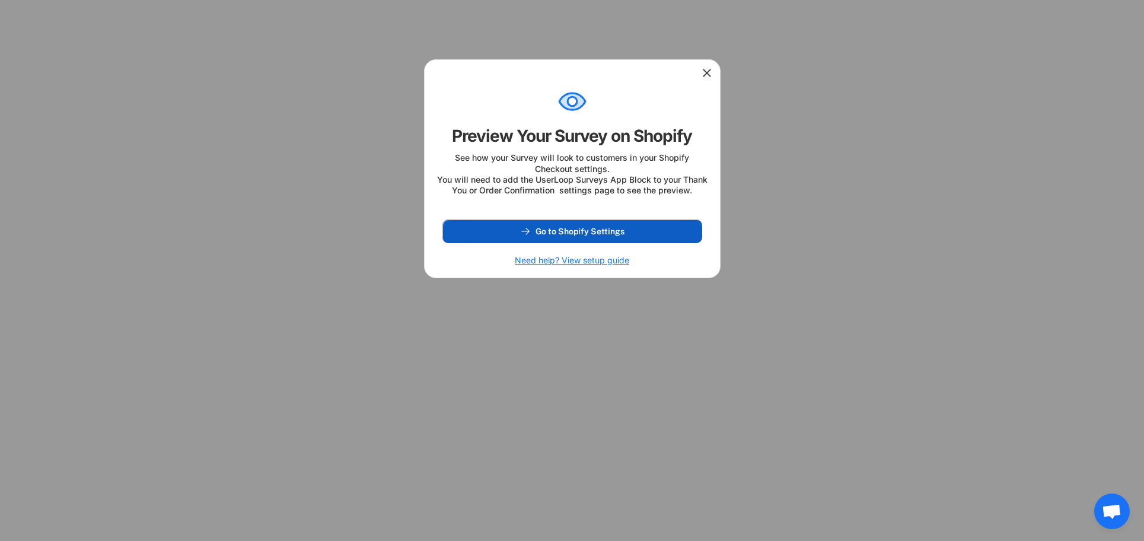
click at [602, 235] on span "Go to Shopify Settings" at bounding box center [579, 231] width 89 height 8
click at [701, 71] on icon at bounding box center [707, 73] width 12 height 12
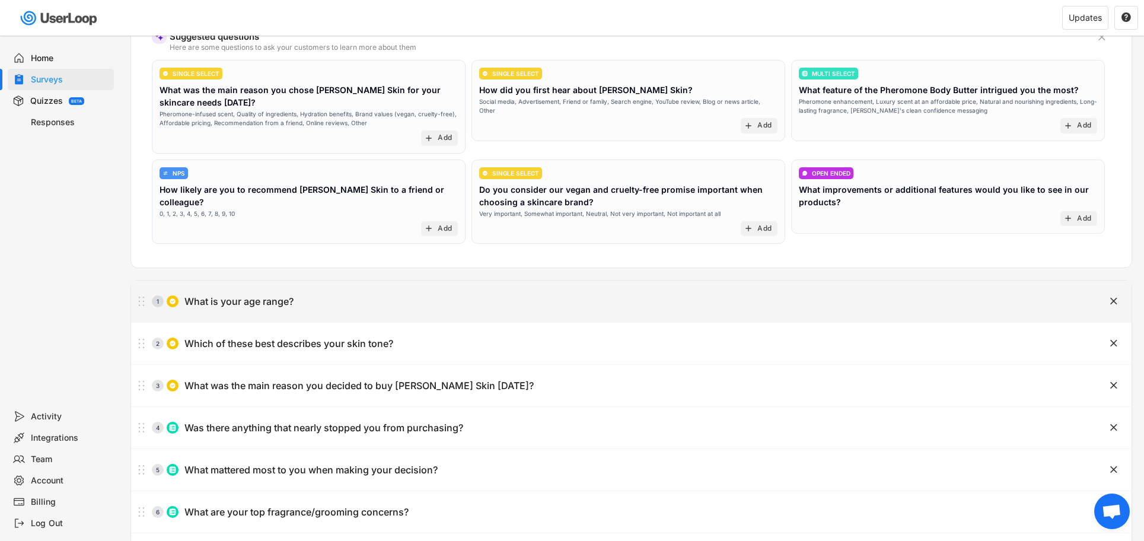
scroll to position [174, 0]
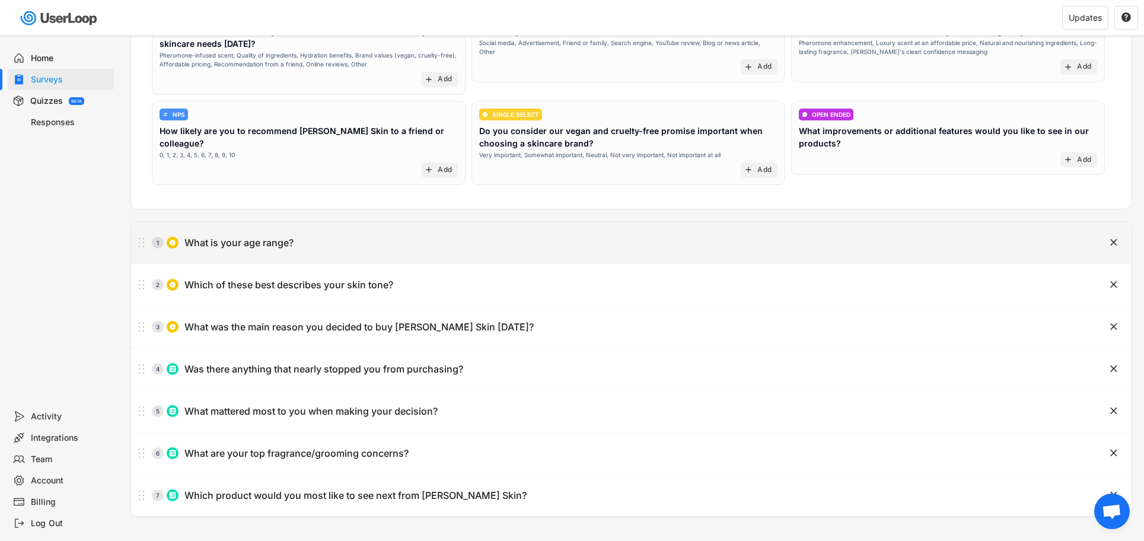
click at [376, 253] on div "1 What is your age range?" at bounding box center [601, 243] width 941 height 24
type input "What is your age range?"
type input "18–21"
type input "22–25"
type input "26–30"
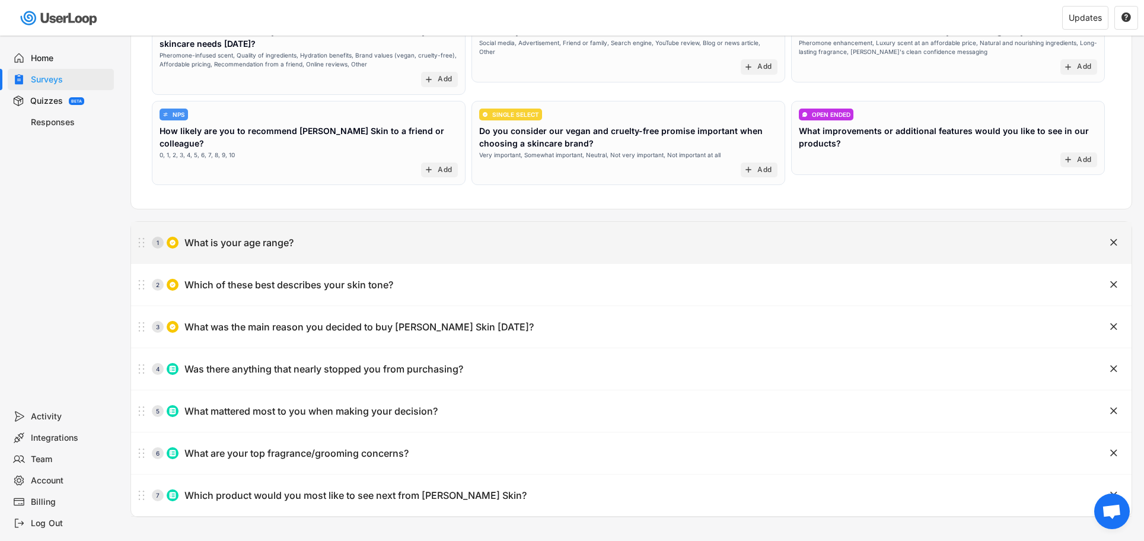
type input "31–35"
type input "36–40"
type input "41–50"
type input "50+"
type textarea "1/7"
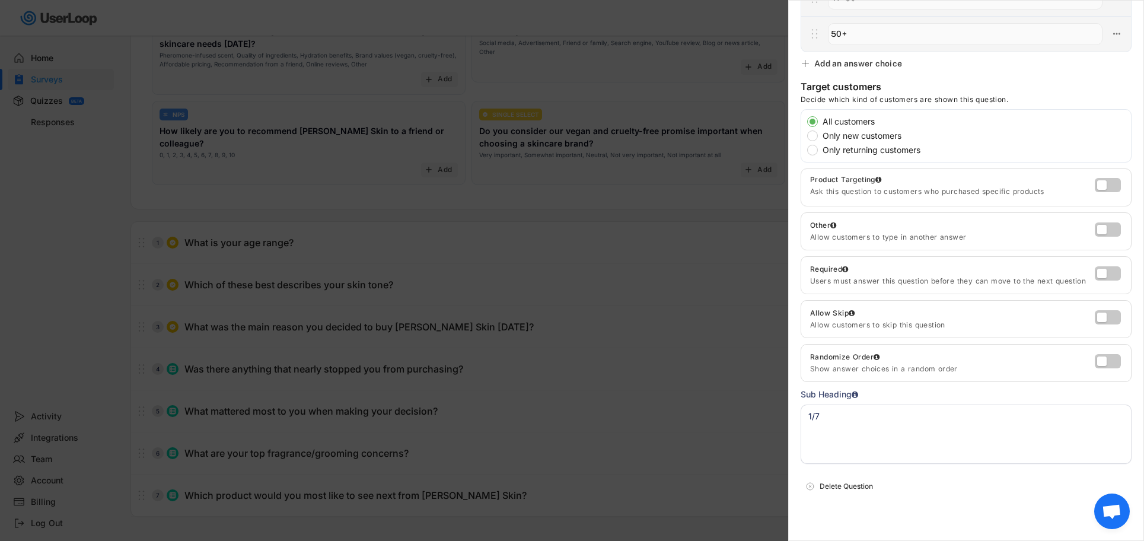
scroll to position [339, 0]
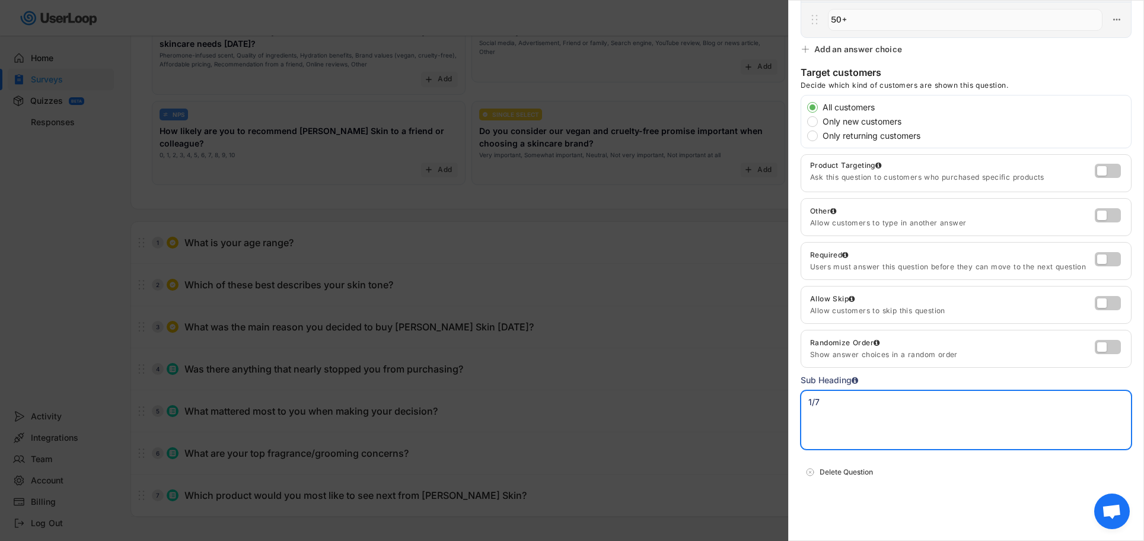
drag, startPoint x: 888, startPoint y: 407, endPoint x: 807, endPoint y: 401, distance: 81.4
click at [807, 401] on textarea "1/7" at bounding box center [965, 419] width 331 height 59
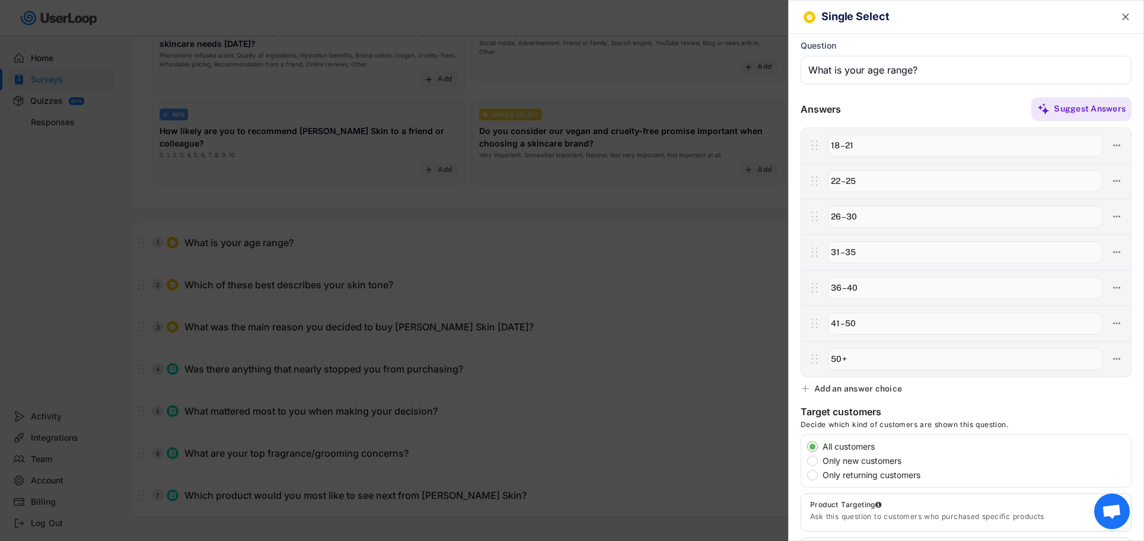
click at [804, 69] on input "input" at bounding box center [965, 70] width 331 height 28
paste input "1/7"
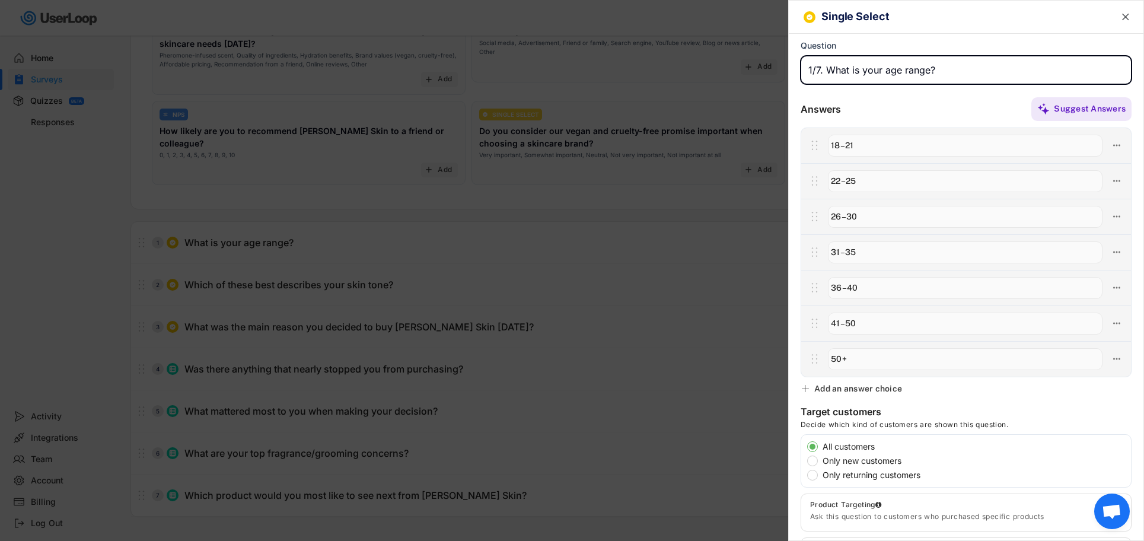
drag, startPoint x: 823, startPoint y: 71, endPoint x: 794, endPoint y: 71, distance: 29.6
click at [794, 71] on div "Single Select  Question Answers Suggest Answers No answer choices yet Add some…" at bounding box center [966, 270] width 356 height 541
type input "1/7. What is your age range?"
click at [1123, 14] on text "" at bounding box center [1125, 17] width 7 height 12
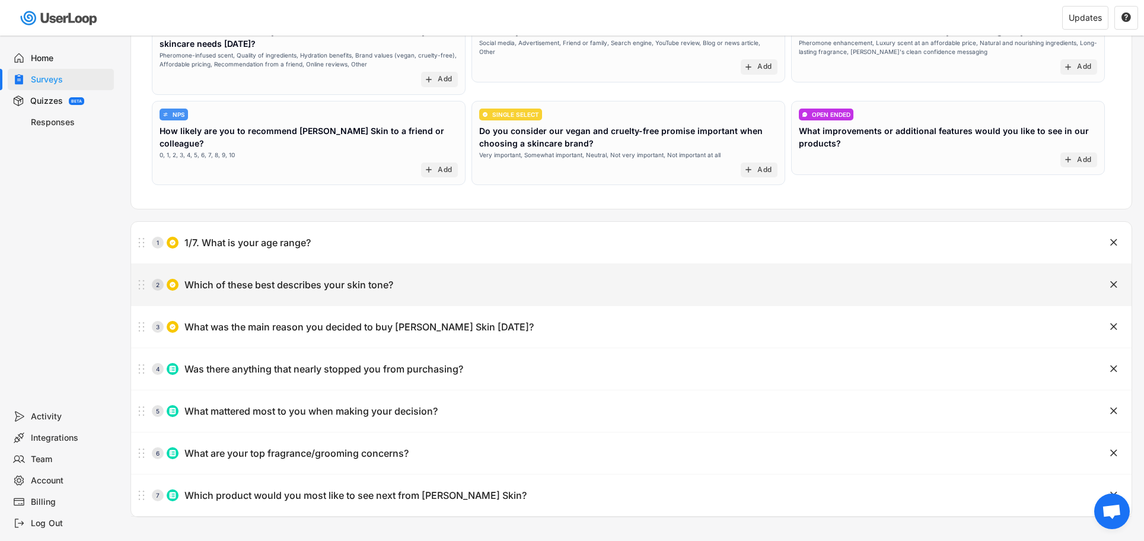
click at [333, 276] on div "2 Which of these best describes your skin tone?" at bounding box center [601, 285] width 941 height 24
type input "Which of these best describes your skin tone?"
type input "Light/Fair"
type input "Medium"
type input "Olive/Tan"
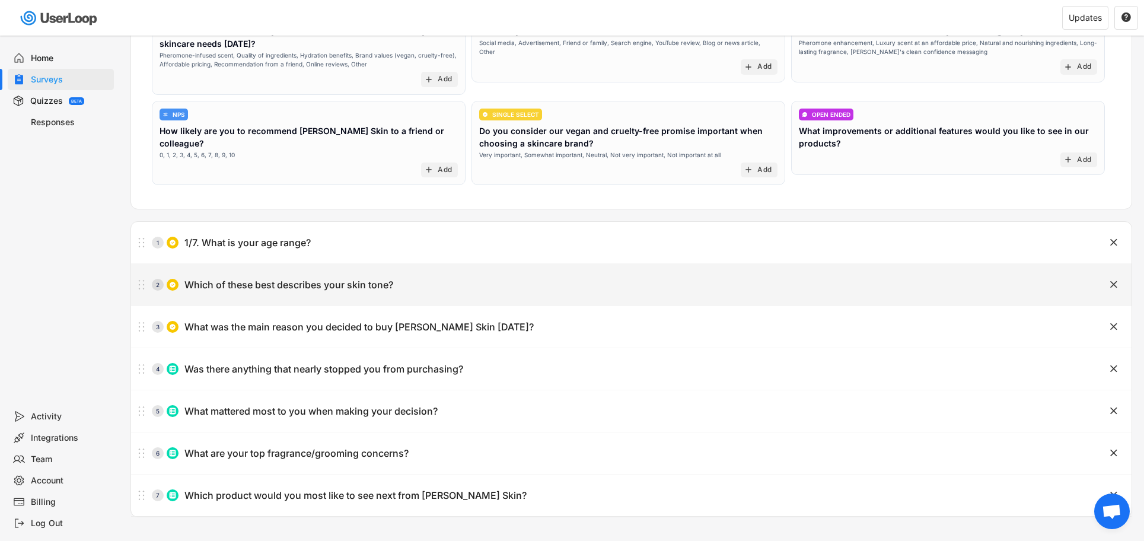
type input "Brown"
type input "Black"
type input "Other"
type textarea "2/7"
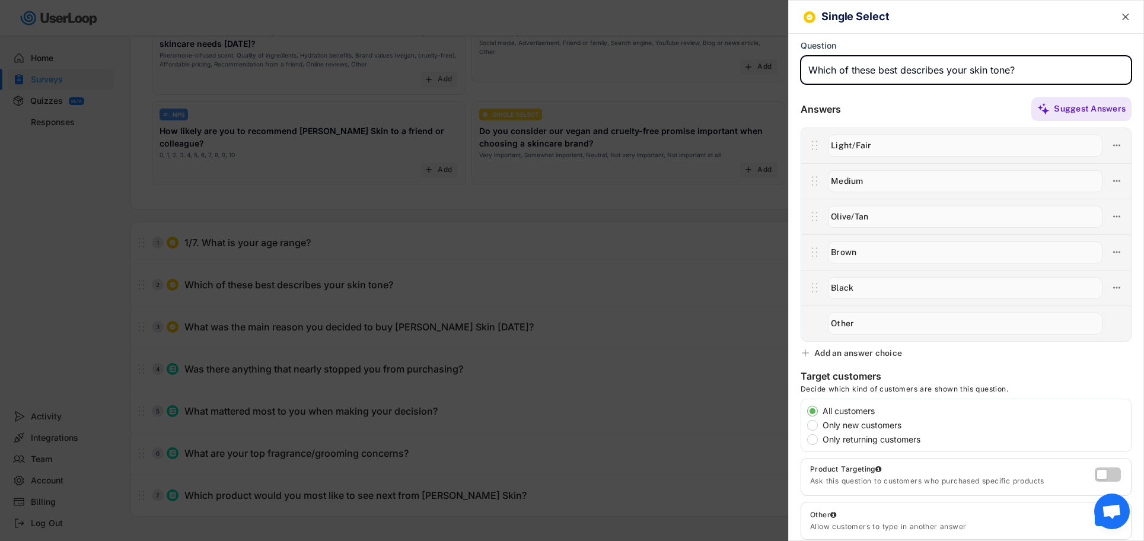
click at [809, 71] on input "input" at bounding box center [965, 70] width 331 height 28
paste input "1/7. Which of these best describes your skin tone?"
drag, startPoint x: 813, startPoint y: 72, endPoint x: 838, endPoint y: 71, distance: 25.5
click at [813, 72] on input "input" at bounding box center [965, 70] width 331 height 28
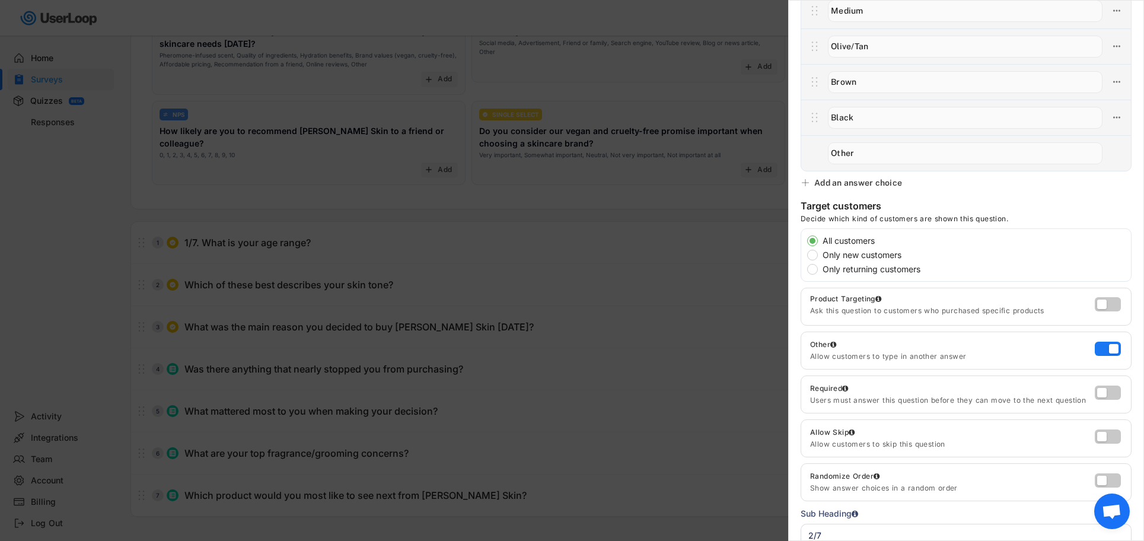
scroll to position [304, 0]
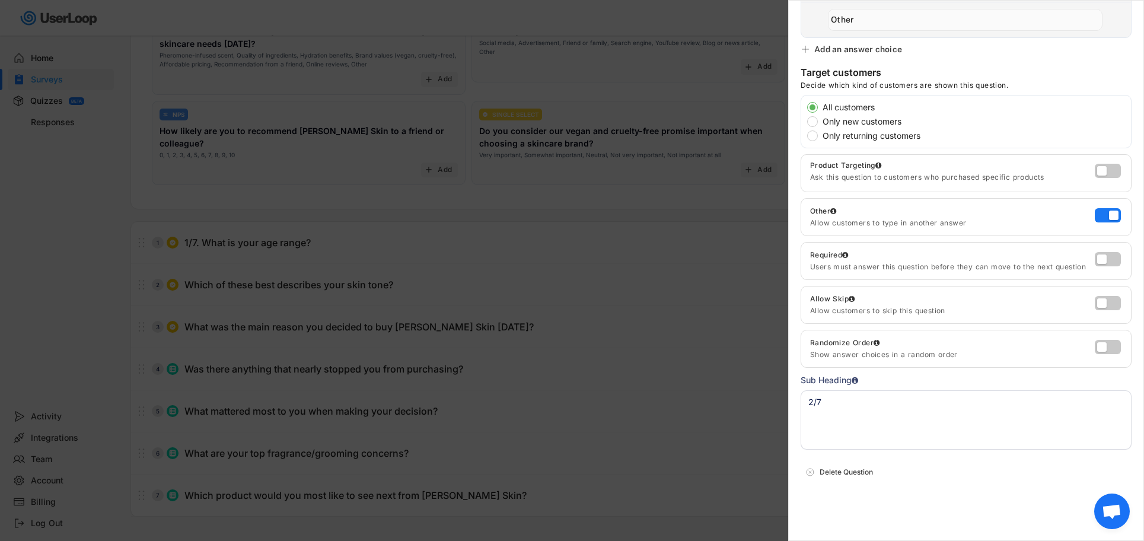
type input "2/7. Which of these best describes your skin tone?"
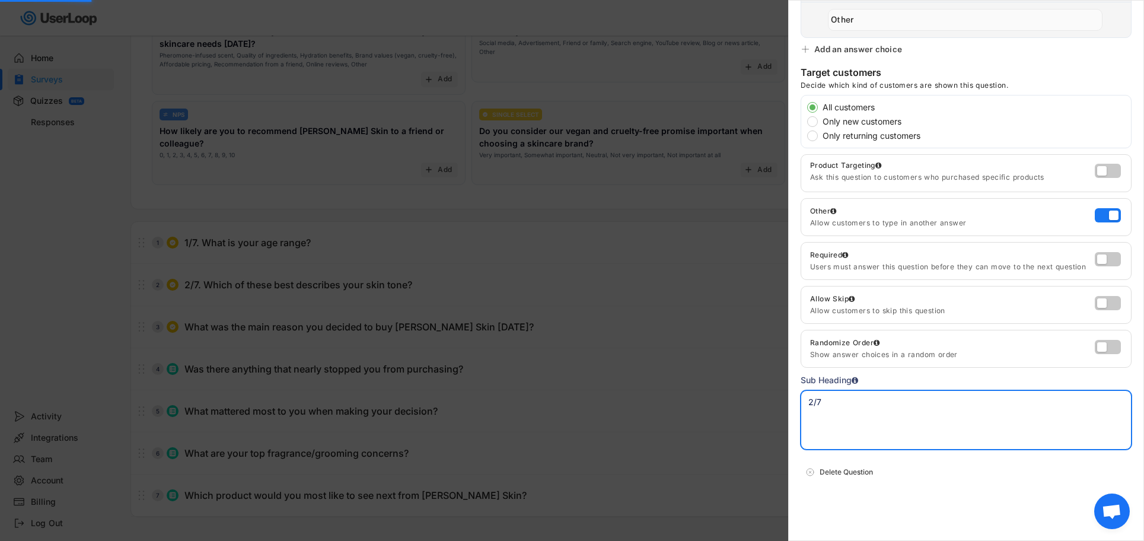
drag, startPoint x: 884, startPoint y: 417, endPoint x: 799, endPoint y: 411, distance: 85.6
click at [799, 411] on div "Single Select  Question Answers Suggest Answers No answer choices yet Add some…" at bounding box center [966, 270] width 356 height 541
click at [501, 329] on div at bounding box center [572, 270] width 1144 height 541
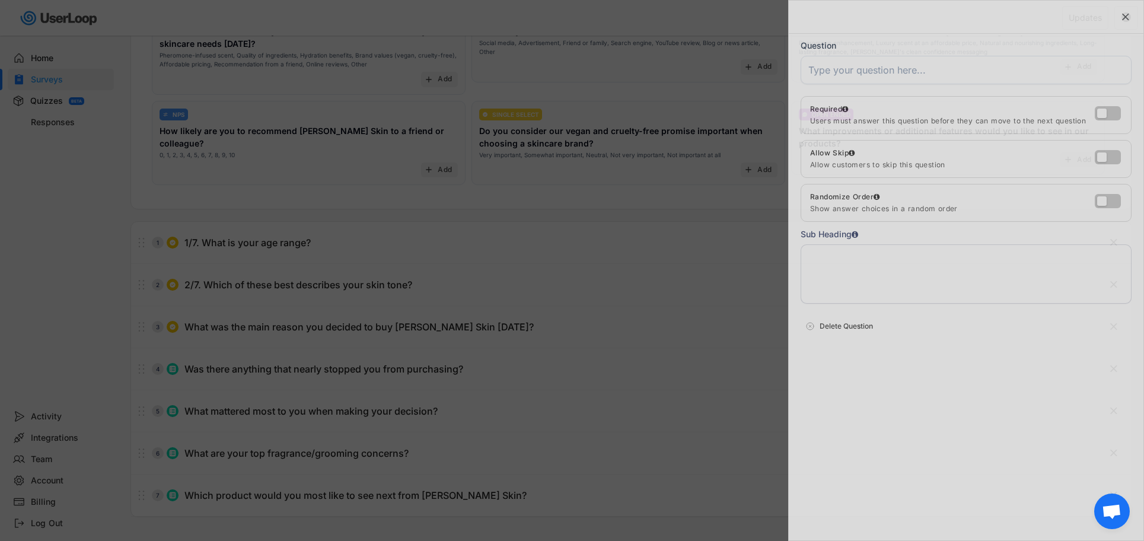
scroll to position [0, 0]
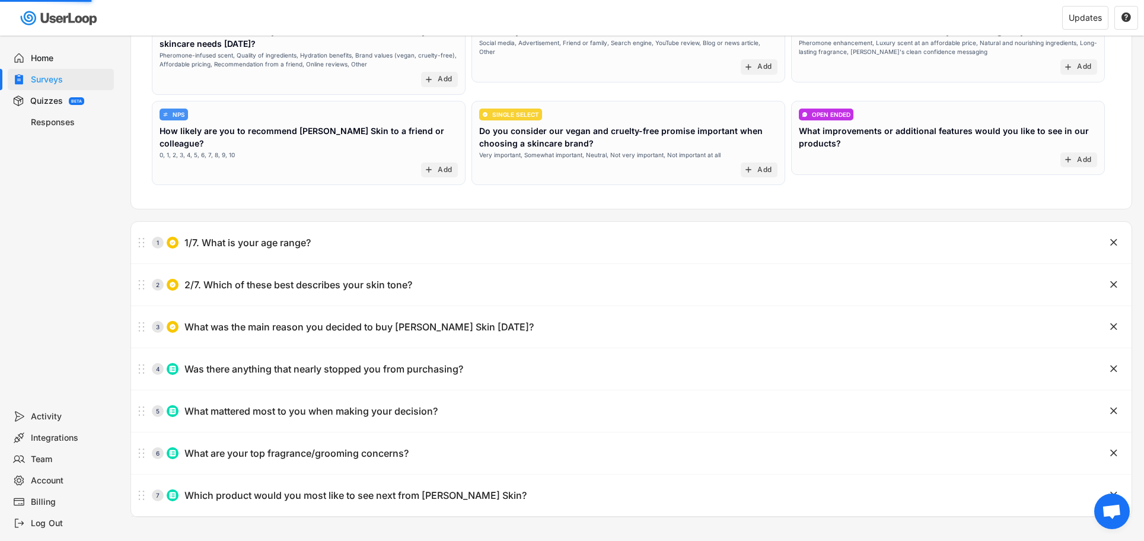
click at [429, 317] on div "3 What was the main reason you decided to buy [PERSON_NAME] Skin [DATE]?" at bounding box center [601, 327] width 941 height 24
type input "What was the main reason you decided to buy [PERSON_NAME] Skin [DATE]?"
type input "Pheromone enhancement"
type input "Long-lasting scent"
type input "Luxury fragrance at an affordable price"
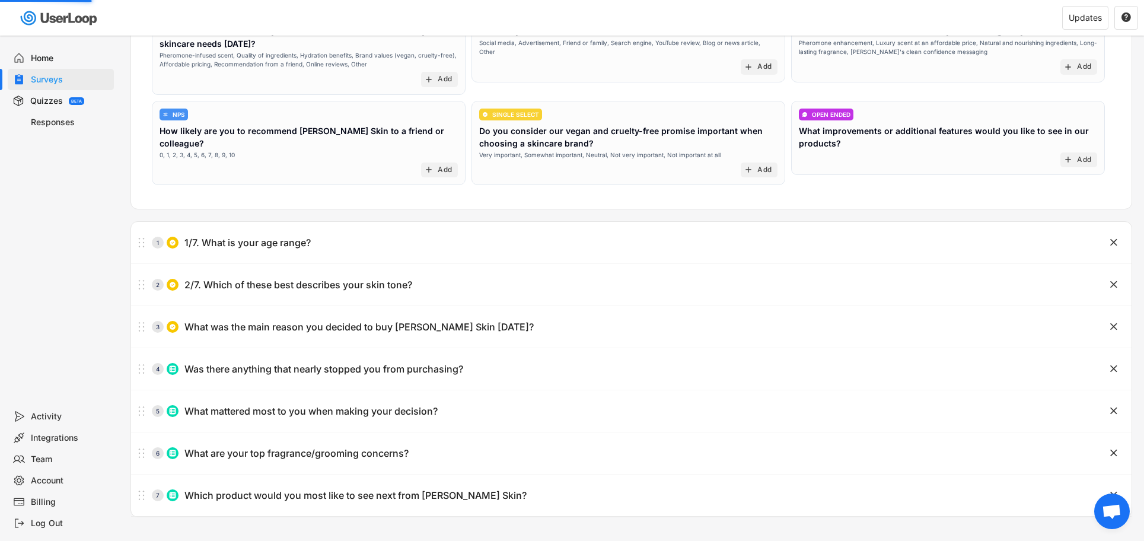
type input "Natural & nourishing ingredients"
type input "Vegan/cruelty-free values"
type input "Recommendation (friend/review/social media)"
type input "Other"
type textarea "3/7"
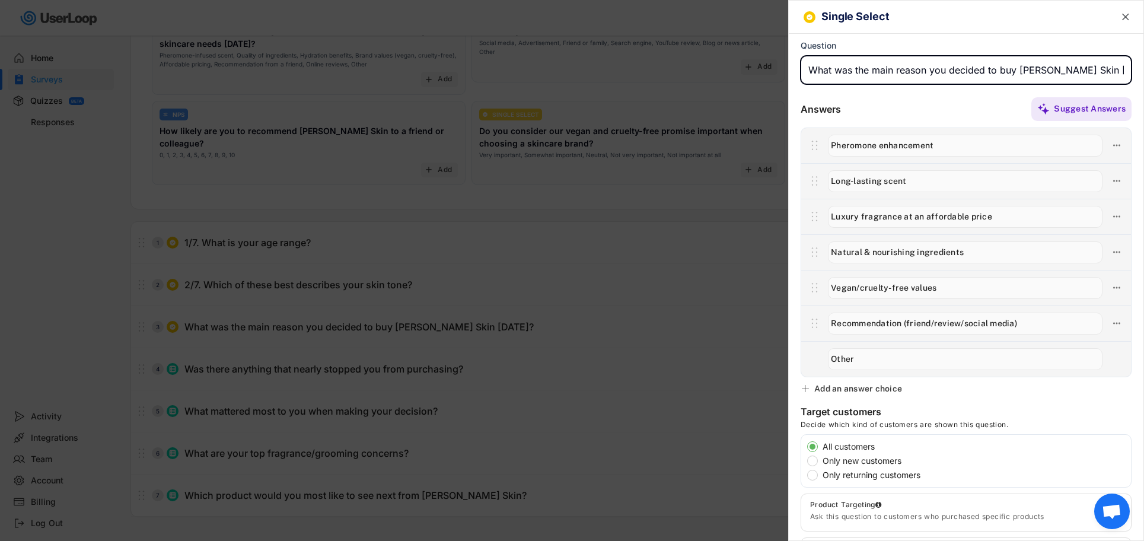
click at [805, 72] on input "input" at bounding box center [965, 70] width 331 height 28
paste input "1/7. What was the main reason you decided to buy [PERSON_NAME] Skin [DATE]?"
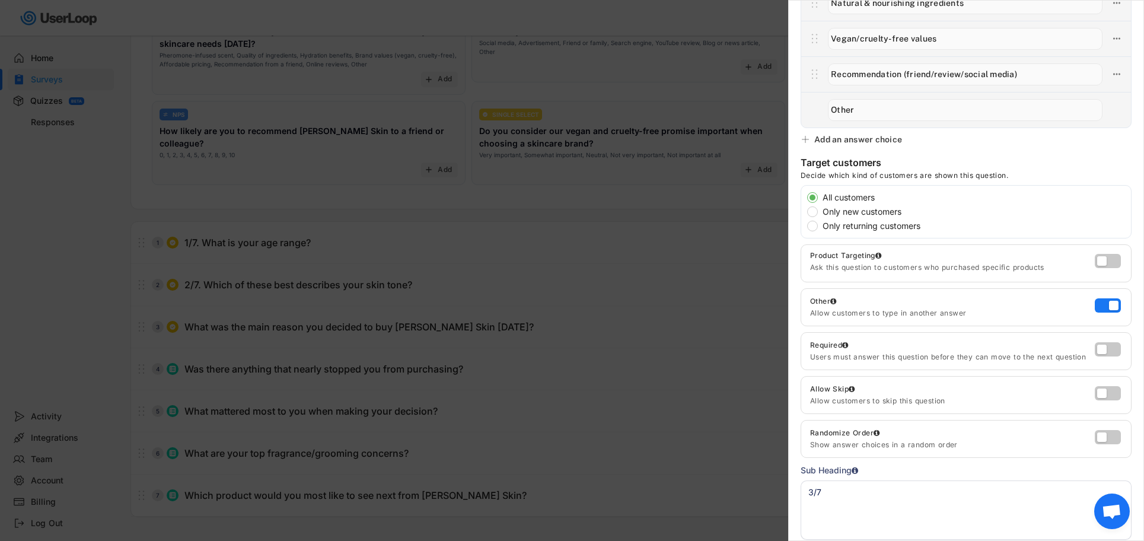
scroll to position [339, 0]
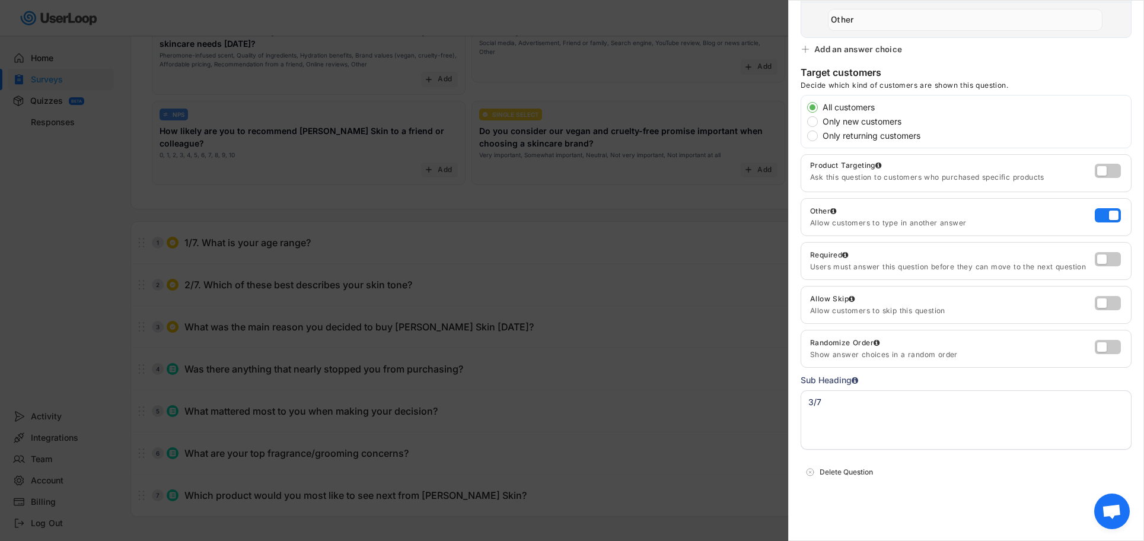
type input "3/7. What was the main reason you decided to buy [PERSON_NAME] Skin [DATE]?"
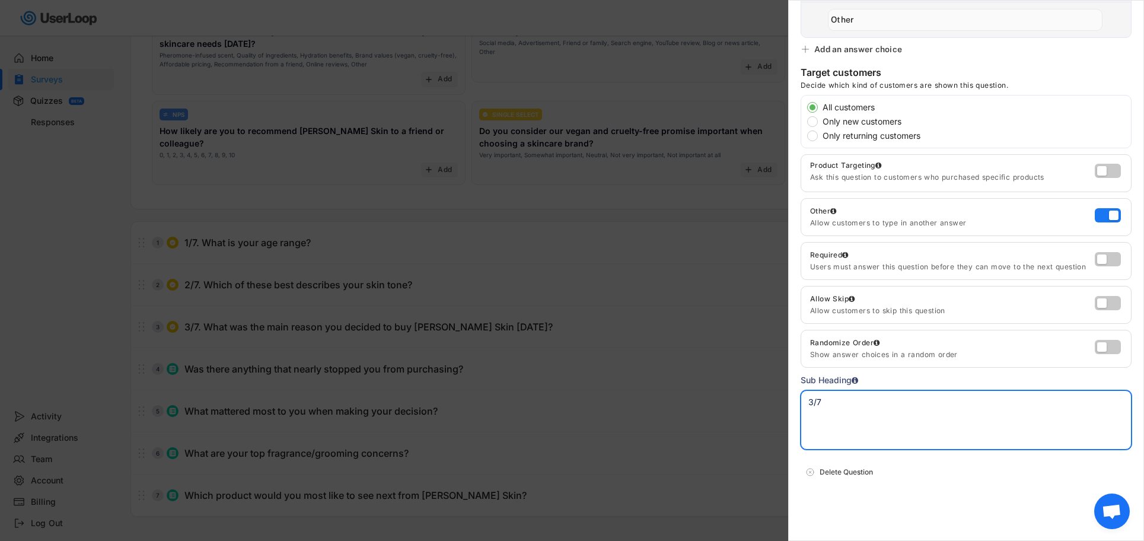
drag, startPoint x: 877, startPoint y: 401, endPoint x: 798, endPoint y: 397, distance: 78.9
click at [798, 397] on div "Single Select  Question Answers Suggest Answers No answer choices yet Add some…" at bounding box center [966, 270] width 356 height 541
click at [745, 303] on div at bounding box center [572, 270] width 1144 height 541
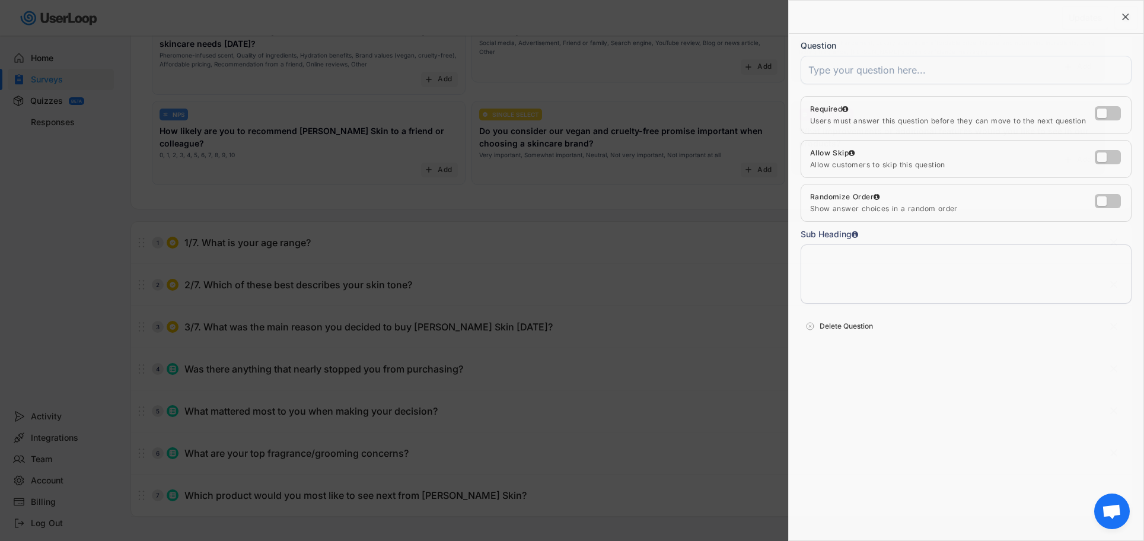
scroll to position [0, 0]
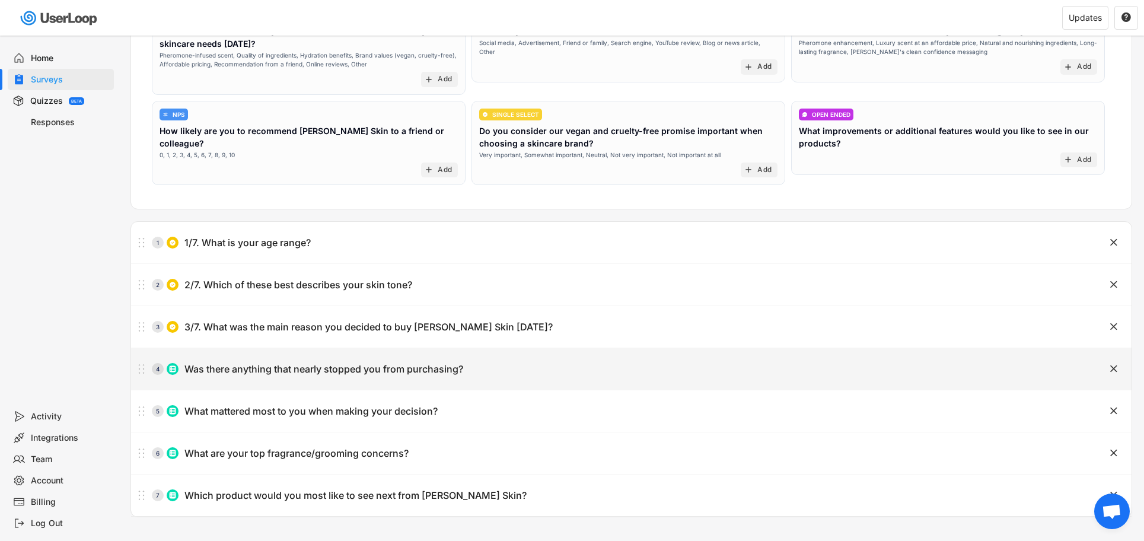
click at [337, 359] on div "4 Was there anything that nearly stopped you from purchasing?" at bounding box center [601, 369] width 941 height 24
type input "Was there anything that nearly stopped you from purchasing?"
type input "Price"
type input "Shipping time"
type input "Lack of reviews/social proof"
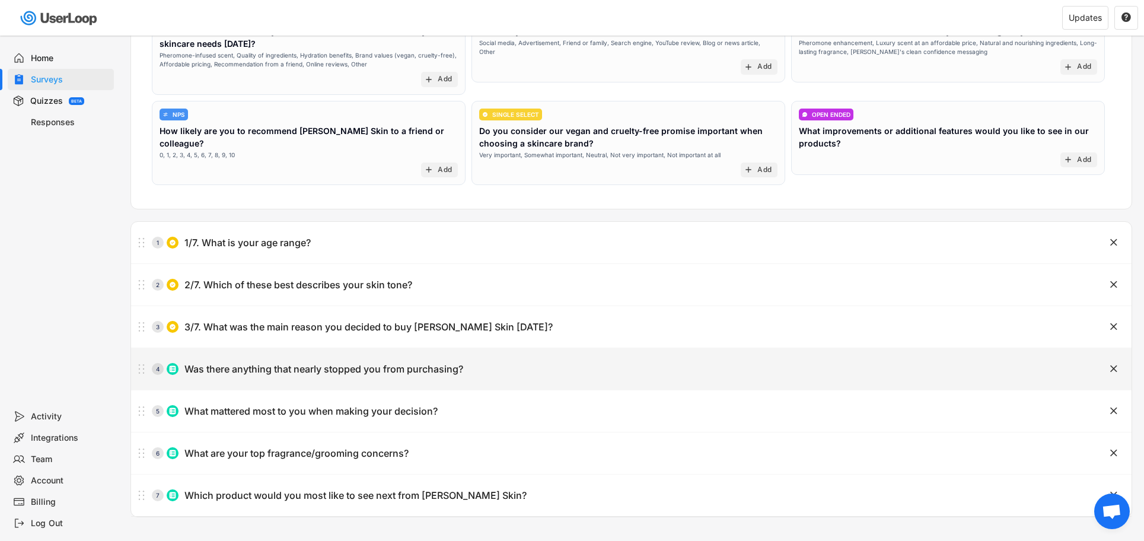
type input "Concern about effectiveness"
type input "Didn’t understand how it works"
type input "Unsure on what scent to go for"
type textarea "4/7"
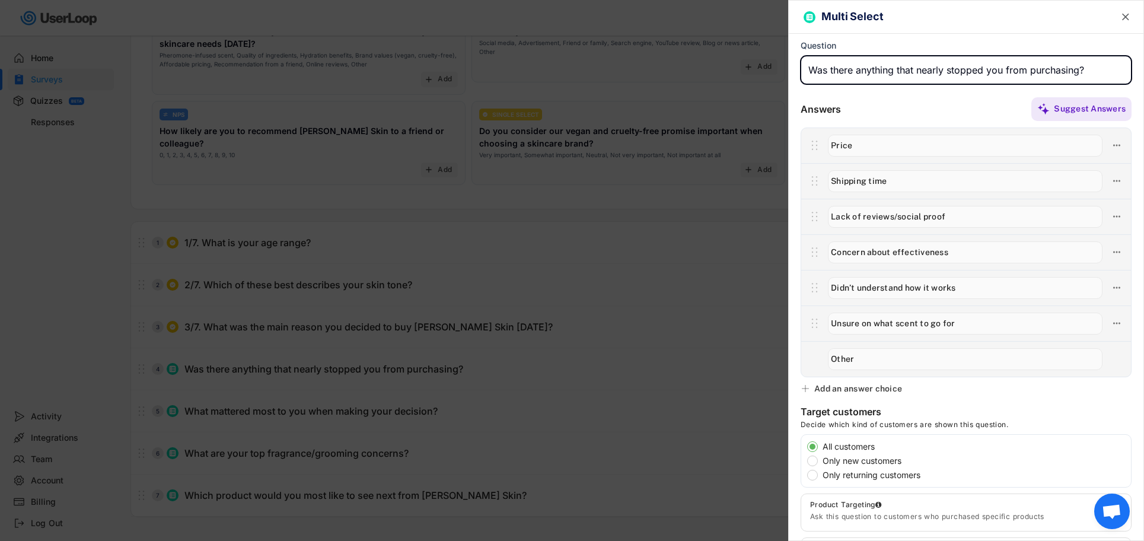
click at [809, 72] on input "input" at bounding box center [965, 70] width 331 height 28
paste input "1/7. Was there anything that nearly stopped you from purchasing?"
click at [812, 71] on input "input" at bounding box center [965, 70] width 331 height 28
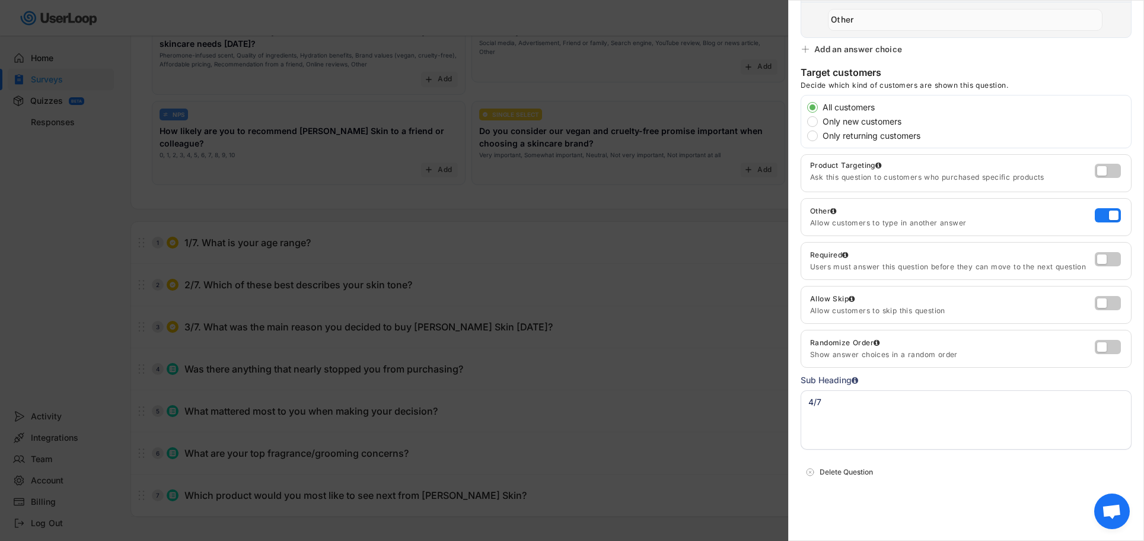
type input "4/7. Was there anything that nearly stopped you from purchasing?"
drag, startPoint x: 854, startPoint y: 407, endPoint x: 785, endPoint y: 401, distance: 68.5
click at [786, 366] on body "Welcome, [PERSON_NAME]  Last 30 days SURVEYS 2 RESPONSES 2,594 Your surveys Po…" at bounding box center [572, 96] width 1144 height 541
click at [339, 401] on div at bounding box center [572, 270] width 1144 height 541
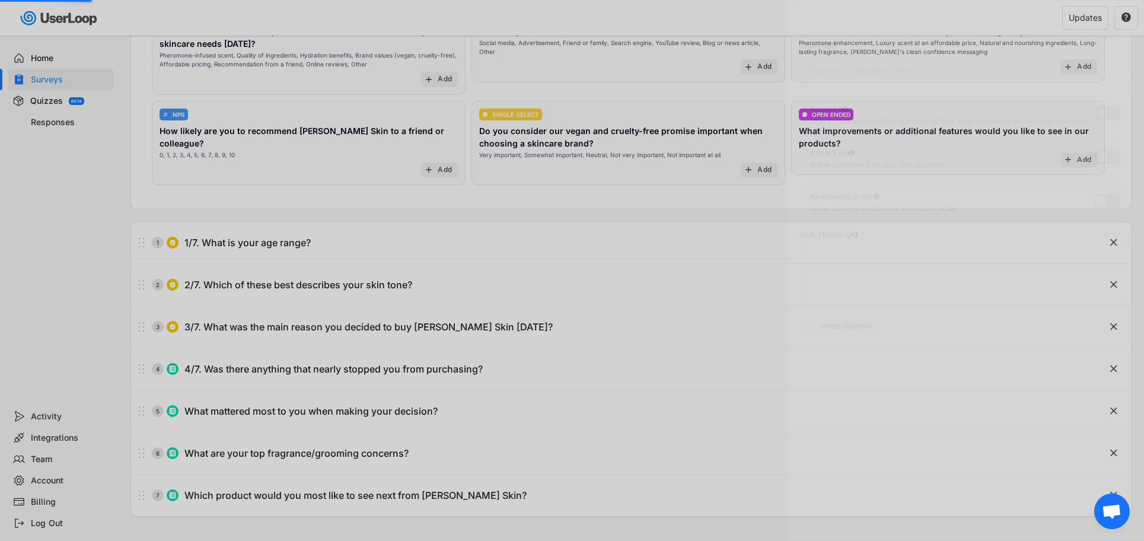
click at [345, 366] on body "Welcome, [PERSON_NAME]  Last 30 days SURVEYS 2 RESPONSES 2,594 Your surveys Po…" at bounding box center [572, 96] width 1144 height 541
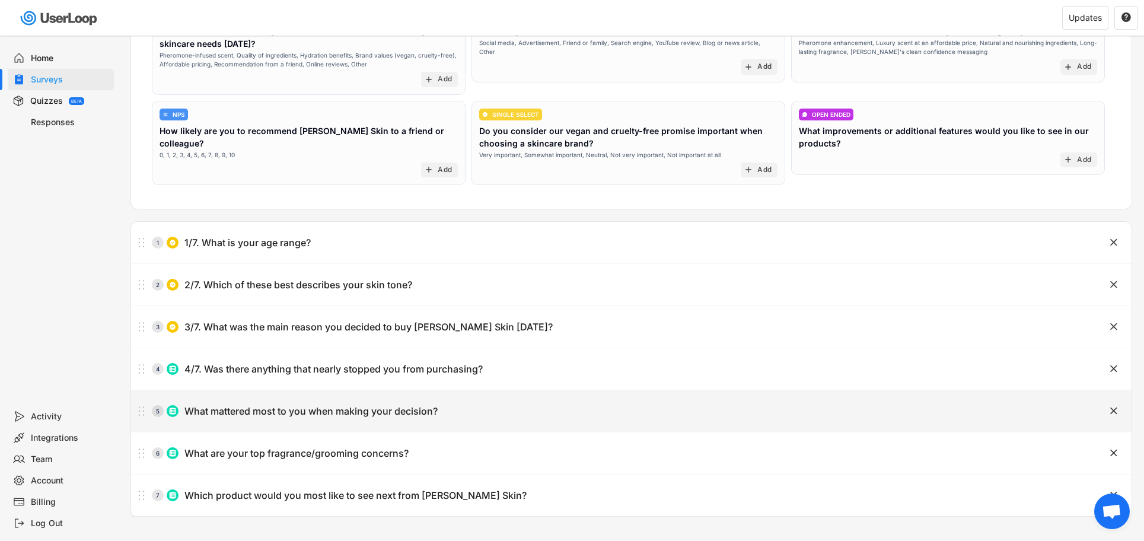
click at [424, 408] on div "What mattered most to you when making your decision?" at bounding box center [310, 411] width 253 height 12
type input "What mattered most to you when making your decision?"
type input "Quality of ingredients"
type input "Brand trust (vegan, cruelty-free, clean)"
type input "Fragrance/performance"
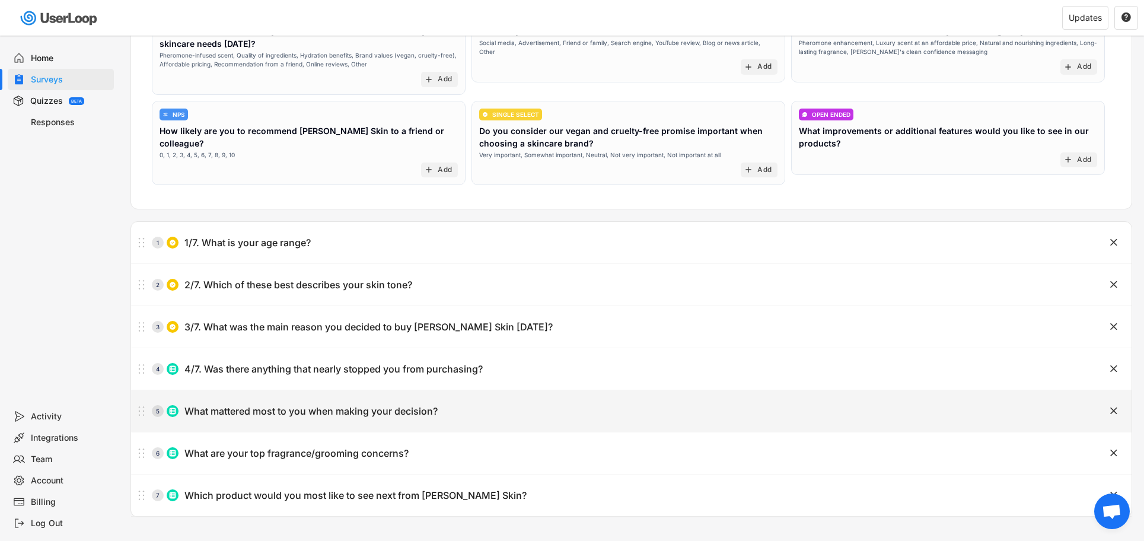
type input "Price/value"
type input "Unique pheromone angle"
type input "Other"
type textarea "5/7"
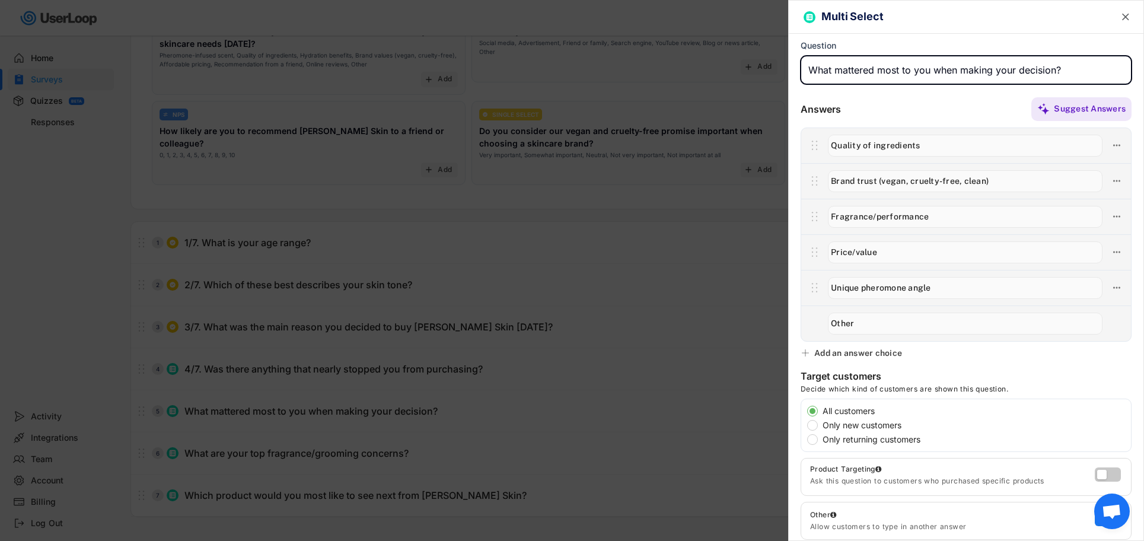
click at [812, 71] on input "input" at bounding box center [965, 70] width 331 height 28
paste input "1/7. What mattered most to you when making your decision?"
click at [809, 71] on input "input" at bounding box center [965, 70] width 331 height 28
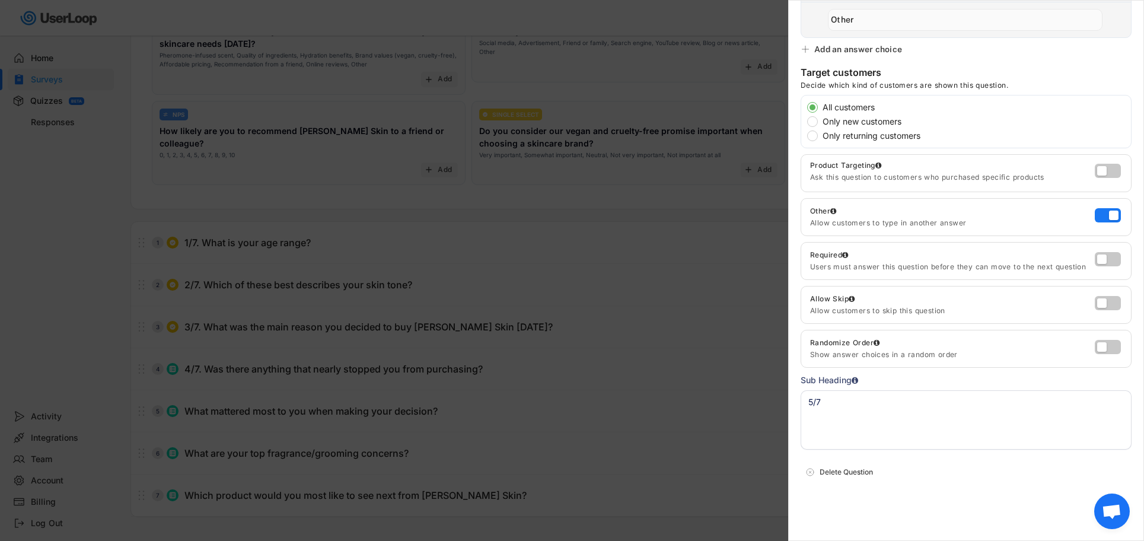
type input "5/7. What mattered most to you when making your decision?"
drag, startPoint x: 828, startPoint y: 403, endPoint x: 777, endPoint y: 397, distance: 51.3
click at [777, 366] on body "Welcome, [PERSON_NAME]  Last 30 days SURVEYS 2 RESPONSES 2,594 Your surveys Po…" at bounding box center [572, 96] width 1144 height 541
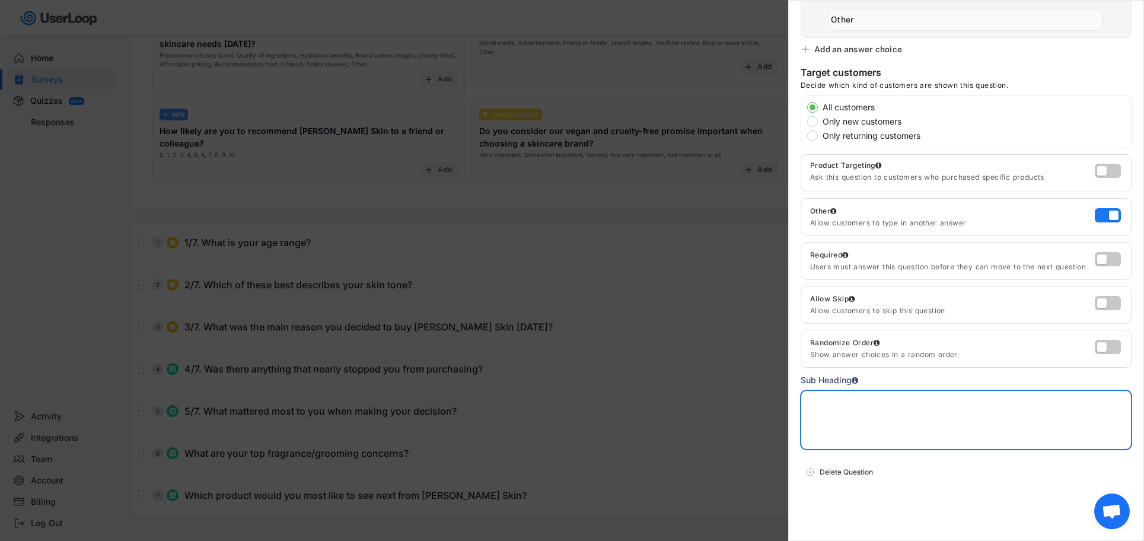
click at [510, 448] on div at bounding box center [572, 270] width 1144 height 541
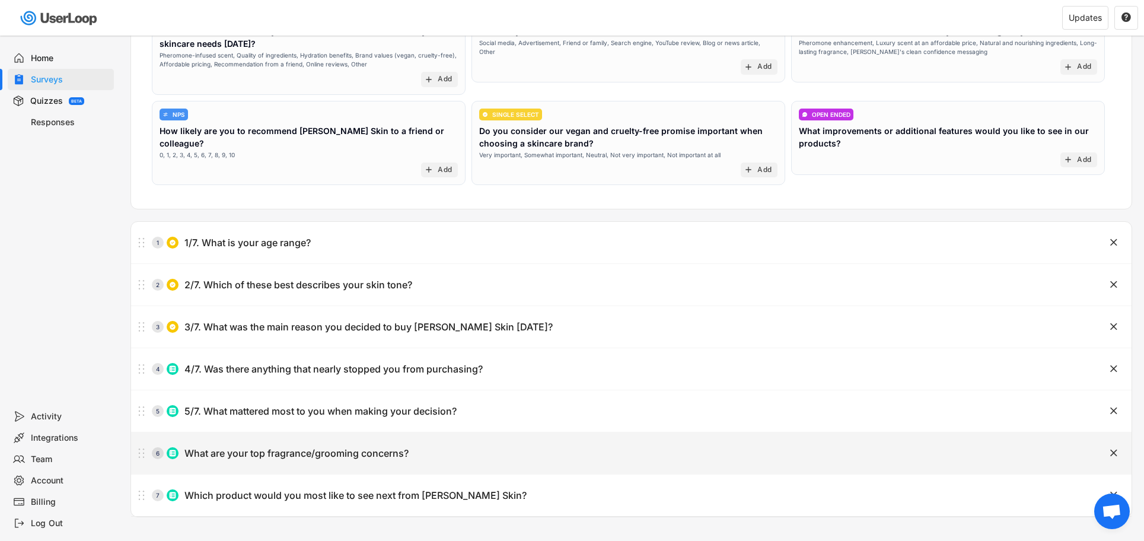
click at [325, 440] on div "6 What are your top fragrance/grooming concerns? " at bounding box center [631, 452] width 1000 height 41
type input "What are your top fragrance/grooming concerns?"
type input "Long-lasting scent"
type input "Getting compliments/attractiveness"
type input "Confidence boost"
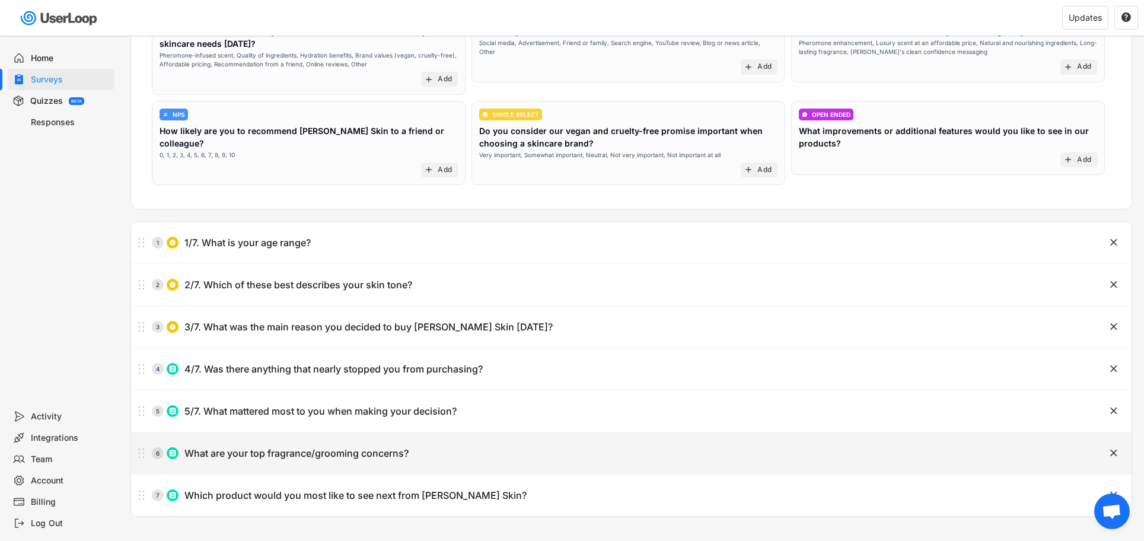
type input "Dry skin/hydration"
type input "Sensitivity/skin reactions"
type input "Affordability"
type textarea "6/7"
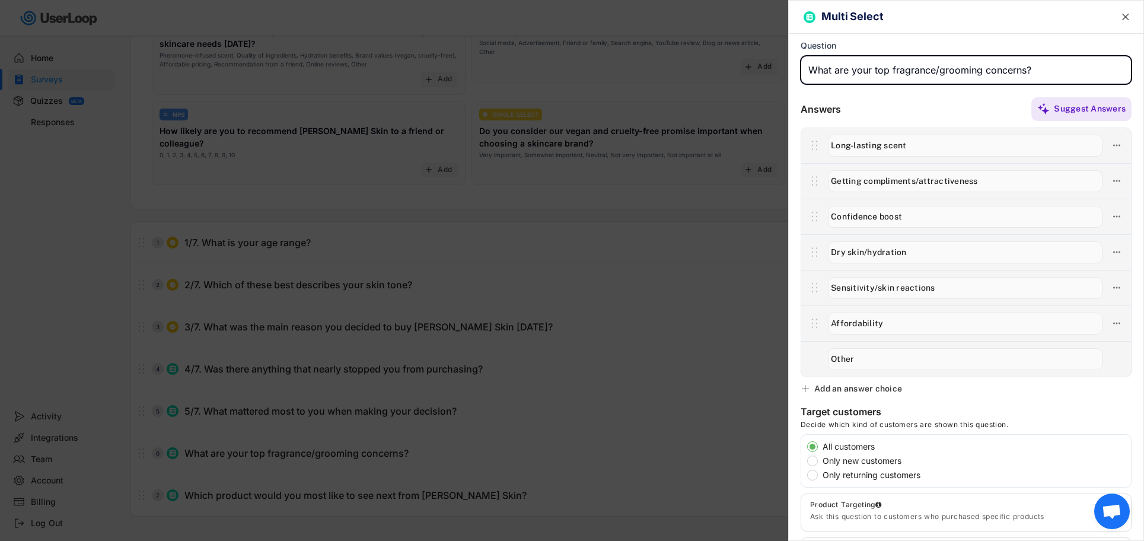
click at [806, 71] on input "input" at bounding box center [965, 70] width 331 height 28
paste input "1/7."
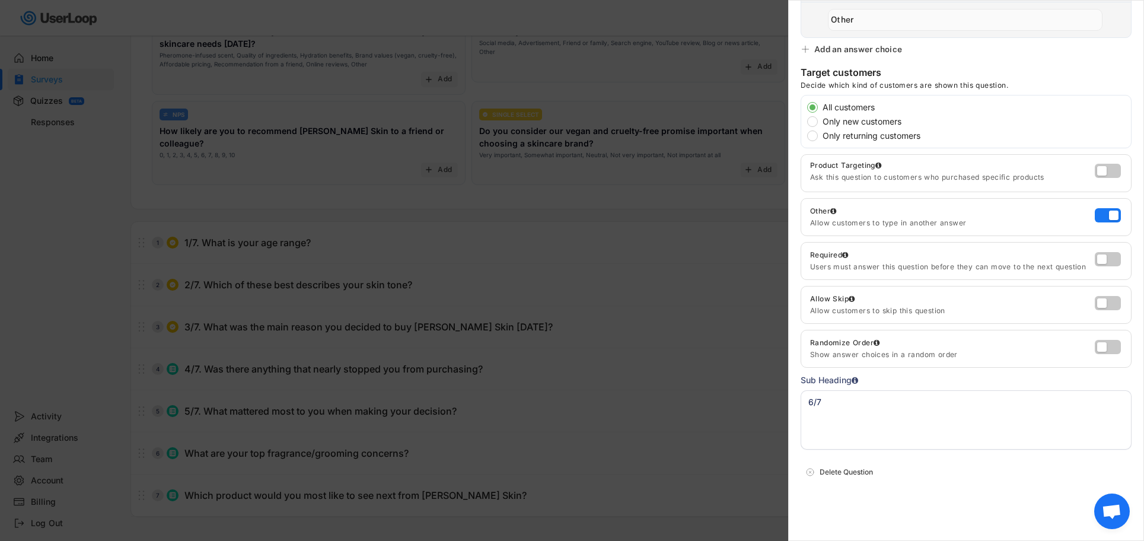
type input "6/7. What are your top fragrance/grooming concerns?"
drag, startPoint x: 845, startPoint y: 410, endPoint x: 778, endPoint y: 405, distance: 66.6
click at [778, 366] on body "Welcome, [PERSON_NAME]  Last 30 days SURVEYS 2 RESPONSES 2,594 Your surveys Po…" at bounding box center [572, 96] width 1144 height 541
click at [387, 483] on div at bounding box center [572, 270] width 1144 height 541
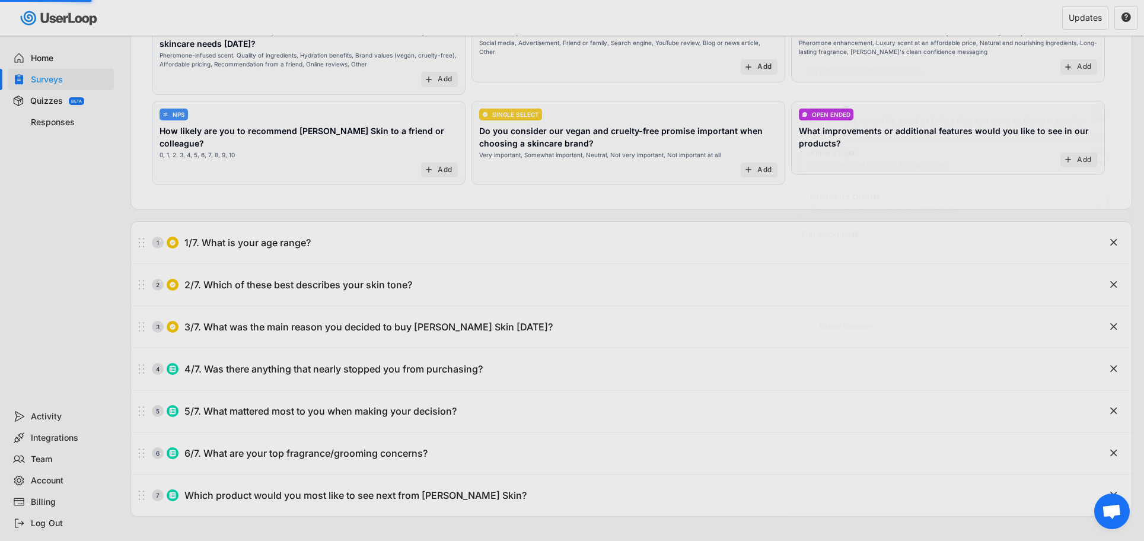
click at [359, 493] on div "Which product would you most like to see next from [PERSON_NAME] Skin?" at bounding box center [355, 495] width 342 height 12
type input "Which product would you most like to see next from [PERSON_NAME] Skin?"
type input "New fragrance variations"
type input "Matching fragrance oils/perfumes"
type input "Smaller travel sizes"
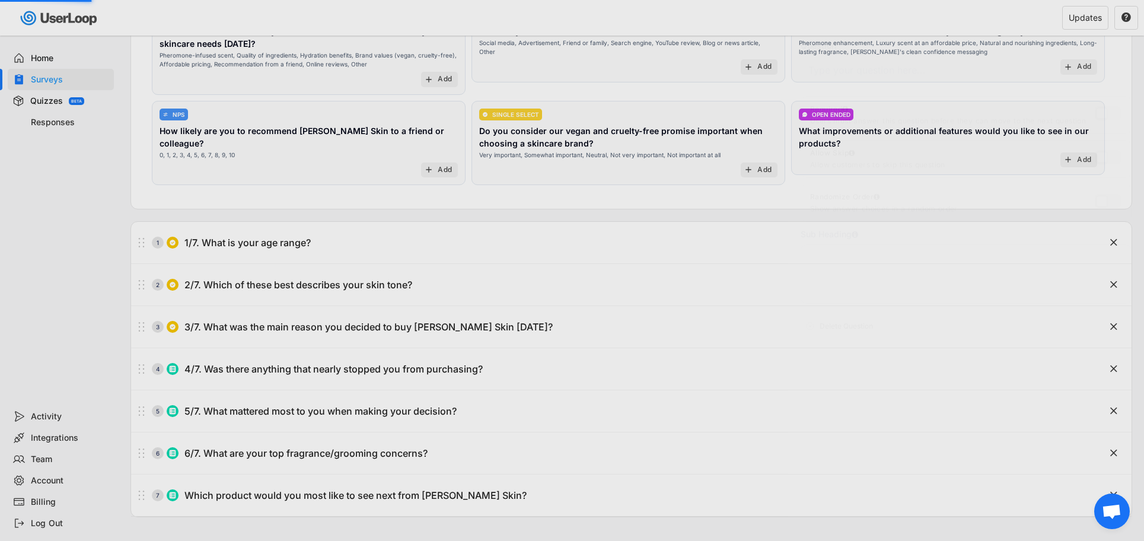
type input "Skincare (lotions, serums)"
type input "Grooming products (shave balm, [PERSON_NAME] oil)"
type input "Other"
type textarea "7/7"
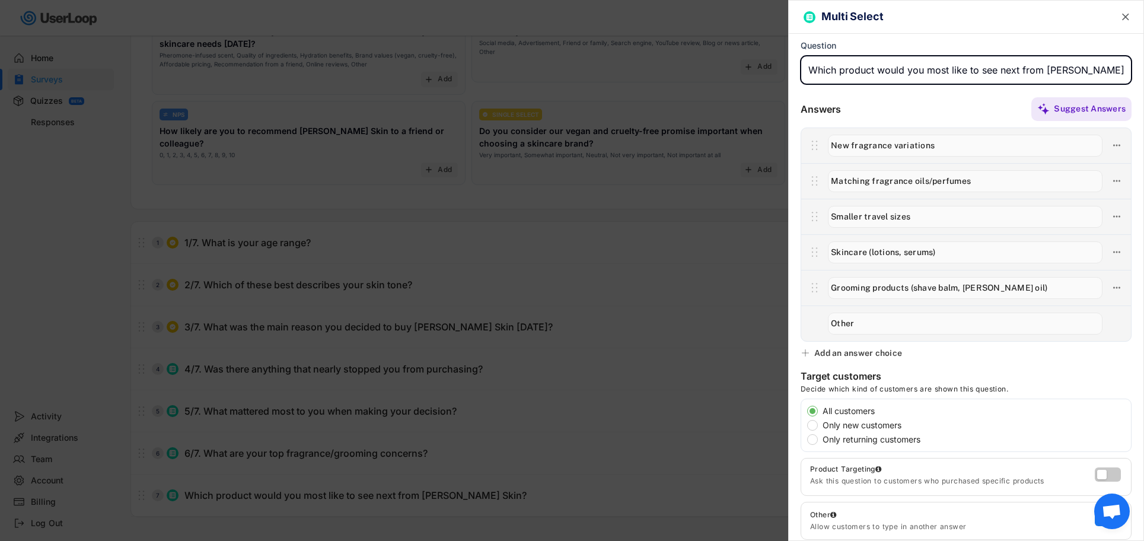
click at [809, 70] on input "input" at bounding box center [965, 70] width 331 height 28
paste input "1/7. Which product would you most like to see next from [PERSON_NAME] Skin?"
click at [812, 71] on input "input" at bounding box center [965, 70] width 331 height 28
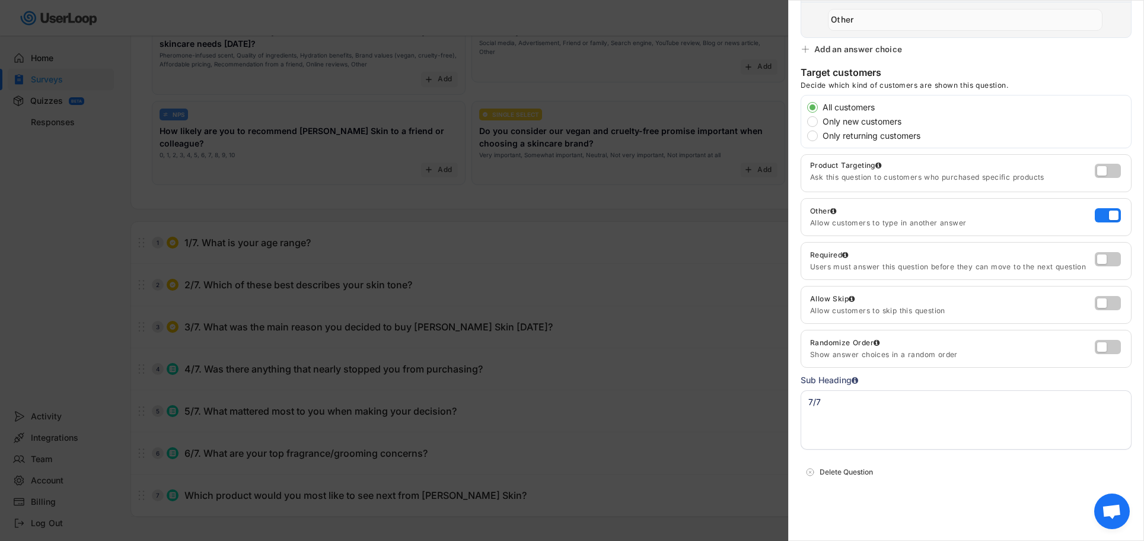
type input "7/7. Which product would you most like to see next from [PERSON_NAME] Skin?"
drag, startPoint x: 828, startPoint y: 400, endPoint x: 775, endPoint y: 394, distance: 52.5
click at [775, 366] on body "Welcome, [PERSON_NAME]  Last 30 days SURVEYS 2 RESPONSES 2,594 Your surveys Po…" at bounding box center [572, 96] width 1144 height 541
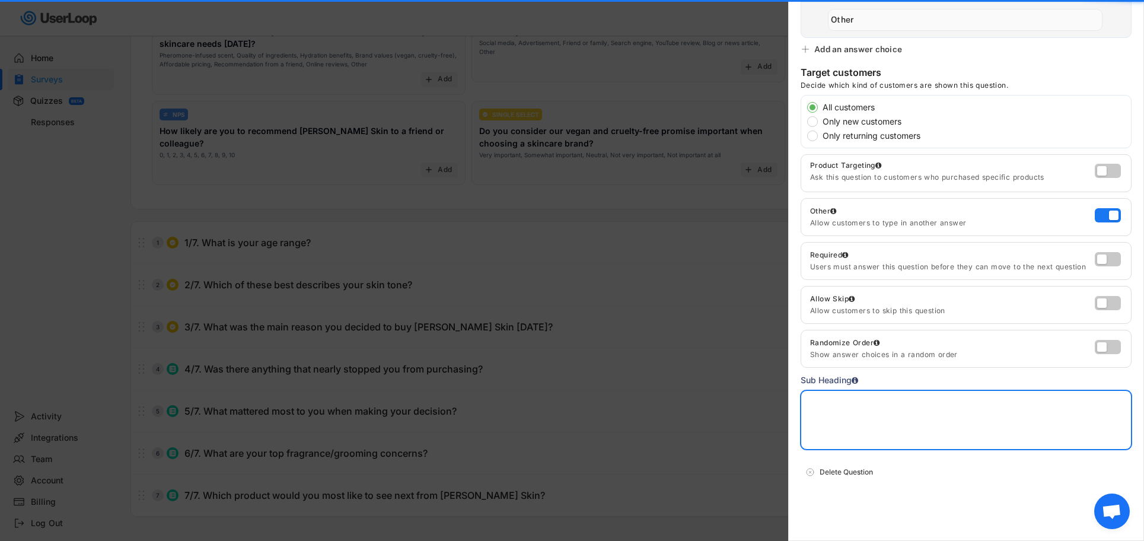
click at [682, 371] on div at bounding box center [572, 270] width 1144 height 541
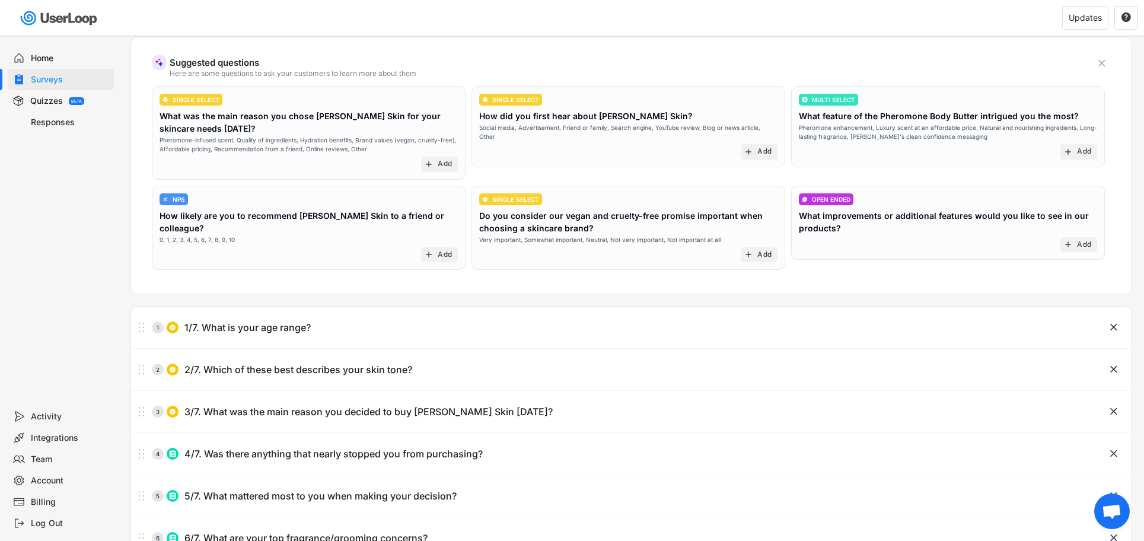
scroll to position [90, 0]
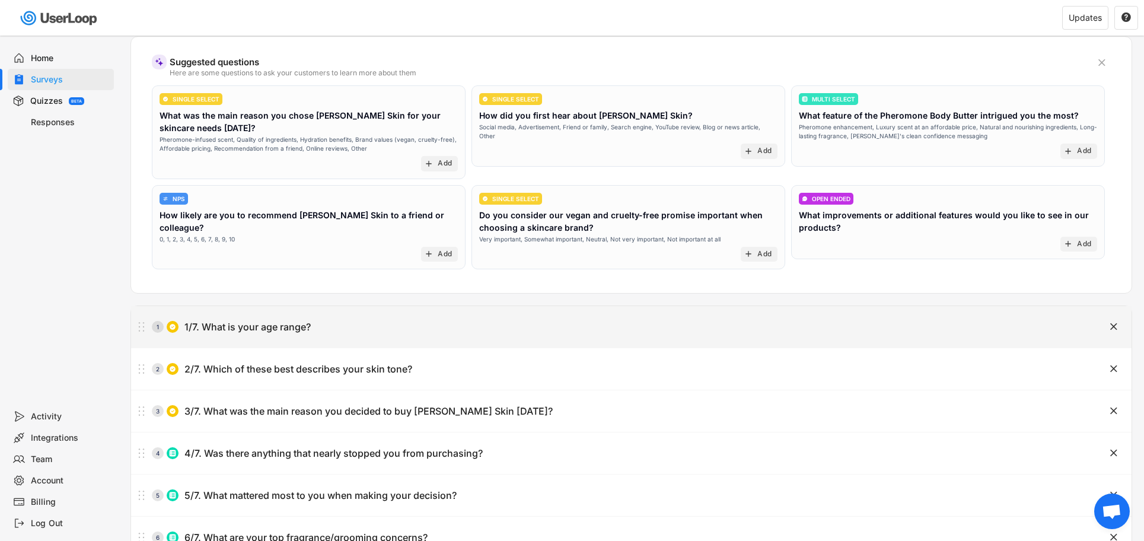
click at [304, 326] on div "1/7. What is your age range?" at bounding box center [247, 327] width 126 height 12
type input "1/7. What is your age range?"
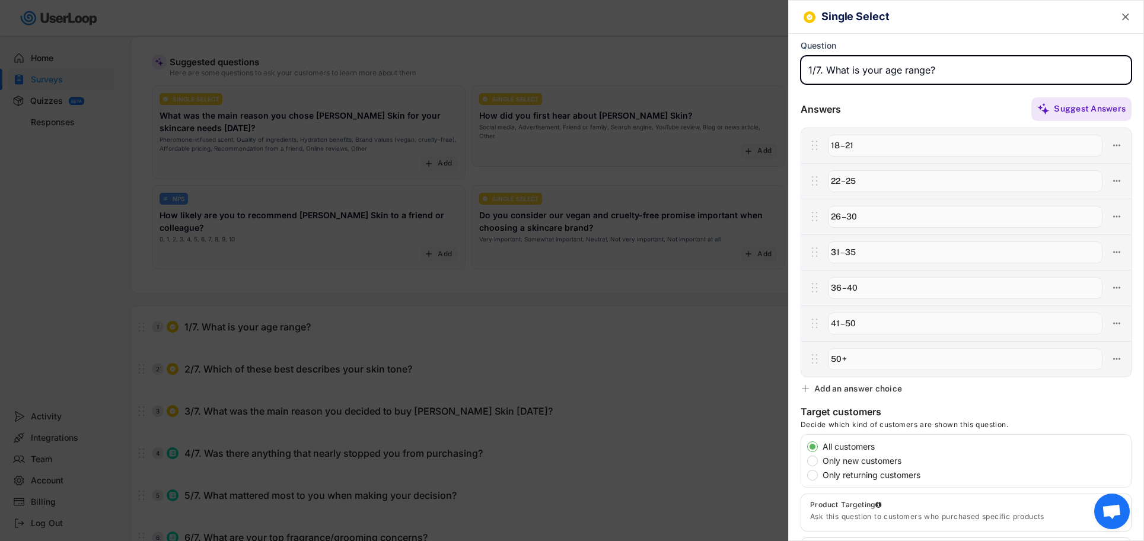
click at [807, 70] on input "input" at bounding box center [965, 70] width 331 height 28
click at [813, 71] on input "input" at bounding box center [965, 70] width 331 height 28
click at [818, 74] on input "input" at bounding box center [965, 70] width 331 height 28
drag, startPoint x: 831, startPoint y: 72, endPoint x: 784, endPoint y: 69, distance: 47.5
click at [784, 69] on body "Welcome, [PERSON_NAME]  Last 30 days SURVEYS 2 RESPONSES 2,594 Your surveys Po…" at bounding box center [572, 180] width 1144 height 541
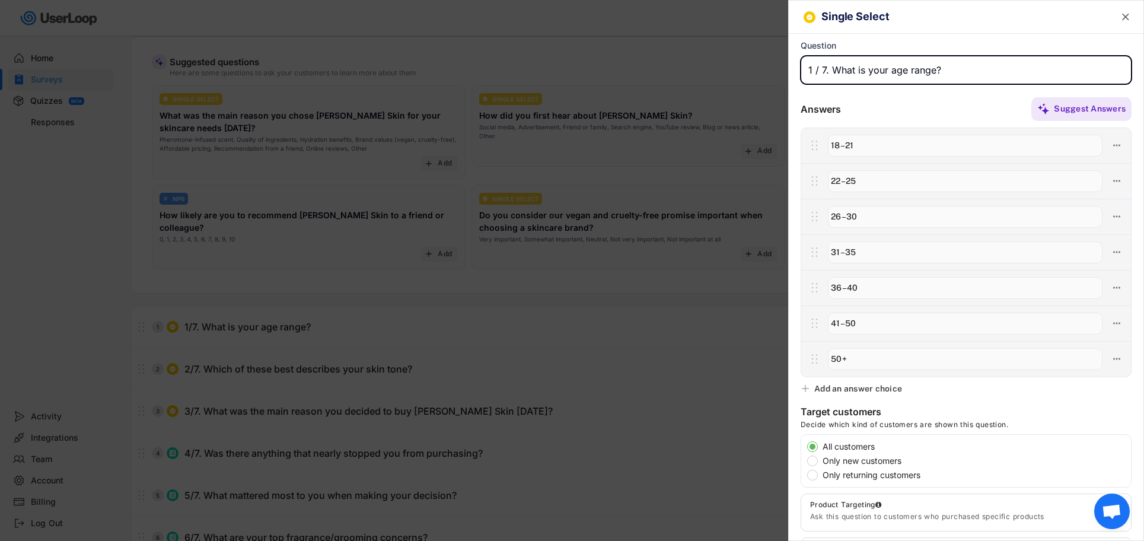
click at [866, 92] on div "Single Select  Question Answers Suggest Answers No answer choices yet Add some…" at bounding box center [966, 270] width 356 height 541
click at [825, 71] on input "input" at bounding box center [965, 70] width 331 height 28
click at [809, 68] on input "input" at bounding box center [965, 70] width 331 height 28
click at [1120, 15] on icon "" at bounding box center [1125, 17] width 12 height 12
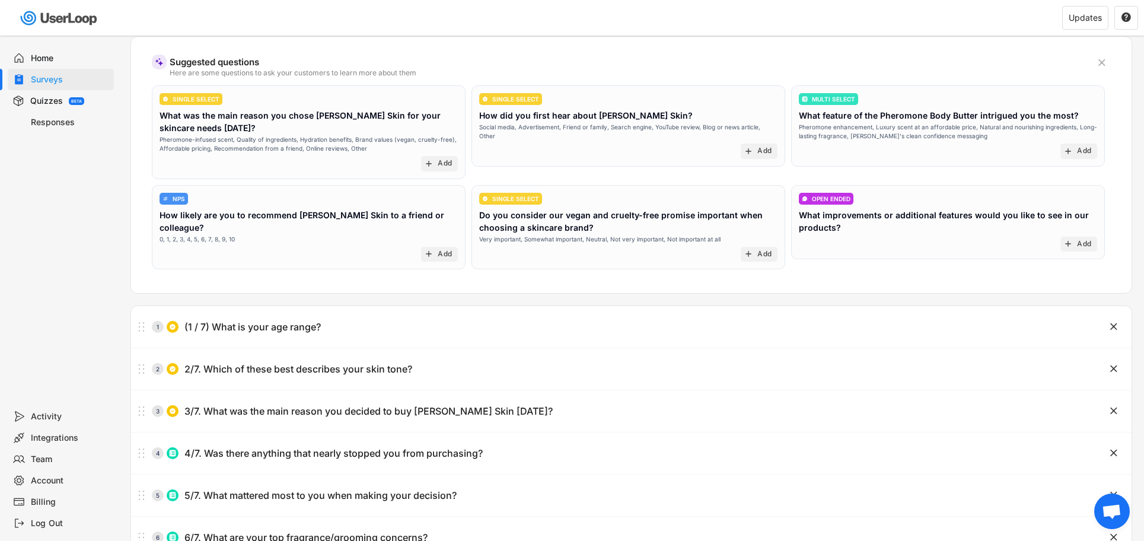
scroll to position [0, 0]
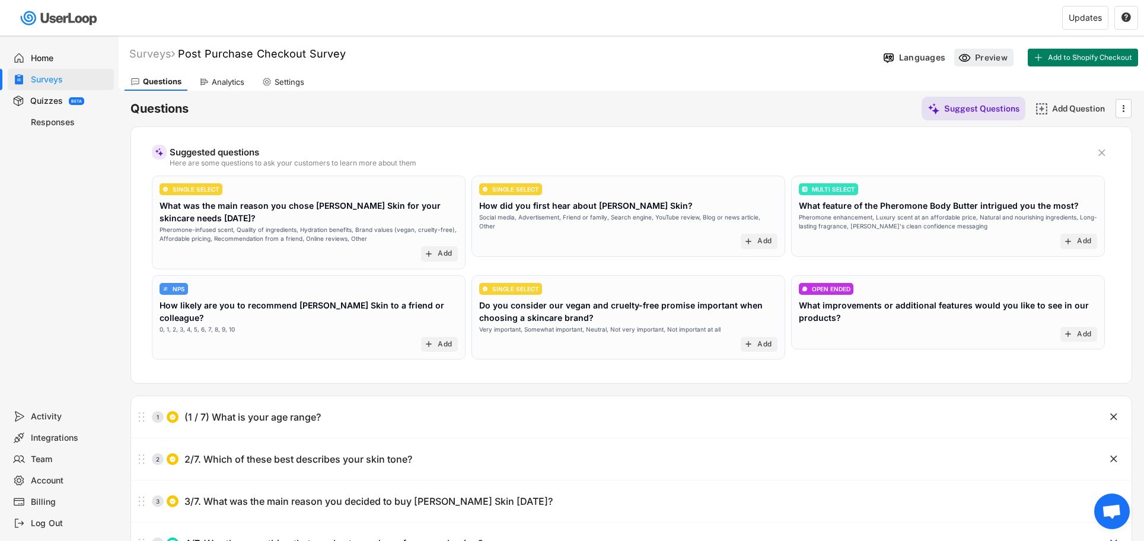
click at [968, 63] on icon at bounding box center [964, 58] width 12 height 12
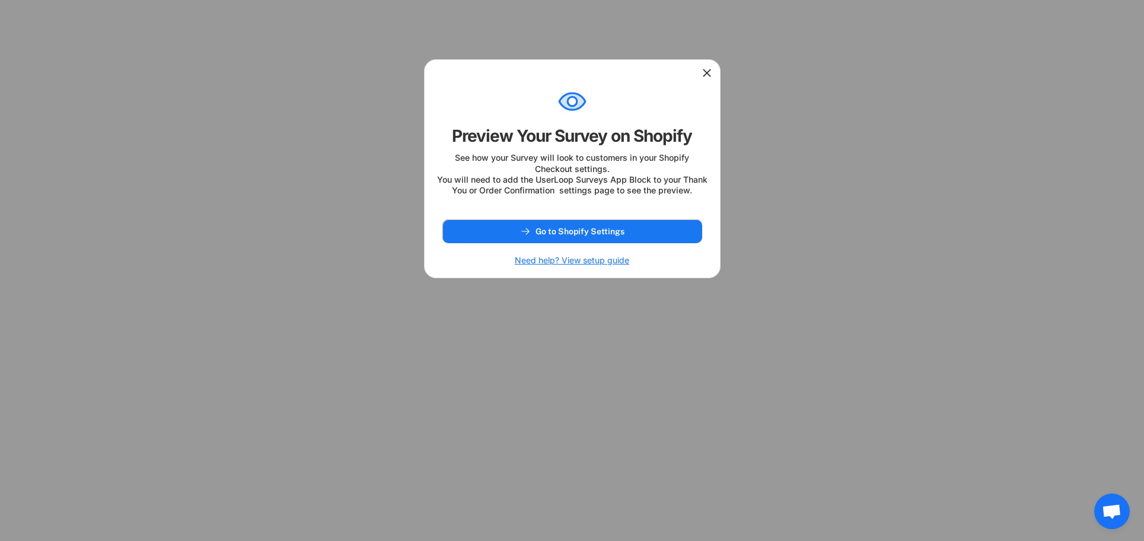
click at [547, 235] on span "Go to Shopify Settings" at bounding box center [579, 231] width 89 height 8
click at [713, 70] on div at bounding box center [571, 72] width 295 height 24
click at [701, 70] on icon at bounding box center [707, 73] width 12 height 12
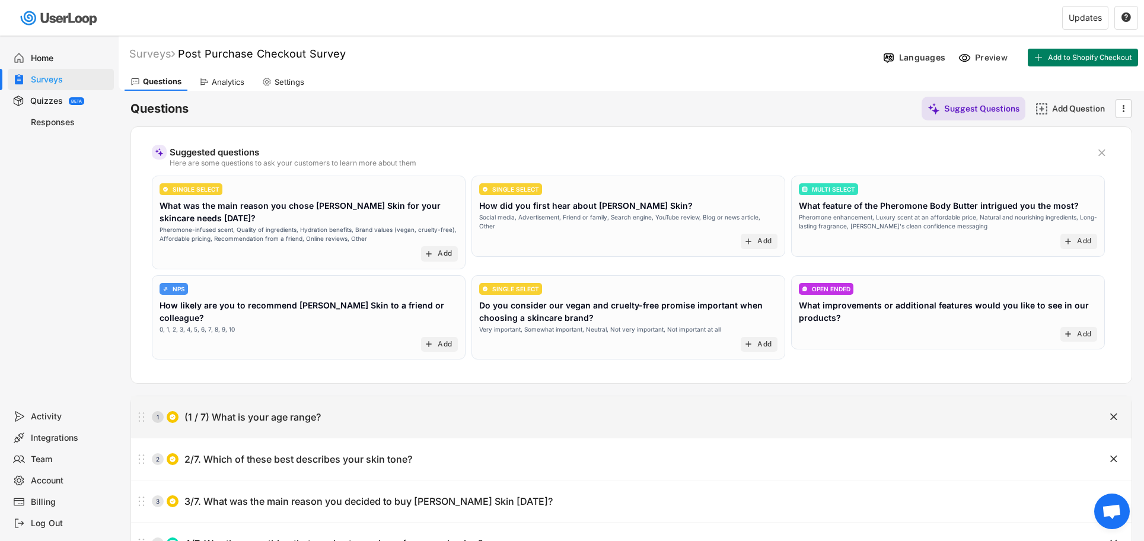
click at [282, 430] on div "1 (1 / 7) What is your age range? " at bounding box center [631, 416] width 1000 height 41
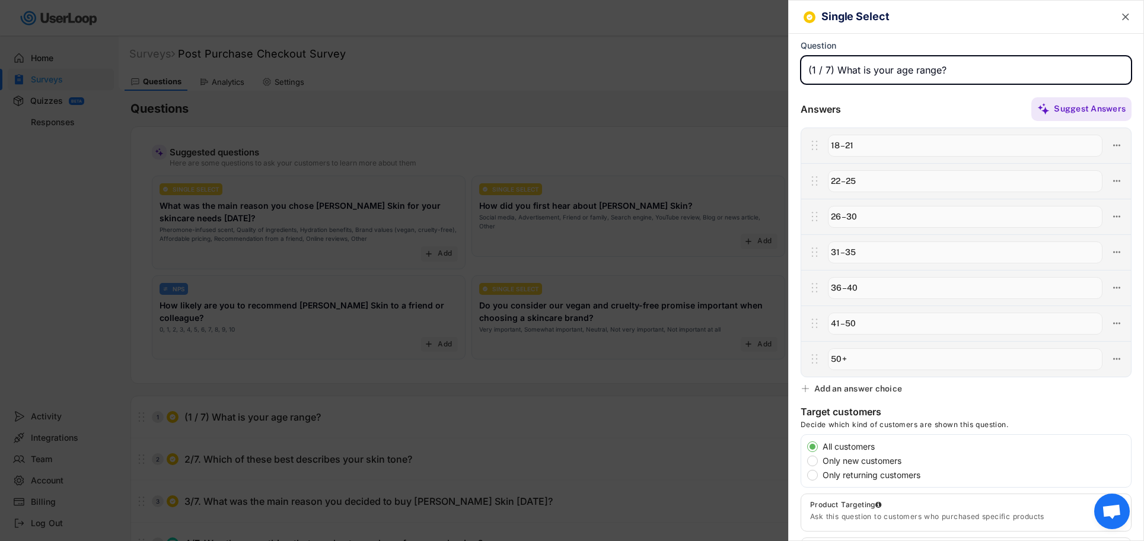
click at [826, 72] on input "input" at bounding box center [965, 70] width 331 height 28
click at [1126, 15] on text "" at bounding box center [1125, 17] width 7 height 12
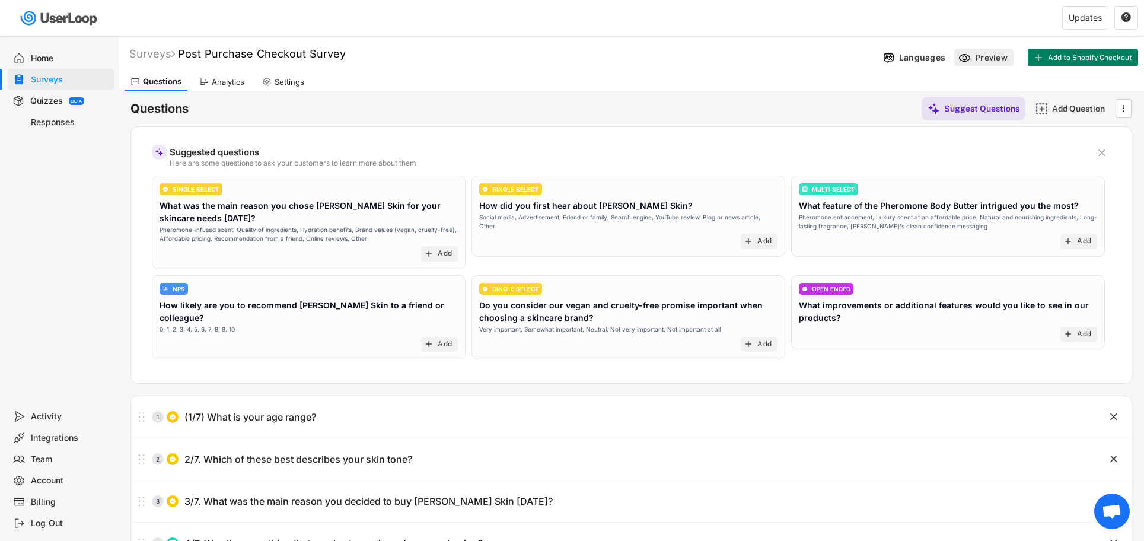
click at [964, 55] on icon at bounding box center [964, 58] width 12 height 12
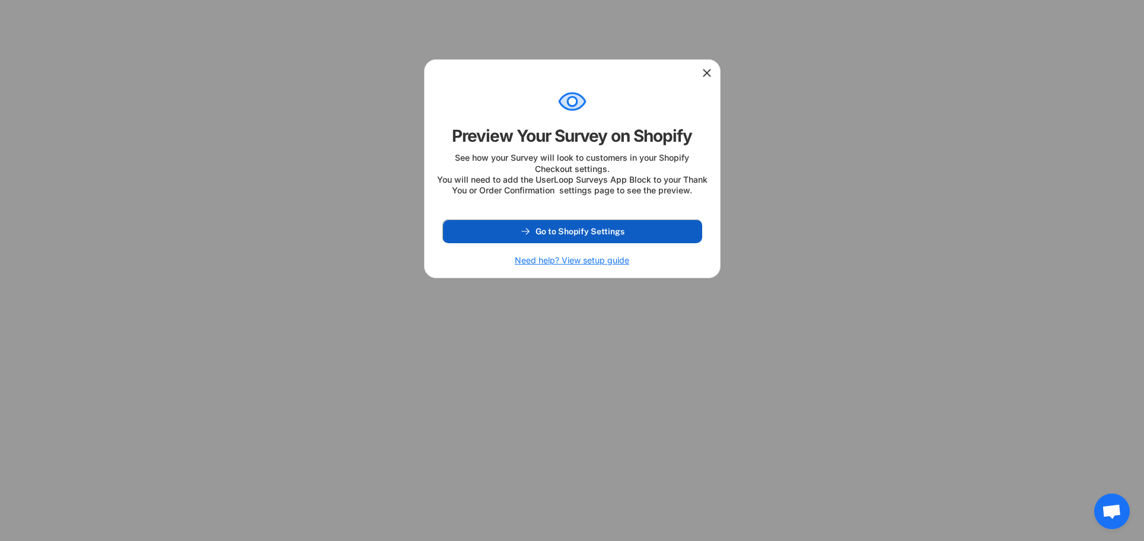
click at [525, 243] on button "Go to Shopify Settings" at bounding box center [572, 231] width 260 height 24
click at [705, 75] on icon at bounding box center [707, 73] width 12 height 12
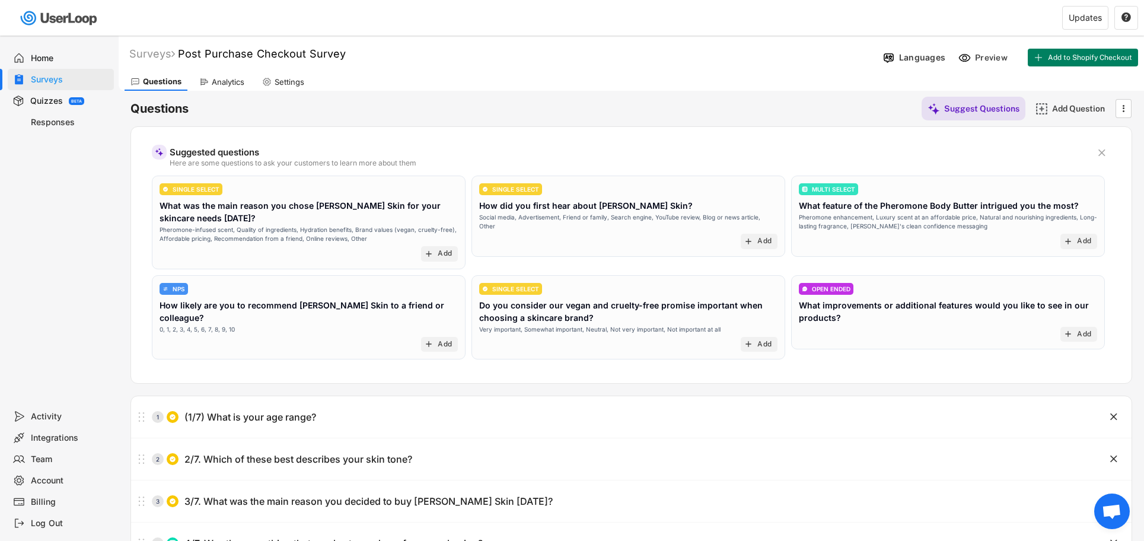
scroll to position [50, 0]
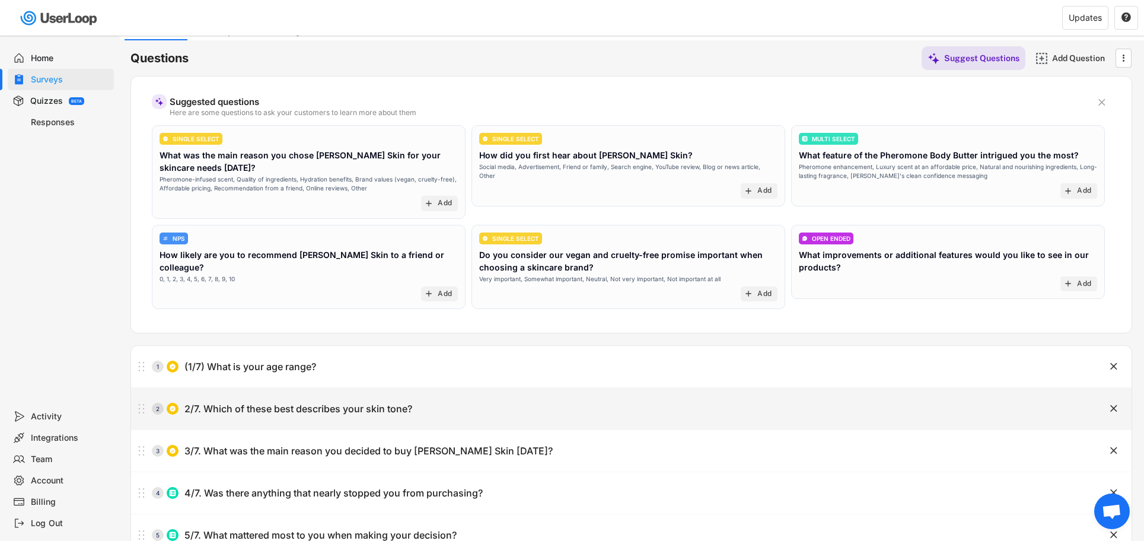
click at [538, 394] on div "2 2/7. Which of these best describes your skin tone? " at bounding box center [631, 408] width 1000 height 41
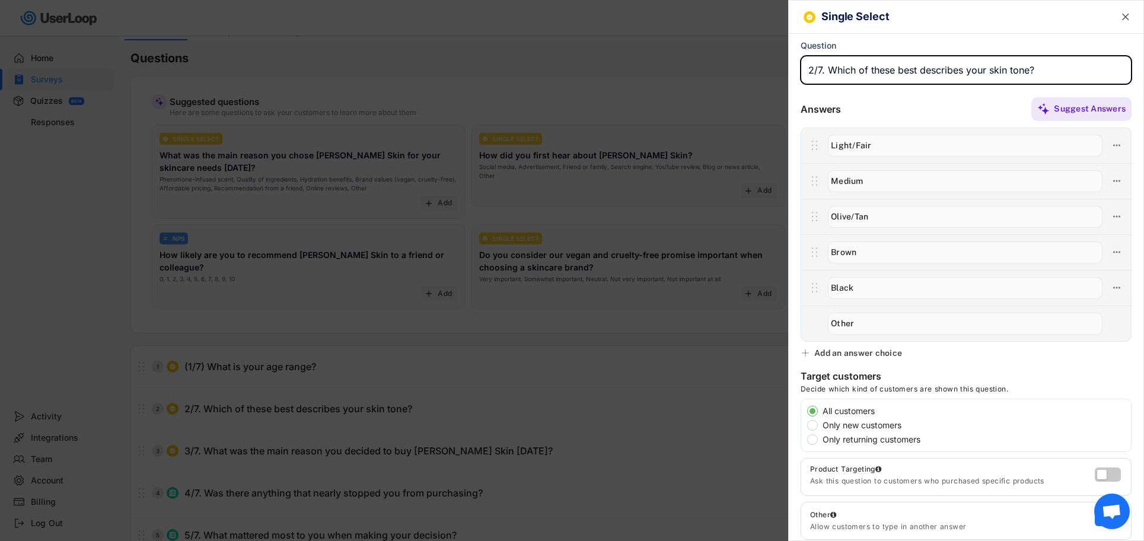
click at [320, 350] on div at bounding box center [572, 270] width 1144 height 541
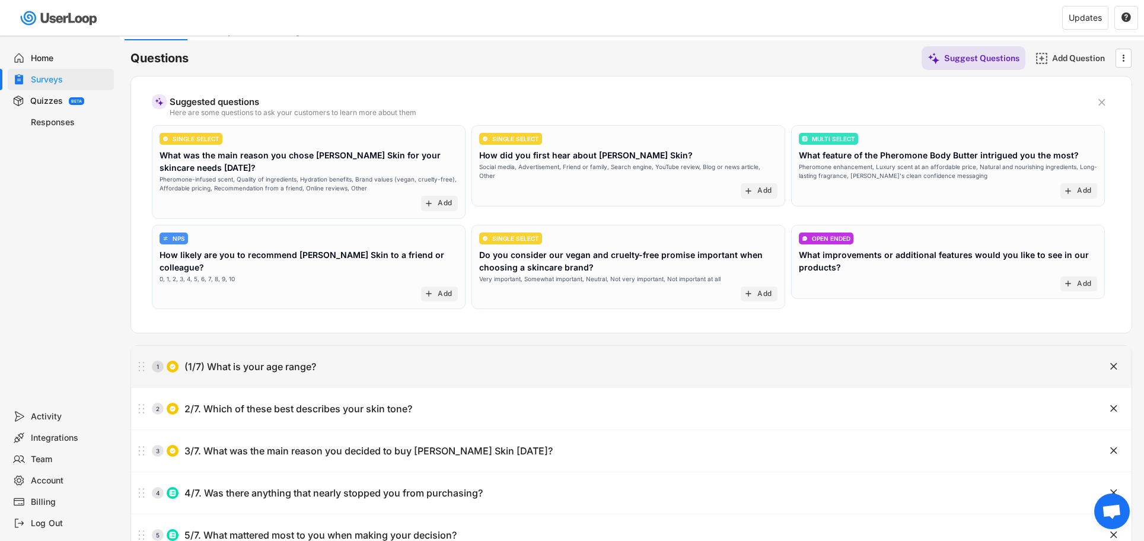
click at [346, 365] on body "Welcome, [PERSON_NAME]  Last 30 days SURVEYS 2 RESPONSES 2,594 Your surveys Po…" at bounding box center [572, 220] width 1144 height 541
click at [341, 365] on div "1 (1/7) What is your age range?" at bounding box center [601, 366] width 941 height 24
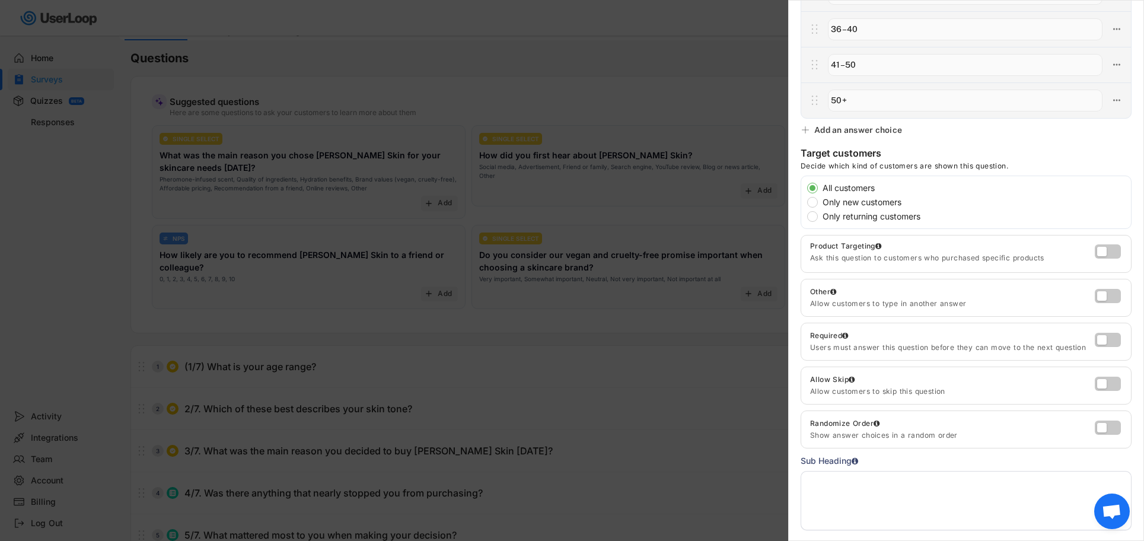
scroll to position [339, 0]
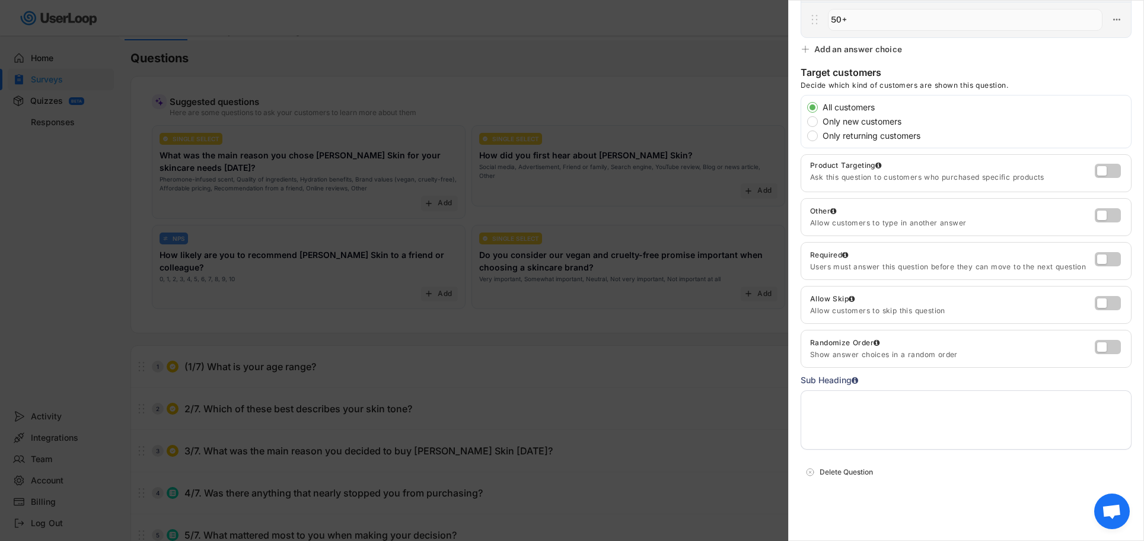
click at [414, 378] on div at bounding box center [572, 270] width 1144 height 541
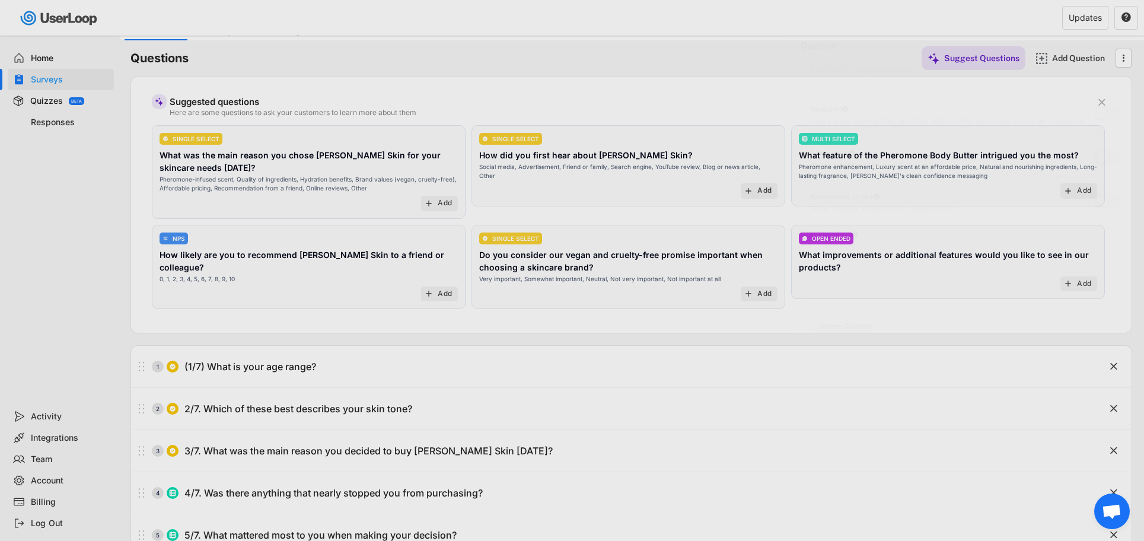
click at [373, 407] on div "2/7. Which of these best describes your skin tone?" at bounding box center [298, 409] width 228 height 12
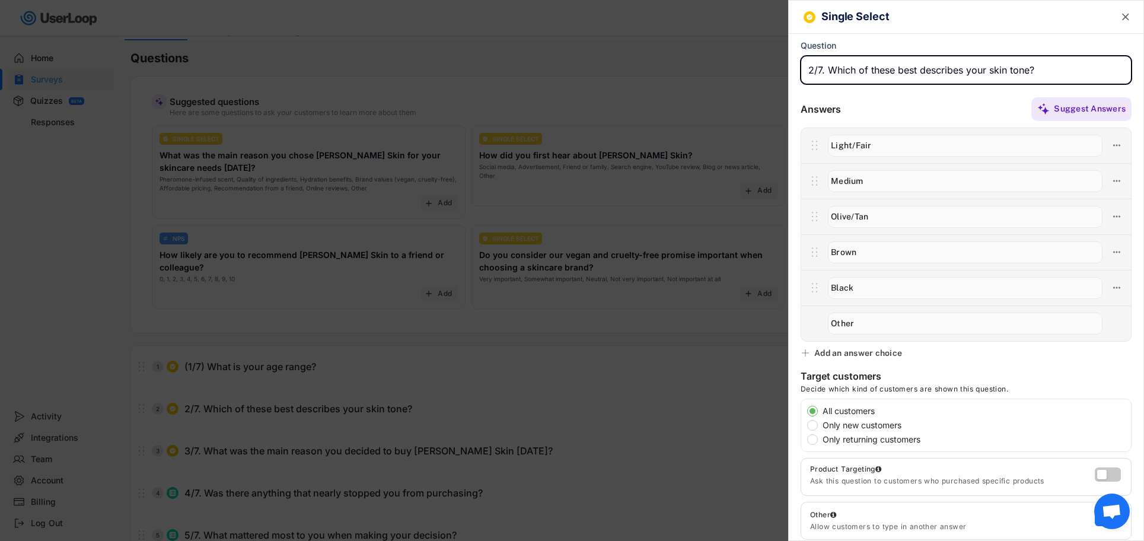
drag, startPoint x: 823, startPoint y: 71, endPoint x: 833, endPoint y: 71, distance: 10.1
click at [826, 71] on input "input" at bounding box center [965, 70] width 331 height 28
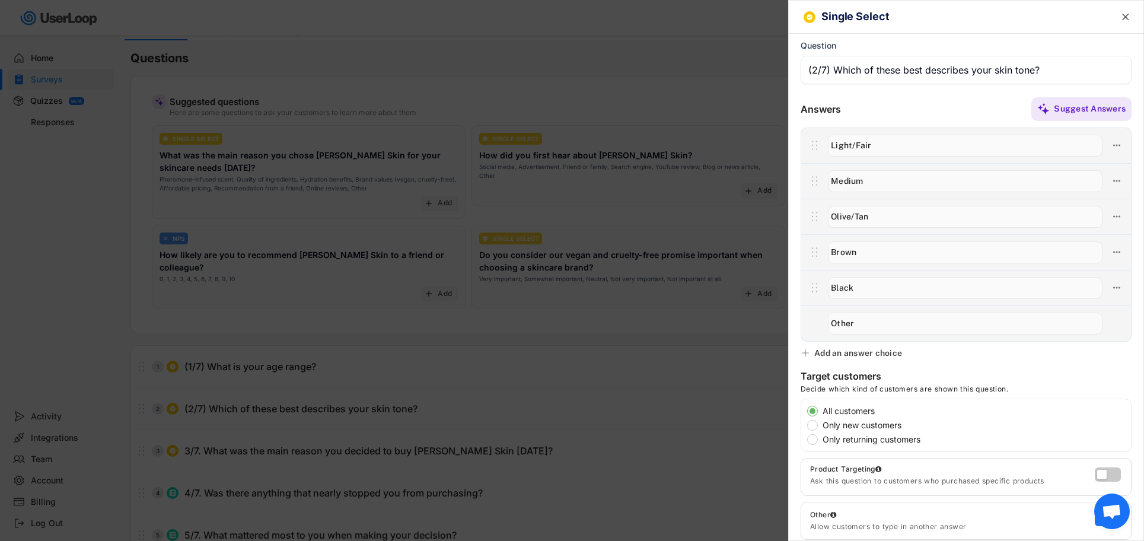
click at [346, 469] on div at bounding box center [572, 270] width 1144 height 541
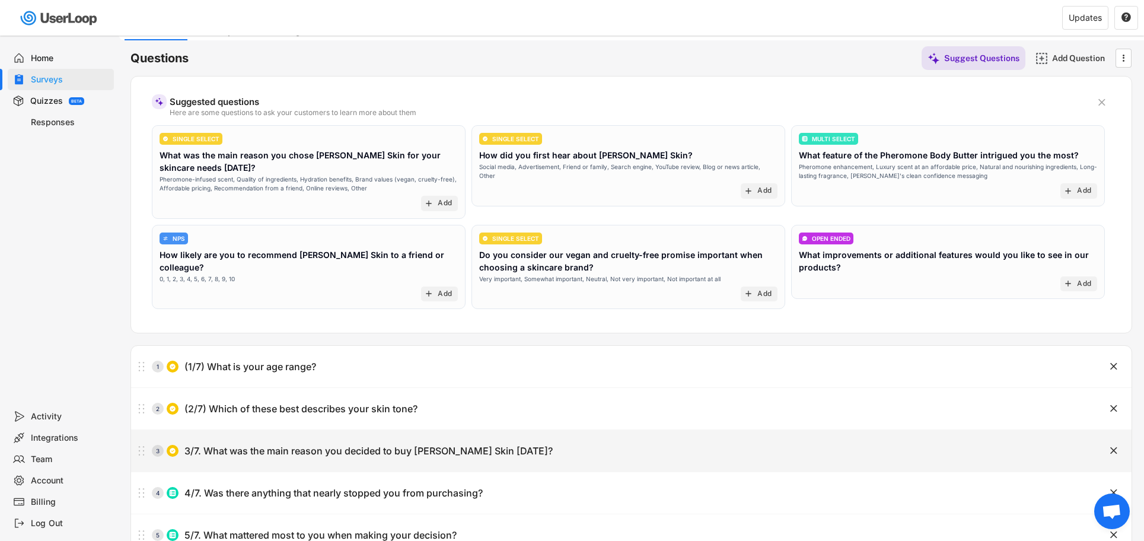
click at [343, 460] on div "3 3/7. What was the main reason you decided to buy [PERSON_NAME] Skin [DATE]?" at bounding box center [601, 451] width 941 height 24
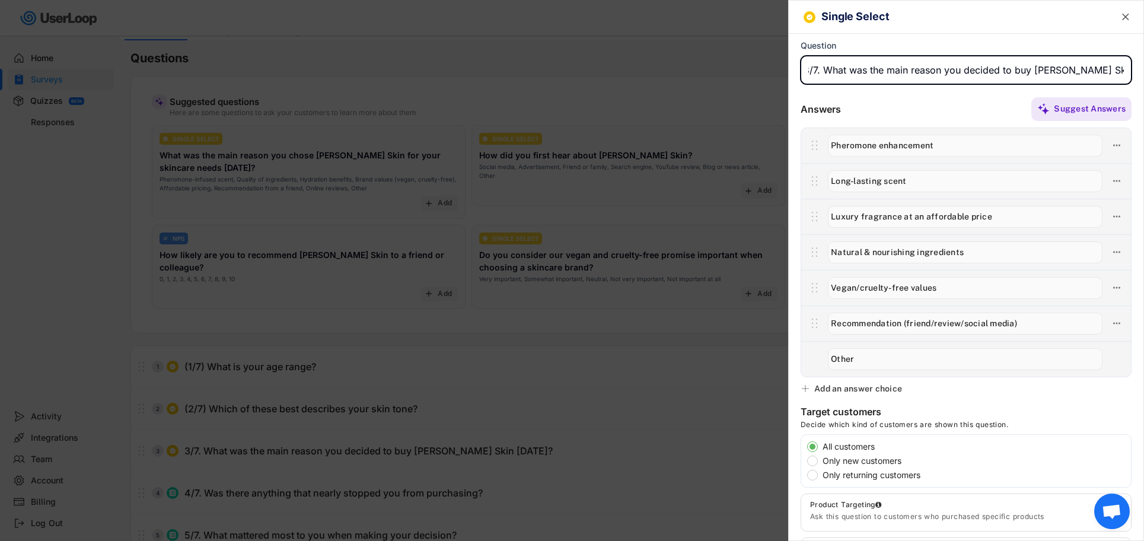
drag, startPoint x: 817, startPoint y: 74, endPoint x: 831, endPoint y: 74, distance: 13.6
click at [819, 74] on input "input" at bounding box center [965, 70] width 331 height 28
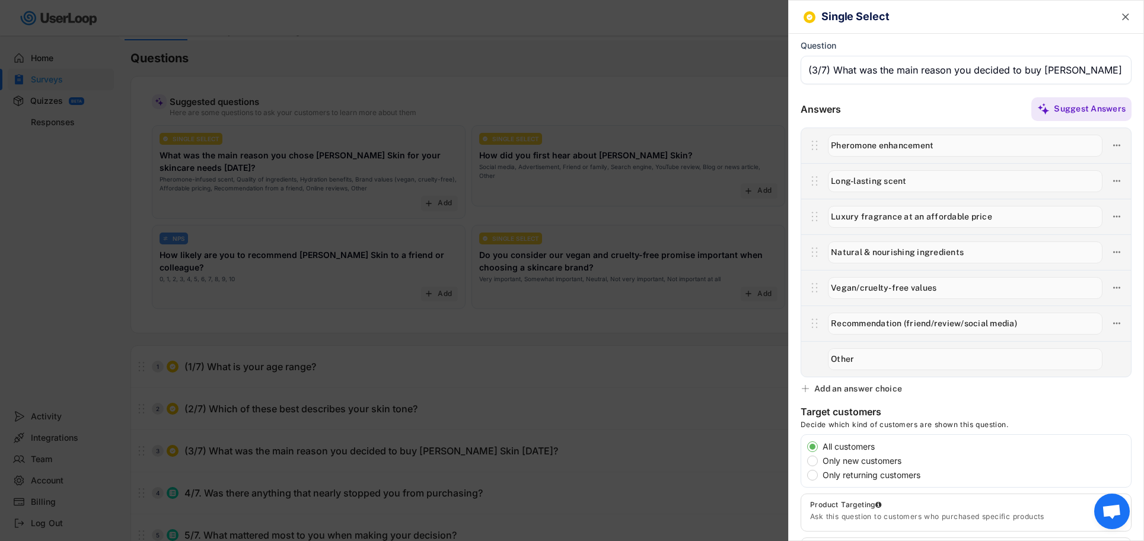
drag, startPoint x: 235, startPoint y: 477, endPoint x: 247, endPoint y: 477, distance: 11.9
click at [235, 477] on div at bounding box center [572, 270] width 1144 height 541
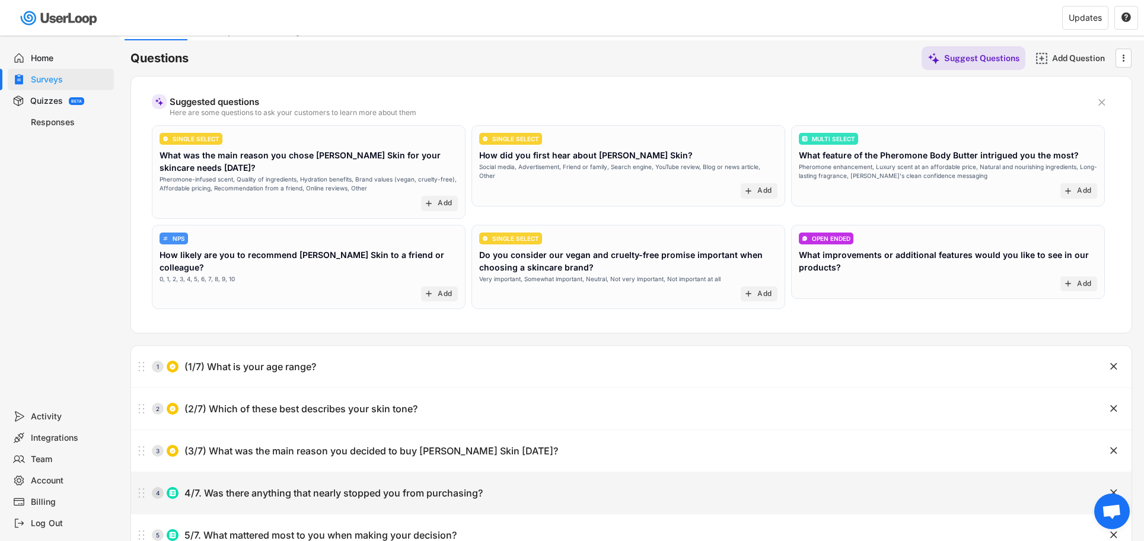
click at [292, 485] on div "4 4/7. Was there anything that nearly stopped you from purchasing?" at bounding box center [601, 493] width 941 height 24
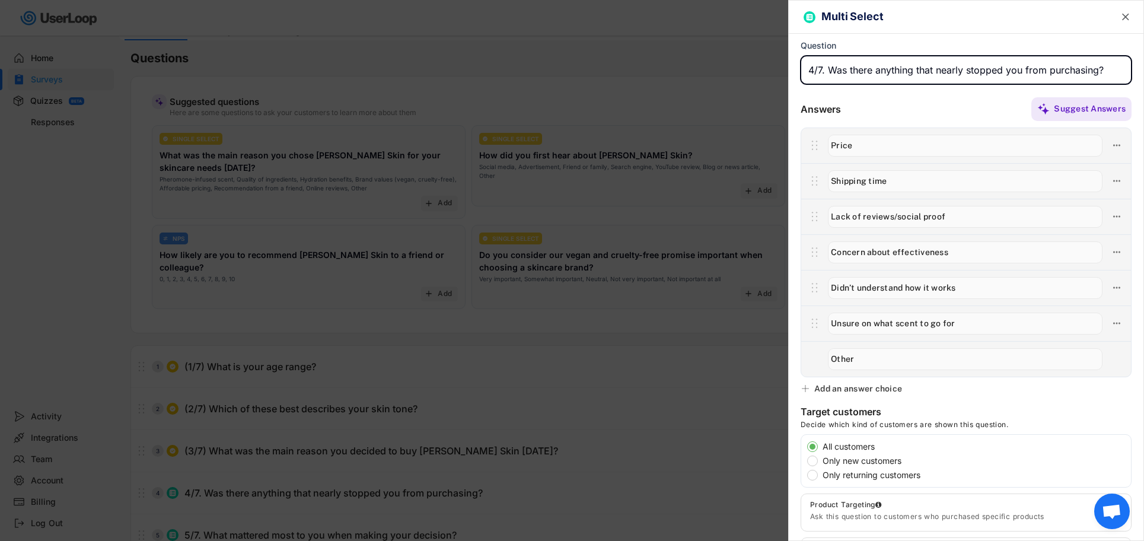
click at [825, 69] on input "input" at bounding box center [965, 70] width 331 height 28
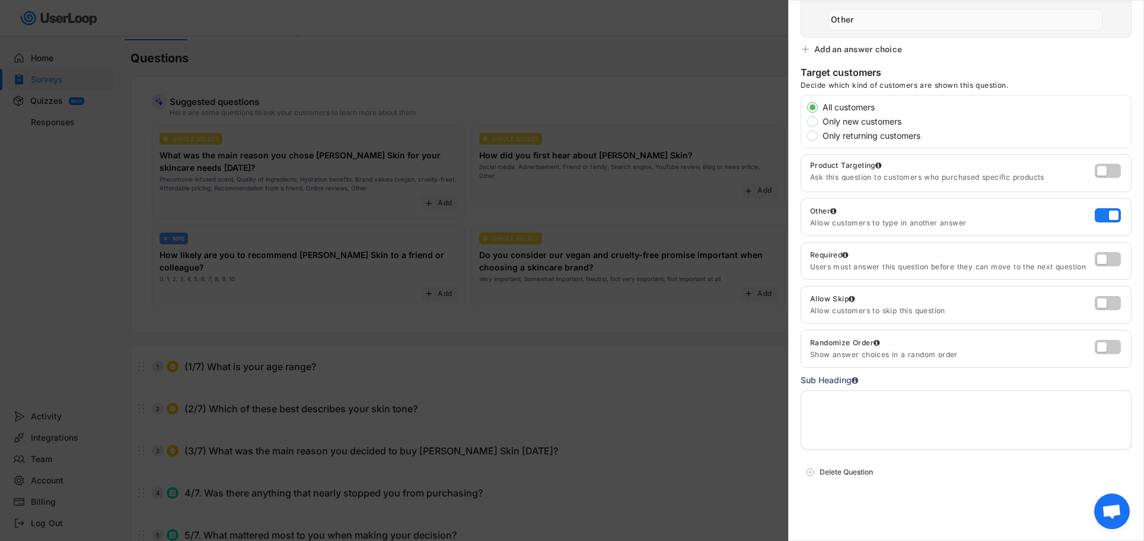
click at [868, 405] on textarea at bounding box center [965, 419] width 331 height 59
click at [458, 402] on div at bounding box center [572, 270] width 1144 height 541
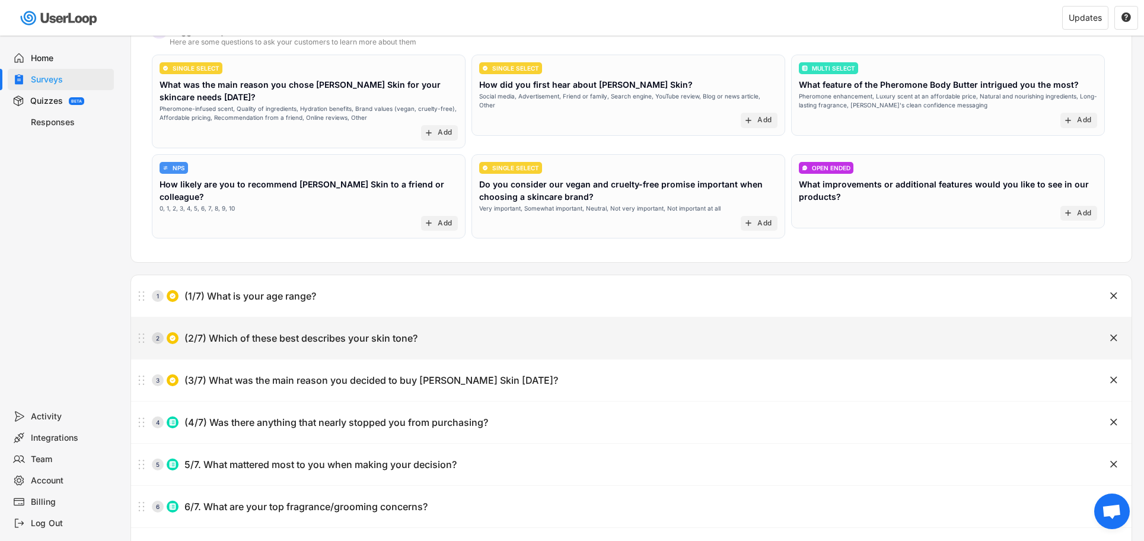
scroll to position [211, 0]
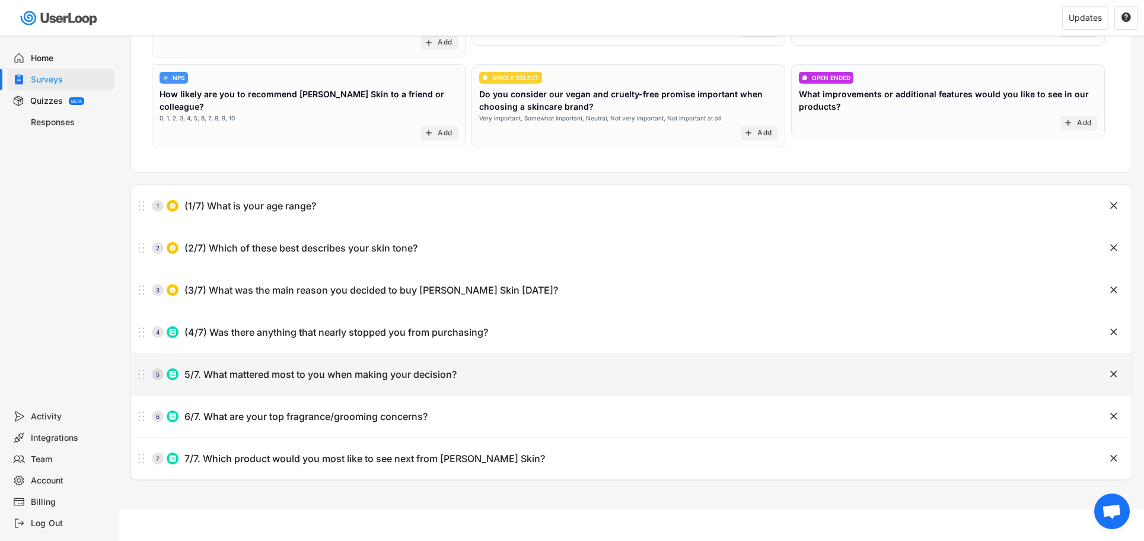
click at [277, 373] on div "5/7. What mattered most to you when making your decision?" at bounding box center [320, 374] width 272 height 12
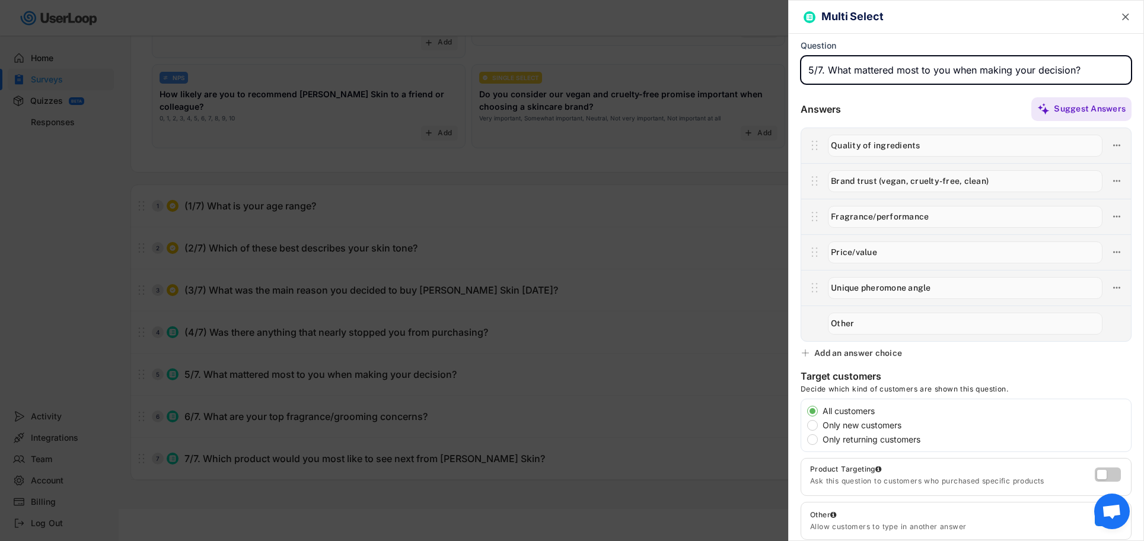
click at [823, 71] on input "input" at bounding box center [965, 70] width 331 height 28
click at [823, 72] on input "input" at bounding box center [965, 70] width 331 height 28
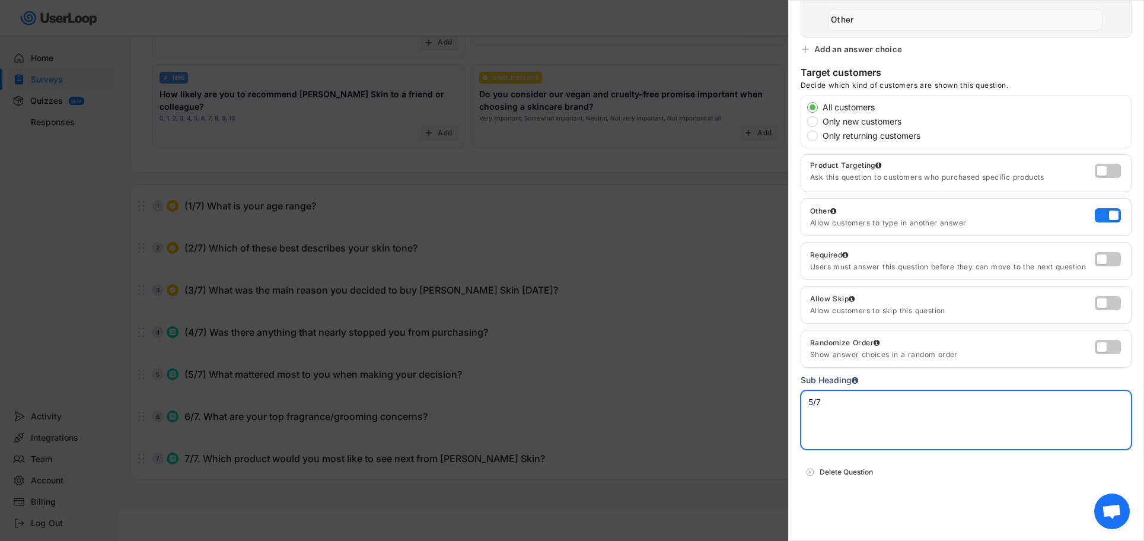
drag, startPoint x: 842, startPoint y: 405, endPoint x: 800, endPoint y: 401, distance: 42.9
click at [800, 401] on textarea "5/7" at bounding box center [965, 419] width 331 height 59
paste textarea "You can select multiple"
click at [603, 384] on div at bounding box center [572, 270] width 1144 height 541
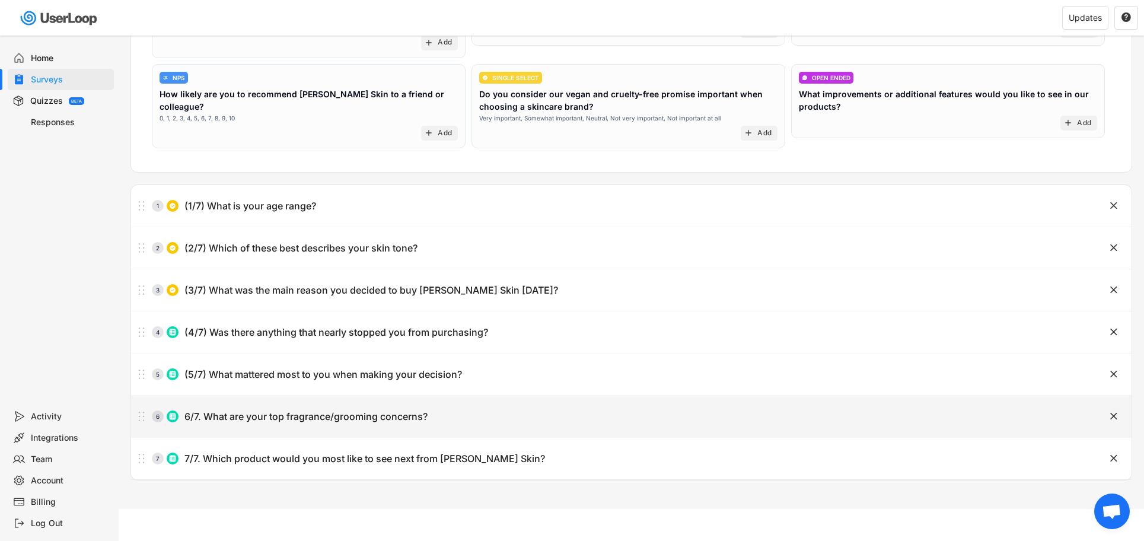
click at [321, 401] on div "6 6/7. What are your top fragrance/grooming concerns? " at bounding box center [631, 415] width 1000 height 41
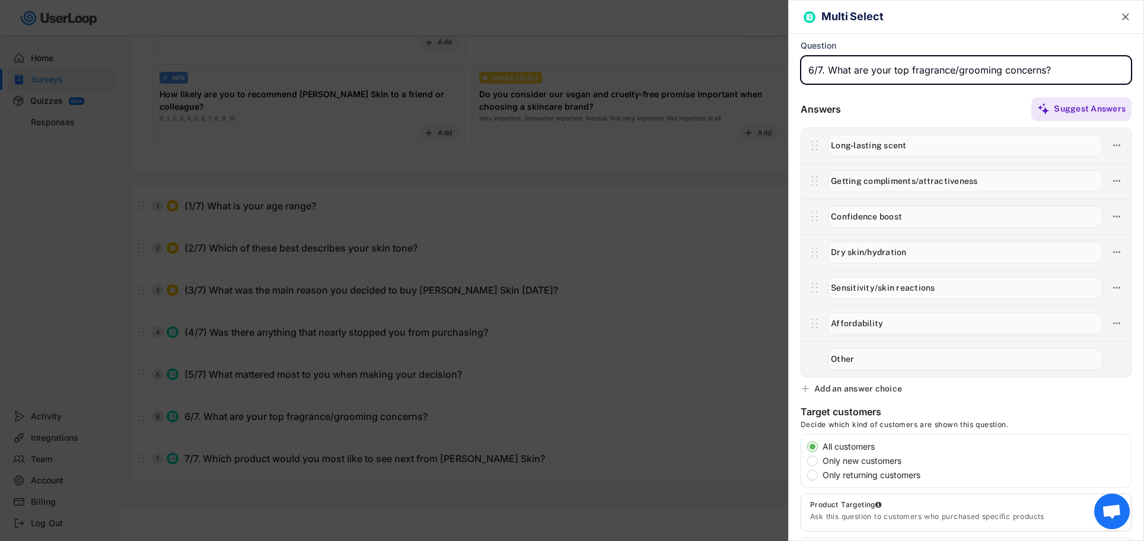
click at [823, 71] on input "input" at bounding box center [965, 70] width 331 height 28
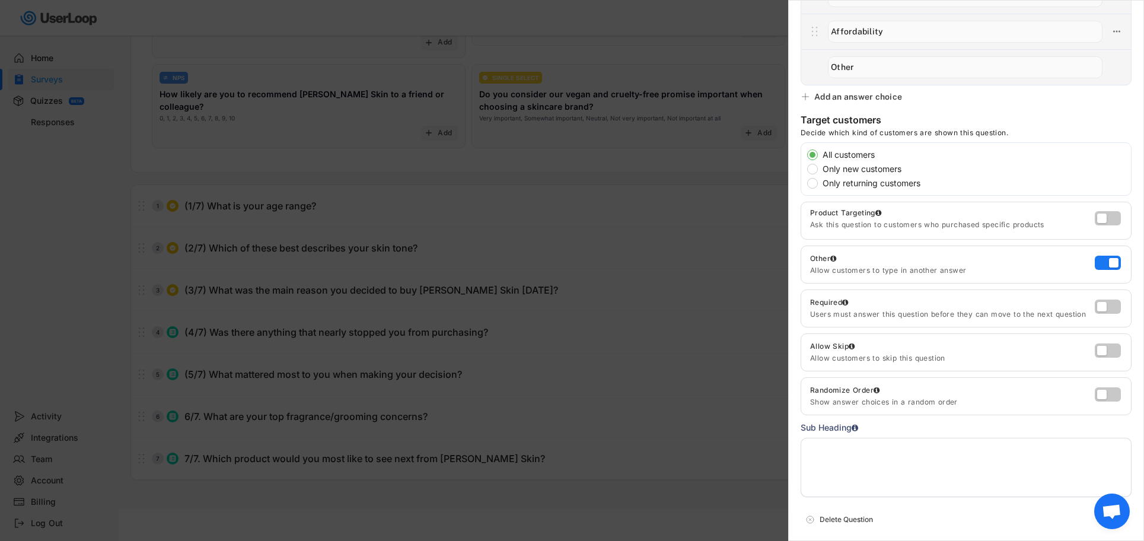
scroll to position [339, 0]
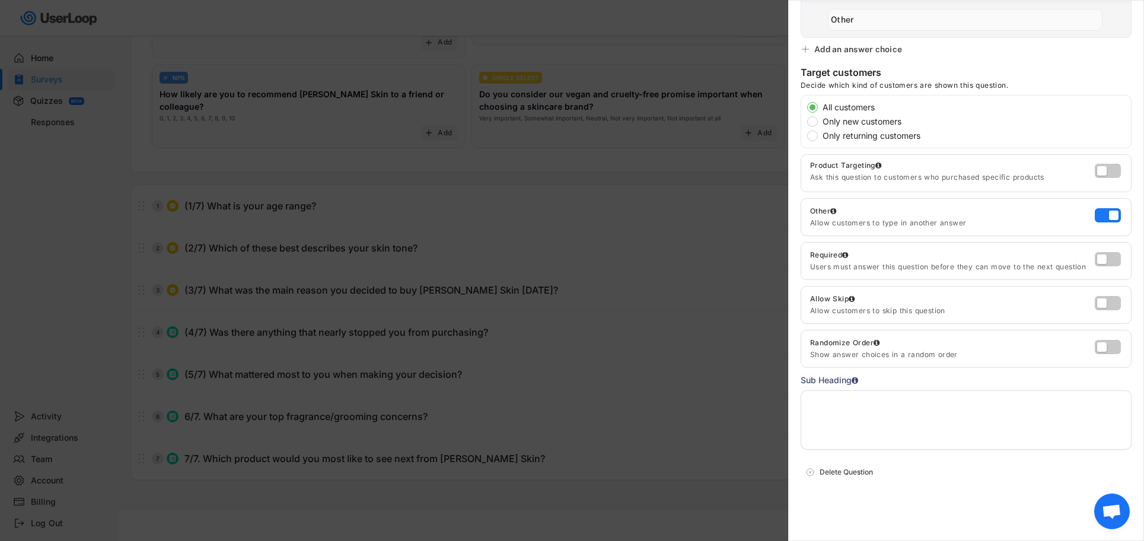
click at [864, 408] on textarea at bounding box center [965, 419] width 331 height 59
paste textarea "You can select multiple"
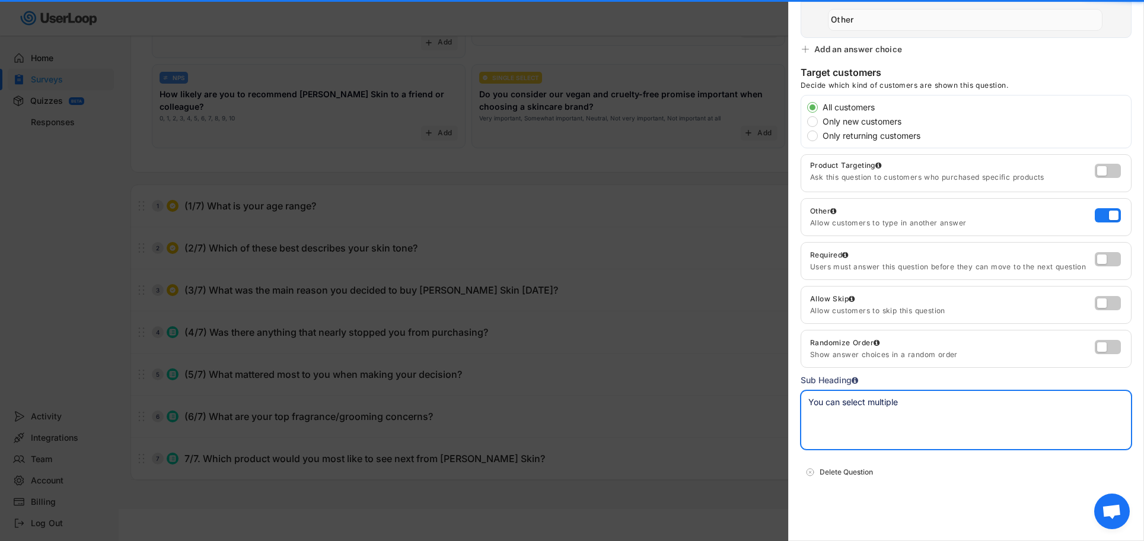
click at [725, 365] on div at bounding box center [572, 270] width 1144 height 541
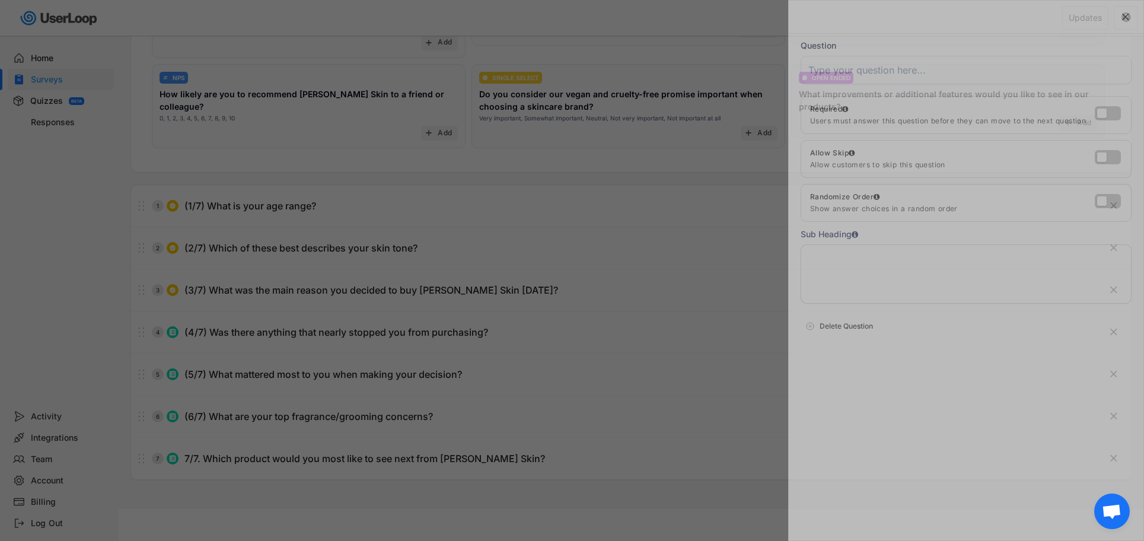
scroll to position [0, 0]
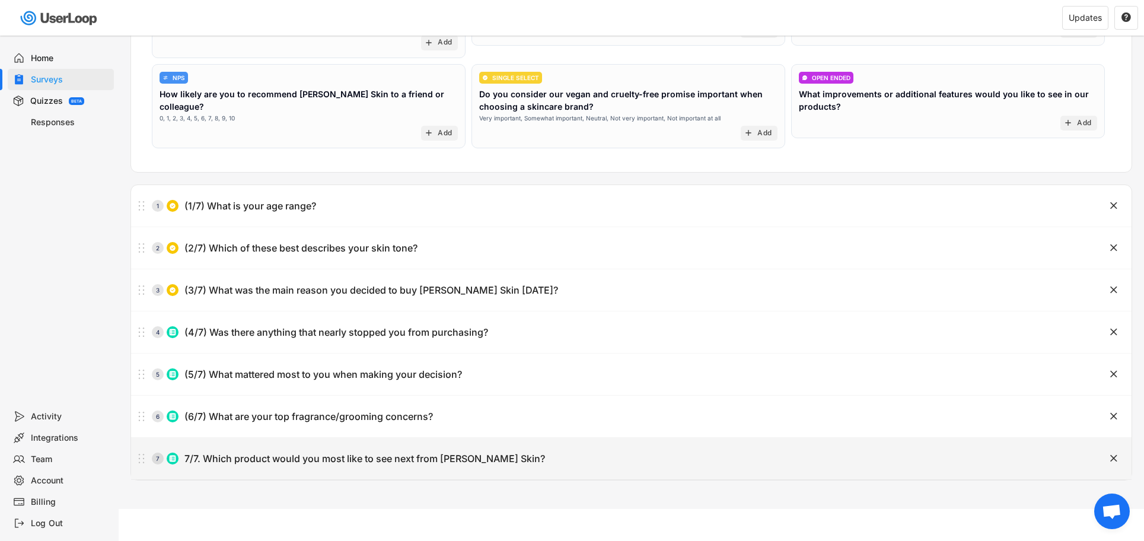
click at [338, 468] on div "7 7/7. Which product would you most like to see next from [PERSON_NAME] Skin?" at bounding box center [601, 458] width 941 height 24
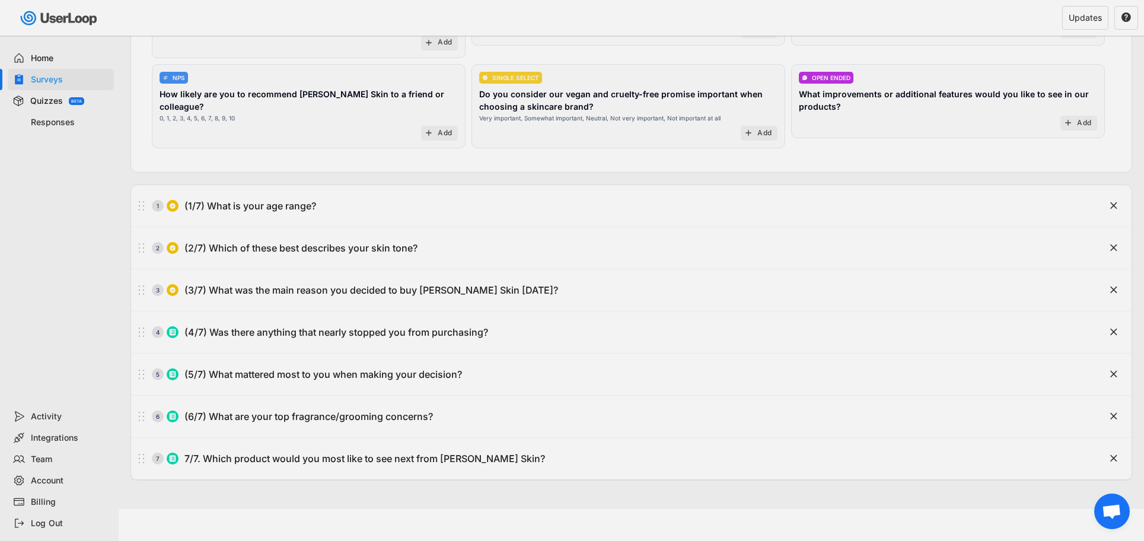
scroll to position [0, 2]
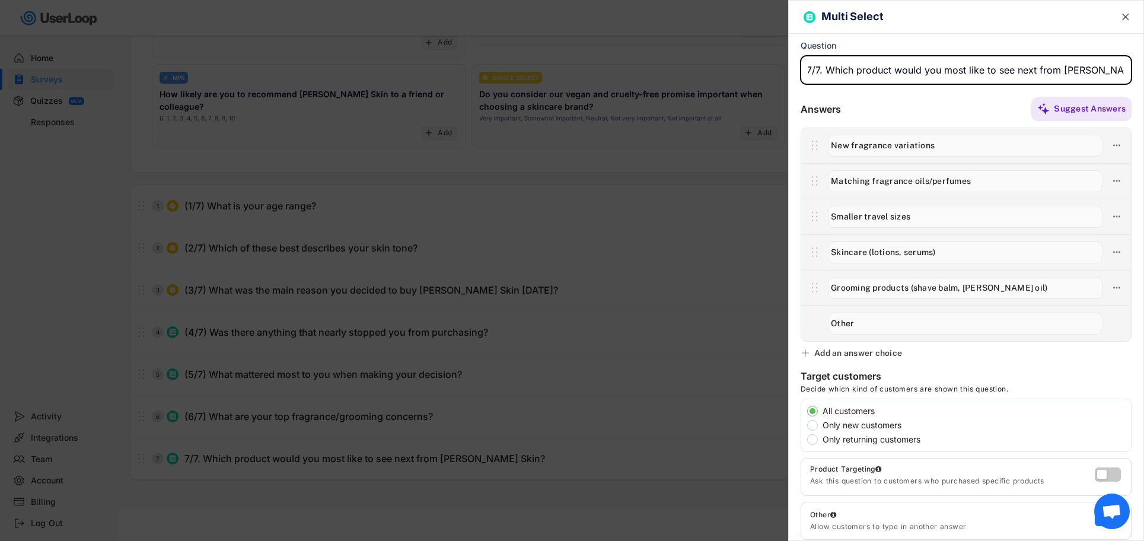
click at [822, 65] on input "input" at bounding box center [965, 70] width 331 height 28
click at [819, 72] on input "input" at bounding box center [965, 70] width 331 height 28
drag, startPoint x: 820, startPoint y: 70, endPoint x: 841, endPoint y: 68, distance: 21.5
click at [820, 70] on input "input" at bounding box center [965, 70] width 331 height 28
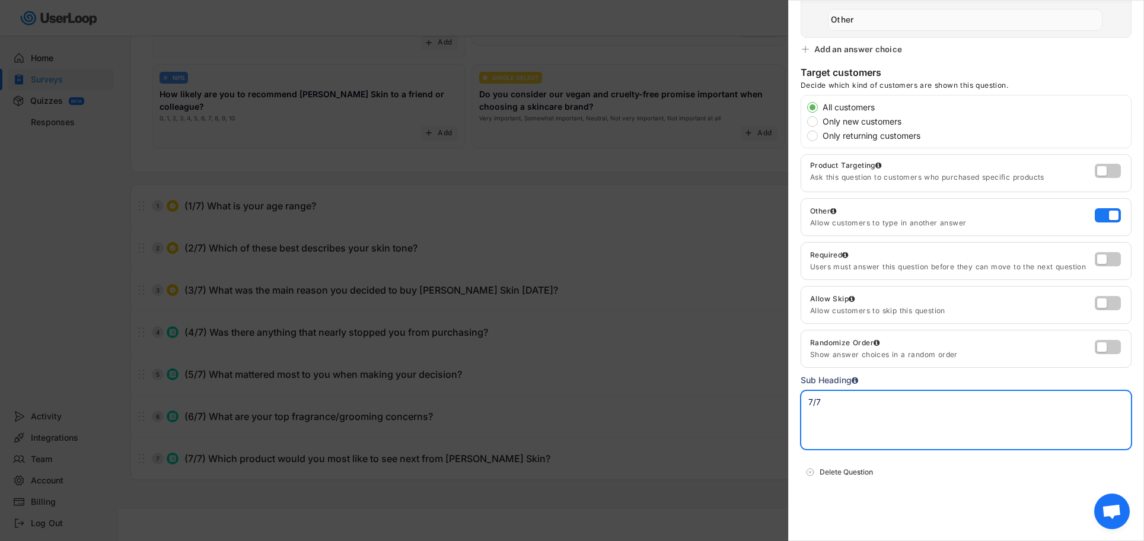
drag, startPoint x: 839, startPoint y: 407, endPoint x: 764, endPoint y: 400, distance: 75.6
click at [764, 330] on body "Welcome, [PERSON_NAME]  Last 30 days SURVEYS 2 RESPONSES 2,594 Your surveys Po…" at bounding box center [572, 59] width 1144 height 541
paste textarea "You can select multiple"
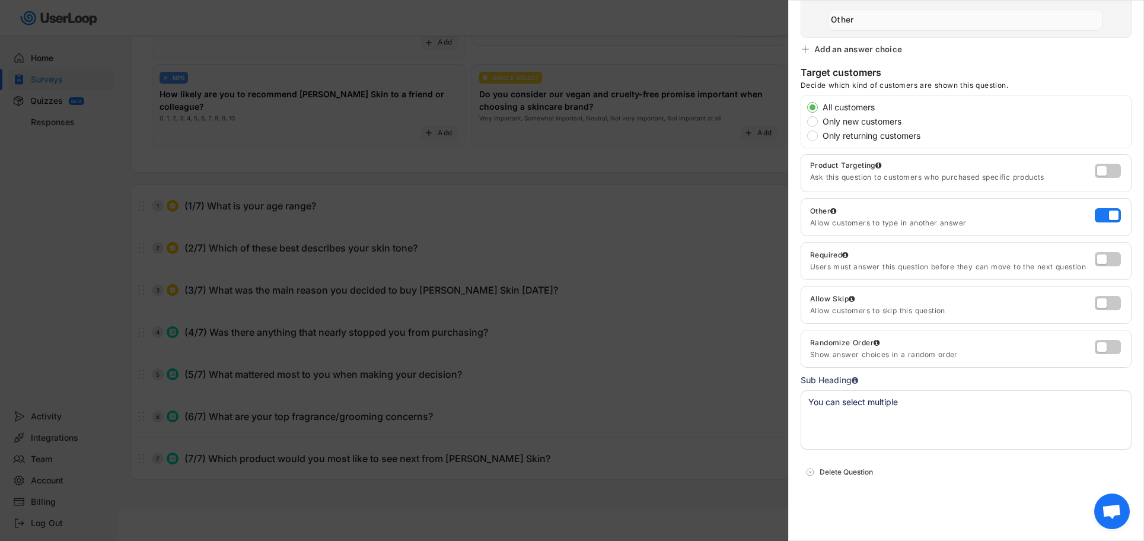
click at [711, 393] on div at bounding box center [572, 270] width 1144 height 541
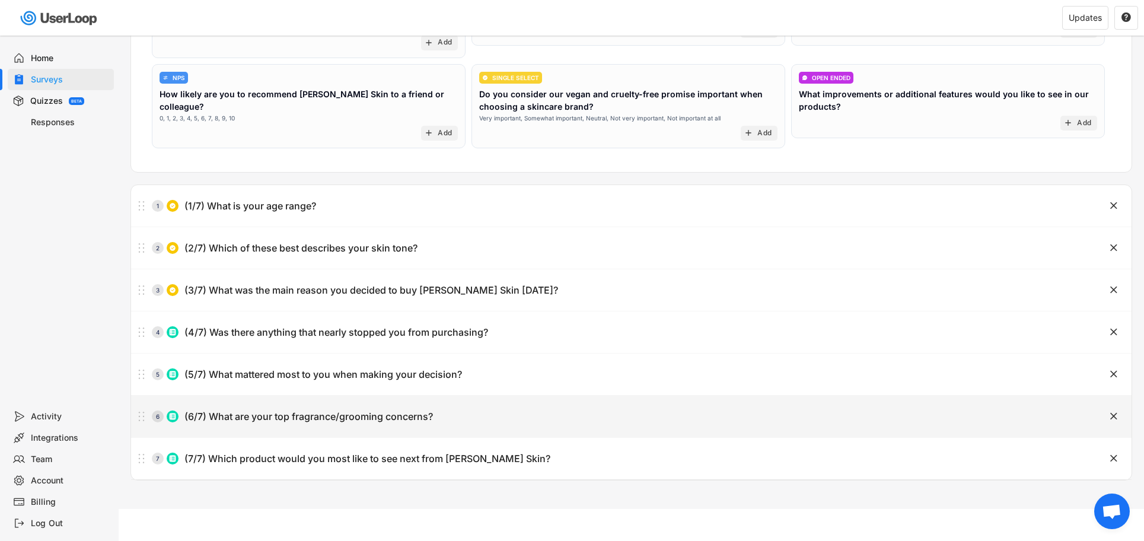
click at [359, 417] on div "(6/7) What are your top fragrance/grooming concerns?" at bounding box center [308, 416] width 248 height 12
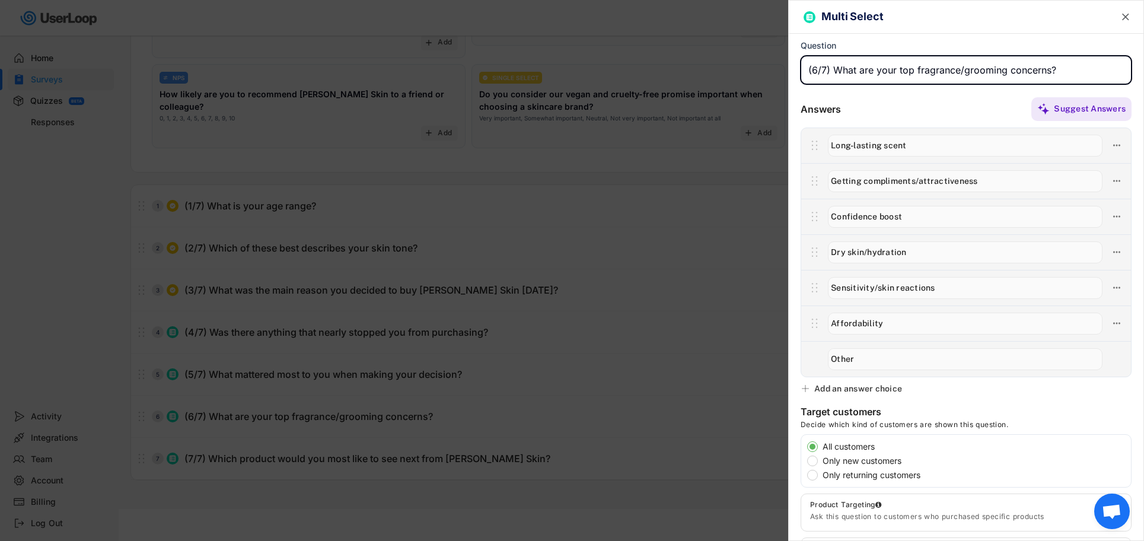
scroll to position [339, 0]
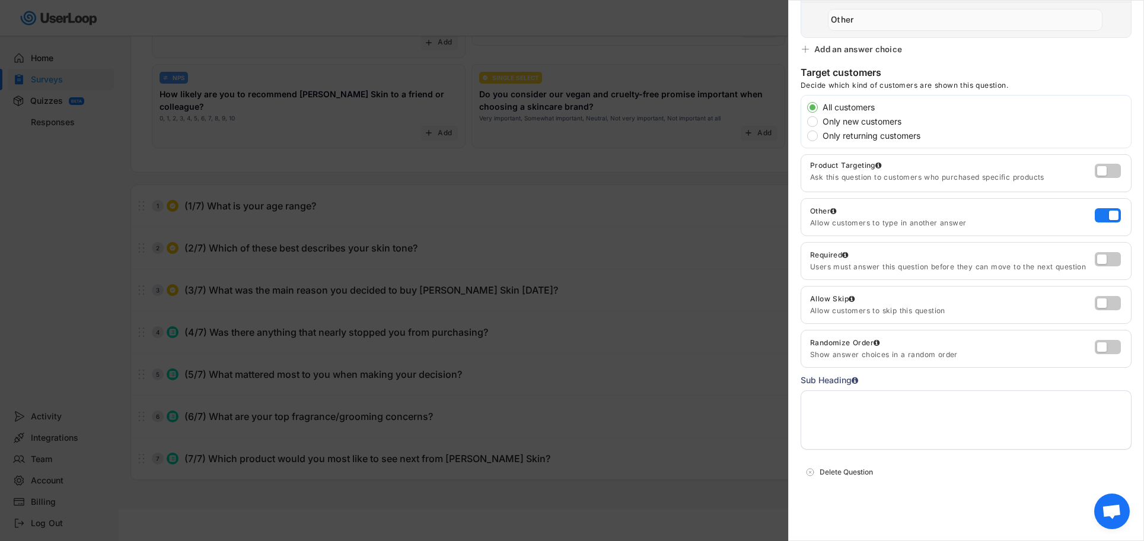
click at [823, 402] on textarea at bounding box center [965, 419] width 331 height 59
paste textarea "You can select multiple"
click at [948, 381] on div "Sub Heading You can select multiple" at bounding box center [965, 411] width 331 height 76
click at [679, 368] on div at bounding box center [572, 270] width 1144 height 541
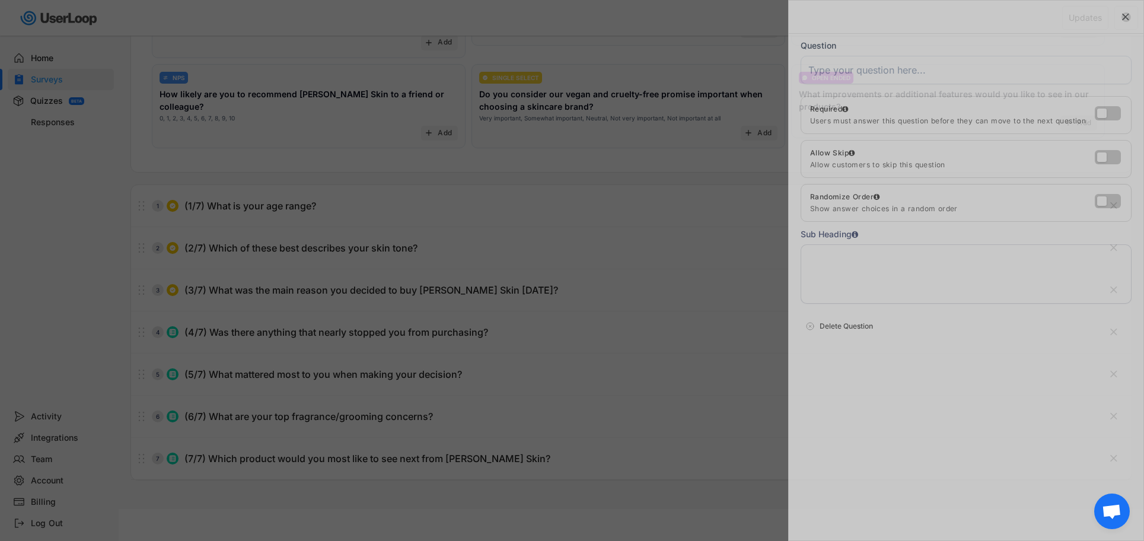
scroll to position [0, 0]
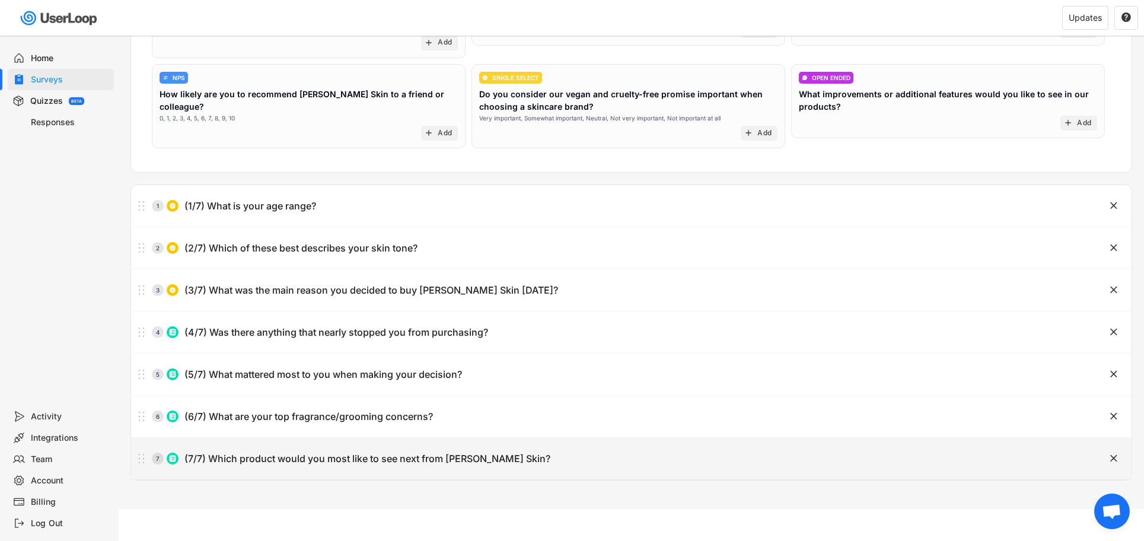
click at [341, 451] on div "7 (7/7) Which product would you most like to see next from [PERSON_NAME] Skin?" at bounding box center [601, 458] width 941 height 24
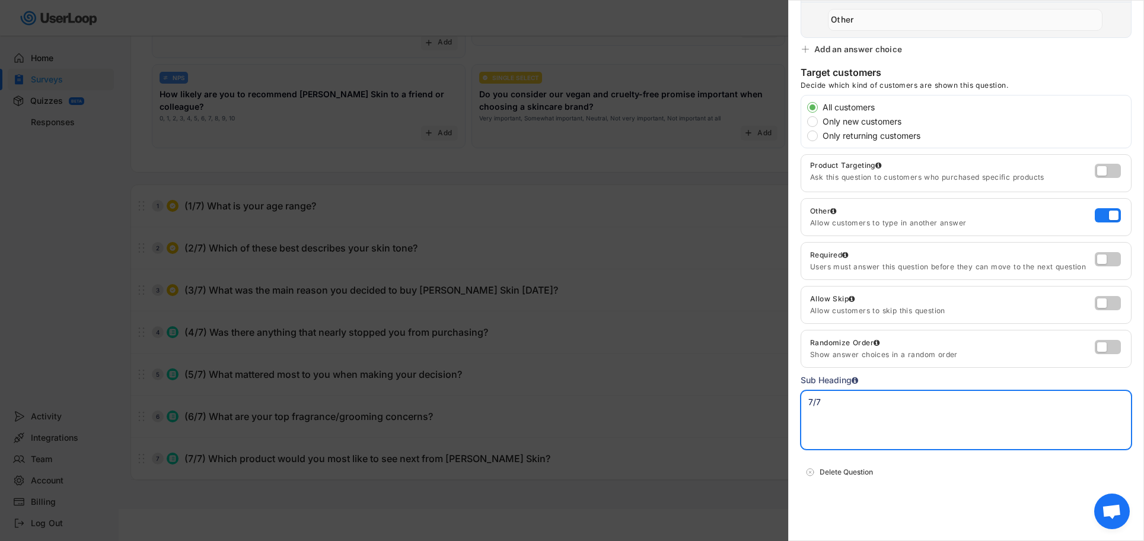
drag, startPoint x: 848, startPoint y: 404, endPoint x: 781, endPoint y: 395, distance: 68.1
click at [781, 330] on body "Welcome, [PERSON_NAME]  Last 30 days SURVEYS 2 RESPONSES 2,594 Your surveys Po…" at bounding box center [572, 59] width 1144 height 541
paste textarea "You can select multiple"
click at [916, 379] on div "Sub Heading You can select multiple" at bounding box center [965, 411] width 331 height 76
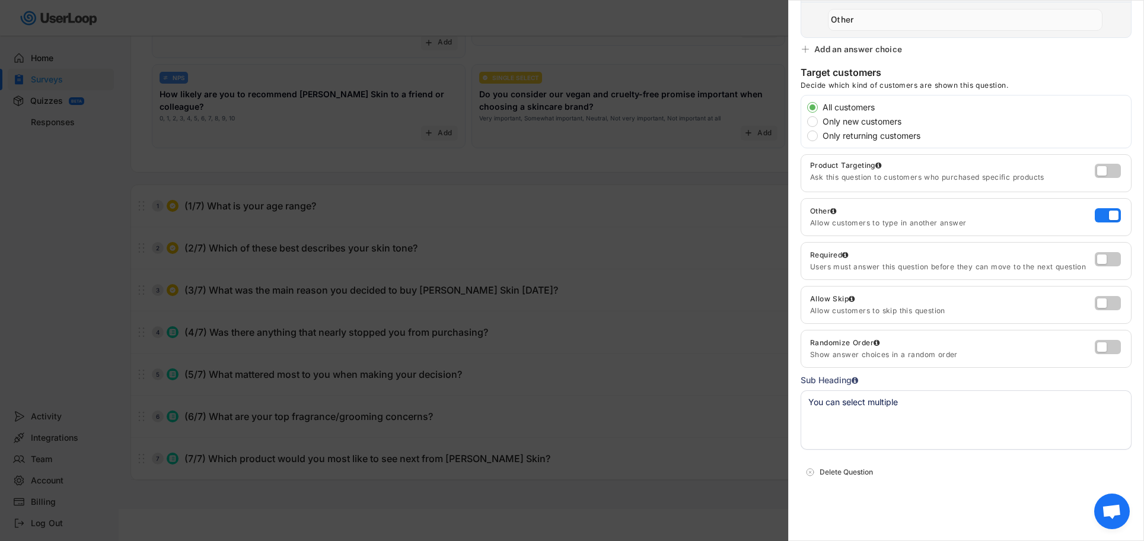
click at [649, 386] on div at bounding box center [572, 270] width 1144 height 541
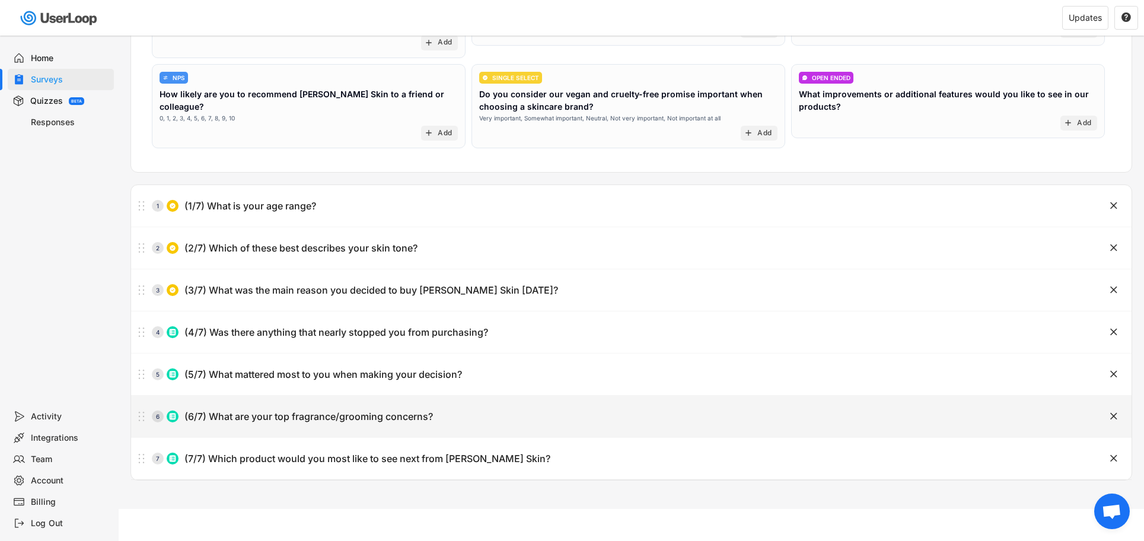
click at [341, 411] on div "(6/7) What are your top fragrance/grooming concerns?" at bounding box center [308, 416] width 248 height 12
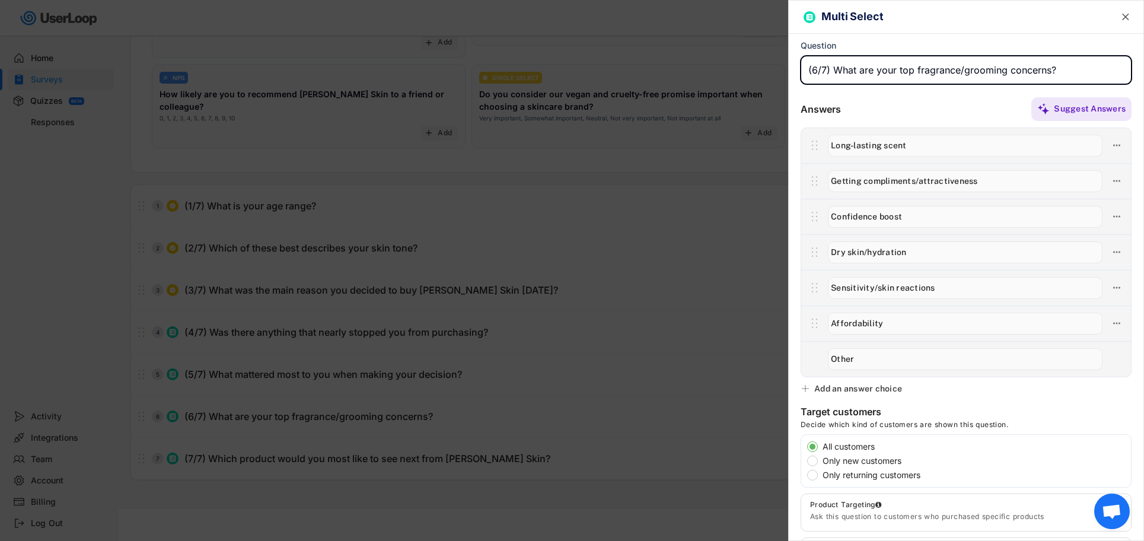
scroll to position [339, 0]
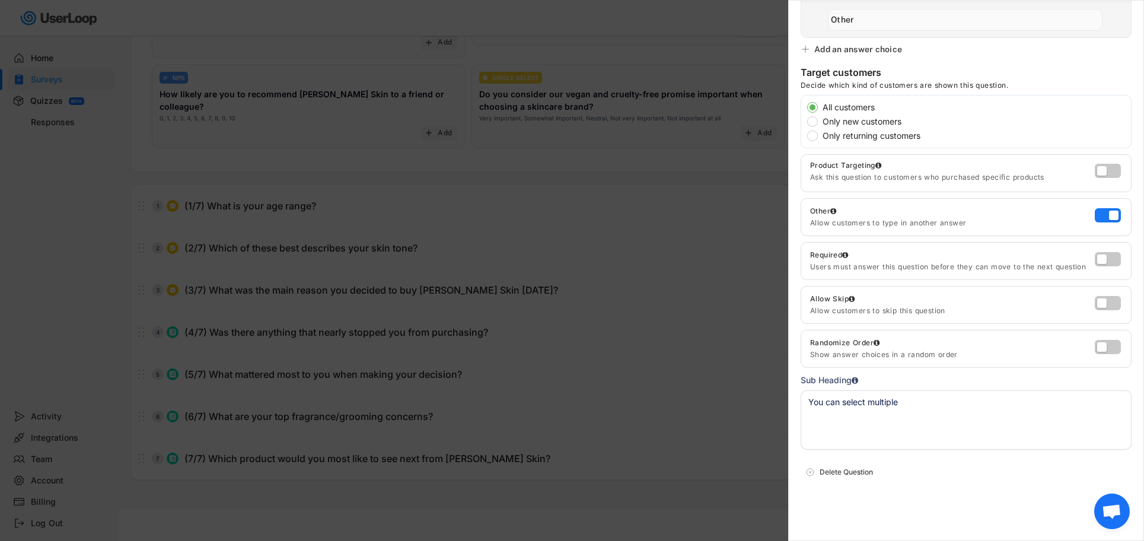
click at [513, 400] on div at bounding box center [572, 270] width 1144 height 541
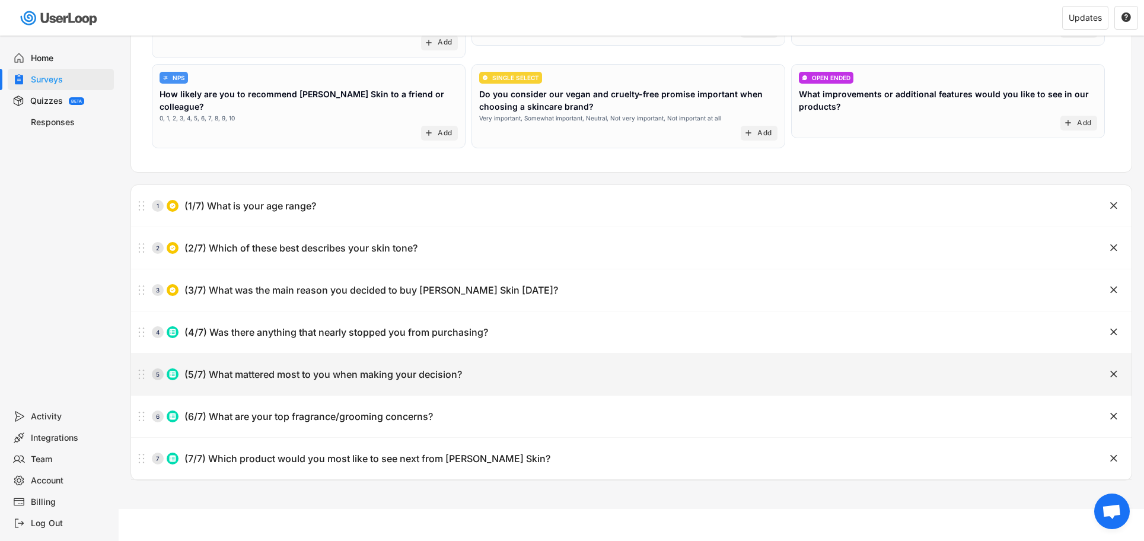
click at [422, 382] on div "5 (5/7) What mattered most to you when making your decision?" at bounding box center [601, 374] width 941 height 24
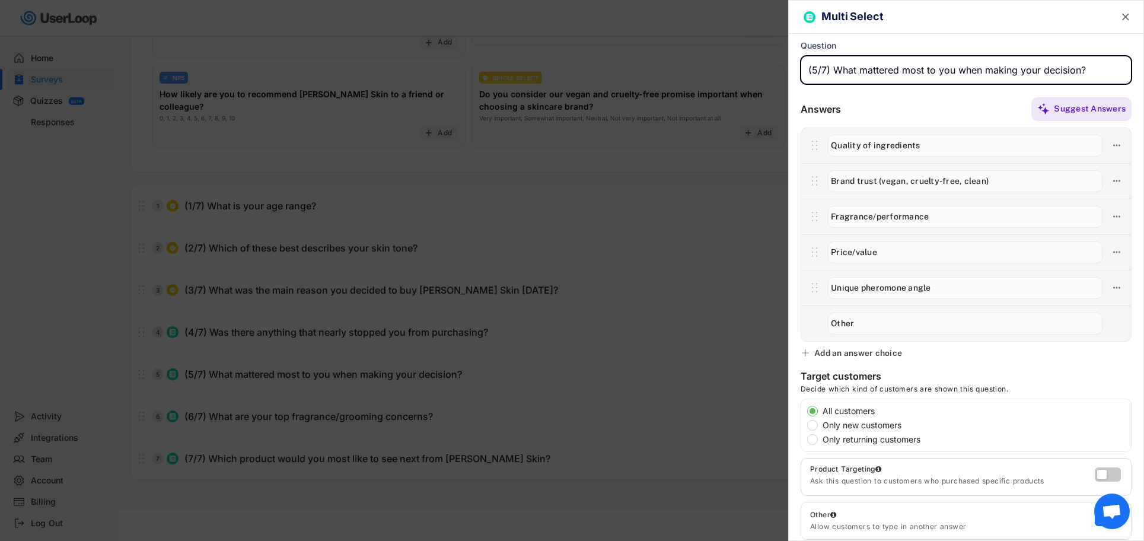
scroll to position [304, 0]
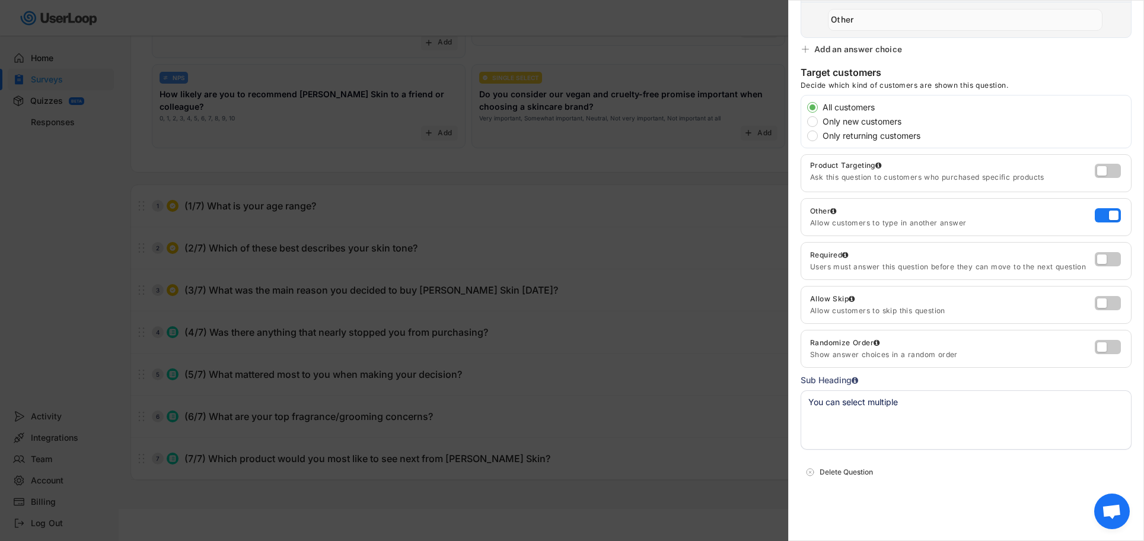
click at [486, 375] on div at bounding box center [572, 270] width 1144 height 541
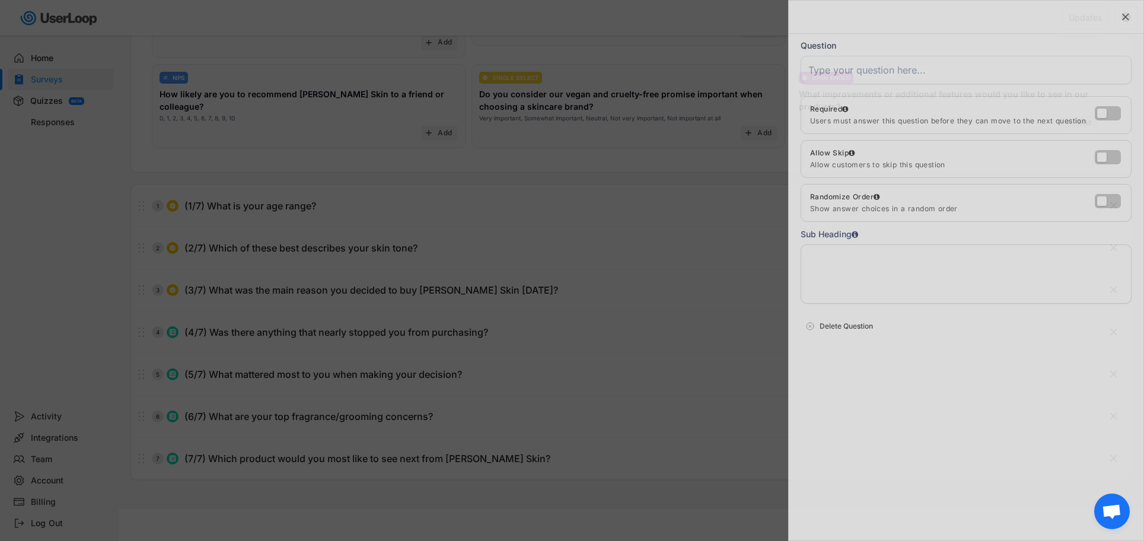
scroll to position [0, 0]
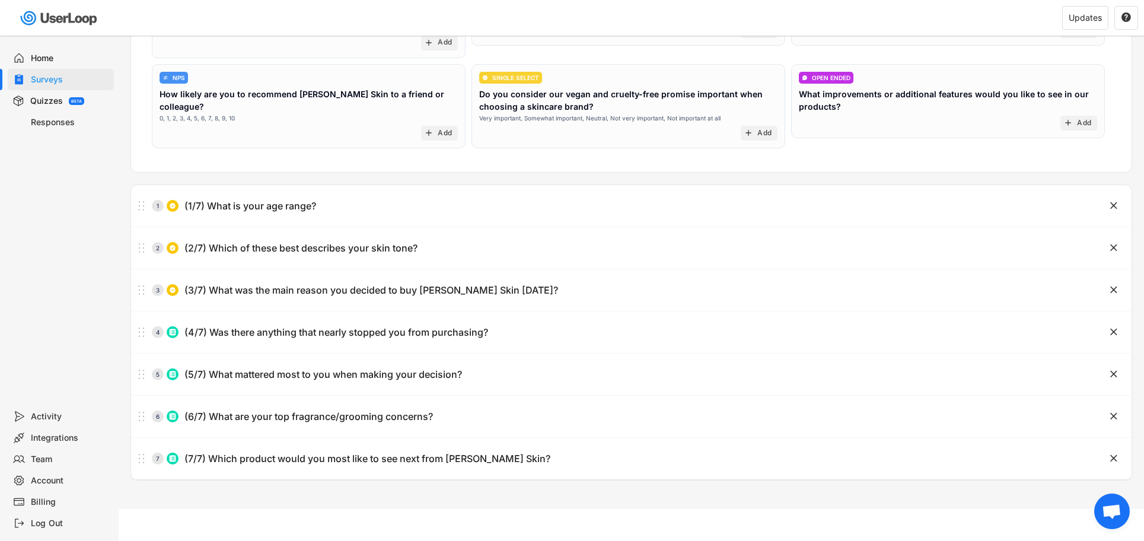
click at [376, 328] on div "(4/7) Was there anything that nearly stopped you from purchasing?" at bounding box center [336, 332] width 304 height 12
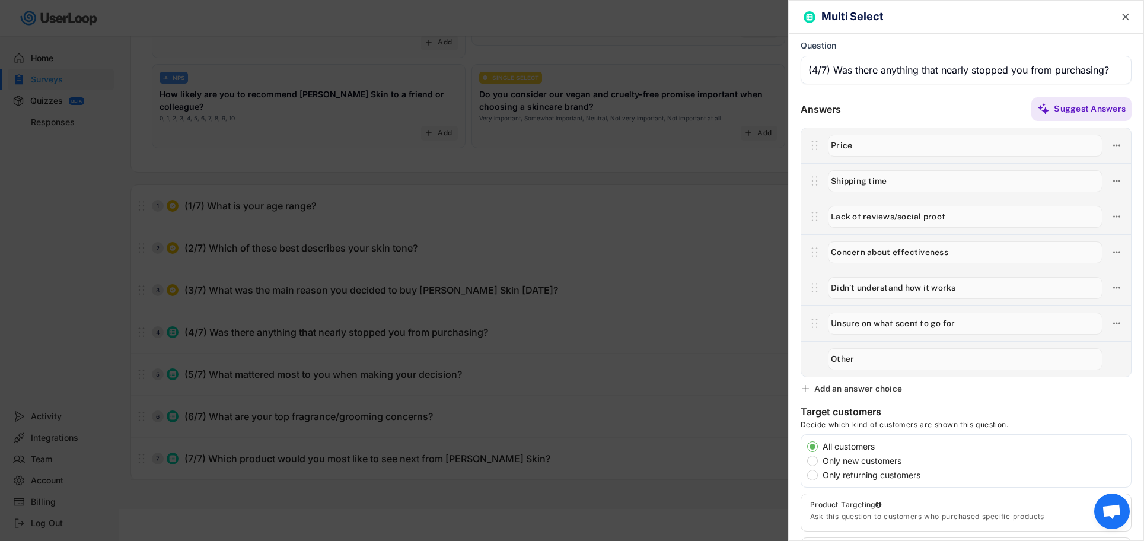
click at [601, 379] on div at bounding box center [572, 270] width 1144 height 541
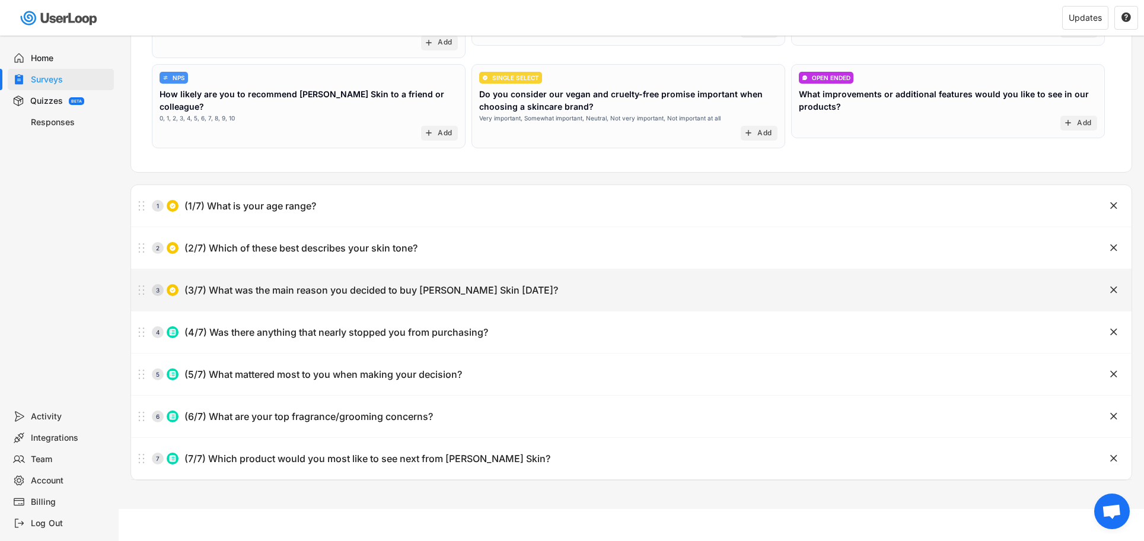
click at [421, 299] on div "3 (3/7) What was the main reason you decided to buy [PERSON_NAME] Skin [DATE]?" at bounding box center [601, 290] width 941 height 24
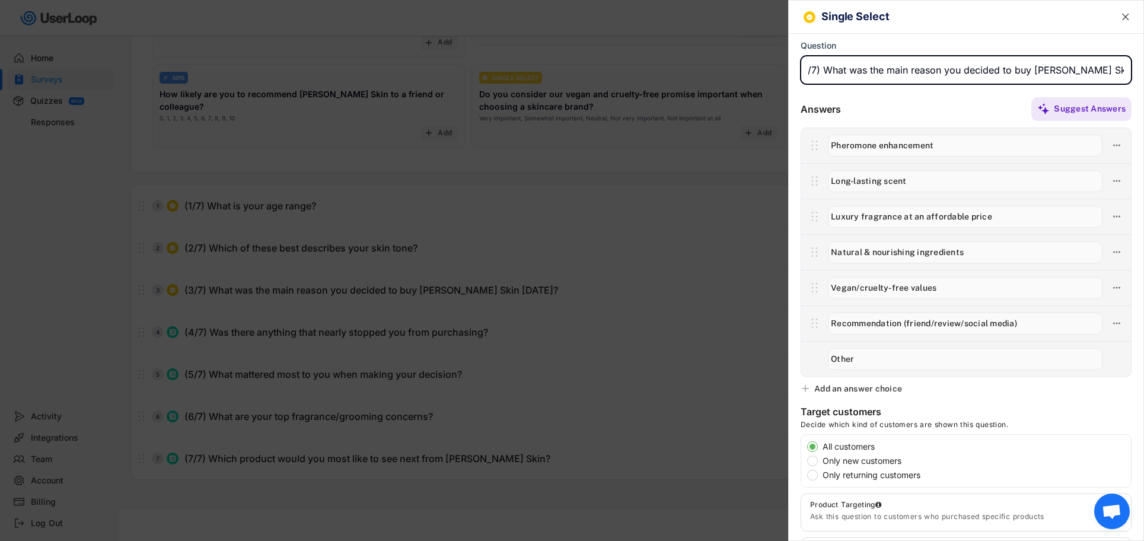
click at [376, 280] on div at bounding box center [572, 270] width 1144 height 541
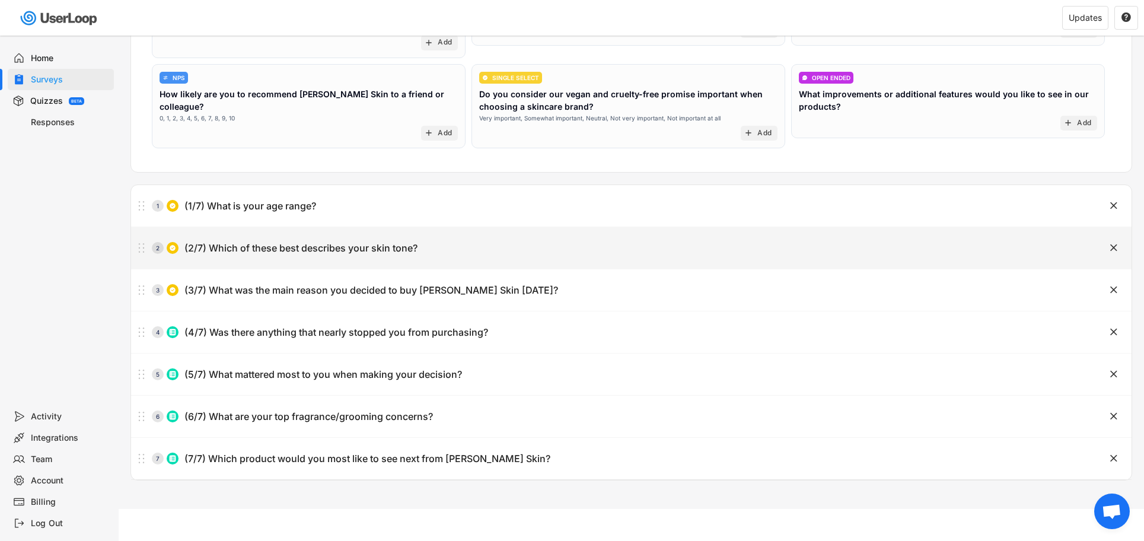
click at [373, 247] on div "(2/7) Which of these best describes your skin tone?" at bounding box center [300, 248] width 233 height 12
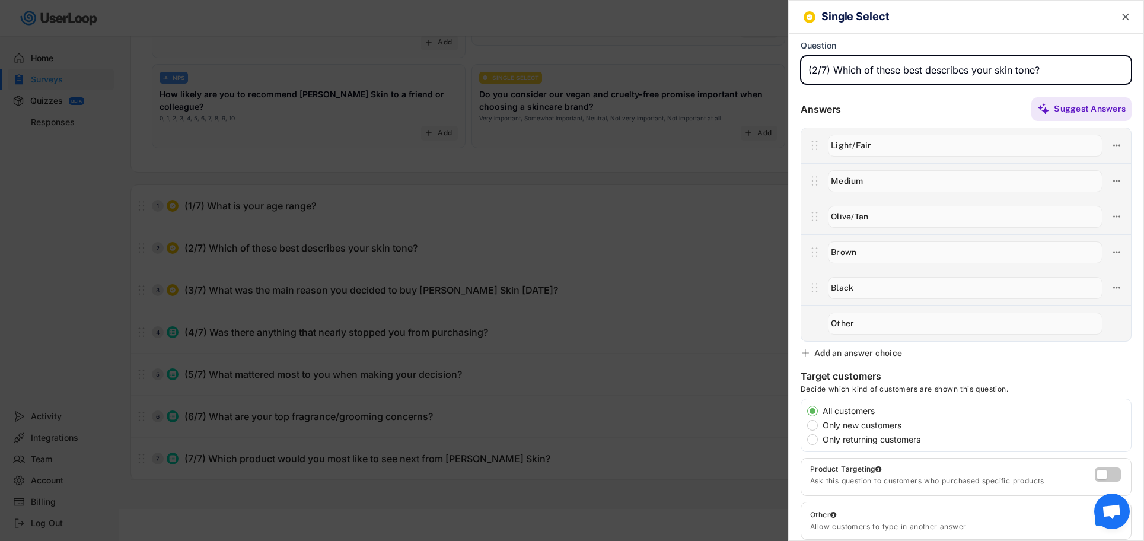
click at [468, 327] on div at bounding box center [572, 270] width 1144 height 541
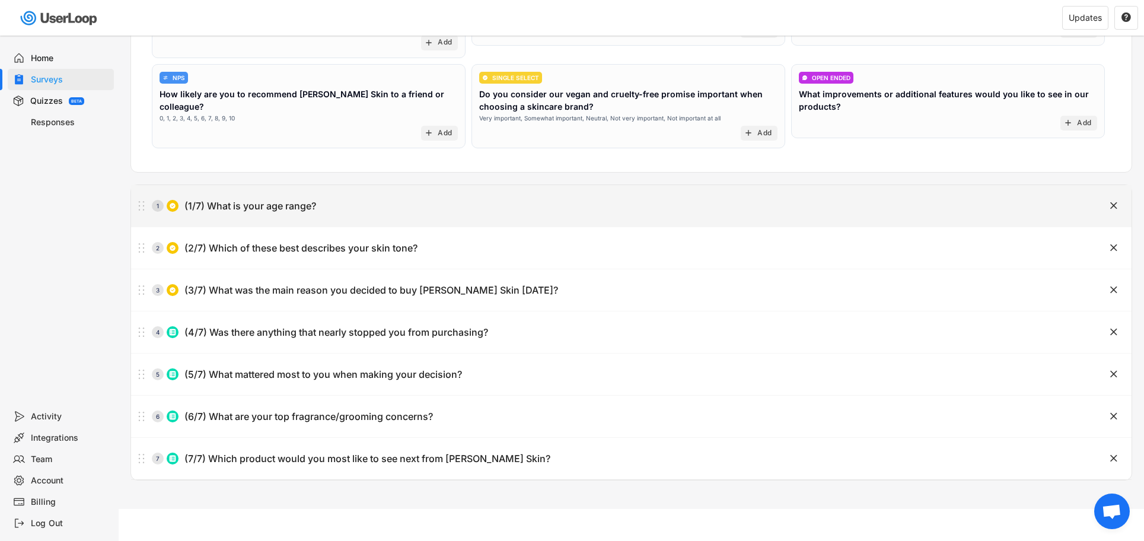
click at [363, 205] on div "1 (1/7) What is your age range?" at bounding box center [601, 206] width 941 height 24
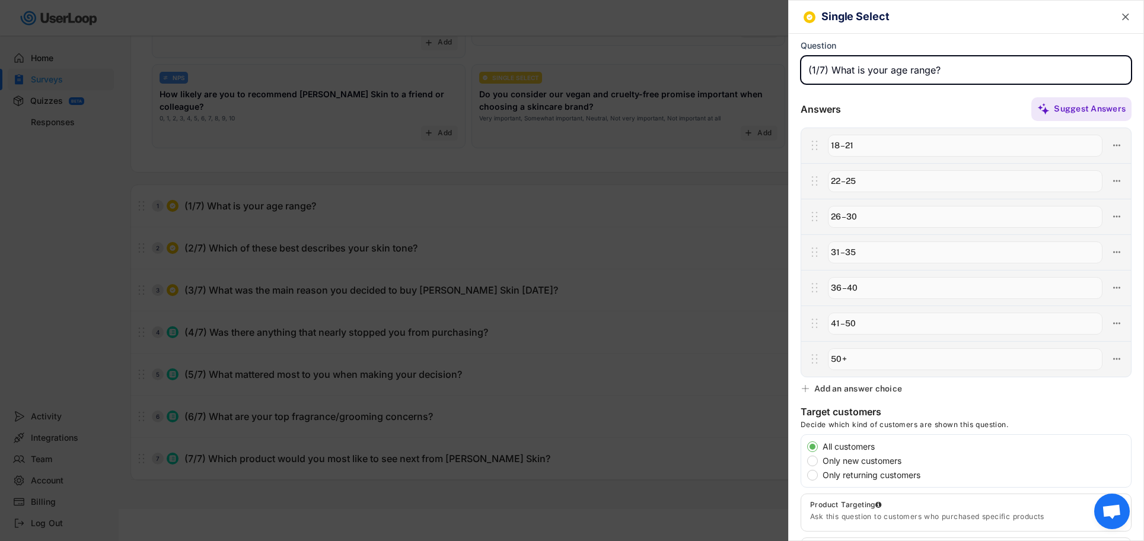
click at [566, 379] on div at bounding box center [572, 270] width 1144 height 541
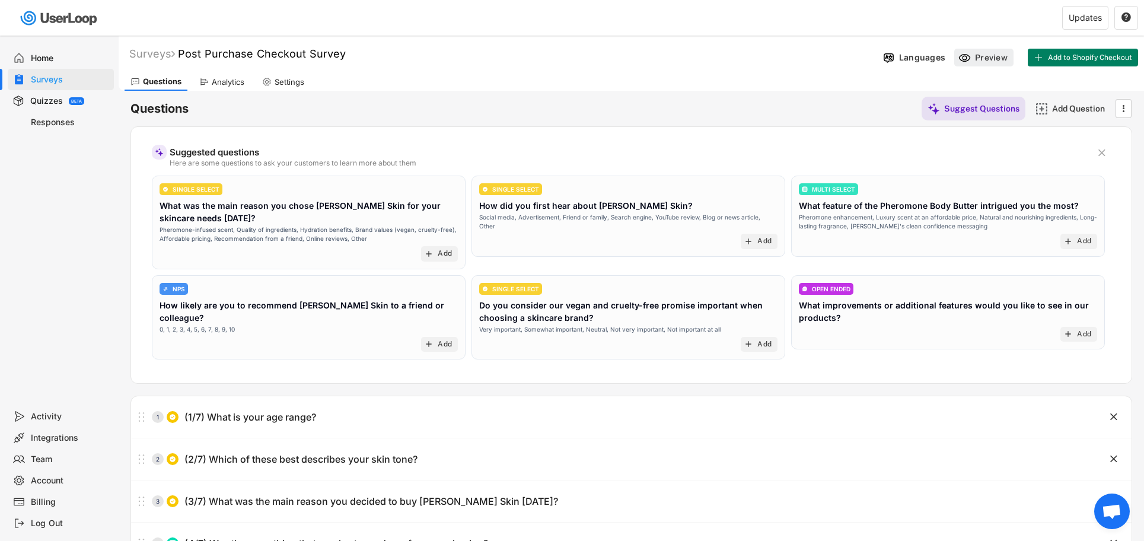
click at [992, 56] on div "Preview" at bounding box center [993, 57] width 36 height 11
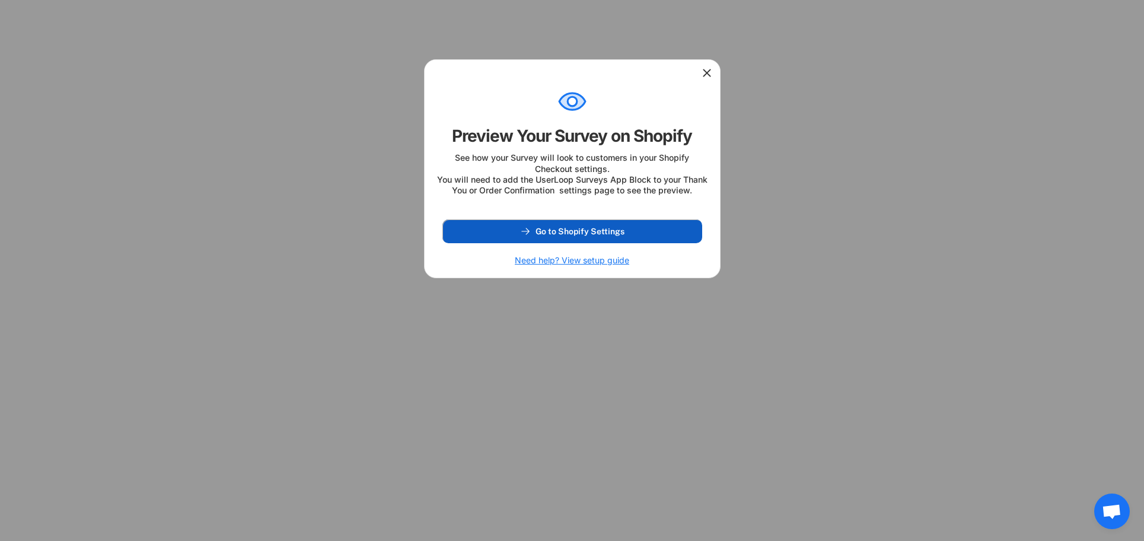
click at [566, 235] on button "Go to Shopify Settings" at bounding box center [572, 231] width 260 height 24
click at [589, 235] on span "Go to Shopify Settings" at bounding box center [579, 231] width 89 height 8
click at [694, 70] on div at bounding box center [571, 72] width 295 height 24
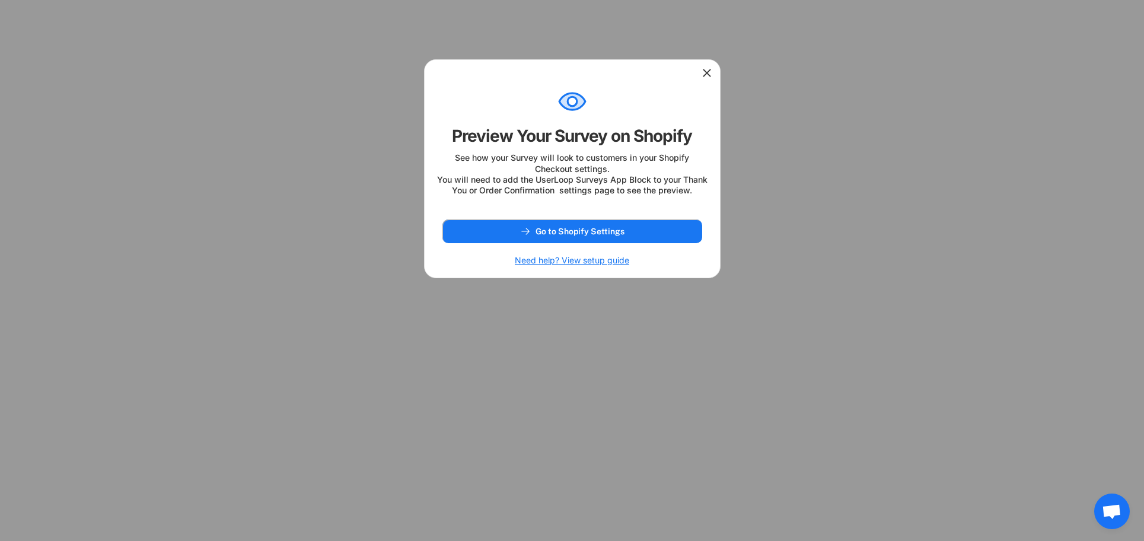
click at [705, 71] on icon at bounding box center [707, 73] width 12 height 12
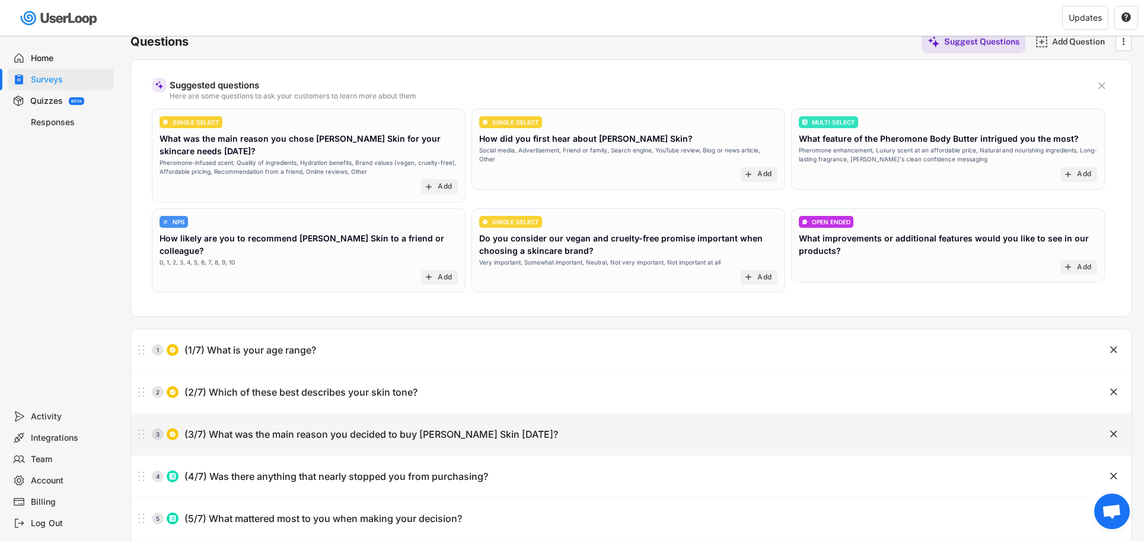
scroll to position [68, 0]
click at [336, 431] on div "(3/7) What was the main reason you decided to buy [PERSON_NAME] Skin [DATE]?" at bounding box center [370, 433] width 373 height 12
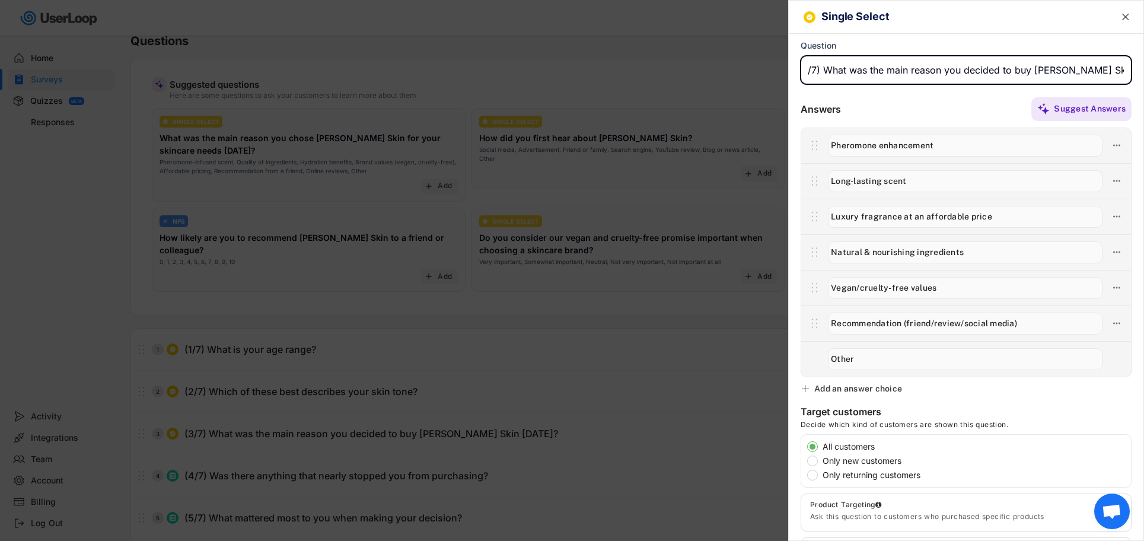
click at [439, 406] on div at bounding box center [572, 270] width 1144 height 541
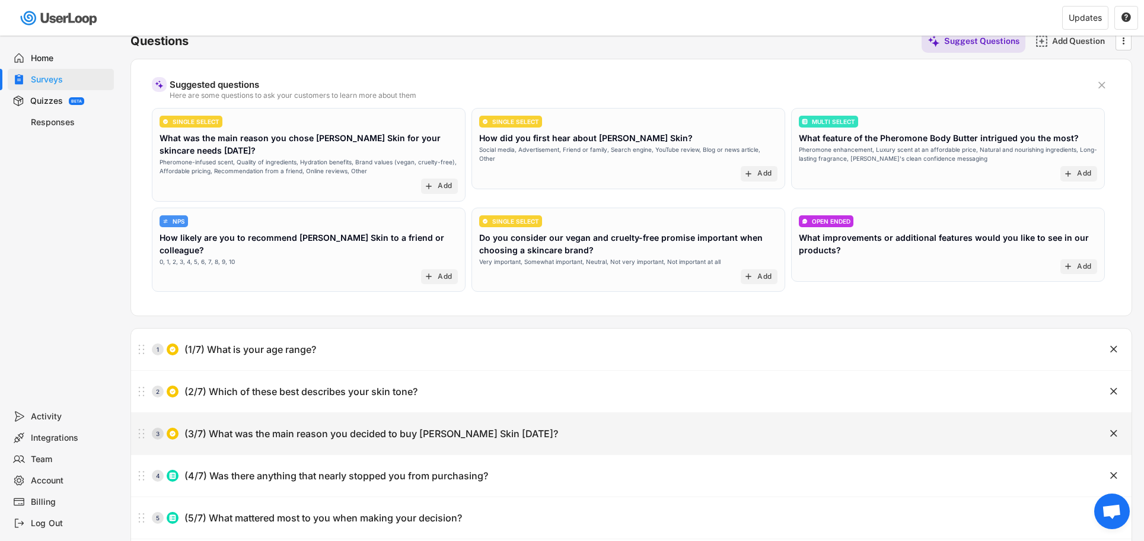
scroll to position [215, 0]
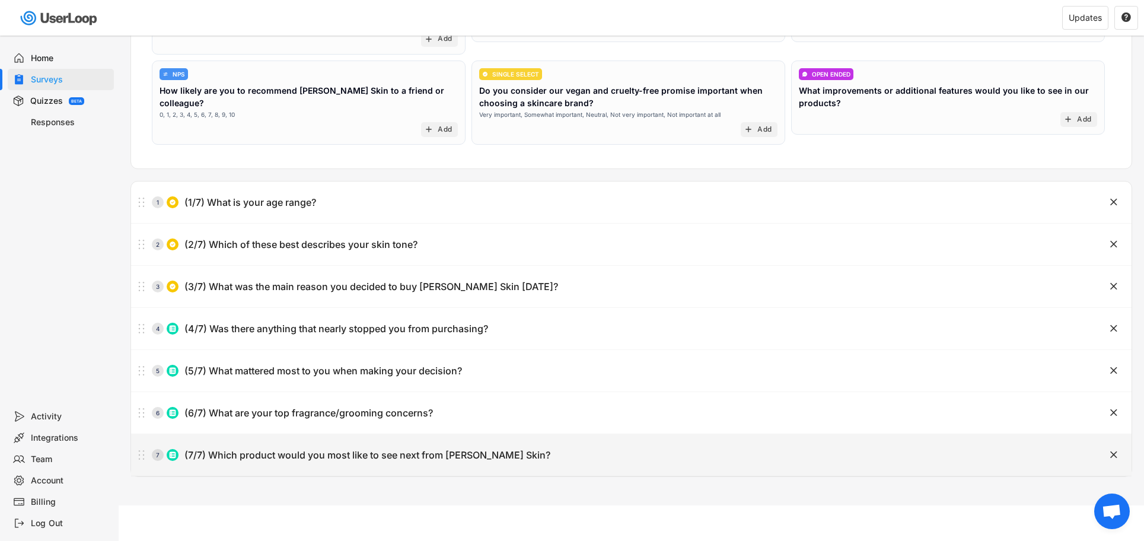
click at [349, 446] on div "7 (7/7) Which product would you most like to see next from [PERSON_NAME] Skin?" at bounding box center [601, 455] width 941 height 24
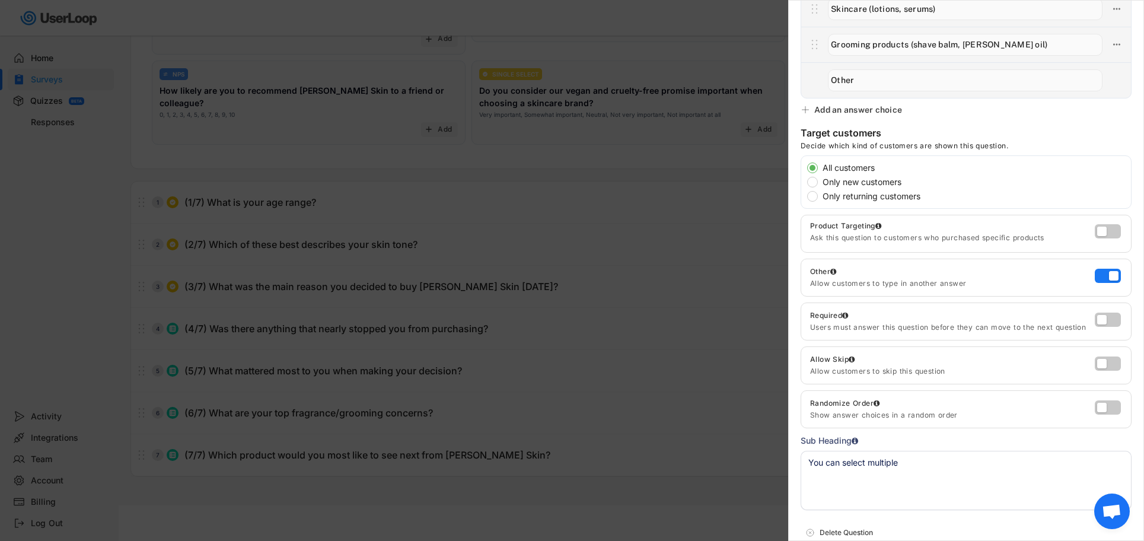
scroll to position [304, 0]
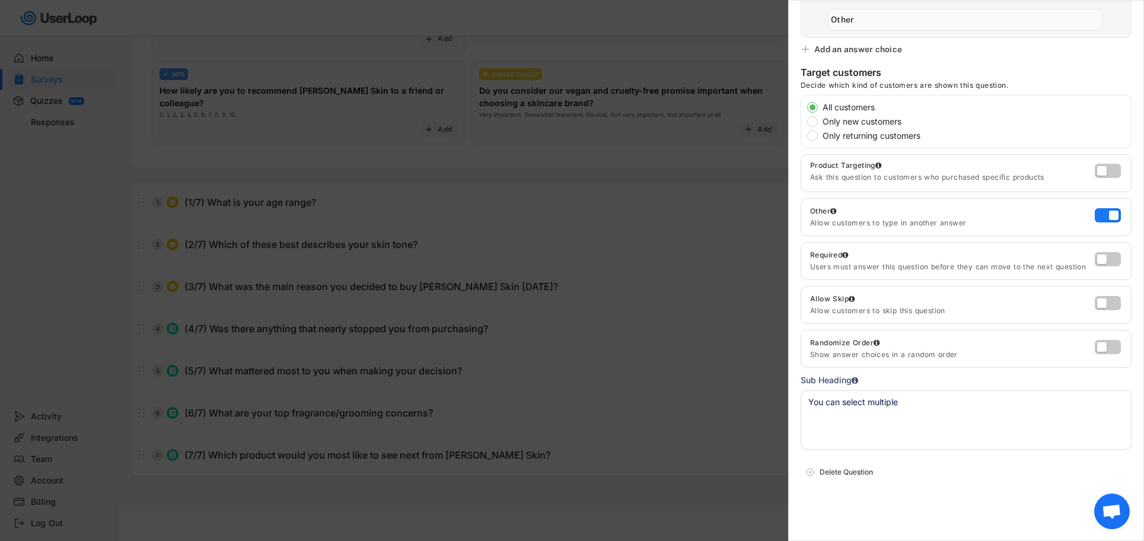
click at [421, 404] on div at bounding box center [572, 270] width 1144 height 541
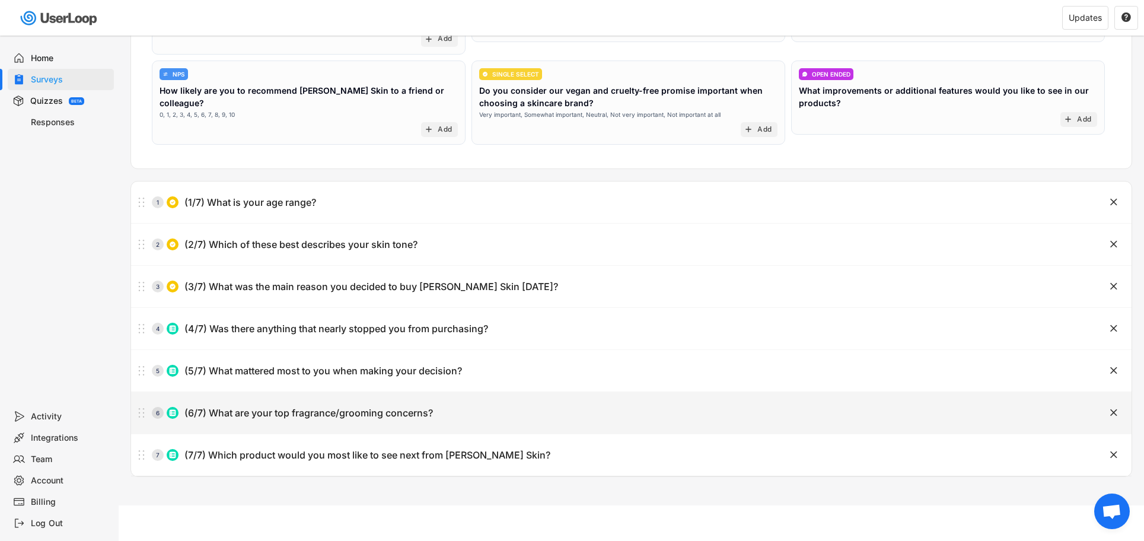
click at [347, 401] on div "6 (6/7) What are your top fragrance/grooming concerns?" at bounding box center [601, 413] width 941 height 24
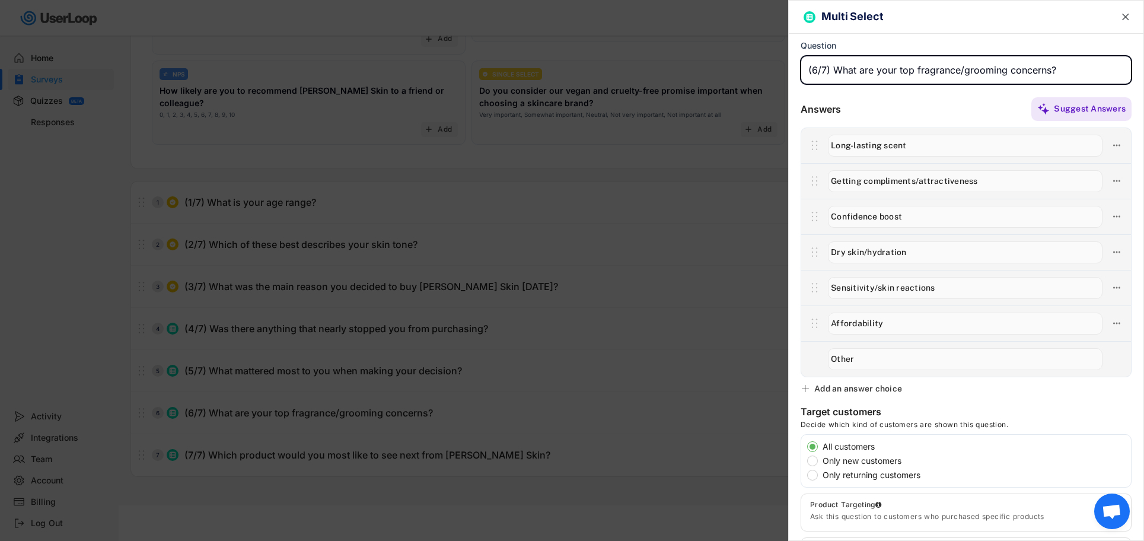
scroll to position [339, 0]
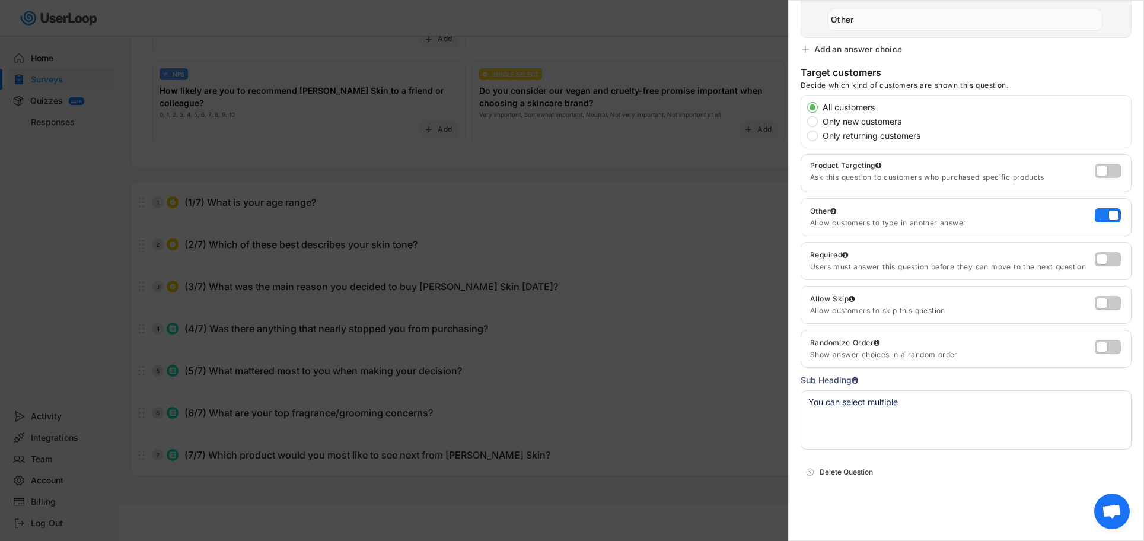
click at [435, 414] on div at bounding box center [572, 270] width 1144 height 541
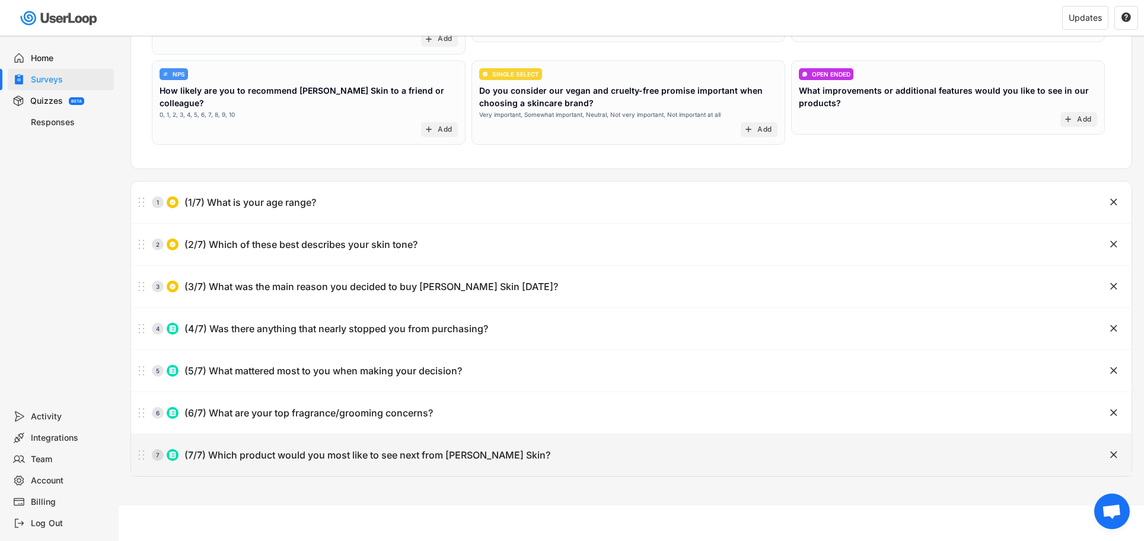
click at [430, 452] on div "(7/7) Which product would you most like to see next from [PERSON_NAME] Skin?" at bounding box center [367, 455] width 366 height 12
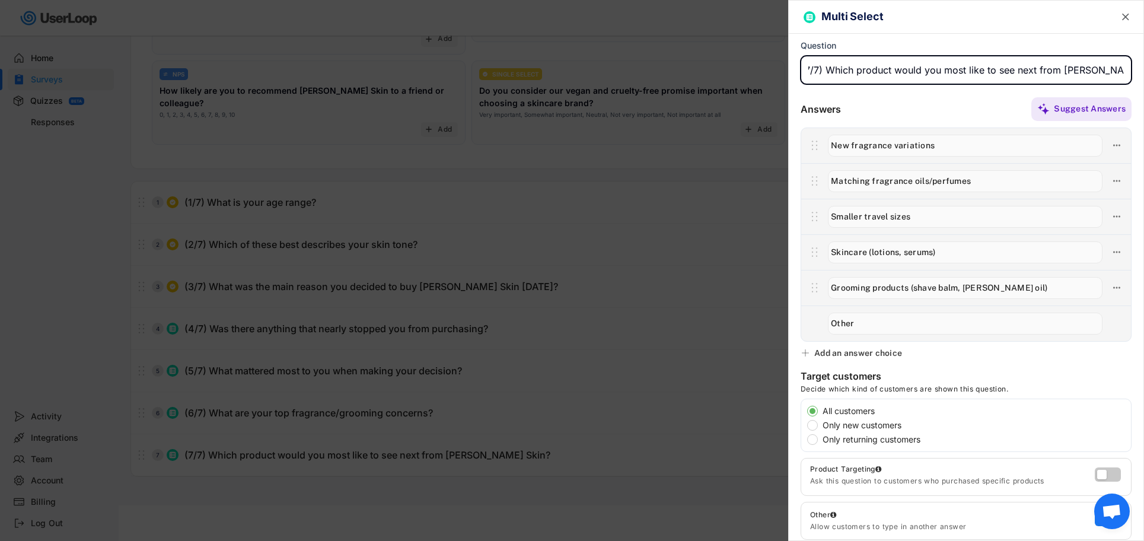
scroll to position [304, 0]
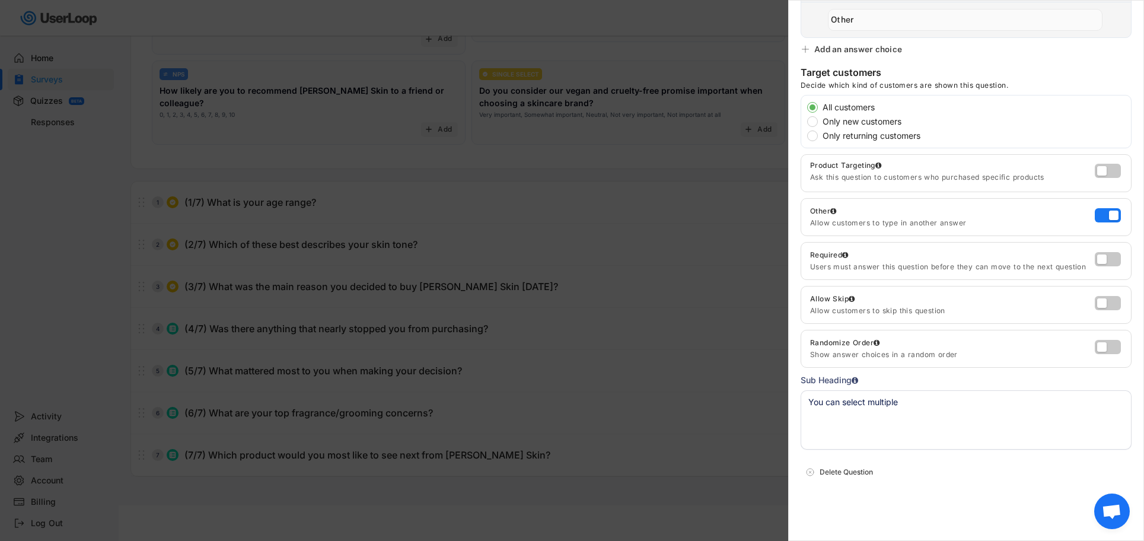
click at [550, 281] on div at bounding box center [572, 270] width 1144 height 541
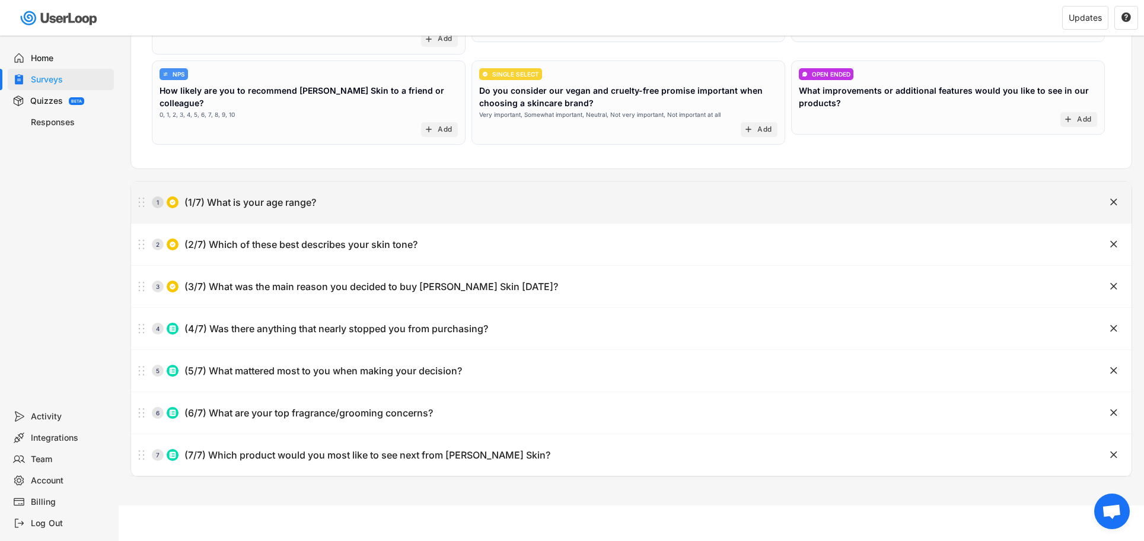
scroll to position [0, 0]
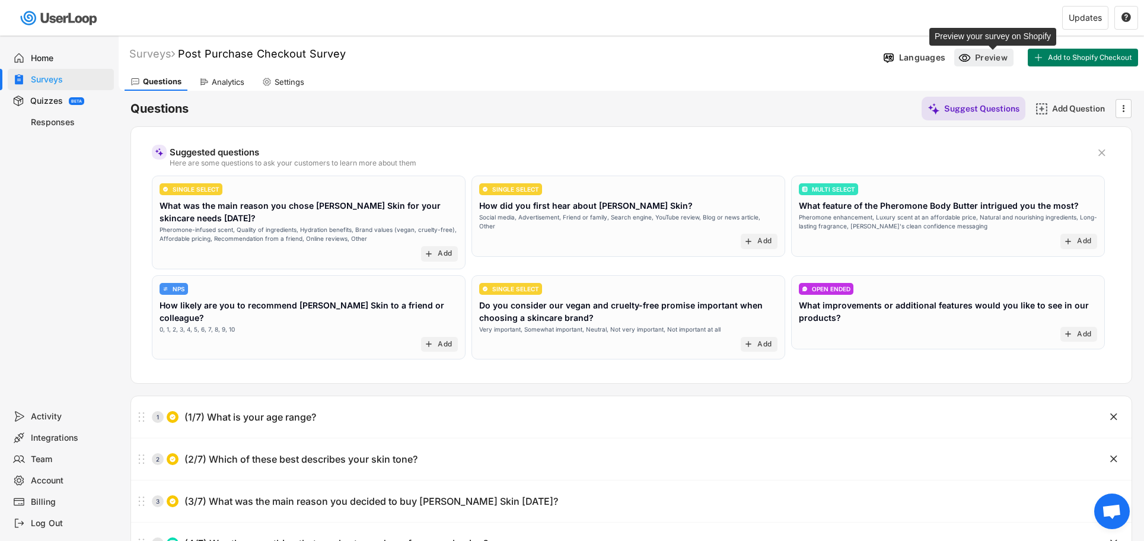
click at [986, 60] on div "Preview" at bounding box center [993, 57] width 36 height 11
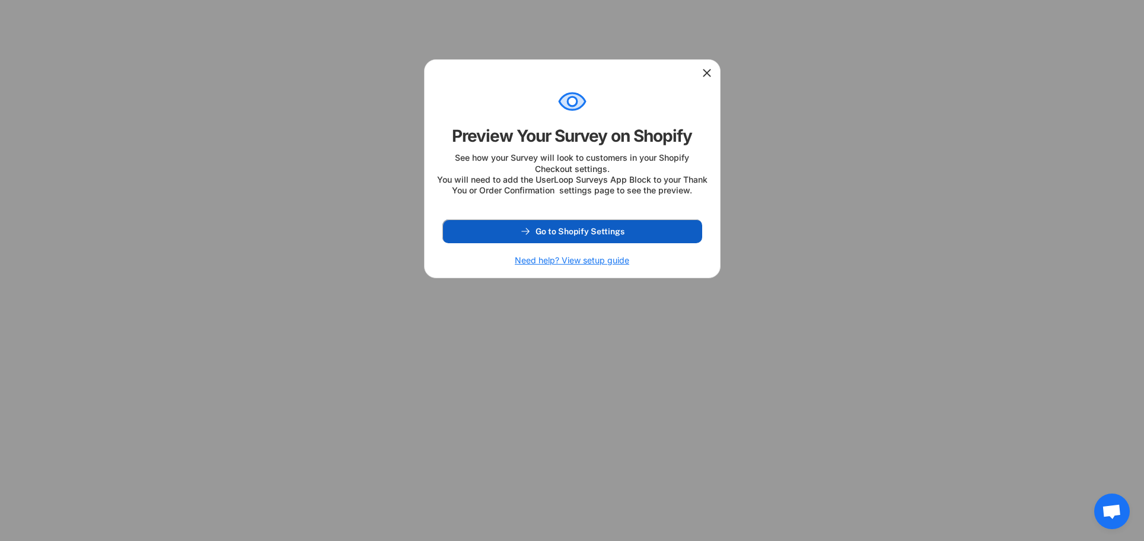
click at [566, 235] on span "Go to Shopify Settings" at bounding box center [579, 231] width 89 height 8
click at [707, 75] on icon at bounding box center [707, 73] width 12 height 12
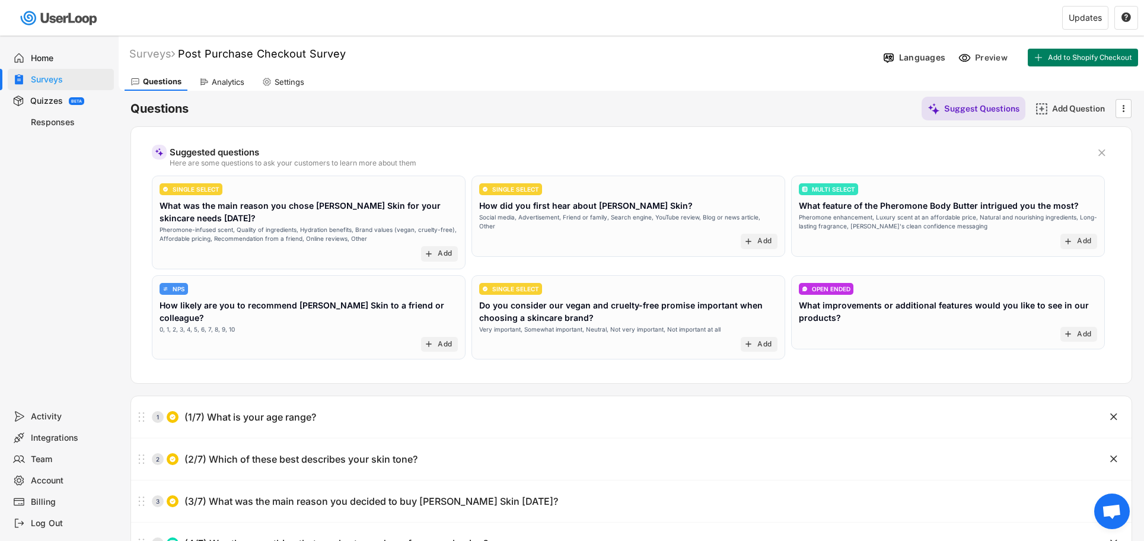
scroll to position [215, 0]
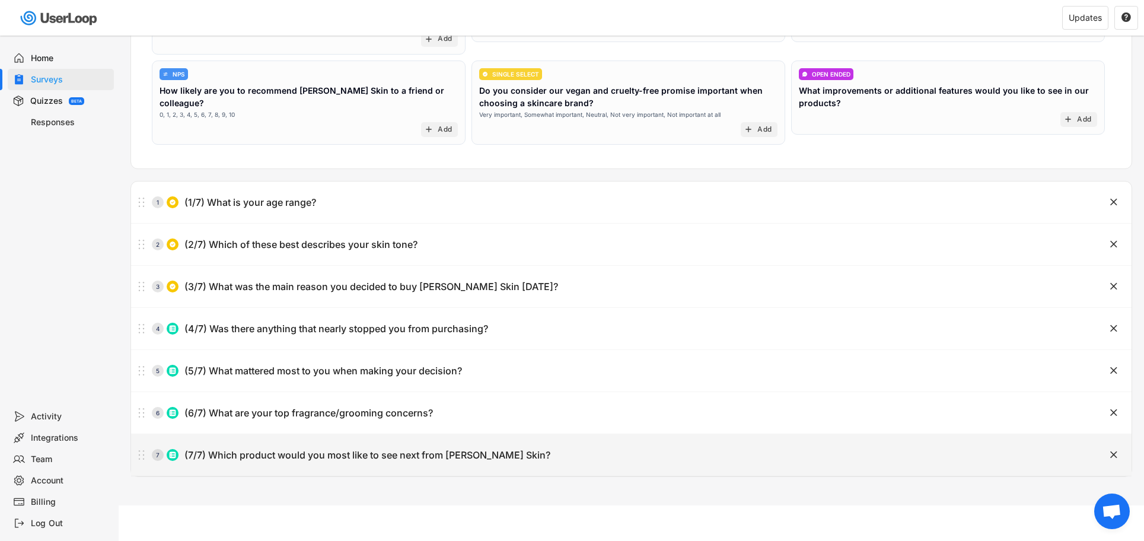
click at [463, 455] on div "(7/7) Which product would you most like to see next from [PERSON_NAME] Skin?" at bounding box center [367, 455] width 366 height 12
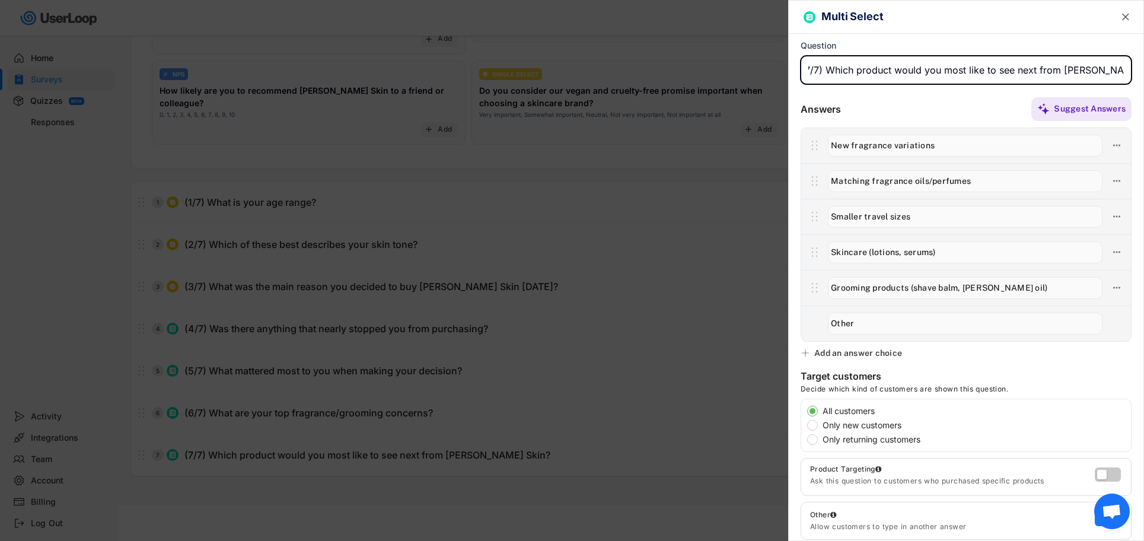
scroll to position [304, 0]
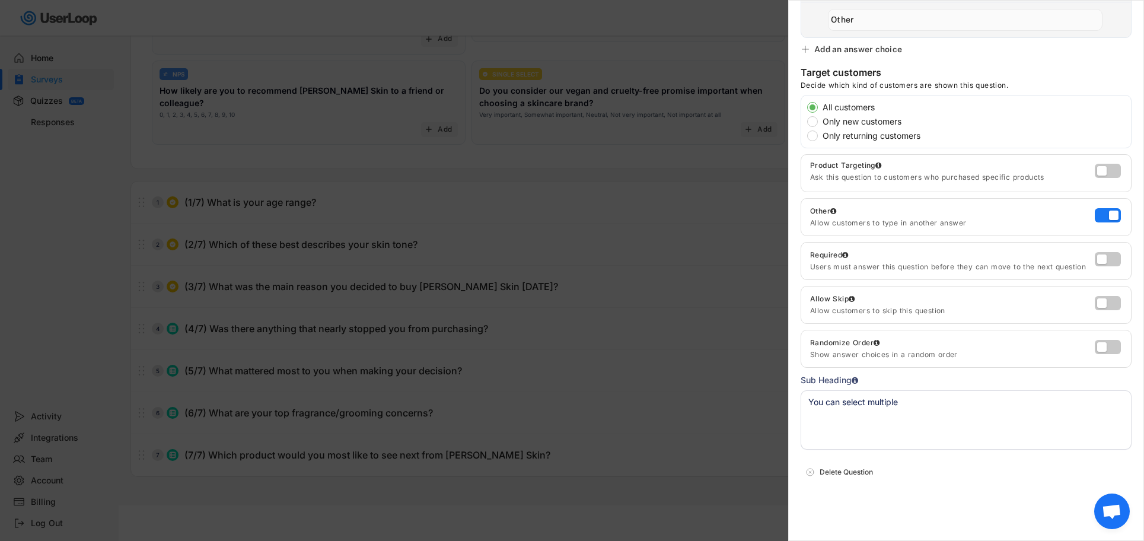
click at [333, 404] on div at bounding box center [572, 270] width 1144 height 541
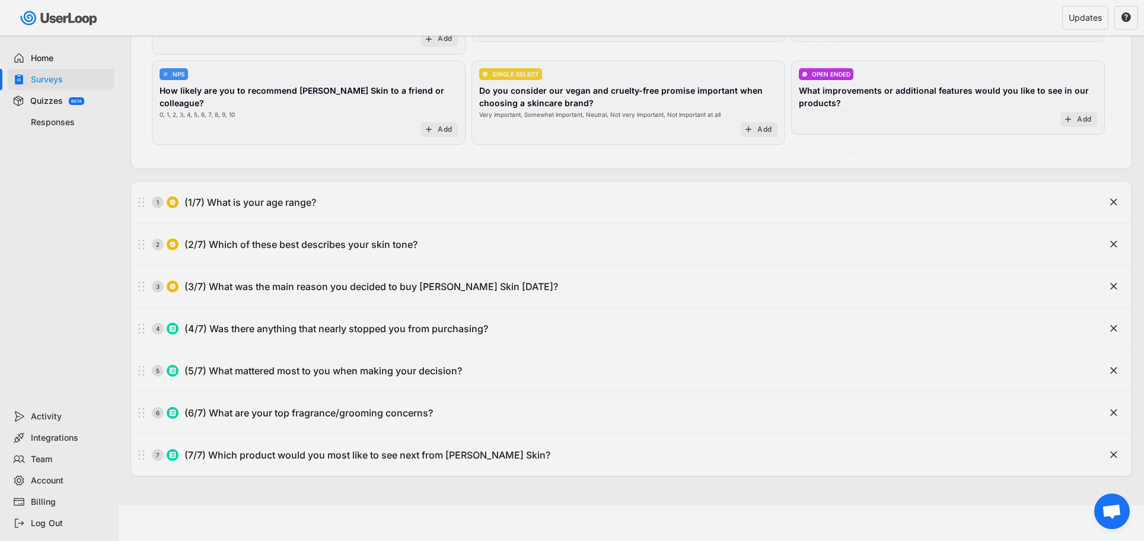
click at [371, 403] on div "6 (6/7) What are your top fragrance/grooming concerns?" at bounding box center [601, 413] width 941 height 24
type input "(6/7) What are your top fragrance/grooming concerns?"
type textarea "You can select multiple"
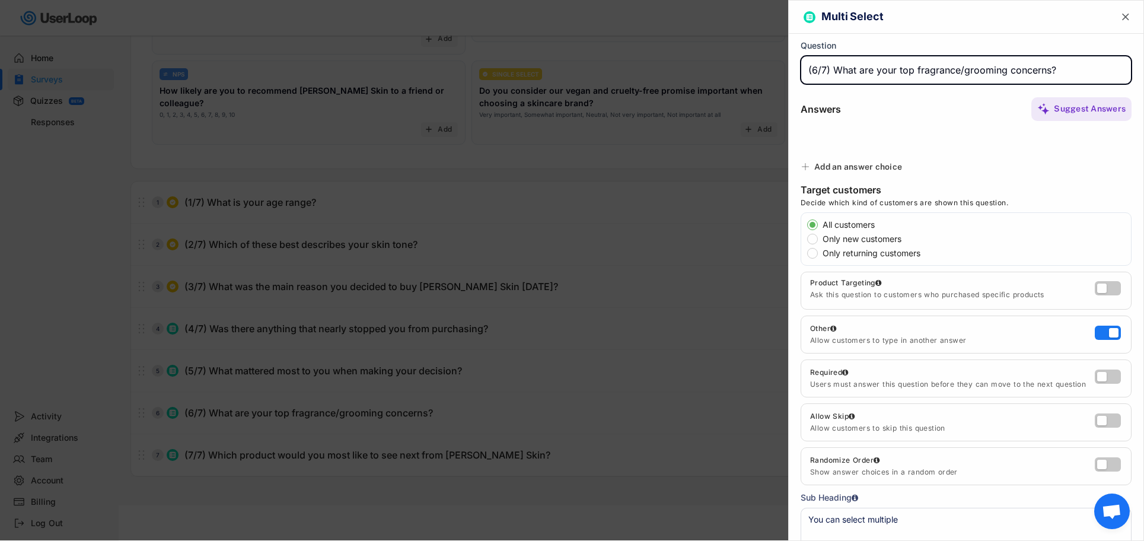
type input "Long-lasting scent"
type input "Getting compliments/attractiveness"
type input "Confidence boost"
type input "Dry skin/hydration"
type input "Sensitivity/skin reactions"
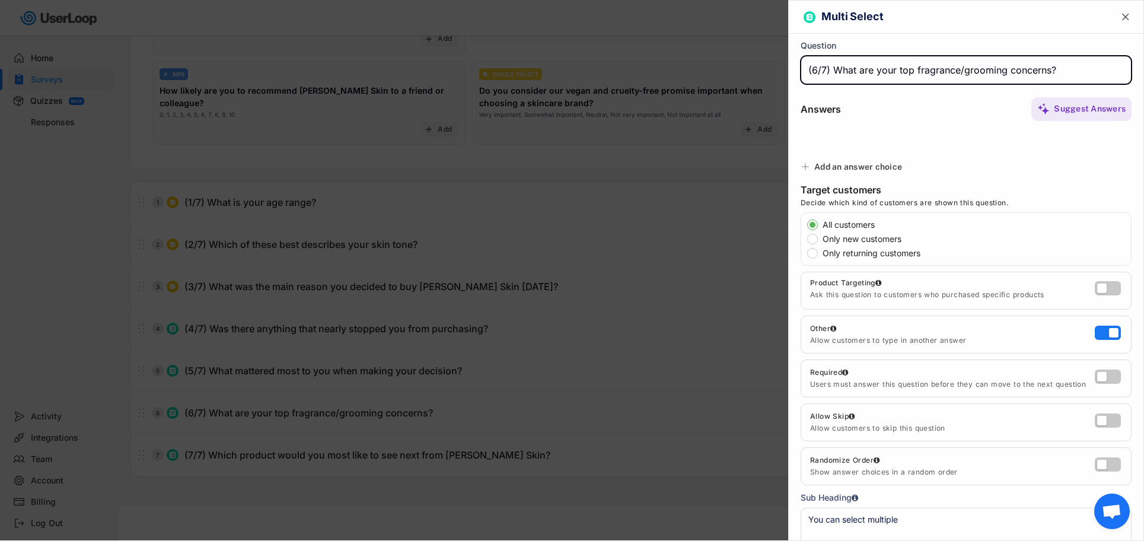
type input "Affordability"
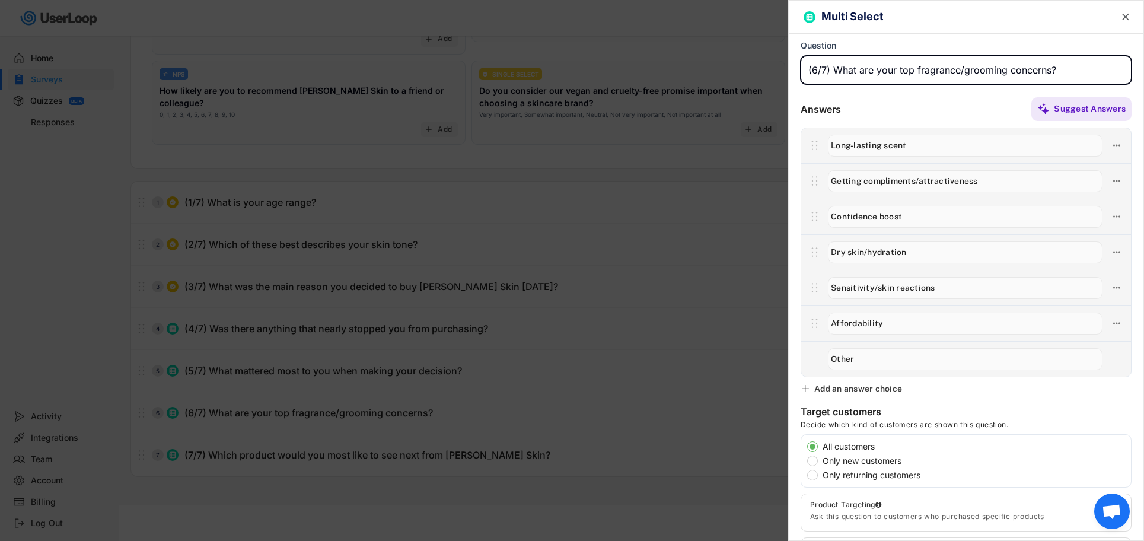
scroll to position [339, 0]
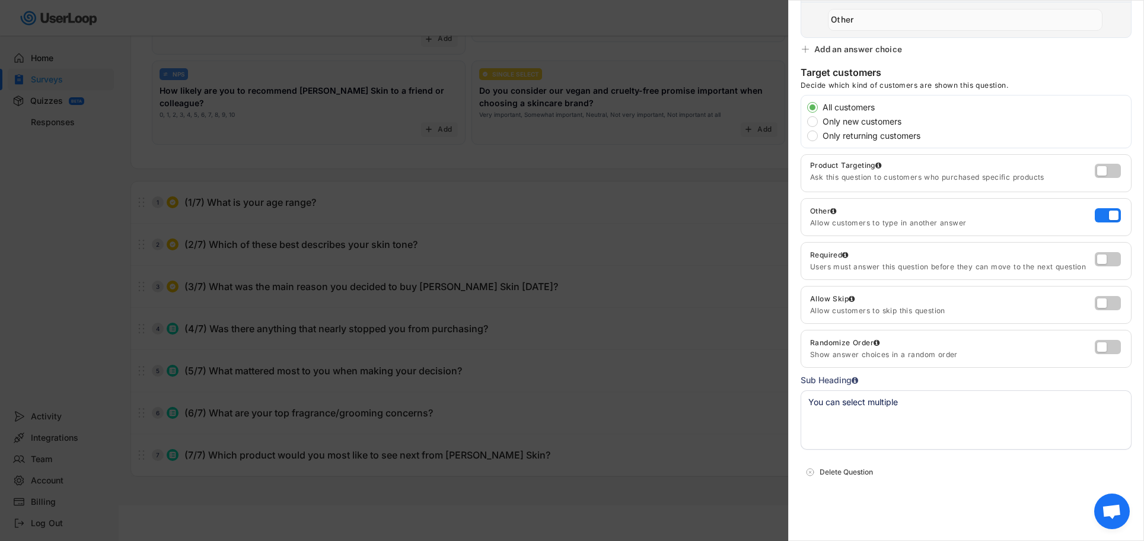
click at [377, 382] on div at bounding box center [572, 270] width 1144 height 541
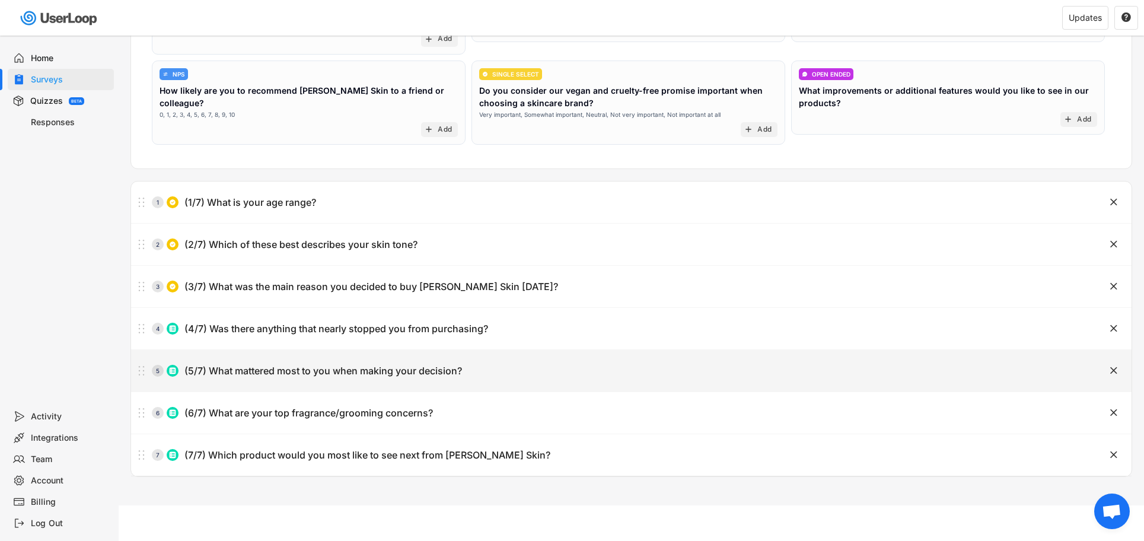
click at [285, 366] on div "(5/7) What mattered most to you when making your decision?" at bounding box center [322, 371] width 277 height 12
type input "(5/7) What mattered most to you when making your decision?"
type textarea "You can select multiple"
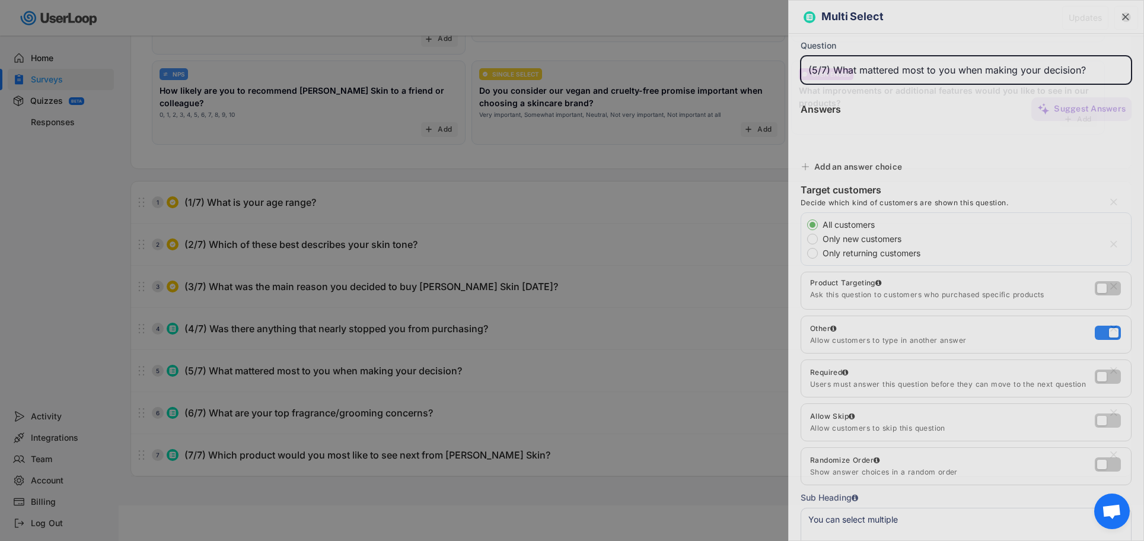
type input "Quality of ingredients"
type input "Brand trust (vegan, cruelty-free, clean)"
type input "Fragrance/performance"
type input "Price/value"
type input "Unique pheromone angle"
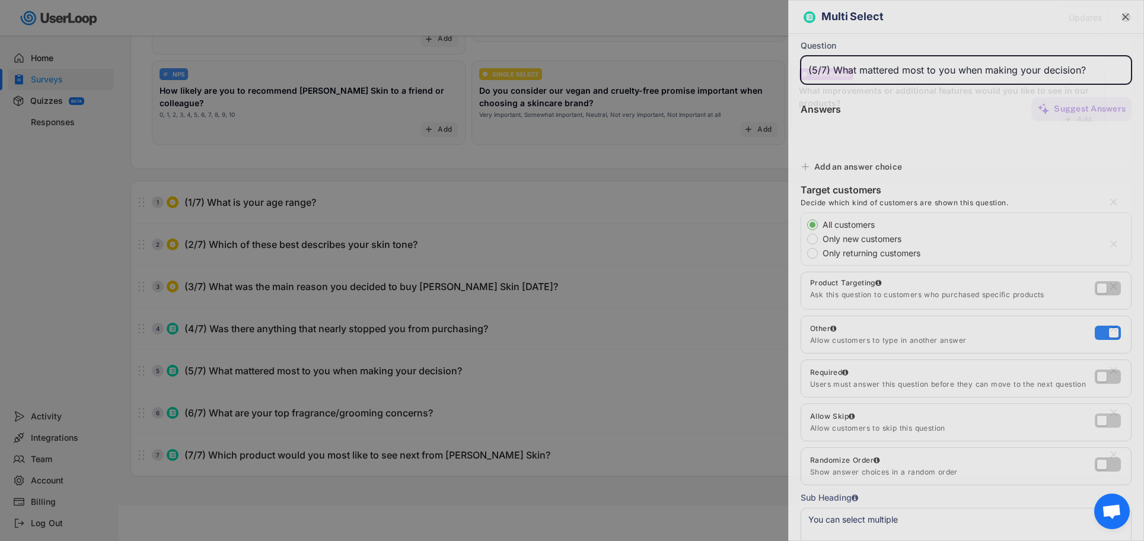
type input "Other"
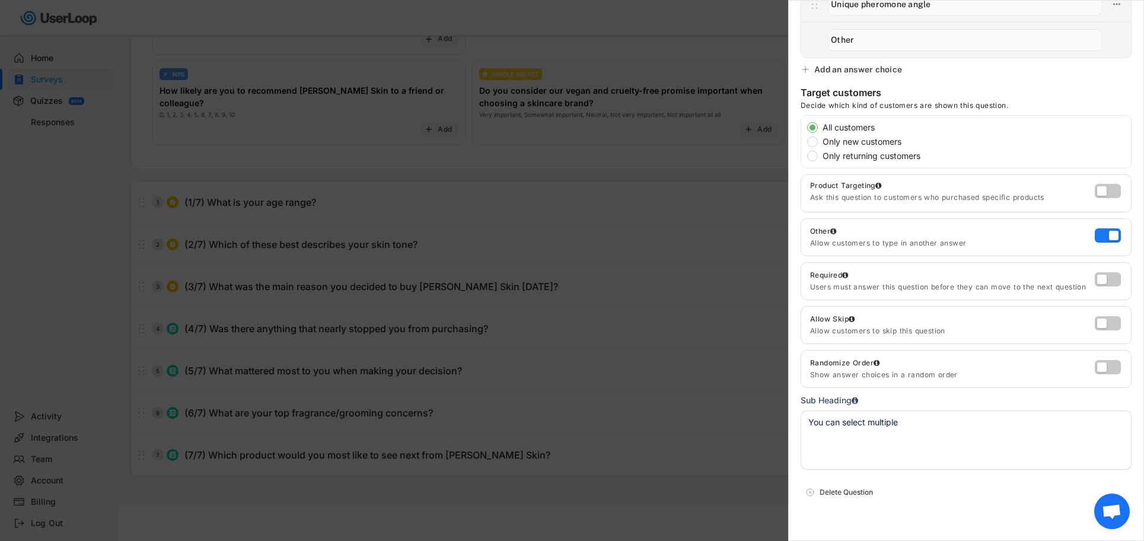
scroll to position [304, 0]
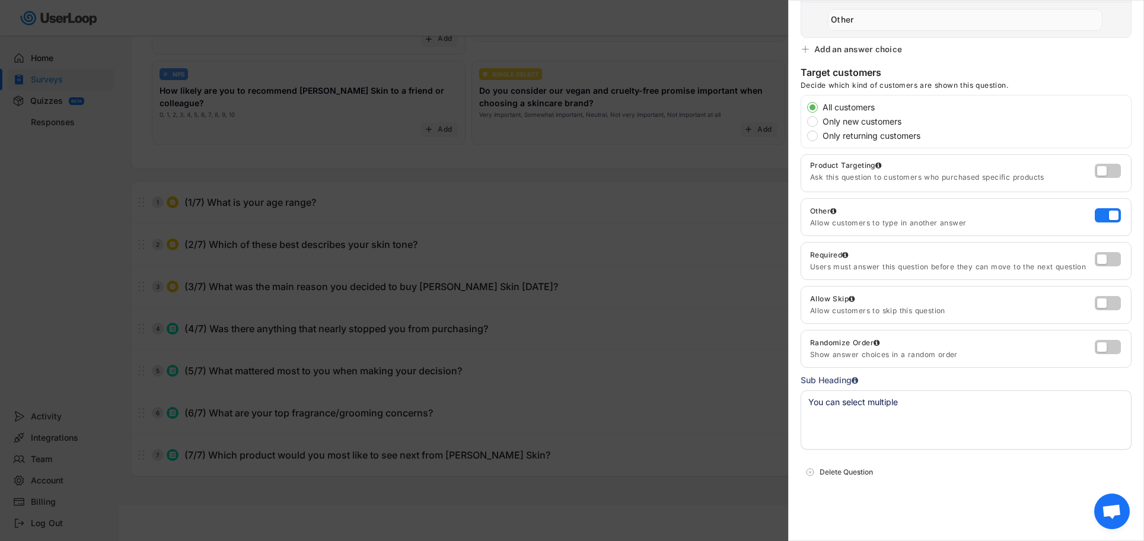
click at [299, 395] on div at bounding box center [572, 270] width 1144 height 541
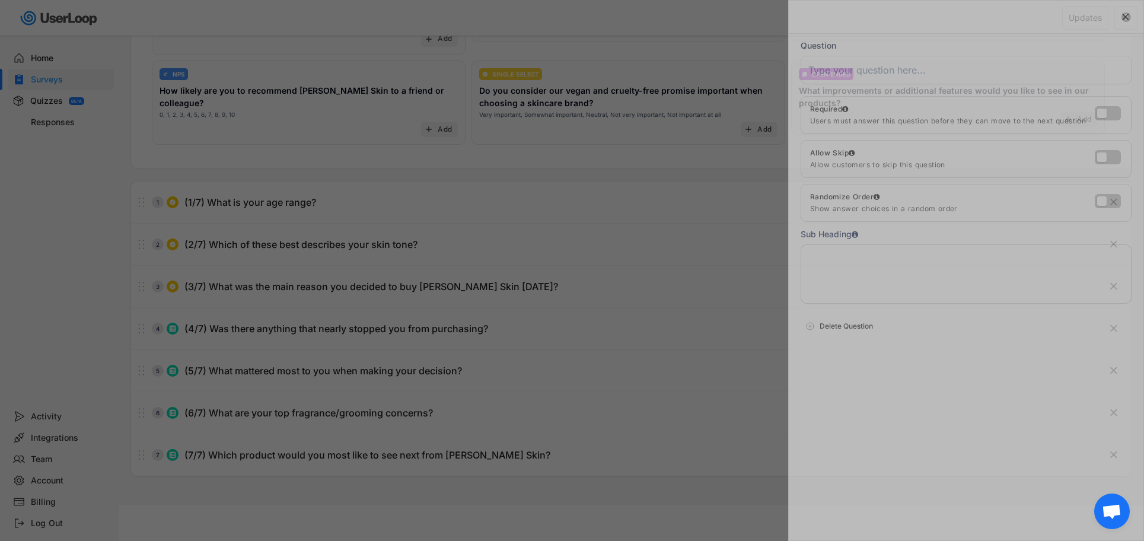
scroll to position [0, 0]
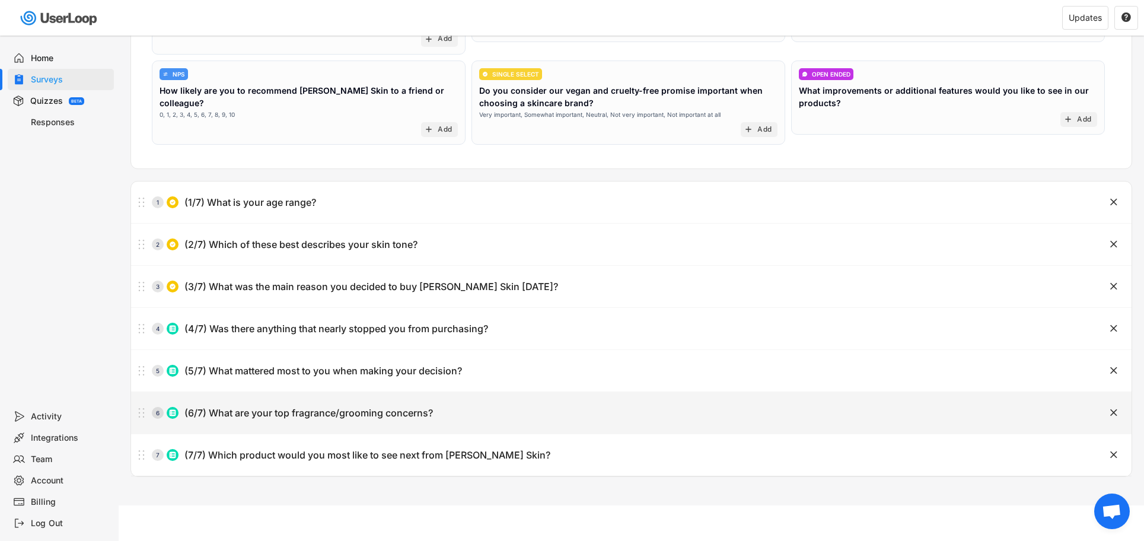
click at [272, 407] on div "(6/7) What are your top fragrance/grooming concerns?" at bounding box center [308, 413] width 248 height 12
type input "(6/7) What are your top fragrance/grooming concerns?"
type textarea "You can select multiple"
type input "Long-lasting scent"
type input "Getting compliments/attractiveness"
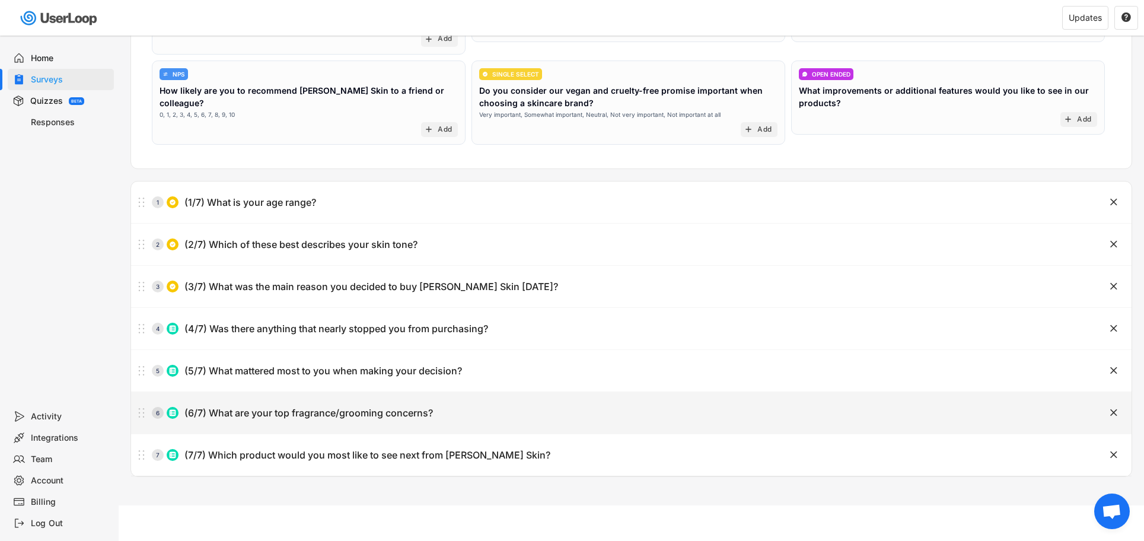
type input "Confidence boost"
type input "Dry skin/hydration"
type input "Sensitivity/skin reactions"
type input "Affordability"
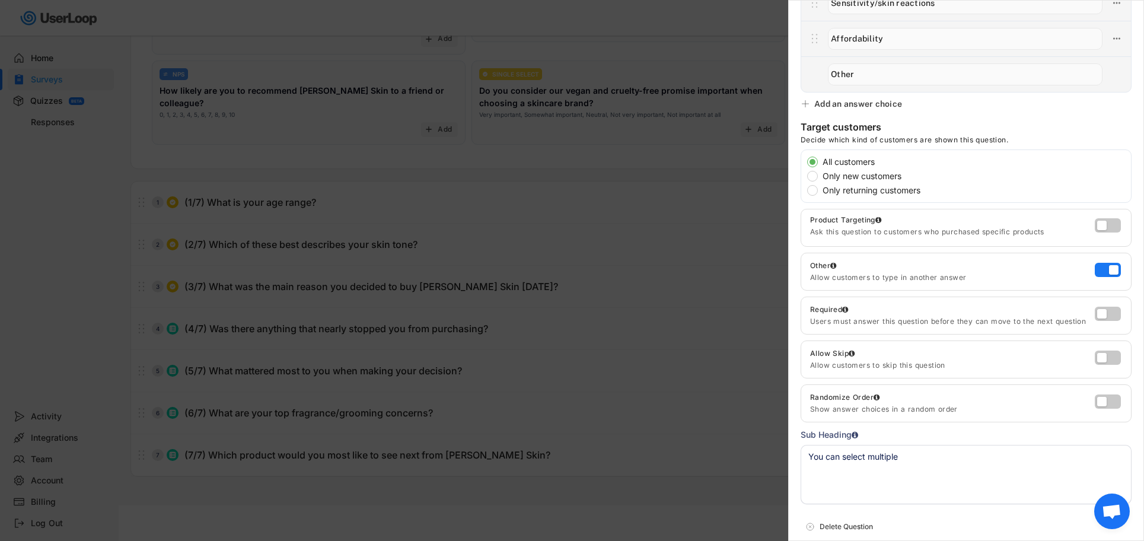
scroll to position [339, 0]
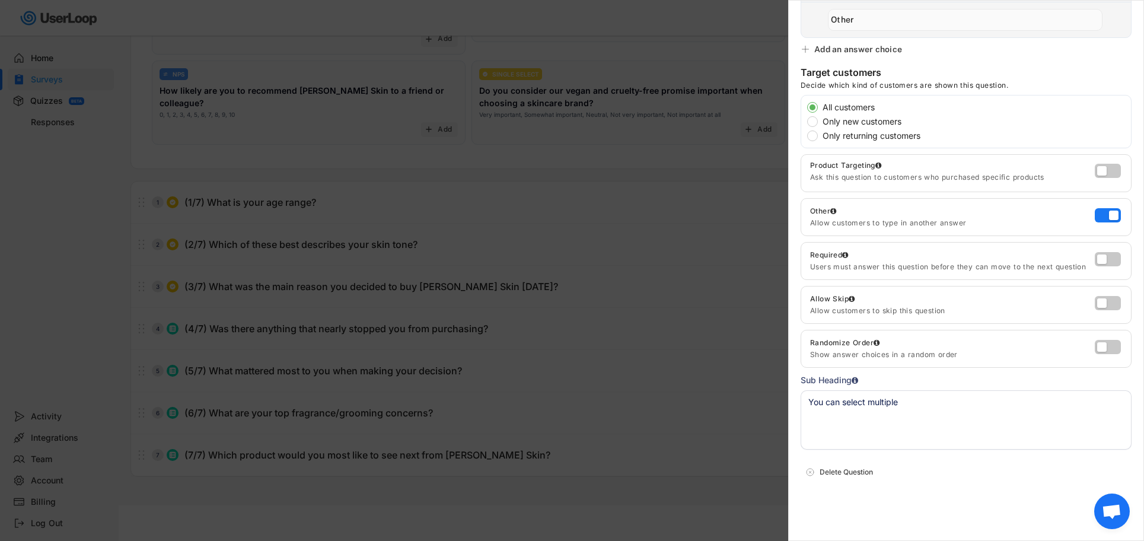
click at [296, 384] on div at bounding box center [572, 270] width 1144 height 541
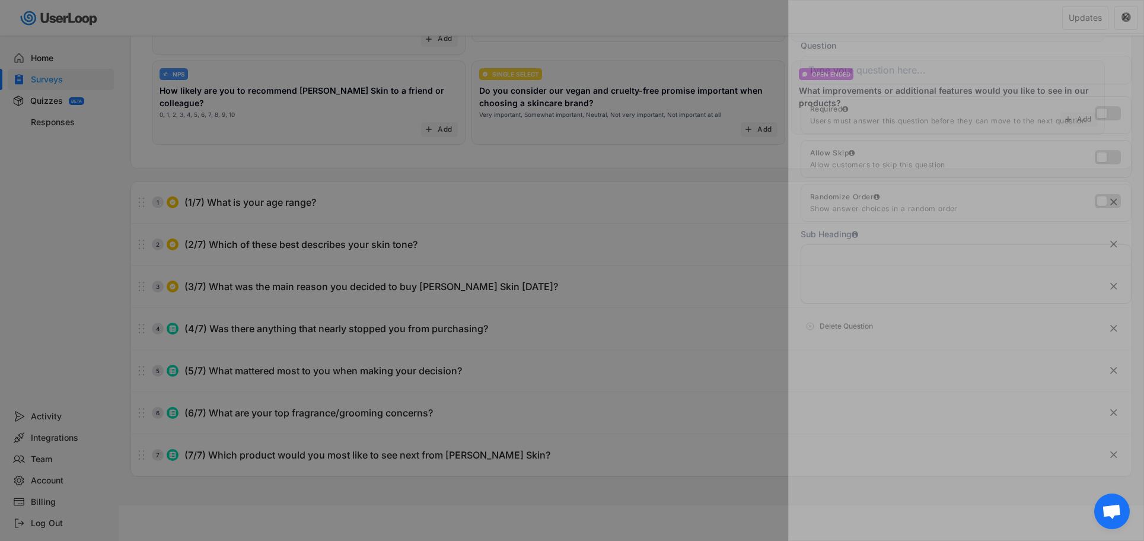
scroll to position [0, 0]
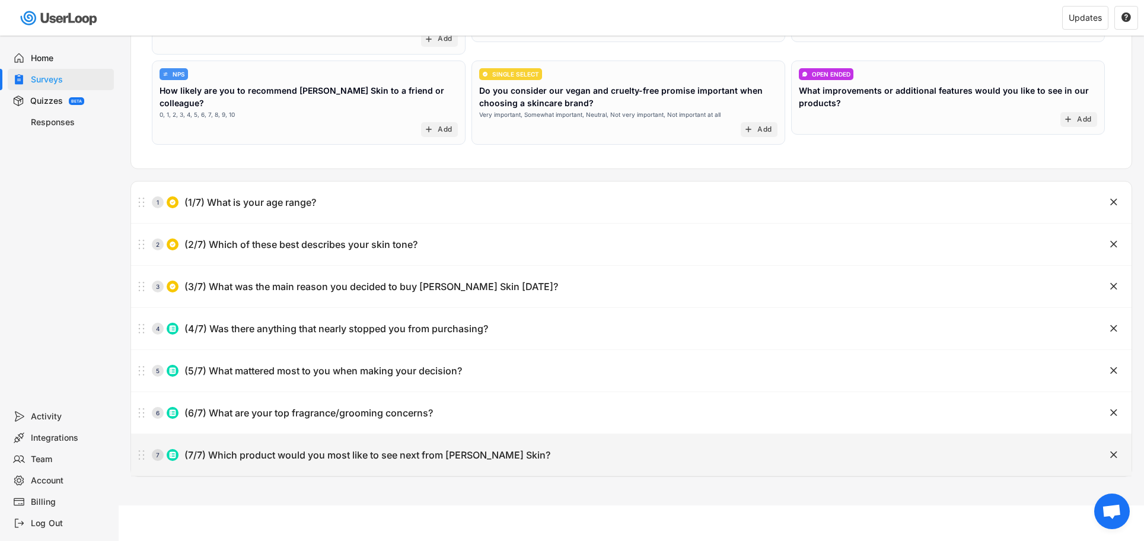
click at [309, 443] on div "7 (7/7) Which product would you most like to see next from [PERSON_NAME] Skin?" at bounding box center [601, 455] width 941 height 24
type input "(7/7) Which product would you most like to see next from [PERSON_NAME] Skin?"
type textarea "You can select multiple"
type input "New fragrance variations"
type input "Matching fragrance oils/perfumes"
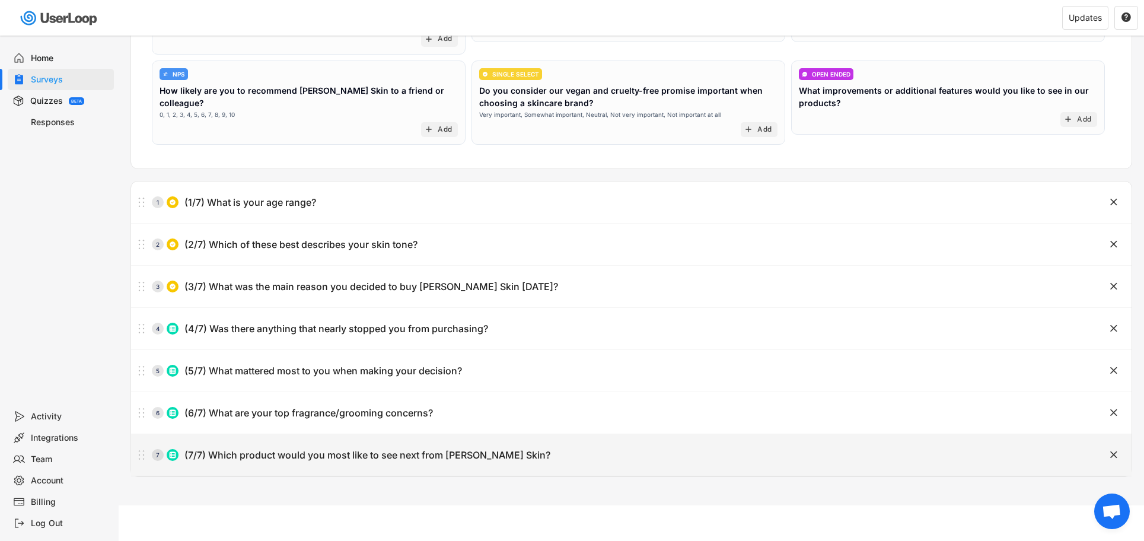
type input "Smaller travel sizes"
type input "Skincare (lotions, serums)"
type input "Grooming products (shave balm, [PERSON_NAME] oil)"
type input "Other"
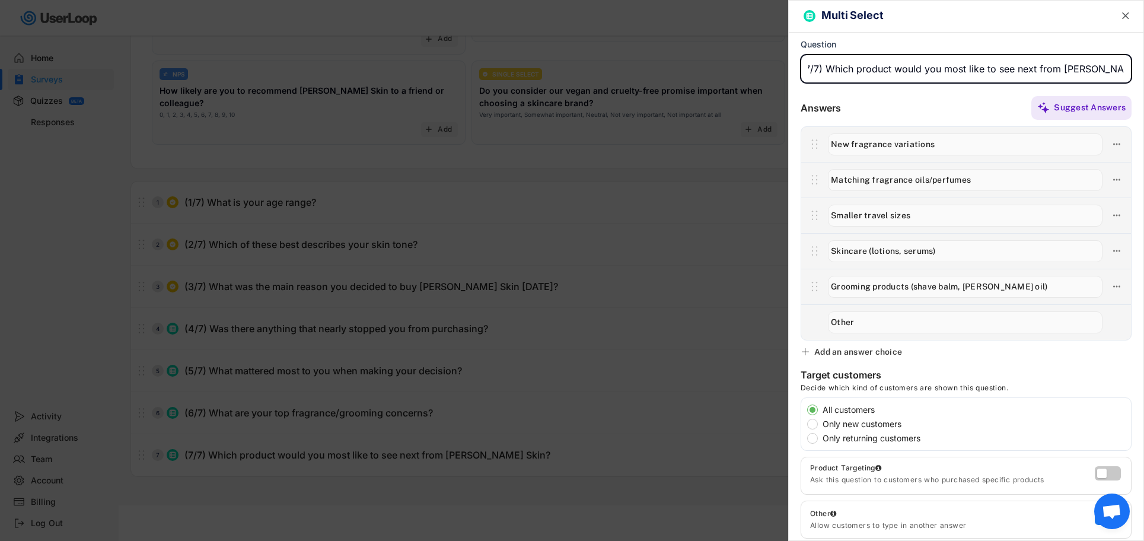
scroll to position [304, 0]
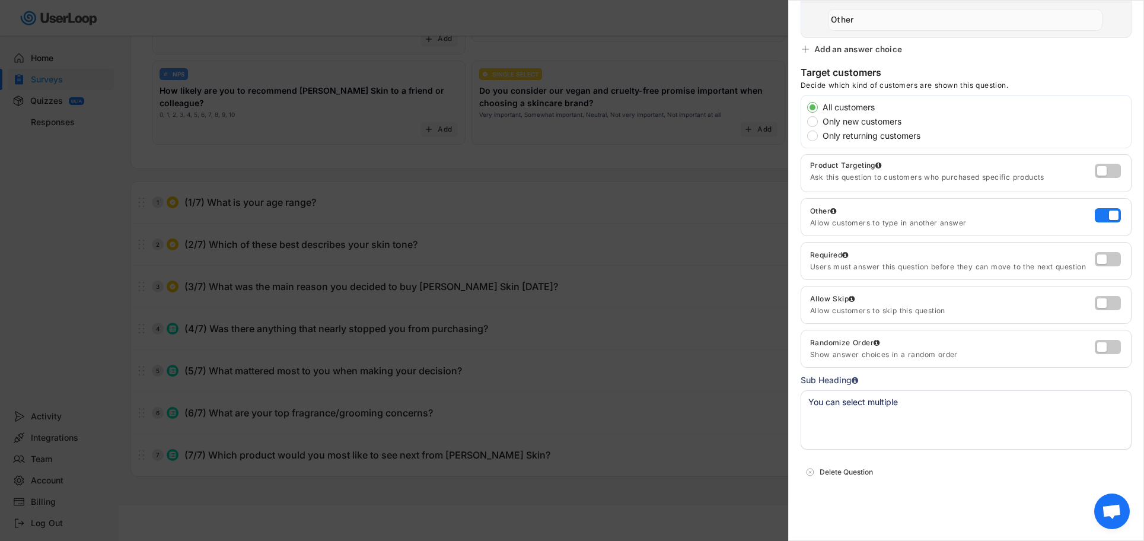
click at [282, 364] on div at bounding box center [572, 270] width 1144 height 541
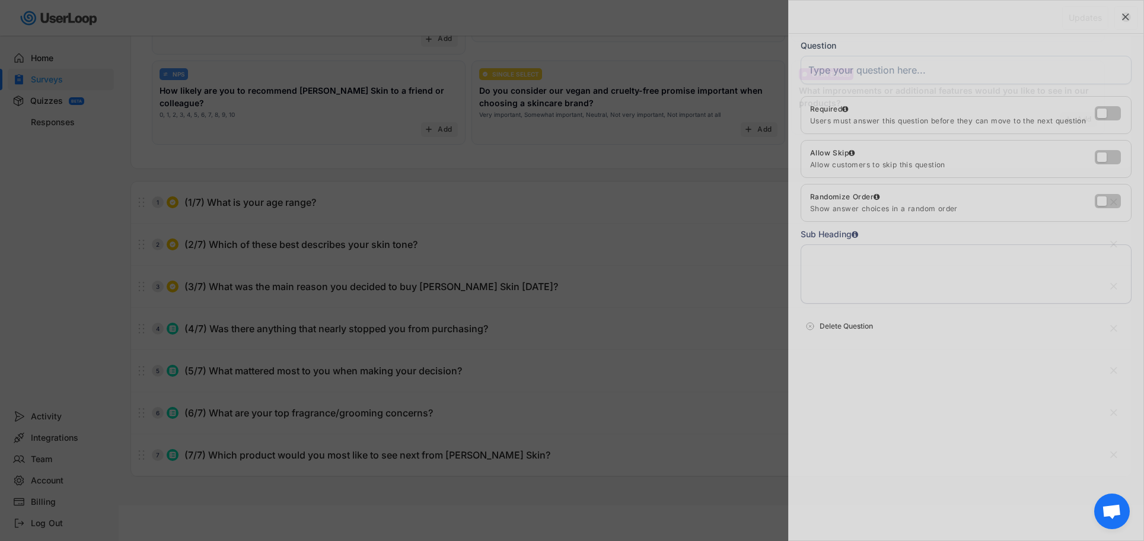
scroll to position [0, 0]
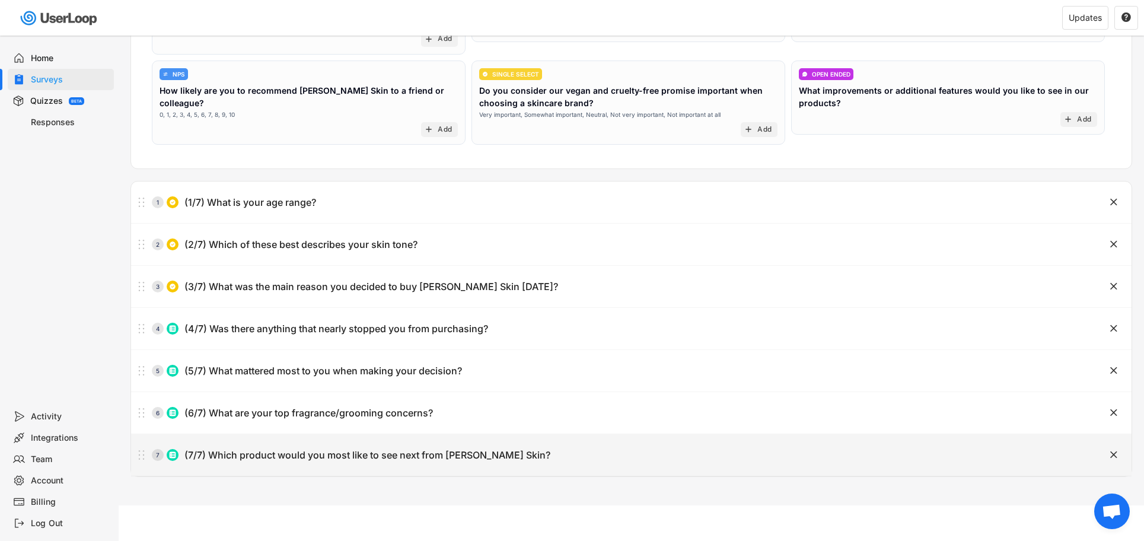
click at [427, 459] on div "(7/7) Which product would you most like to see next from [PERSON_NAME] Skin?" at bounding box center [367, 455] width 366 height 12
type input "(7/7) Which product would you most like to see next from [PERSON_NAME] Skin?"
type textarea "You can select multiple"
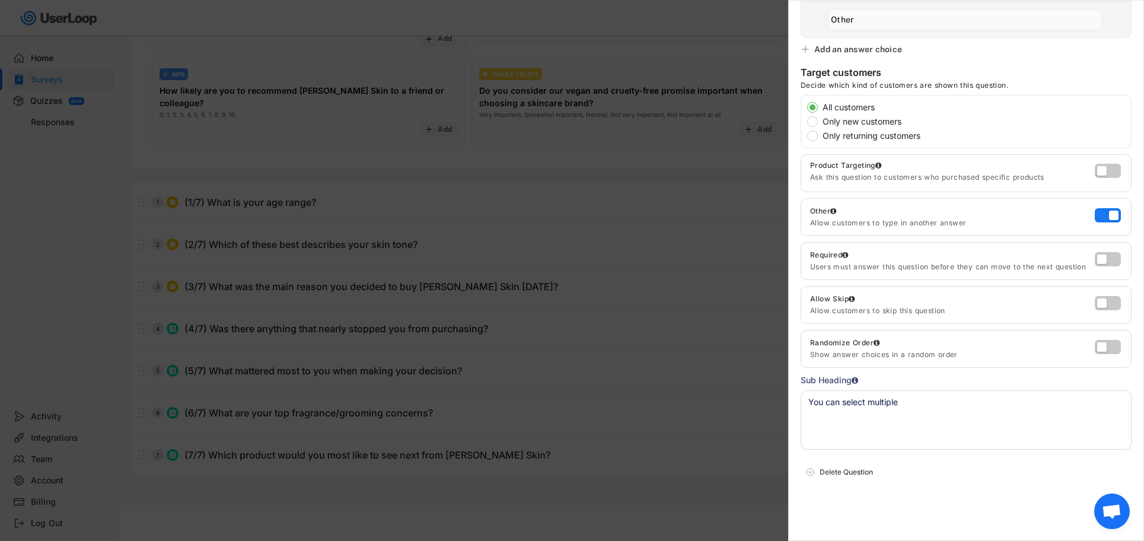
click at [376, 420] on div at bounding box center [572, 270] width 1144 height 541
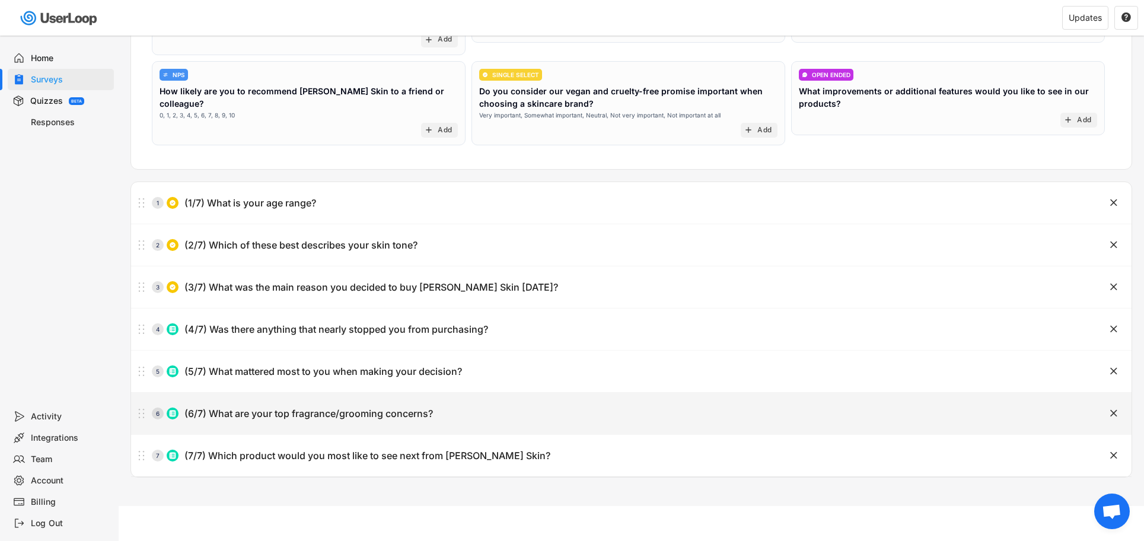
click at [404, 409] on div "(6/7) What are your top fragrance/grooming concerns?" at bounding box center [308, 413] width 248 height 12
type input "(6/7) What are your top fragrance/grooming concerns?"
type textarea "You can select multiple"
type input "Long-lasting scent"
type input "Getting compliments/attractiveness"
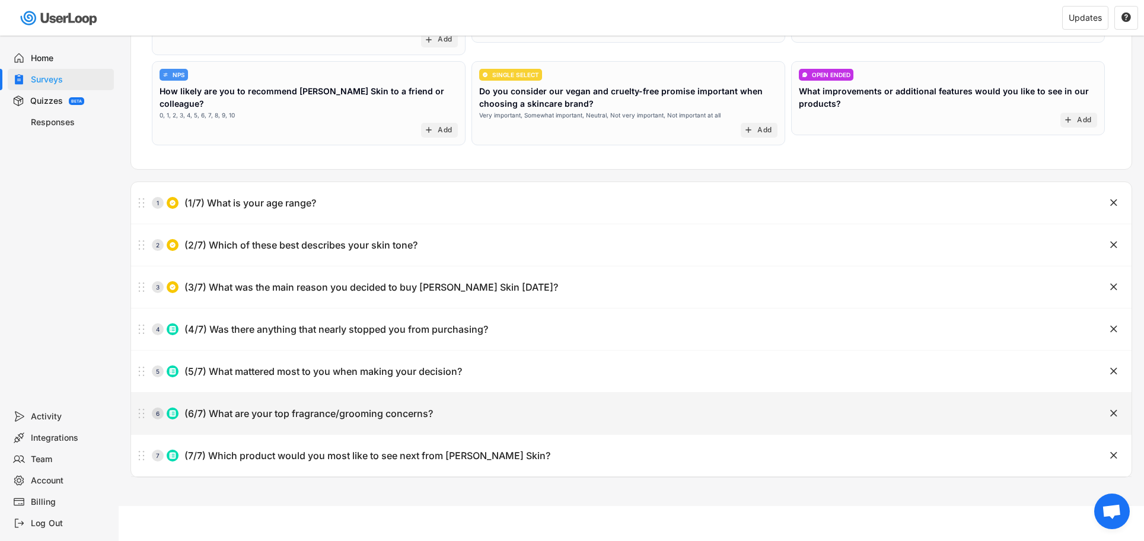
type input "Confidence boost"
type input "Dry skin/hydration"
type input "Sensitivity/skin reactions"
type input "Affordability"
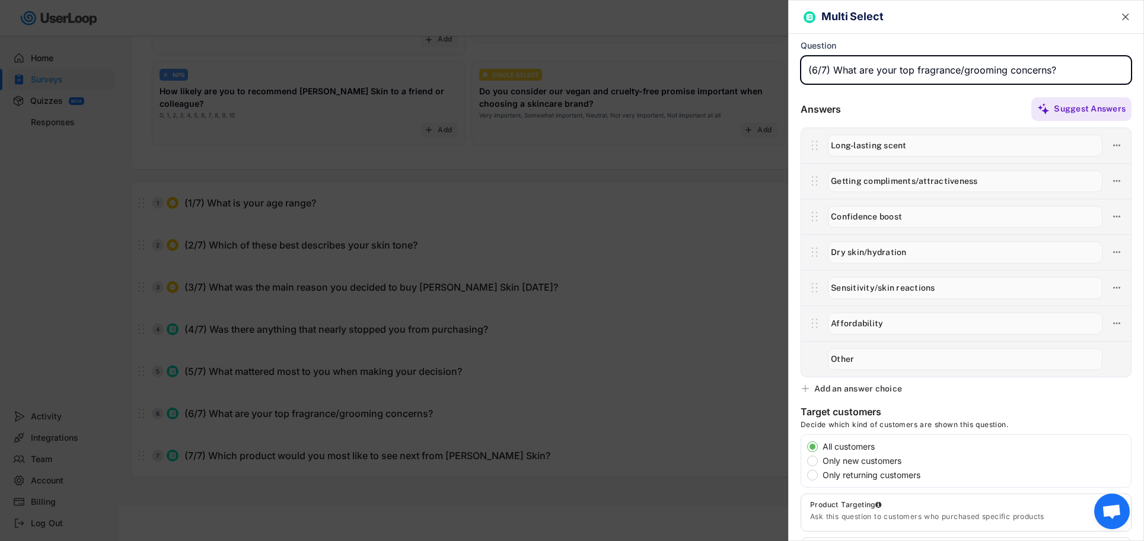
scroll to position [339, 0]
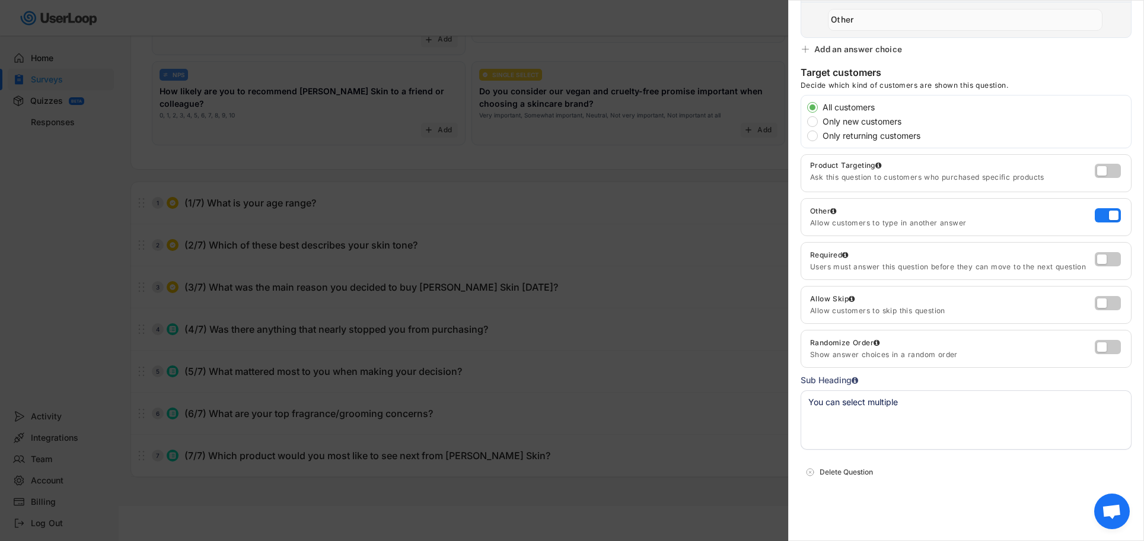
click at [345, 403] on div at bounding box center [572, 270] width 1144 height 541
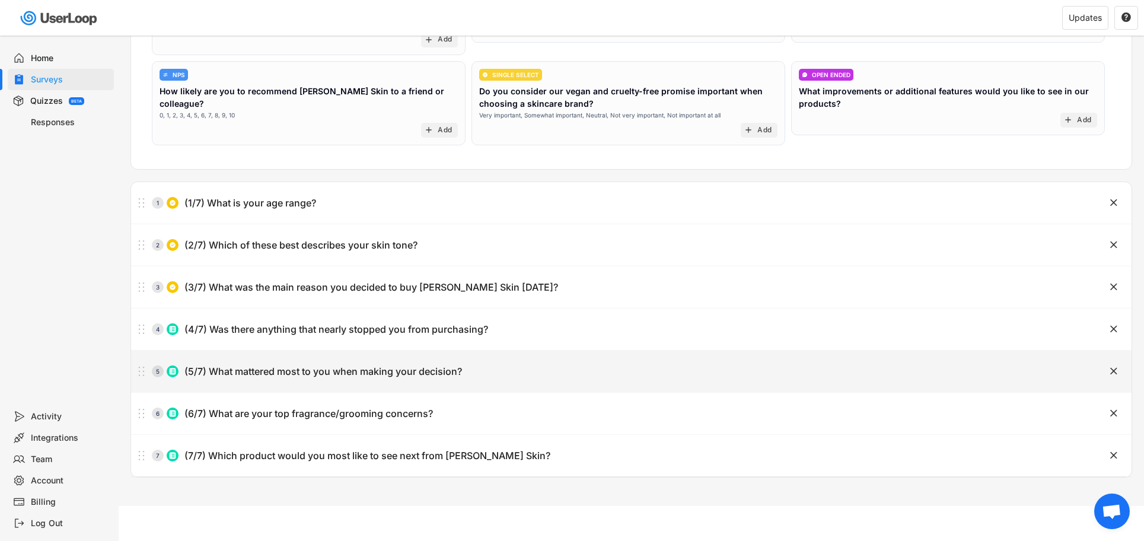
click at [344, 379] on div "5 (5/7) What mattered most to you when making your decision?" at bounding box center [601, 371] width 941 height 24
type input "(5/7) What mattered most to you when making your decision?"
type textarea "You can select multiple"
type input "Quality of ingredients"
type input "Brand trust (vegan, cruelty-free, clean)"
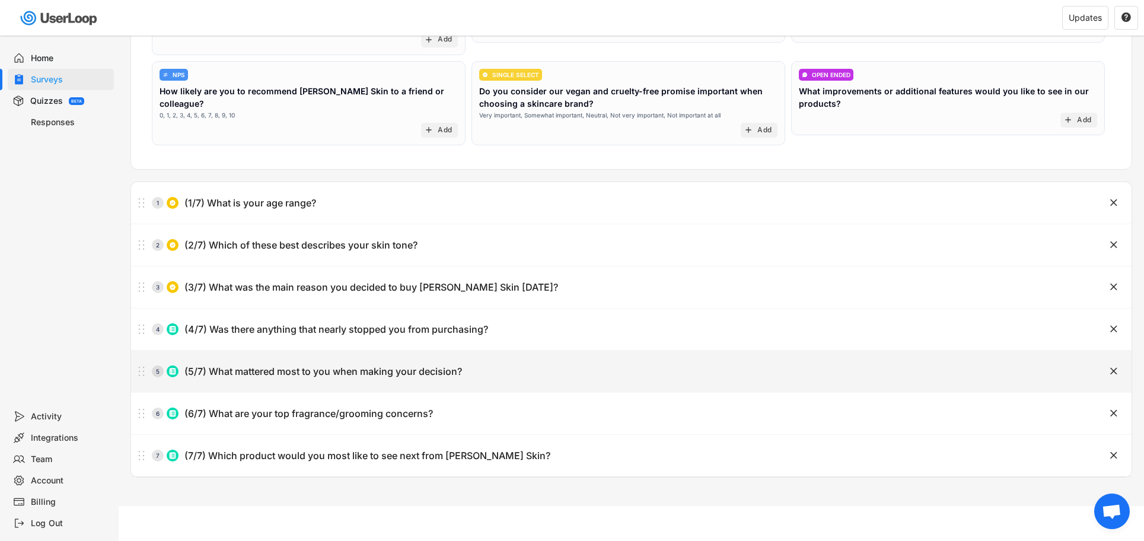
type input "Fragrance/performance"
type input "Price/value"
type input "Unique pheromone angle"
type input "Other"
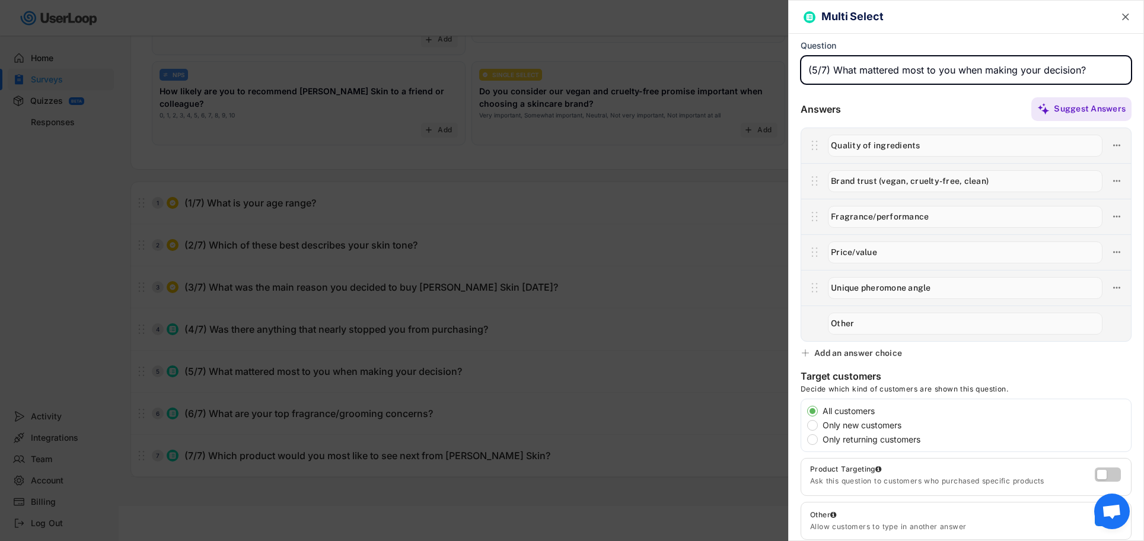
scroll to position [304, 0]
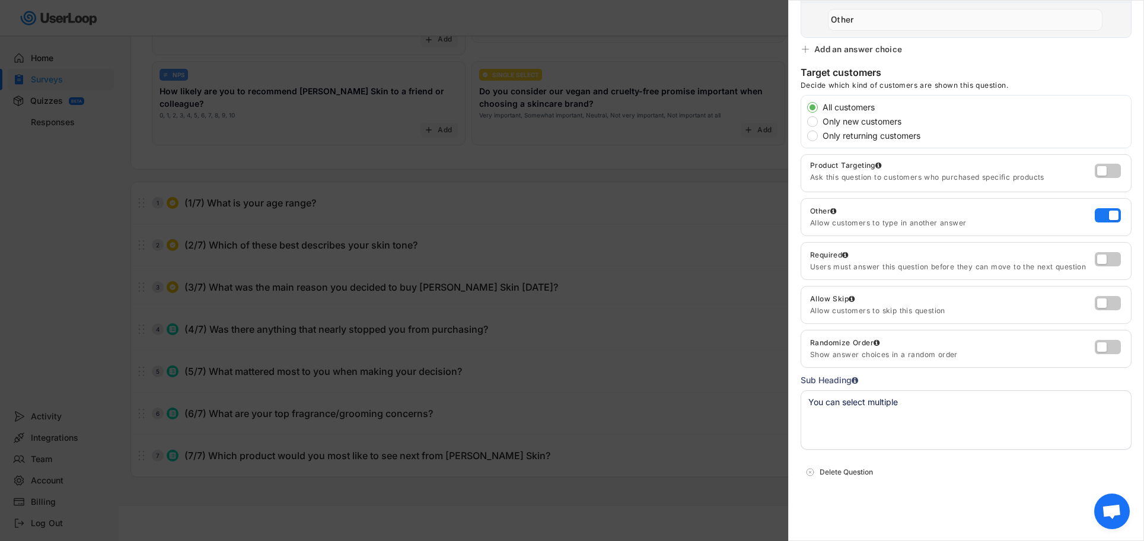
click at [474, 387] on div at bounding box center [572, 270] width 1144 height 541
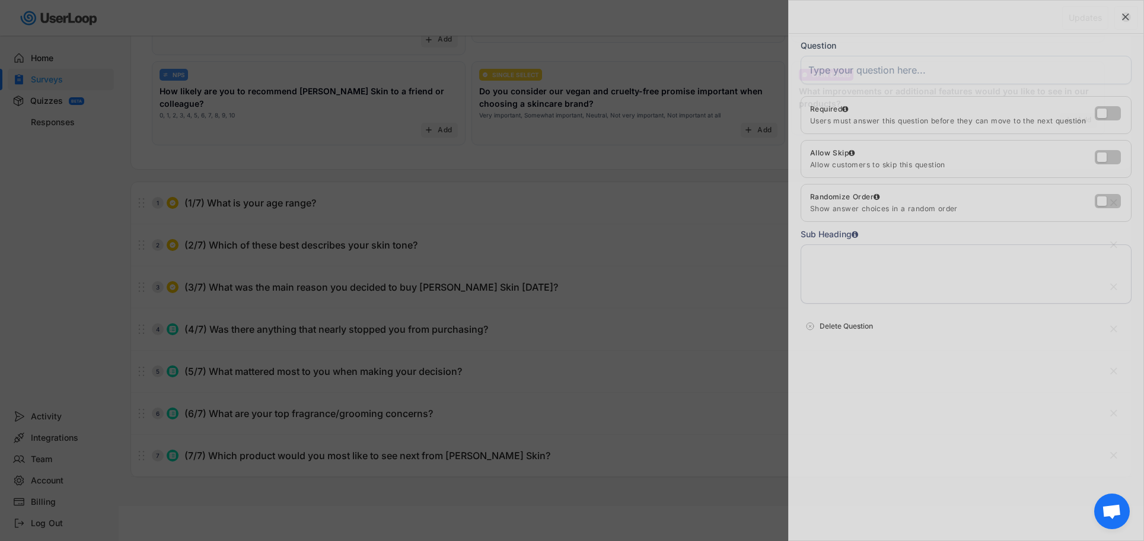
scroll to position [0, 0]
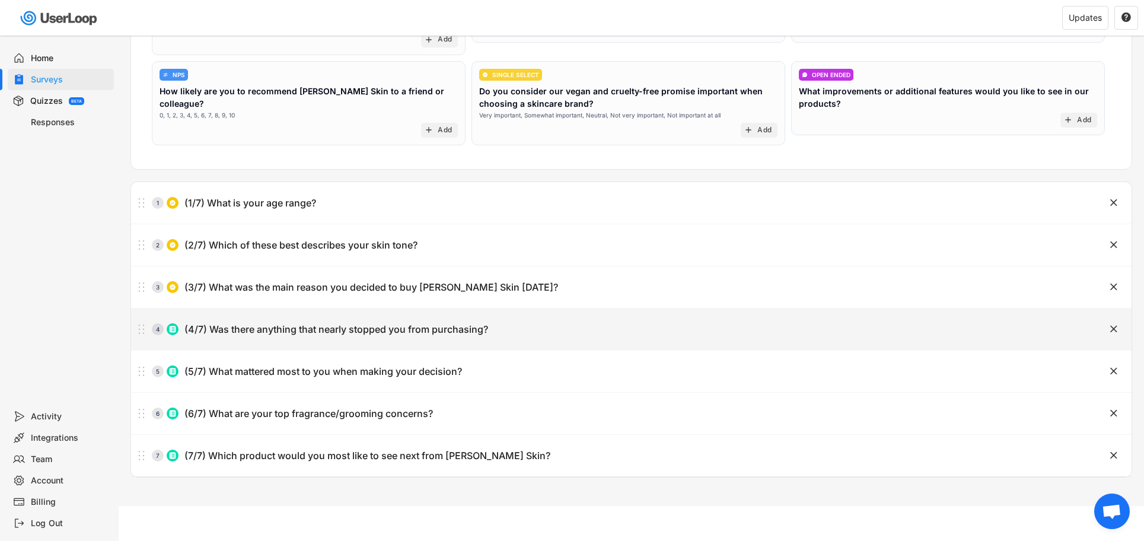
click at [469, 338] on div "4 (4/7) Was there anything that nearly stopped you from purchasing?" at bounding box center [601, 329] width 941 height 24
type input "(4/7) Was there anything that nearly stopped you from purchasing?"
type textarea "You can select multiple"
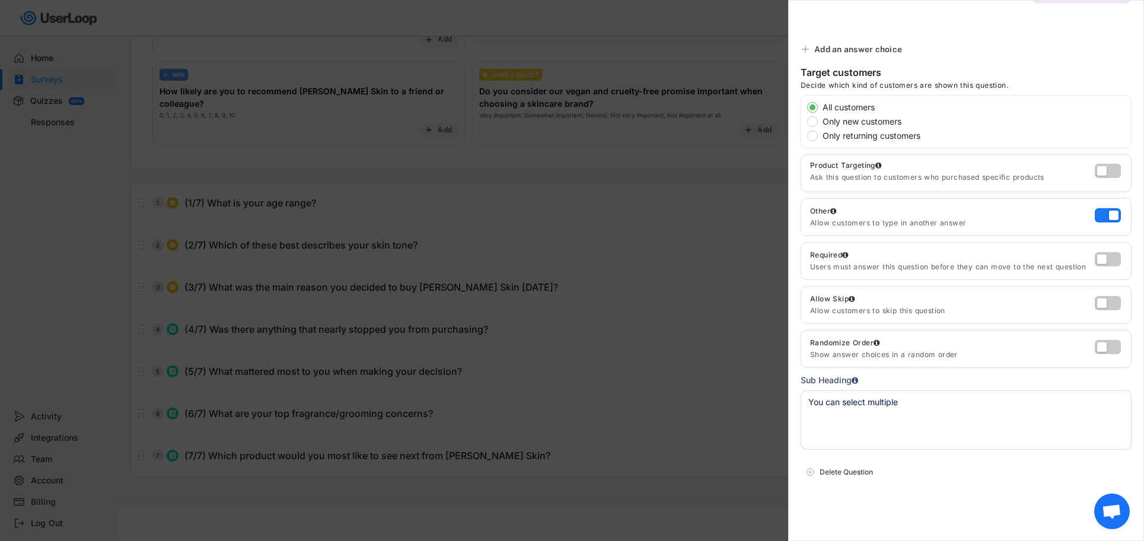
type input "Price"
type input "Shipping time"
type input "Lack of reviews/social proof"
type input "Concern about effectiveness"
type input "Didn’t understand how it works"
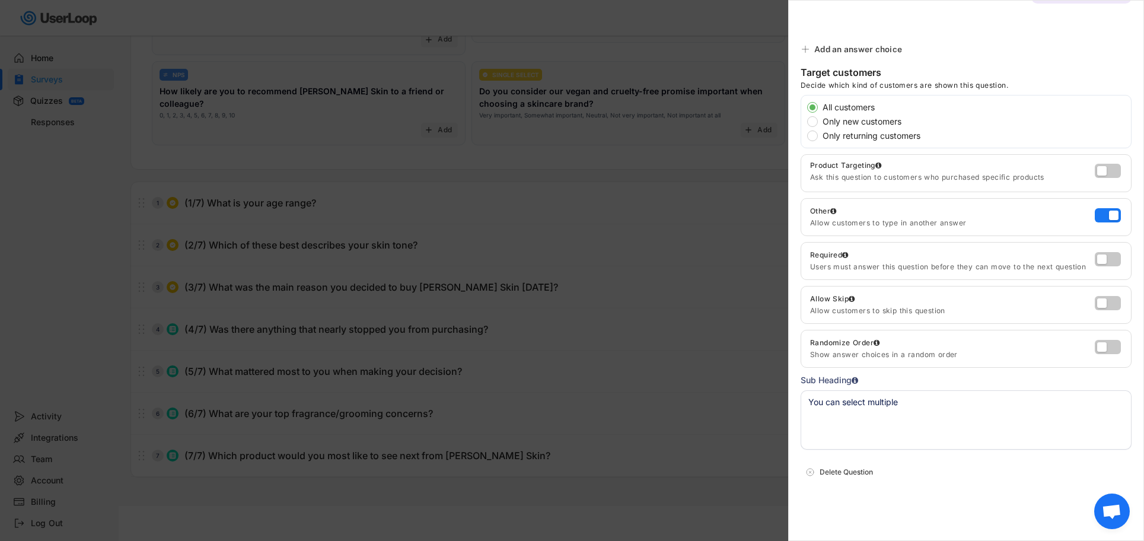
type input "Unsure on what scent to go for"
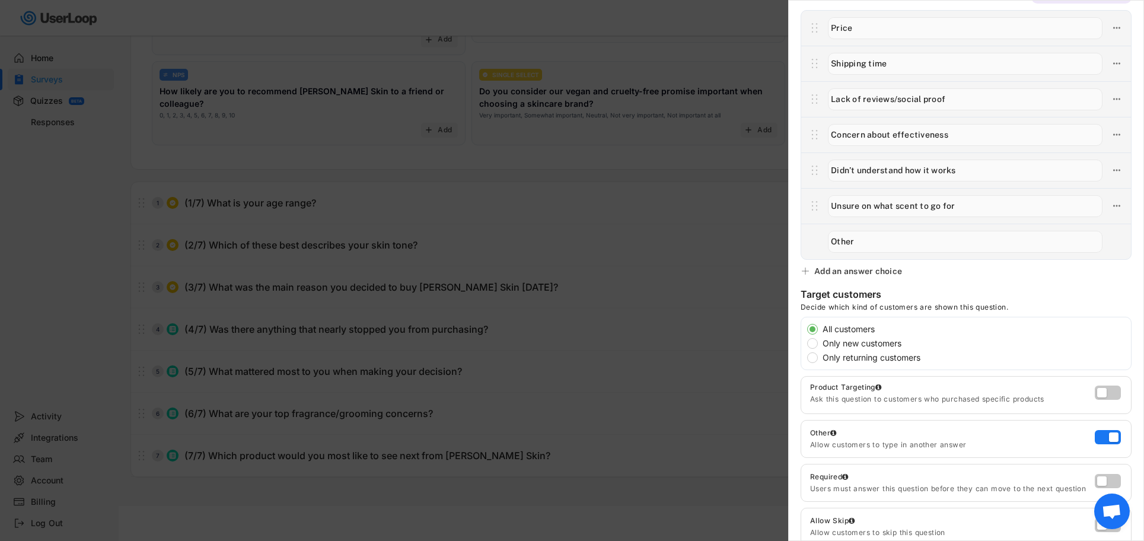
scroll to position [339, 0]
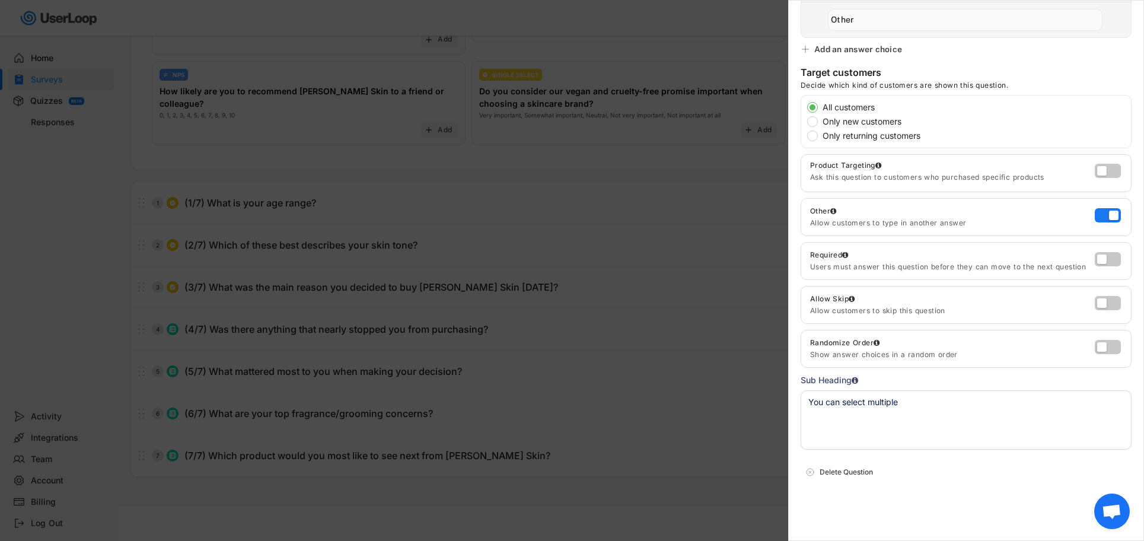
click at [371, 332] on div at bounding box center [572, 270] width 1144 height 541
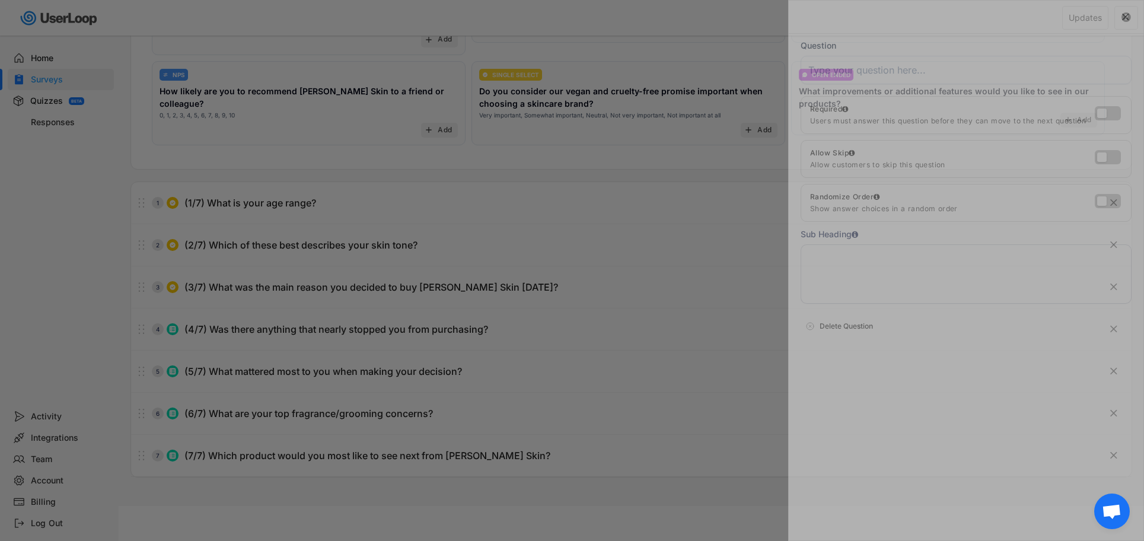
scroll to position [0, 0]
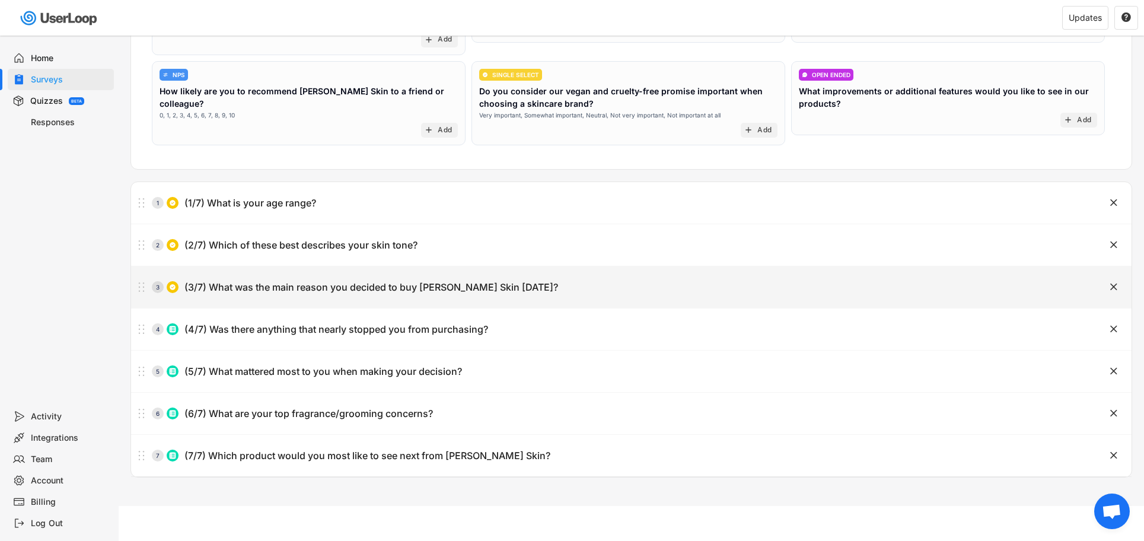
click at [363, 288] on div "(3/7) What was the main reason you decided to buy [PERSON_NAME] Skin [DATE]?" at bounding box center [370, 287] width 373 height 12
type input "(3/7) What was the main reason you decided to buy [PERSON_NAME] Skin [DATE]?"
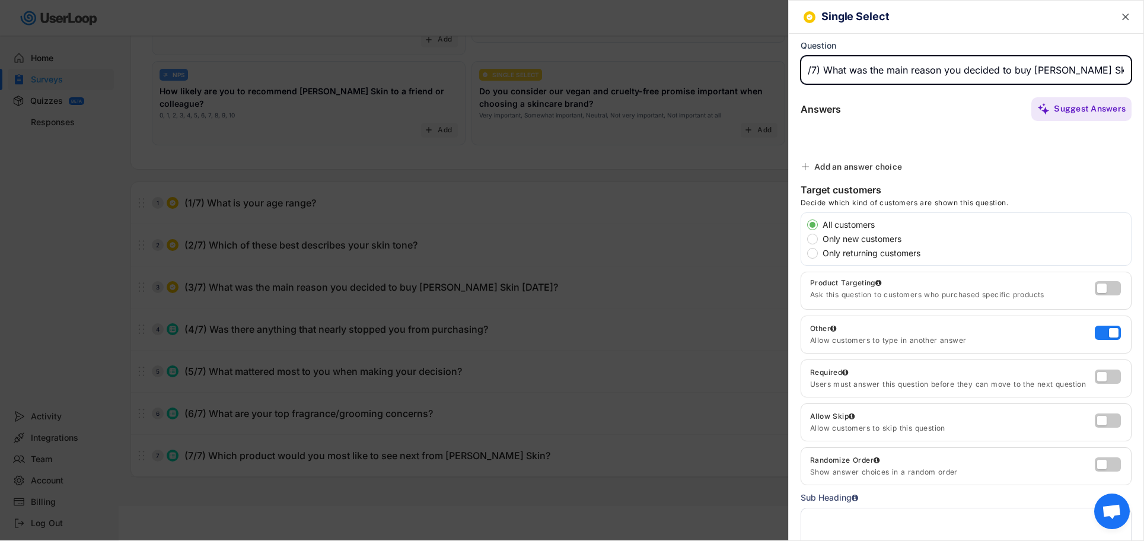
type input "Pheromone enhancement"
type input "Long-lasting scent"
type input "Luxury fragrance at an affordable price"
type input "Natural & nourishing ingredients"
type input "Vegan/cruelty-free values"
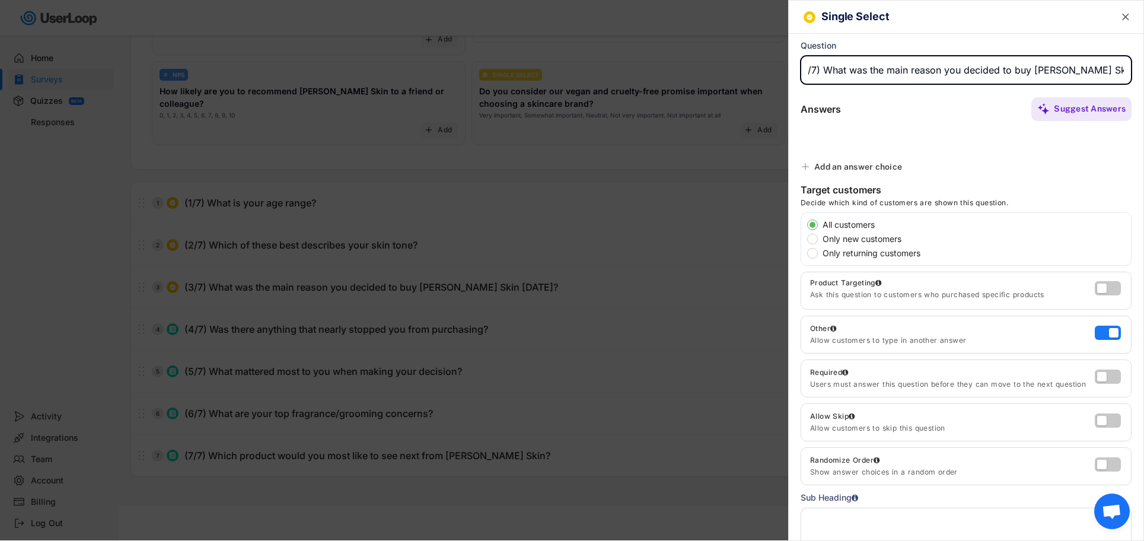
type input "Recommendation (friend/review/social media)"
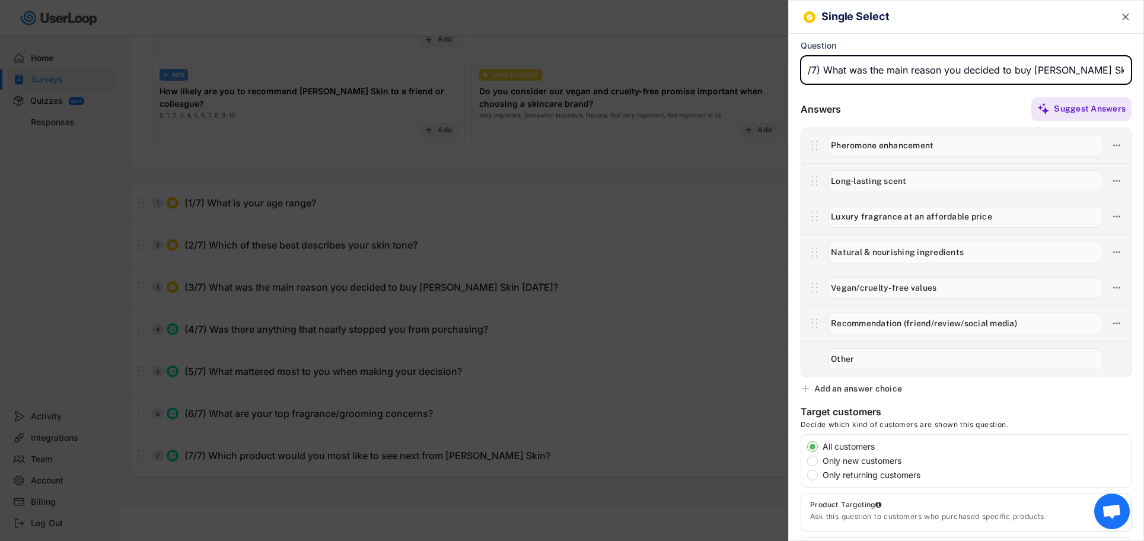
click at [550, 392] on div at bounding box center [572, 270] width 1144 height 541
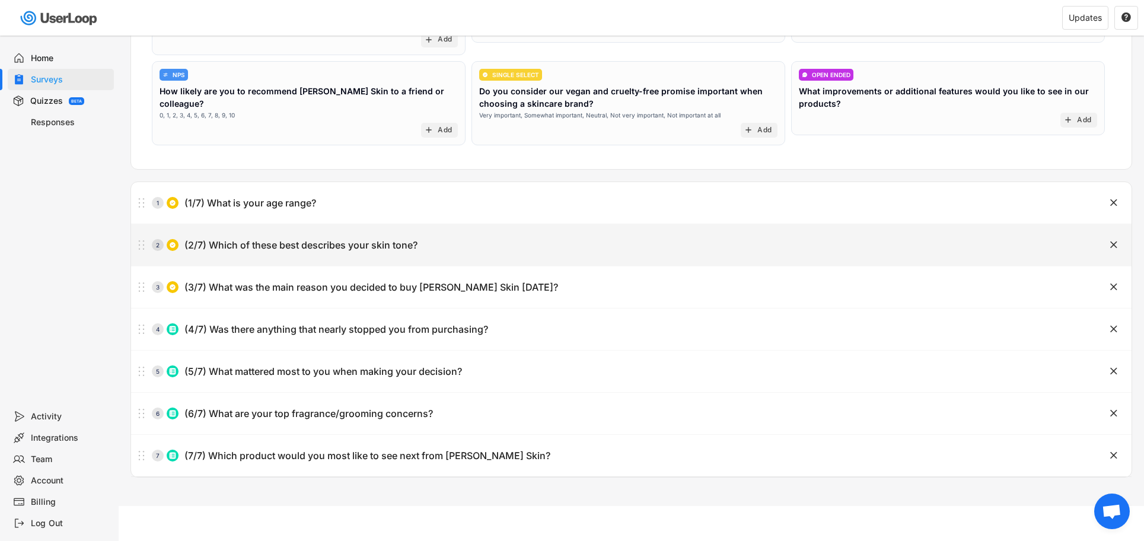
click at [265, 260] on div "2 (2/7) Which of these best describes your skin tone? " at bounding box center [631, 244] width 1000 height 41
type input "(2/7) Which of these best describes your skin tone?"
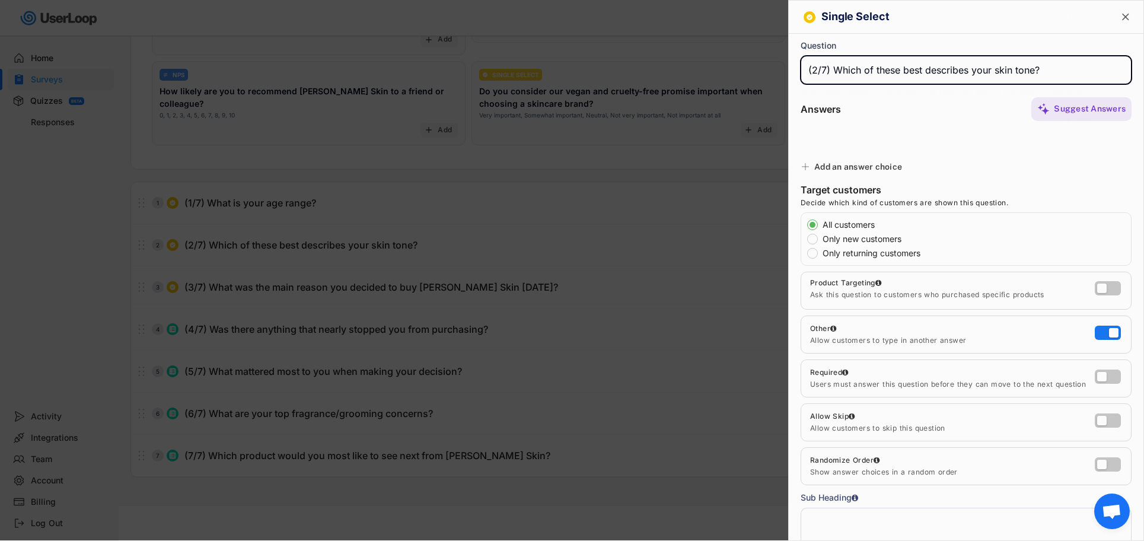
type input "Light/Fair"
type input "Medium"
type input "Olive/Tan"
type input "Brown"
type input "Black"
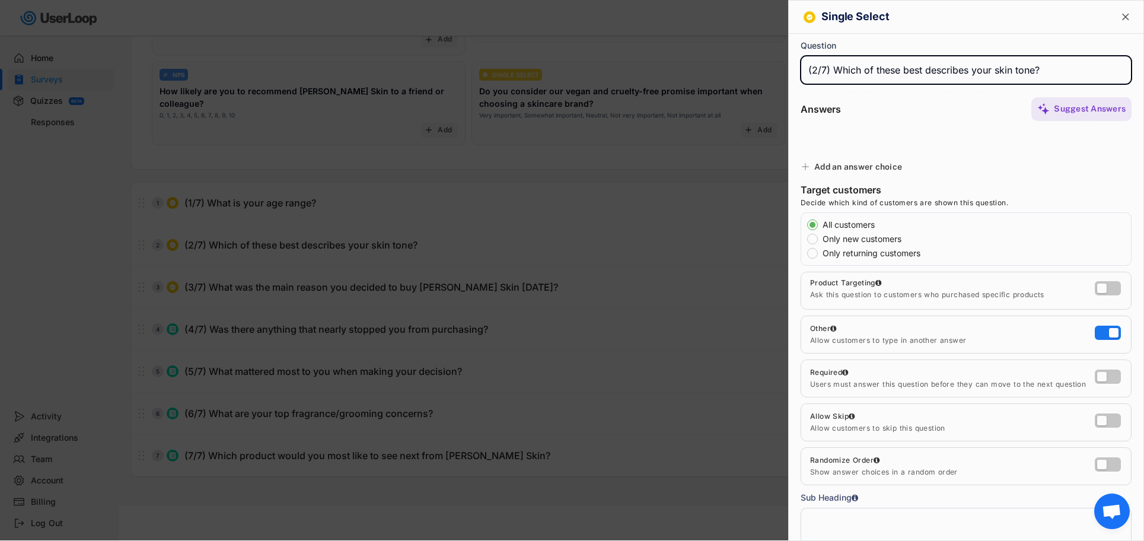
type input "Other"
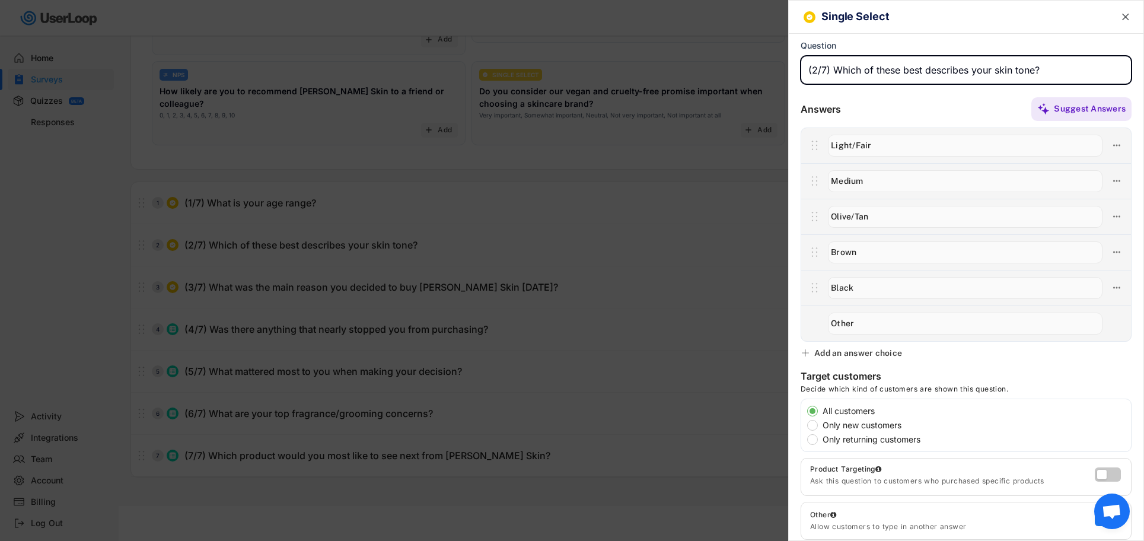
click at [385, 316] on div at bounding box center [572, 270] width 1144 height 541
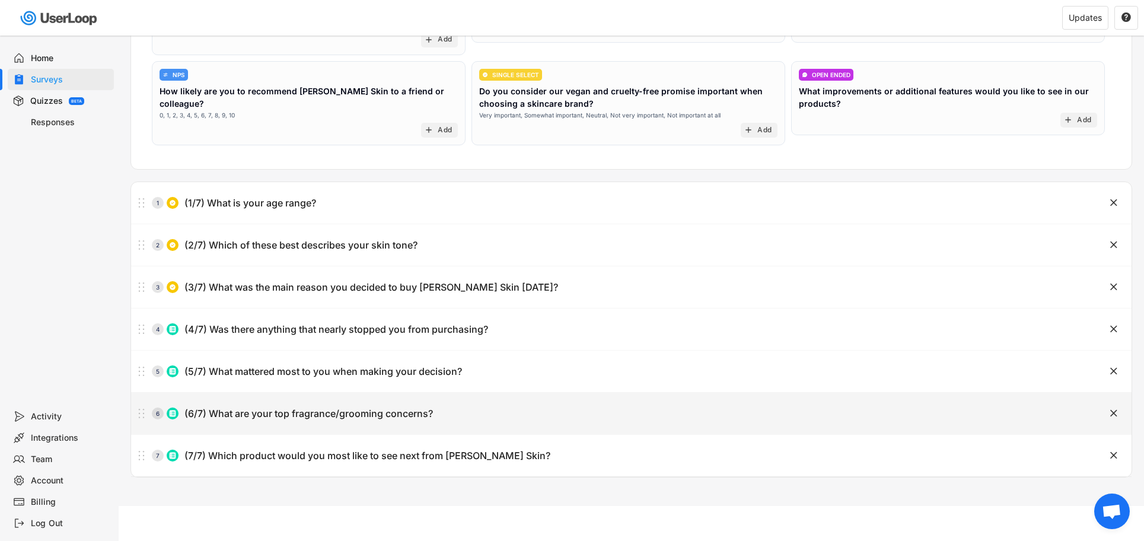
click at [346, 407] on div "6 (6/7) What are your top fragrance/grooming concerns?" at bounding box center [601, 413] width 941 height 24
type input "(6/7) What are your top fragrance/grooming concerns?"
type textarea "You can select multiple"
type input "Long-lasting scent"
type input "Getting compliments/attractiveness"
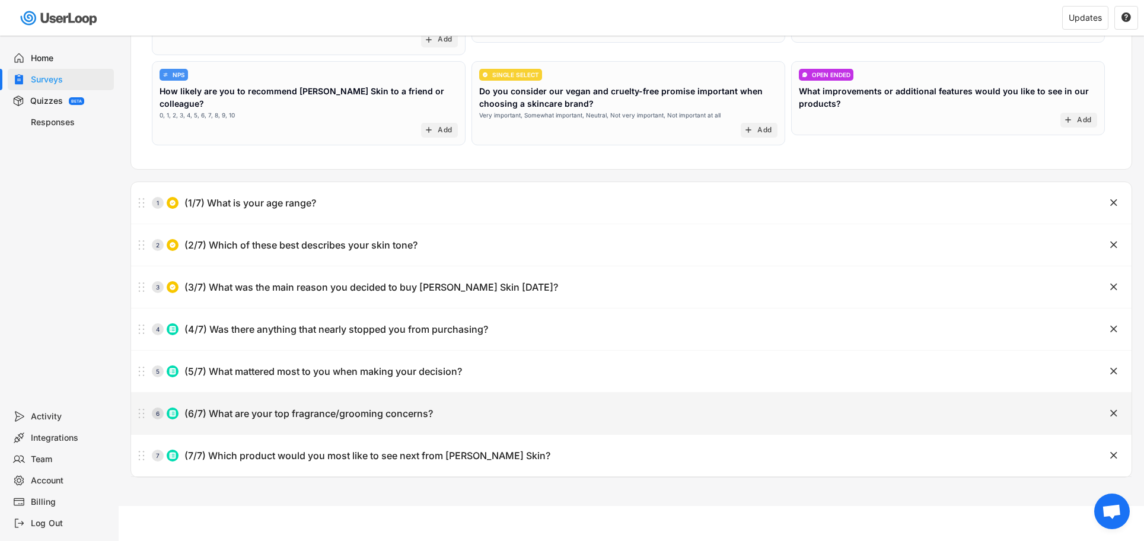
type input "Confidence boost"
type input "Dry skin/hydration"
type input "Sensitivity/skin reactions"
type input "Affordability"
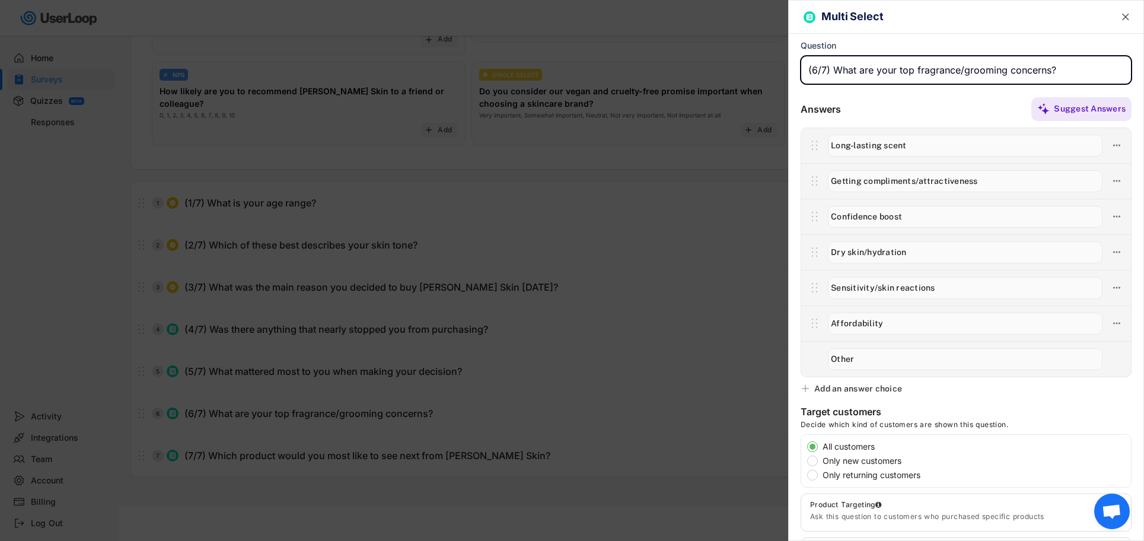
click at [416, 404] on div at bounding box center [572, 270] width 1144 height 541
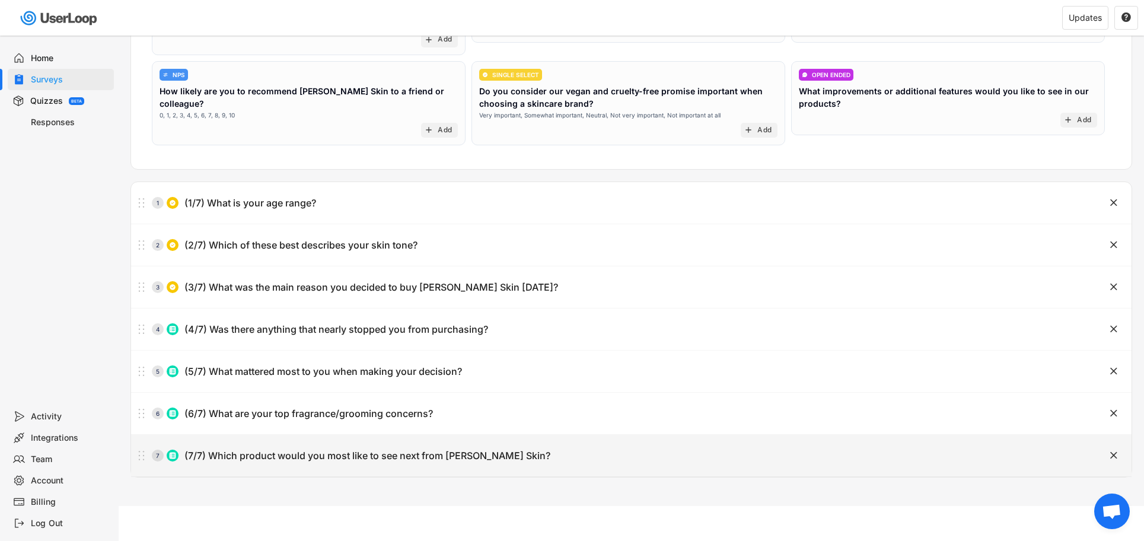
click at [372, 453] on div "(7/7) Which product would you most like to see next from [PERSON_NAME] Skin?" at bounding box center [367, 455] width 366 height 12
type input "(7/7) Which product would you most like to see next from [PERSON_NAME] Skin?"
type textarea "You can select multiple"
type input "New fragrance variations"
type input "Matching fragrance oils/perfumes"
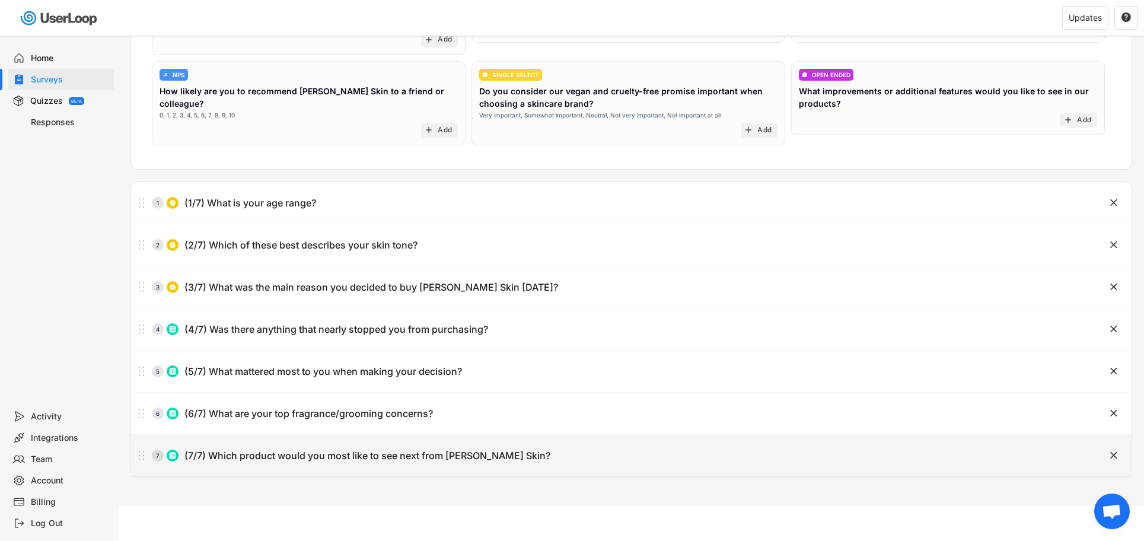
type input "Smaller travel sizes"
type input "Skincare (lotions, serums)"
type input "Grooming products (shave balm, [PERSON_NAME] oil)"
type input "Other"
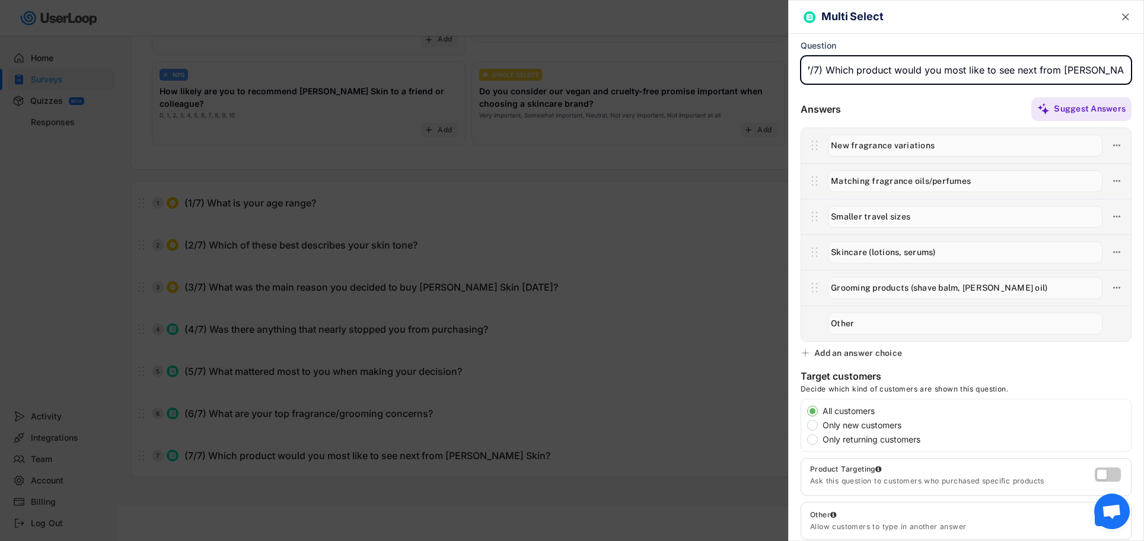
click at [561, 423] on div at bounding box center [572, 270] width 1144 height 541
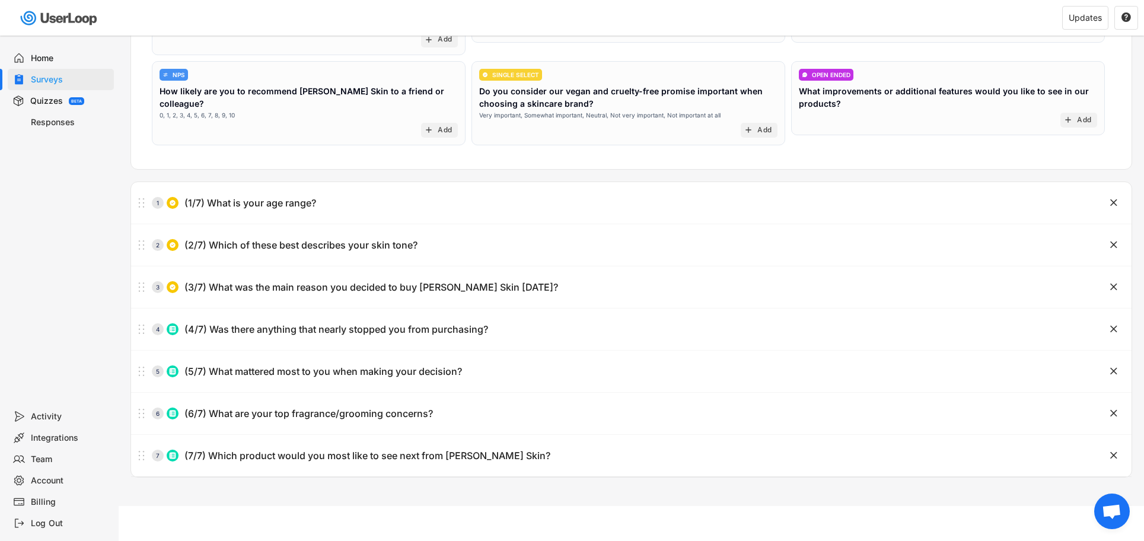
click at [390, 424] on div "6 (6/7) What are your top fragrance/grooming concerns?" at bounding box center [601, 413] width 941 height 24
type input "(6/7) What are your top fragrance/grooming concerns?"
type textarea "You can select multiple"
type input "Long-lasting scent"
type input "Getting compliments/attractiveness"
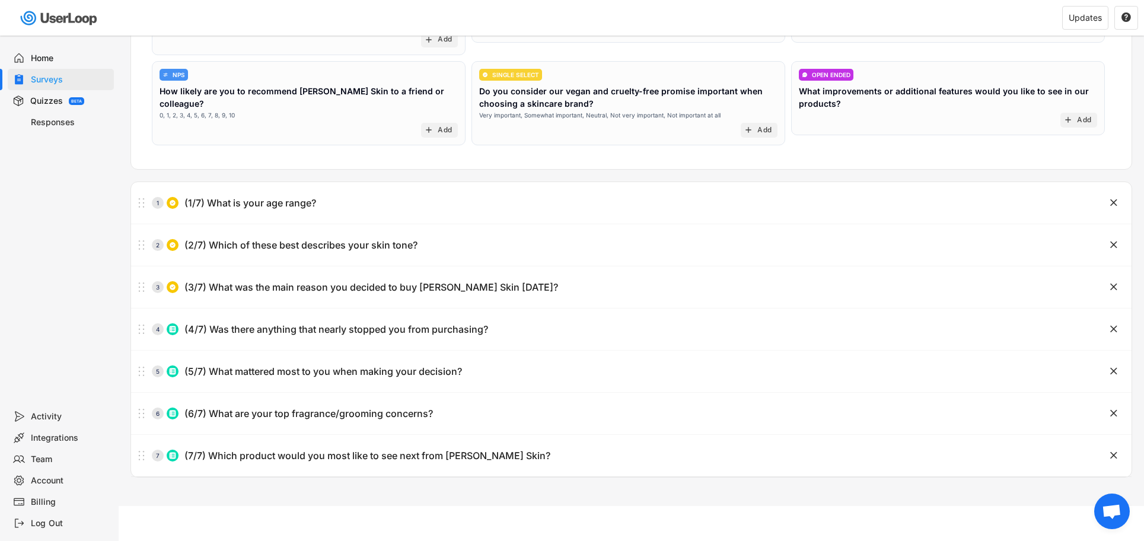
type input "Confidence boost"
type input "Dry skin/hydration"
type input "Sensitivity/skin reactions"
type input "Affordability"
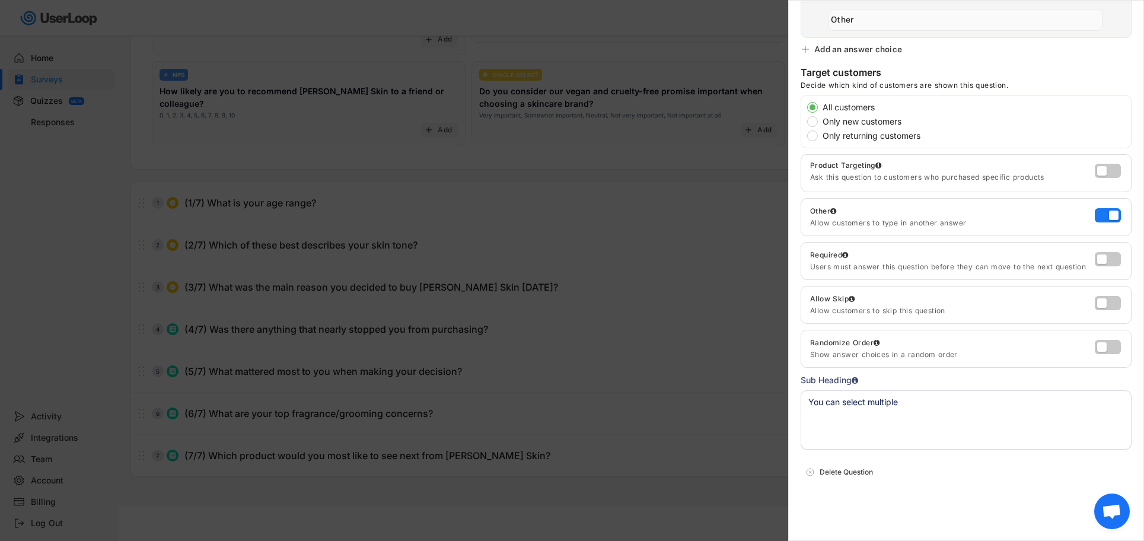
click at [478, 392] on div at bounding box center [572, 270] width 1144 height 541
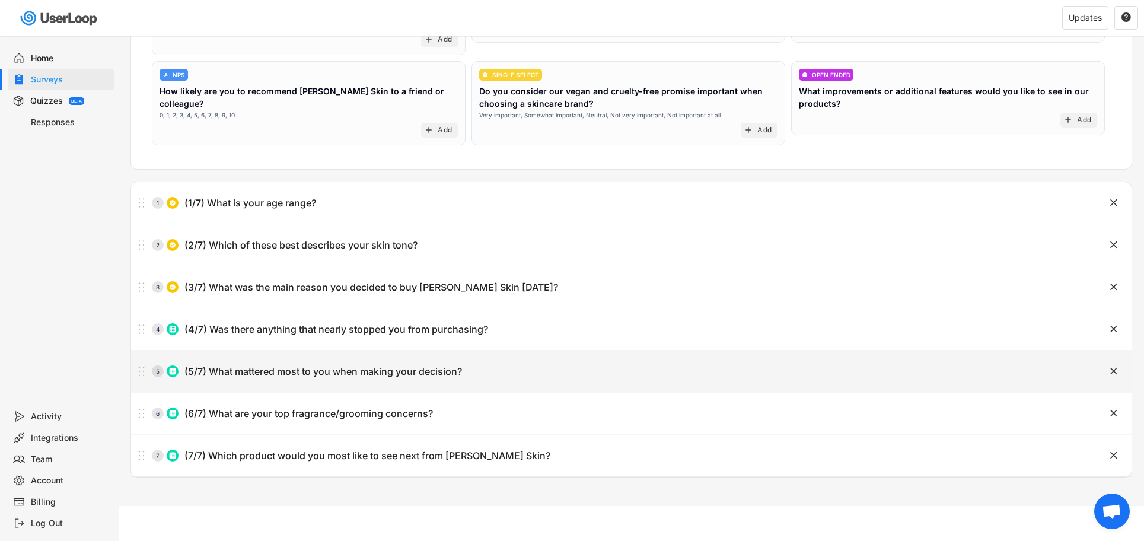
click at [361, 372] on div "(5/7) What mattered most to you when making your decision?" at bounding box center [322, 371] width 277 height 12
type input "(5/7) What mattered most to you when making your decision?"
type textarea "You can select multiple"
type input "Quality of ingredients"
type input "Brand trust (vegan, cruelty-free, clean)"
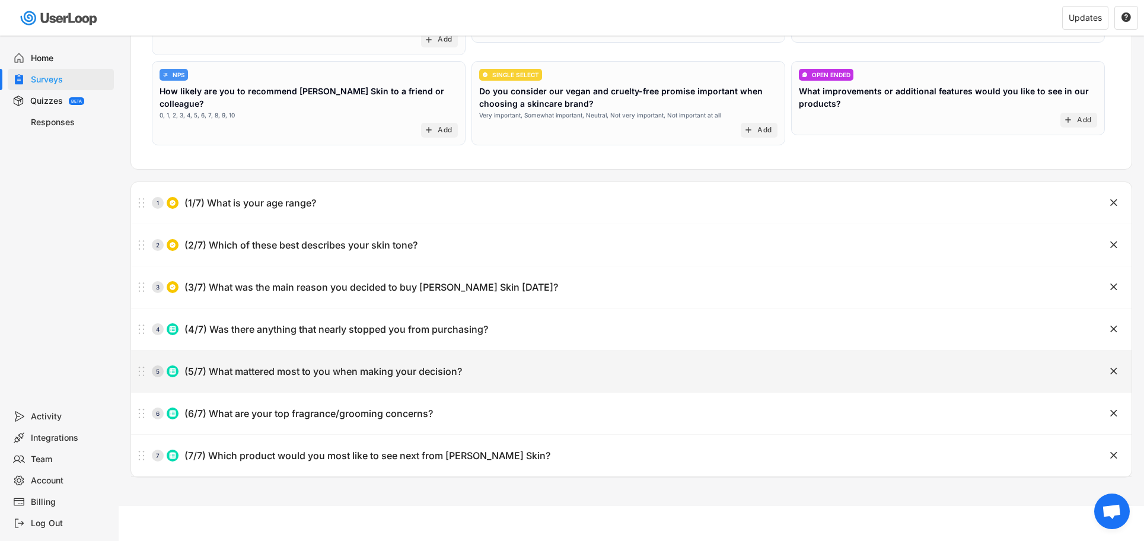
type input "Fragrance/performance"
type input "Price/value"
type input "Unique pheromone angle"
type input "Other"
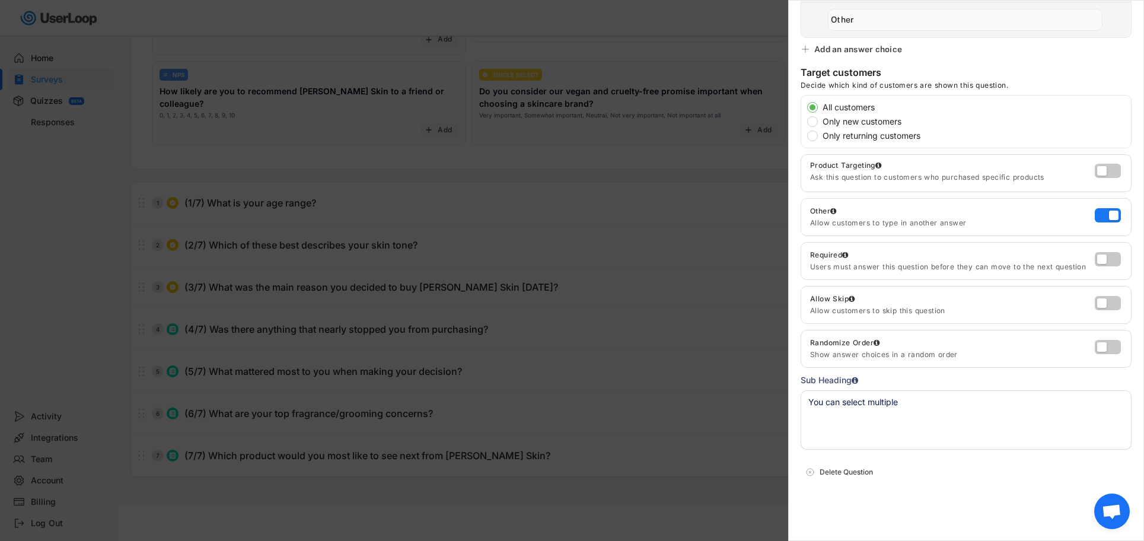
click at [420, 399] on div at bounding box center [572, 270] width 1144 height 541
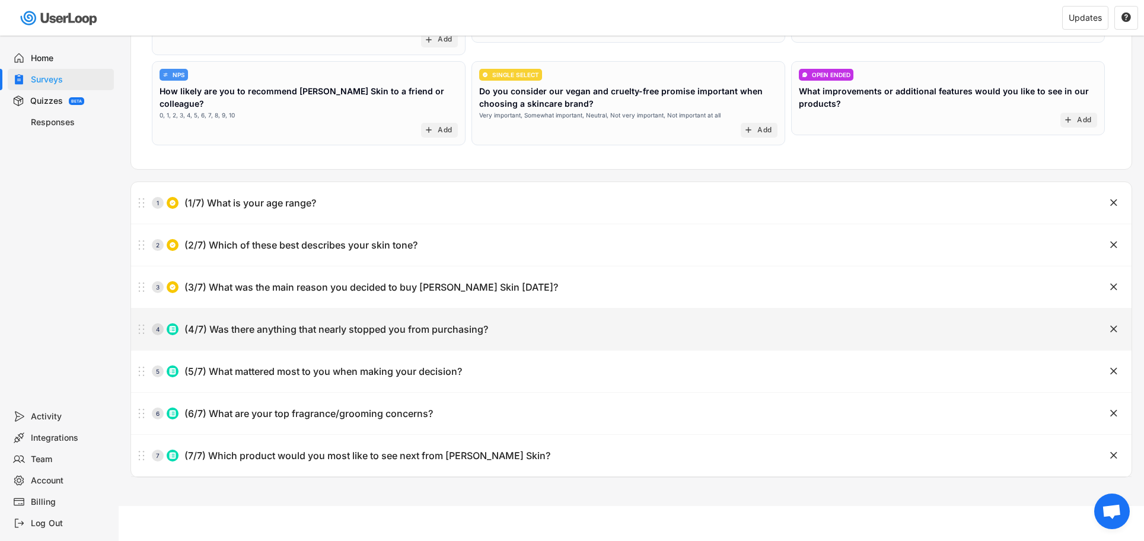
click at [359, 341] on div "4 (4/7) Was there anything that nearly stopped you from purchasing? " at bounding box center [631, 328] width 1000 height 41
type input "(4/7) Was there anything that nearly stopped you from purchasing?"
type textarea "You can select multiple"
type input "Price"
type input "Shipping time"
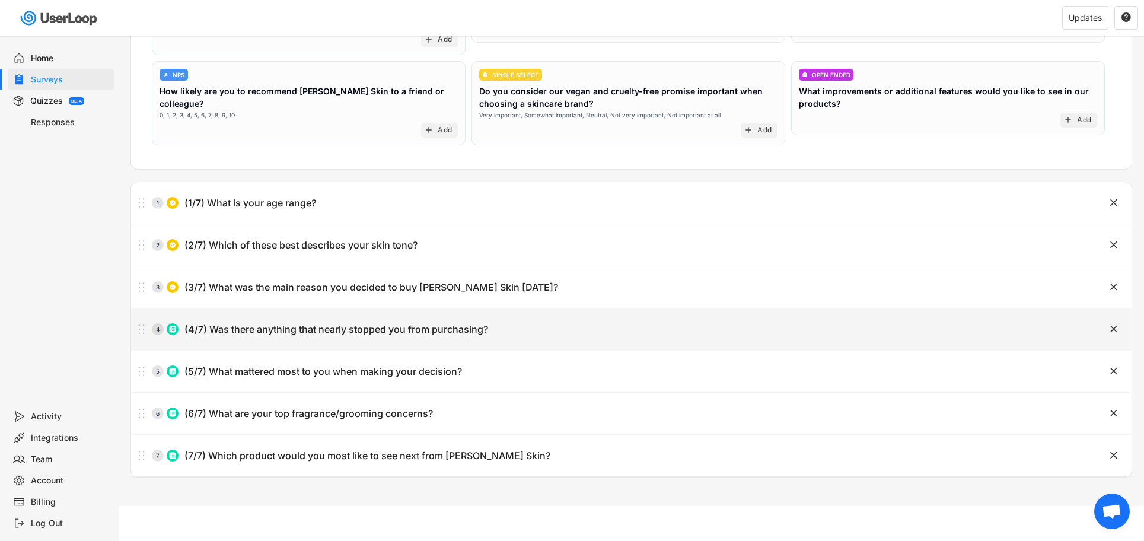
type input "Lack of reviews/social proof"
type input "Concern about effectiveness"
type input "Didn’t understand how it works"
type input "Unsure on what scent to go for"
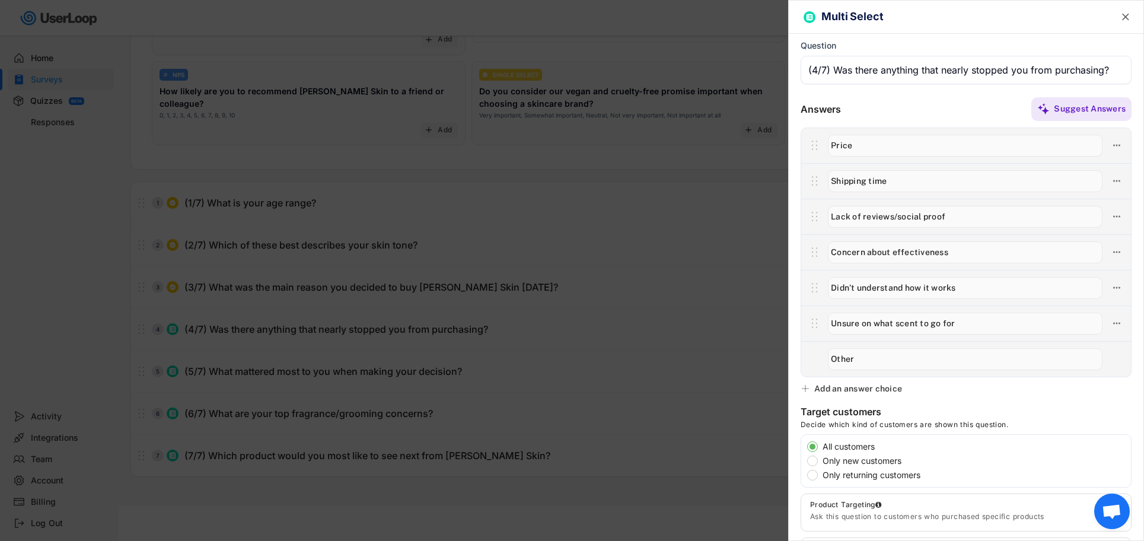
click at [312, 341] on div at bounding box center [572, 270] width 1144 height 541
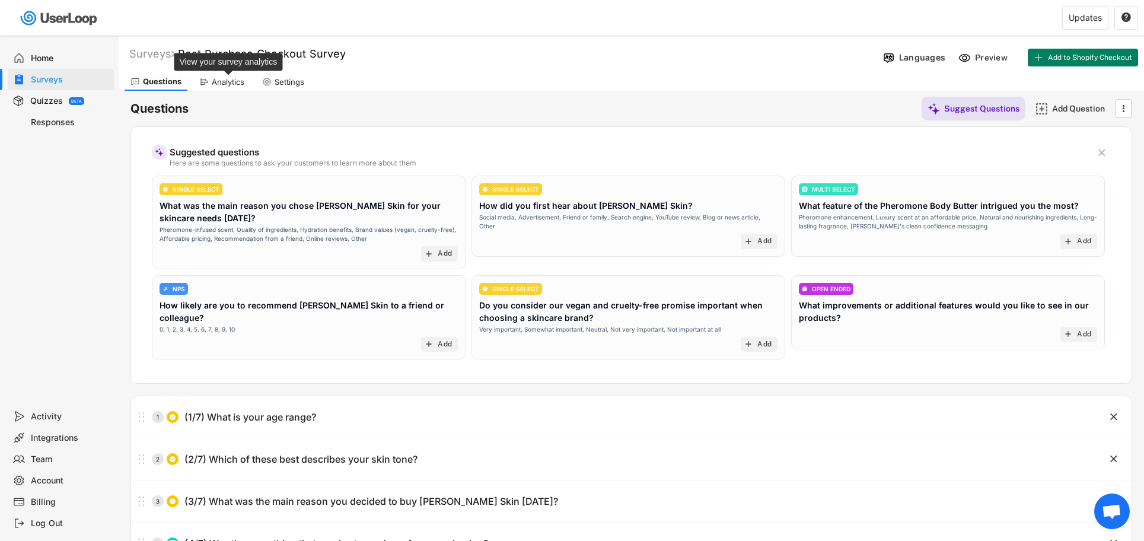
click at [222, 82] on div "Analytics" at bounding box center [228, 82] width 33 height 10
